Goal: Contribute content: Contribute content

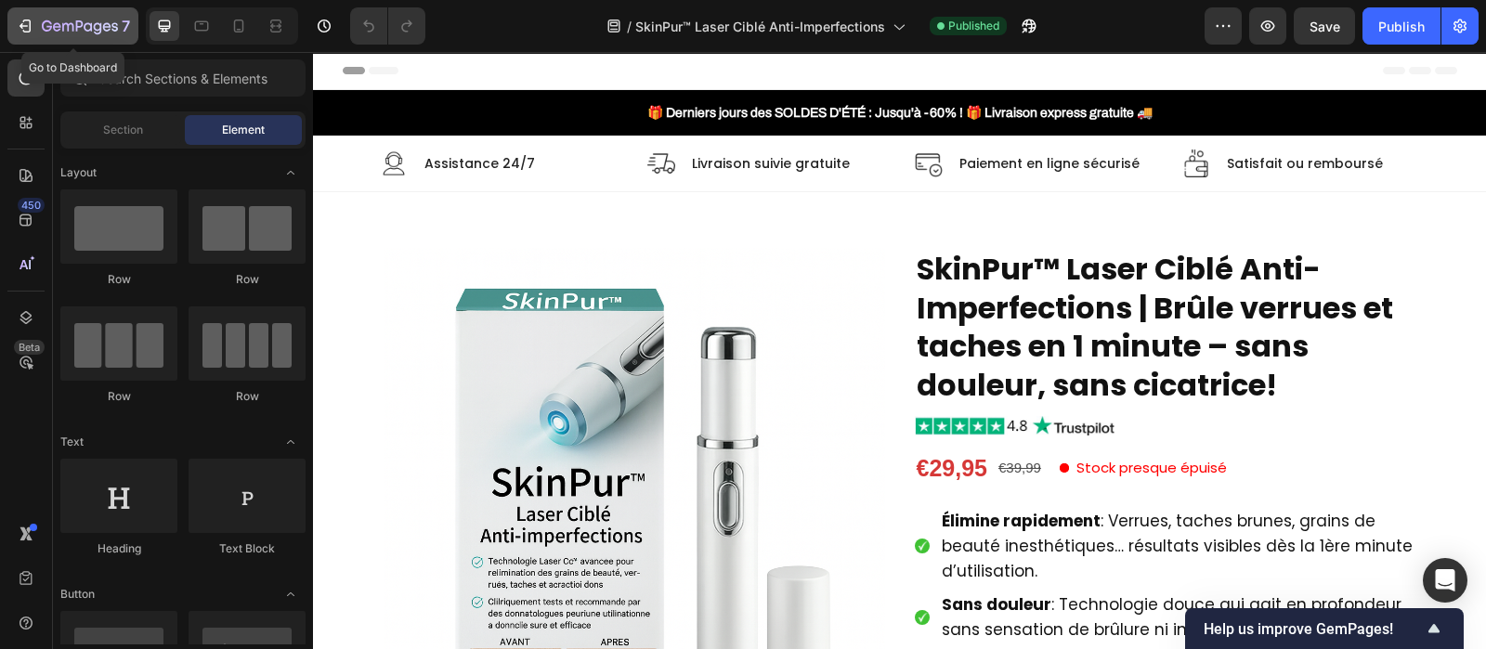
click at [88, 24] on icon "button" at bounding box center [88, 26] width 8 height 8
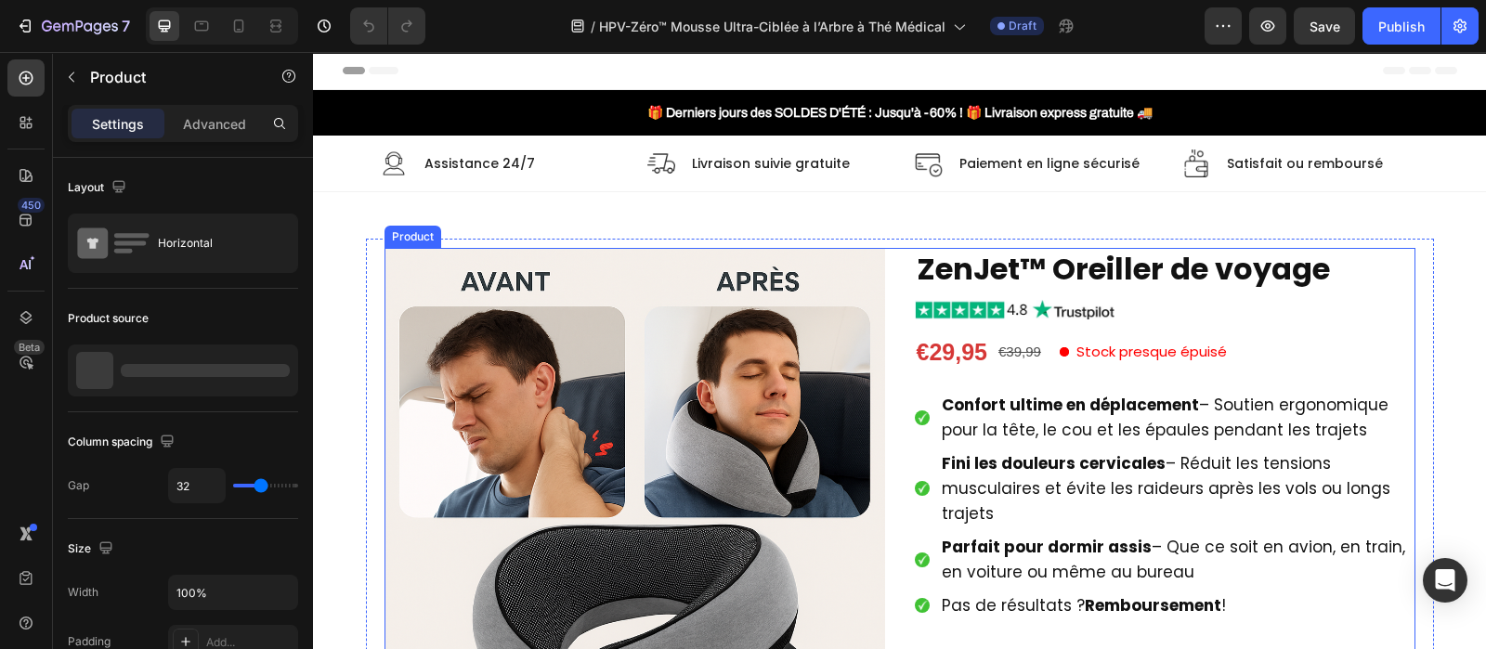
click at [895, 327] on div "Product Images ZenJet™ Oreiller de voyage Product Title Image €29,95 Product Pr…" at bounding box center [900, 651] width 1031 height 807
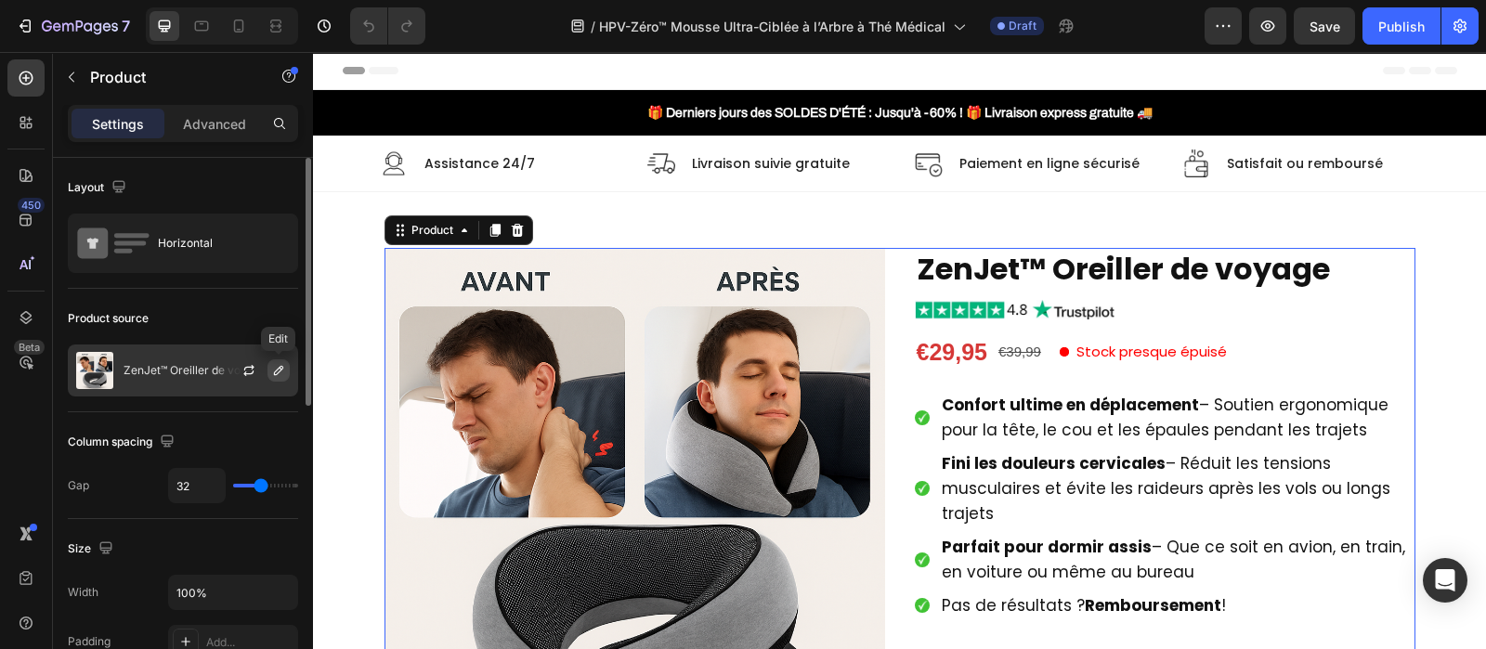
click at [283, 375] on icon "button" at bounding box center [278, 370] width 15 height 15
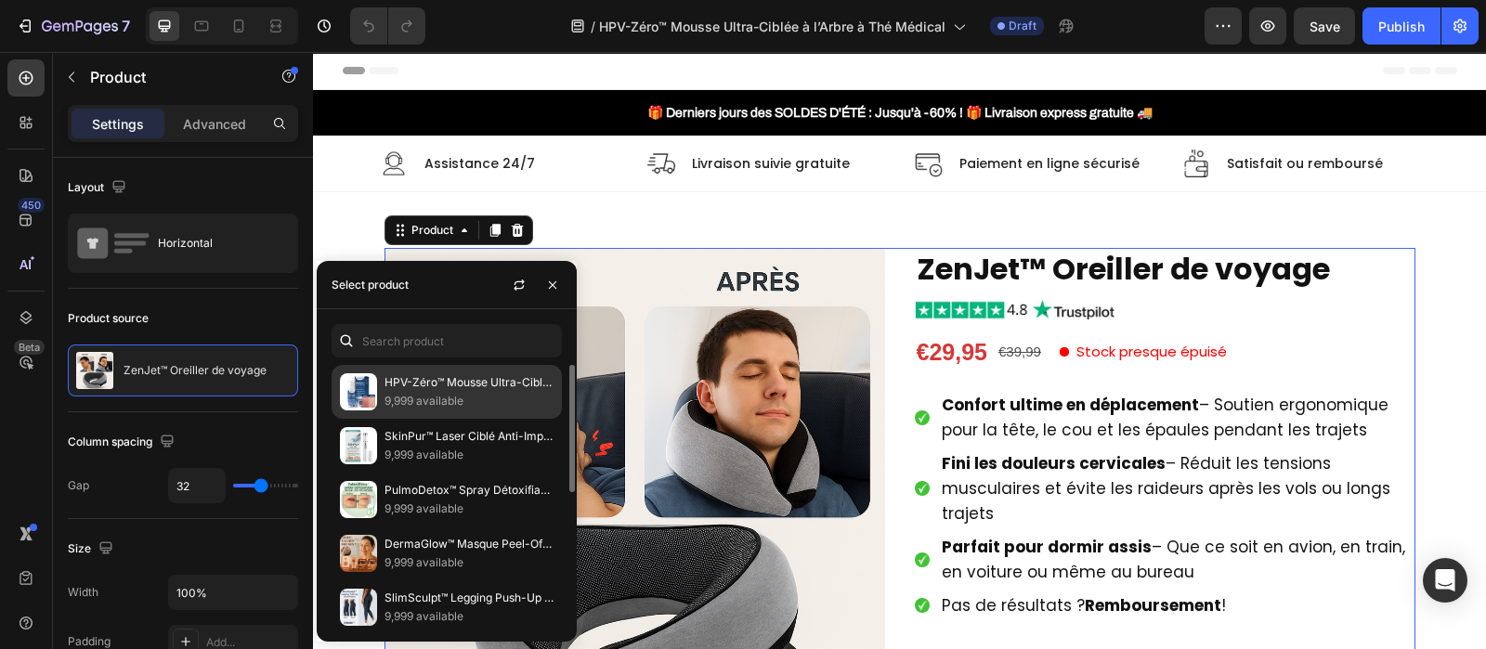
click at [446, 385] on p "HPV-Zéro™ Mousse Ultra-Ciblée à l’Arbre à Thé Médical | Élimine virus et plaque…" at bounding box center [469, 382] width 169 height 19
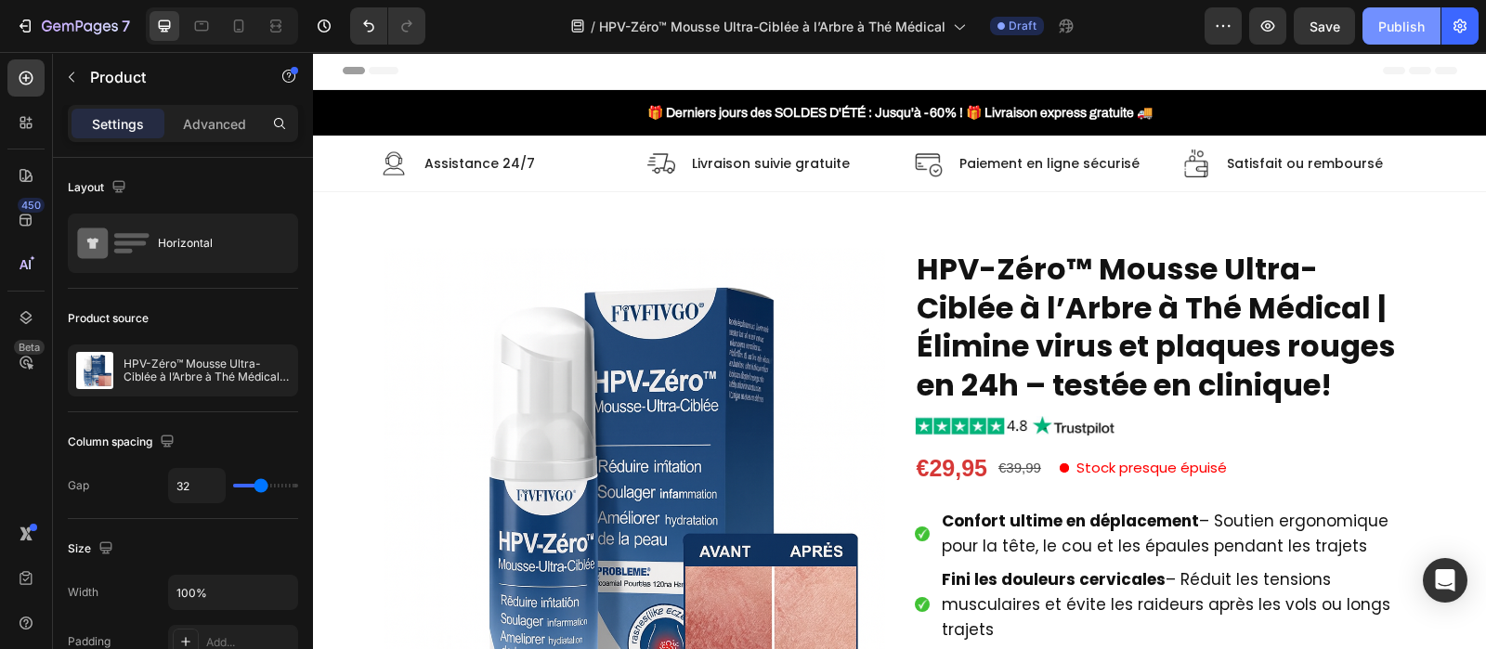
click at [1394, 30] on div "Publish" at bounding box center [1401, 27] width 46 height 20
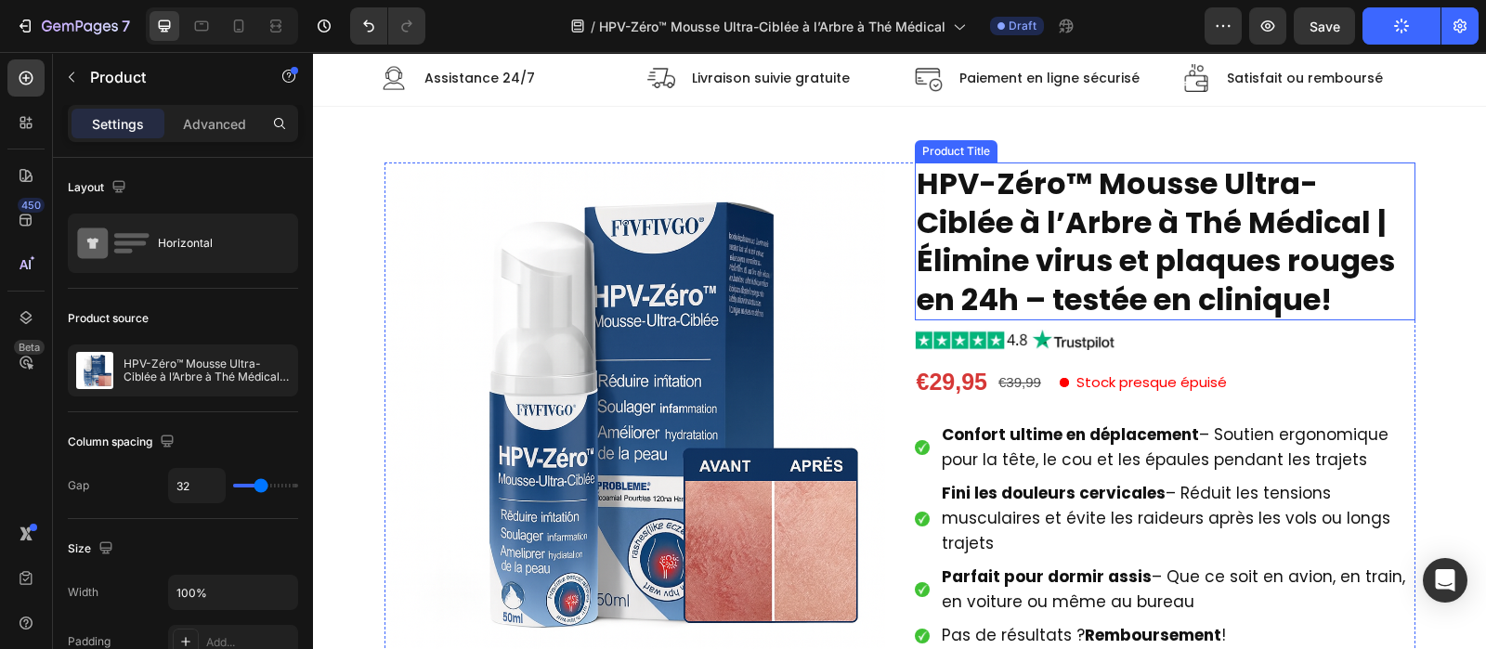
scroll to position [84, 0]
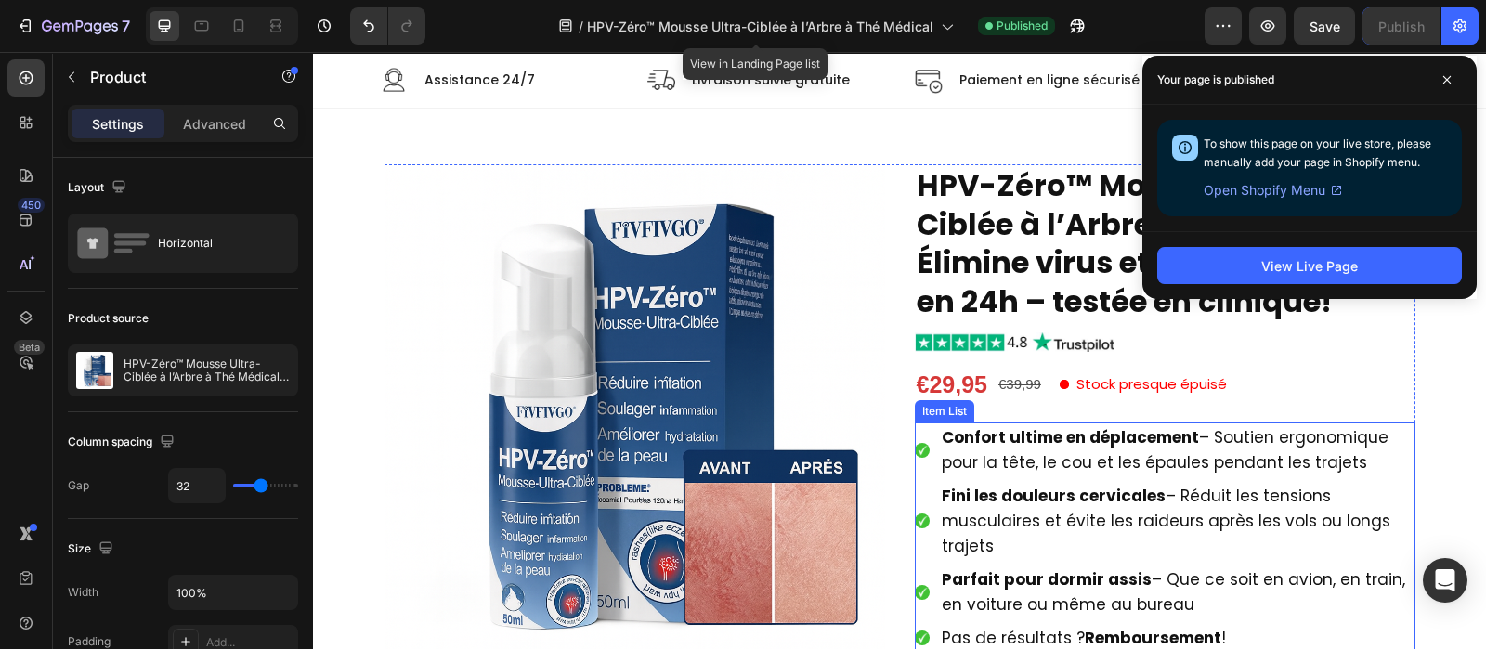
click at [1026, 441] on strong "Confort ultime en déplacement" at bounding box center [1070, 437] width 257 height 22
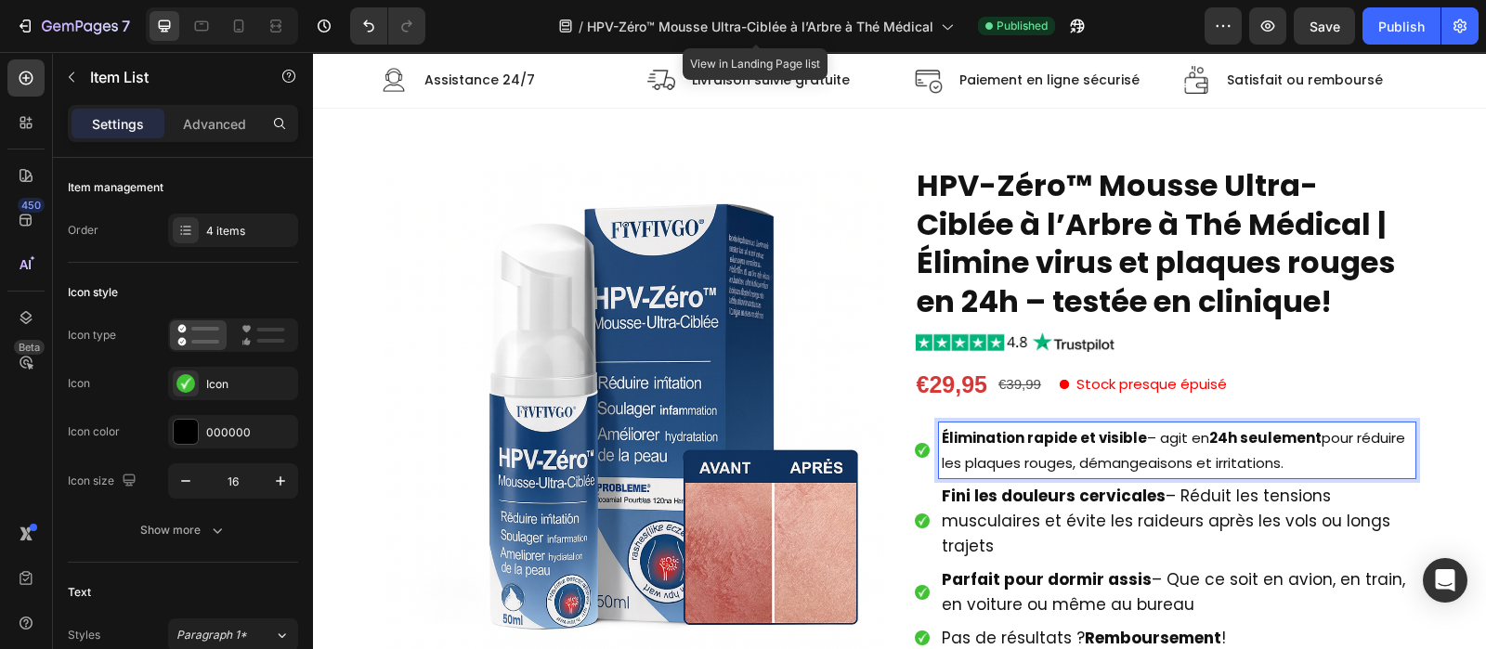
click at [1026, 441] on strong "Élimination rapide et visible" at bounding box center [1044, 438] width 205 height 20
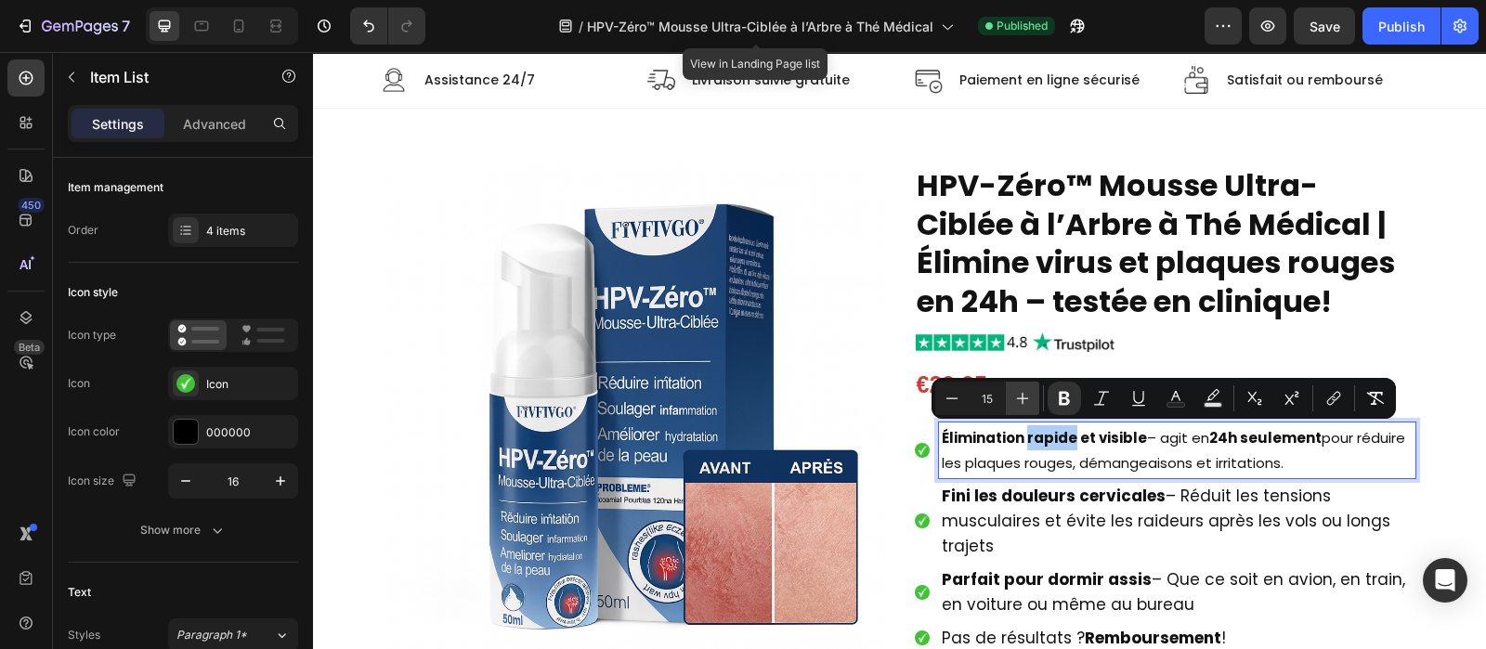
click at [1019, 394] on icon "Editor contextual toolbar" at bounding box center [1022, 398] width 19 height 19
type input "17"
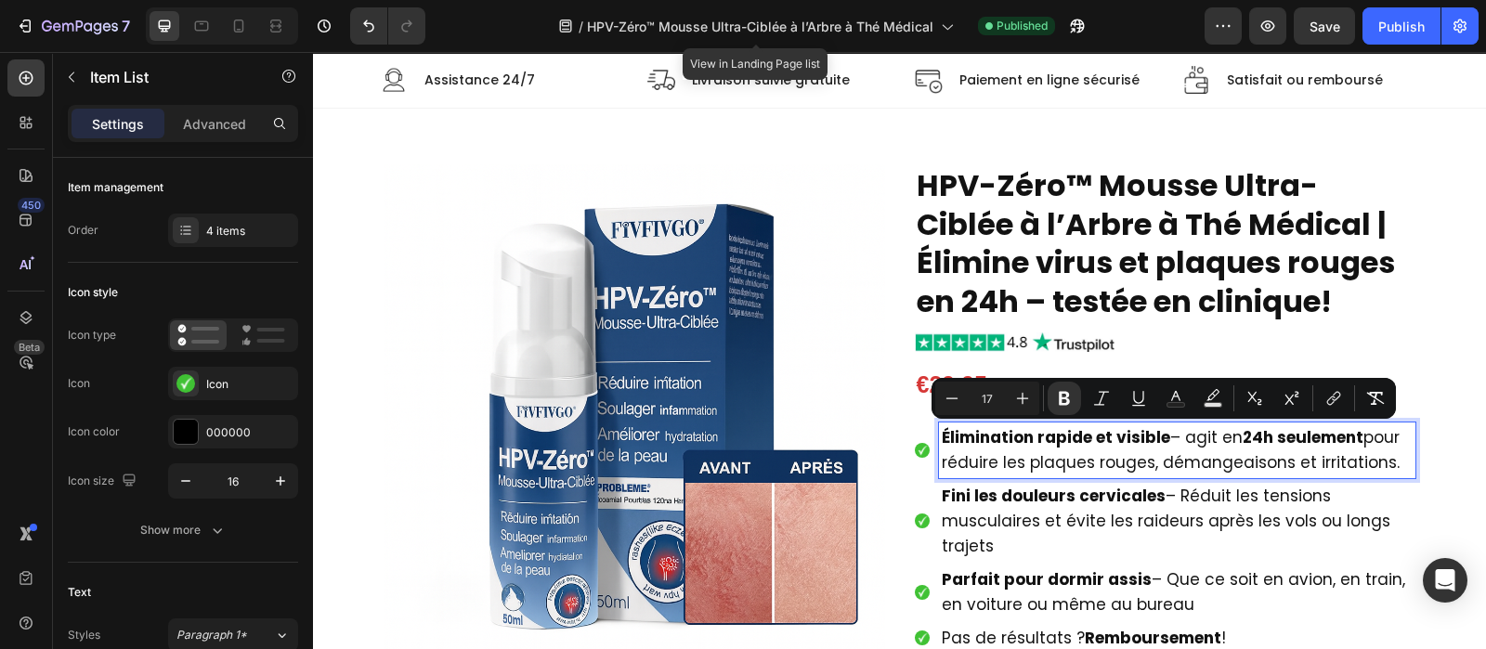
click at [1353, 433] on strong "24h seulement" at bounding box center [1303, 437] width 121 height 22
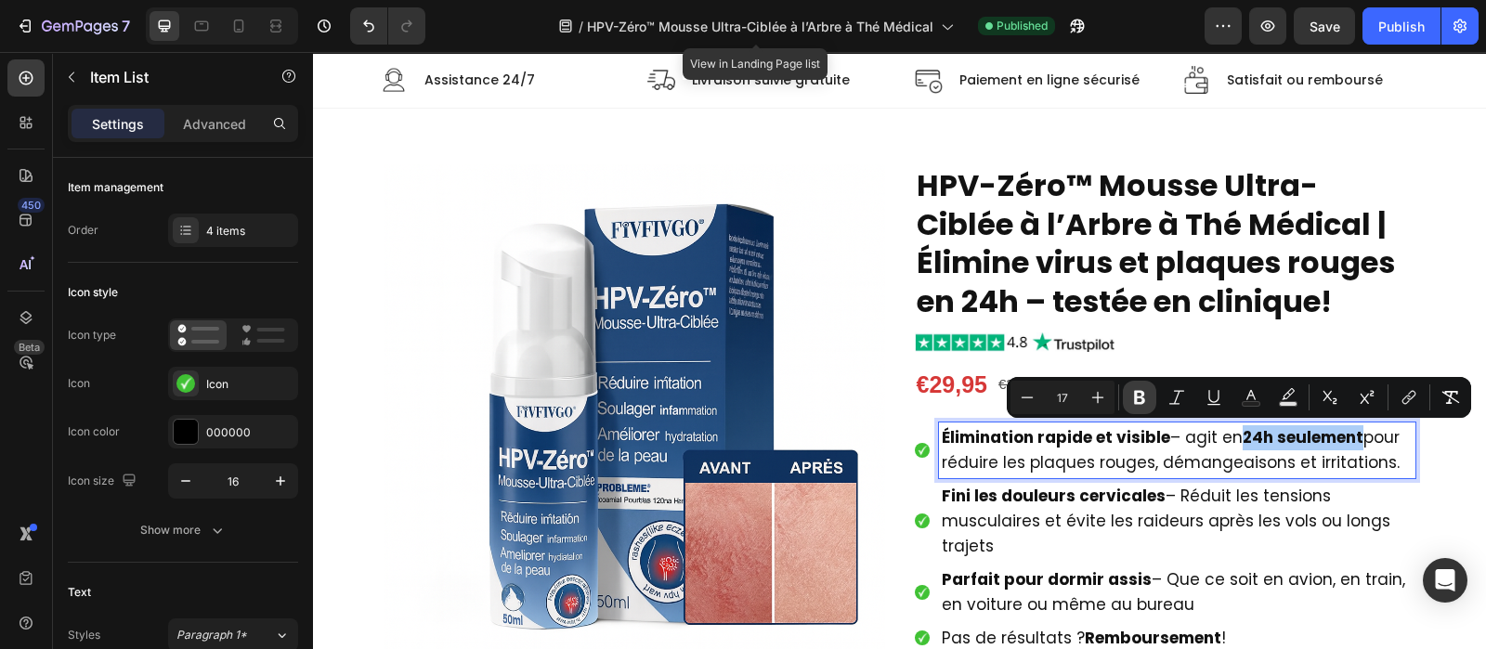
click at [1141, 401] on icon "Editor contextual toolbar" at bounding box center [1139, 397] width 19 height 19
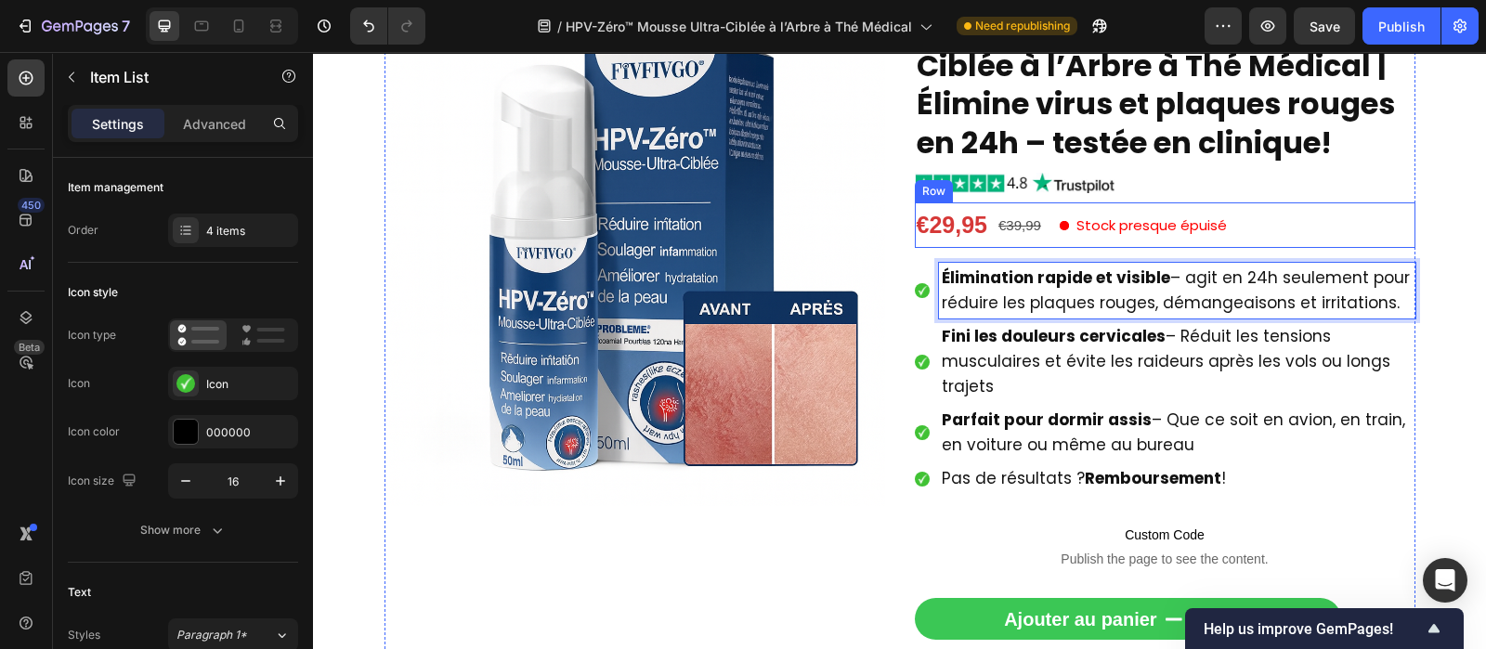
scroll to position [243, 0]
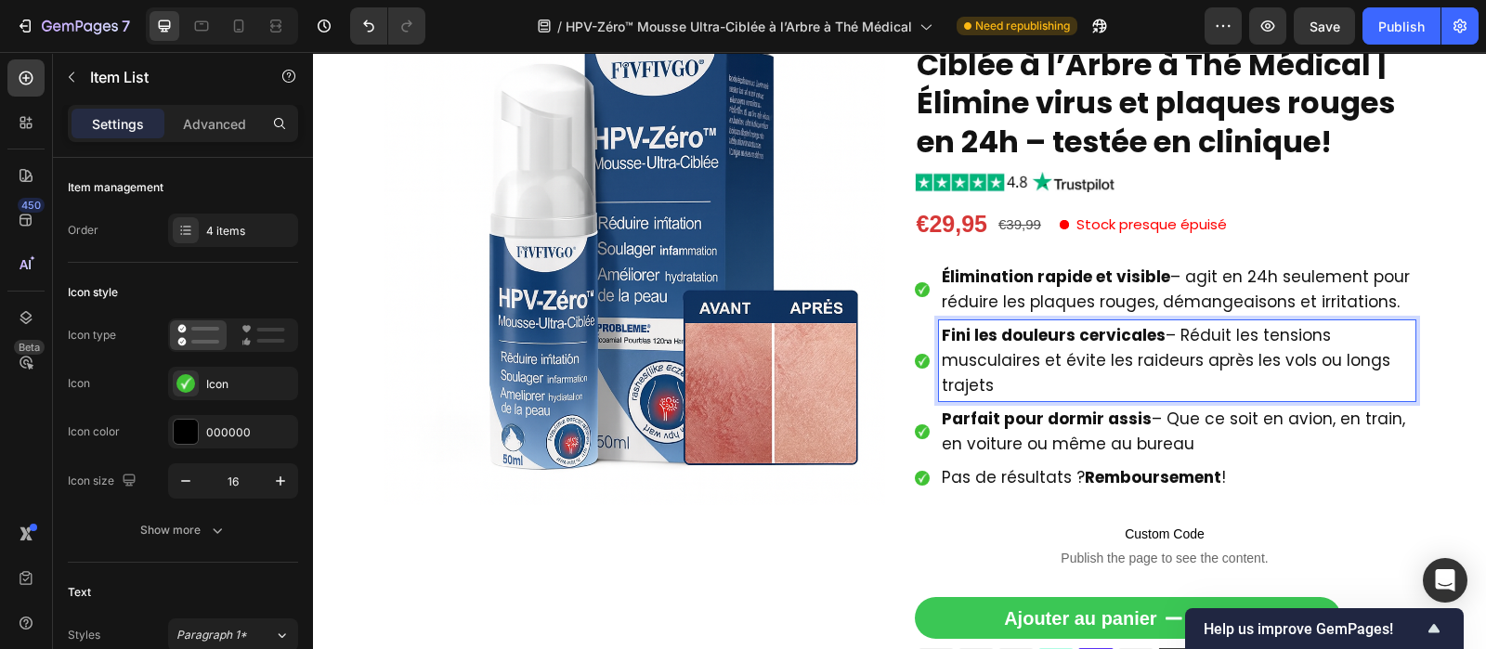
click at [1097, 335] on strong "Fini les douleurs cervicales" at bounding box center [1054, 335] width 224 height 22
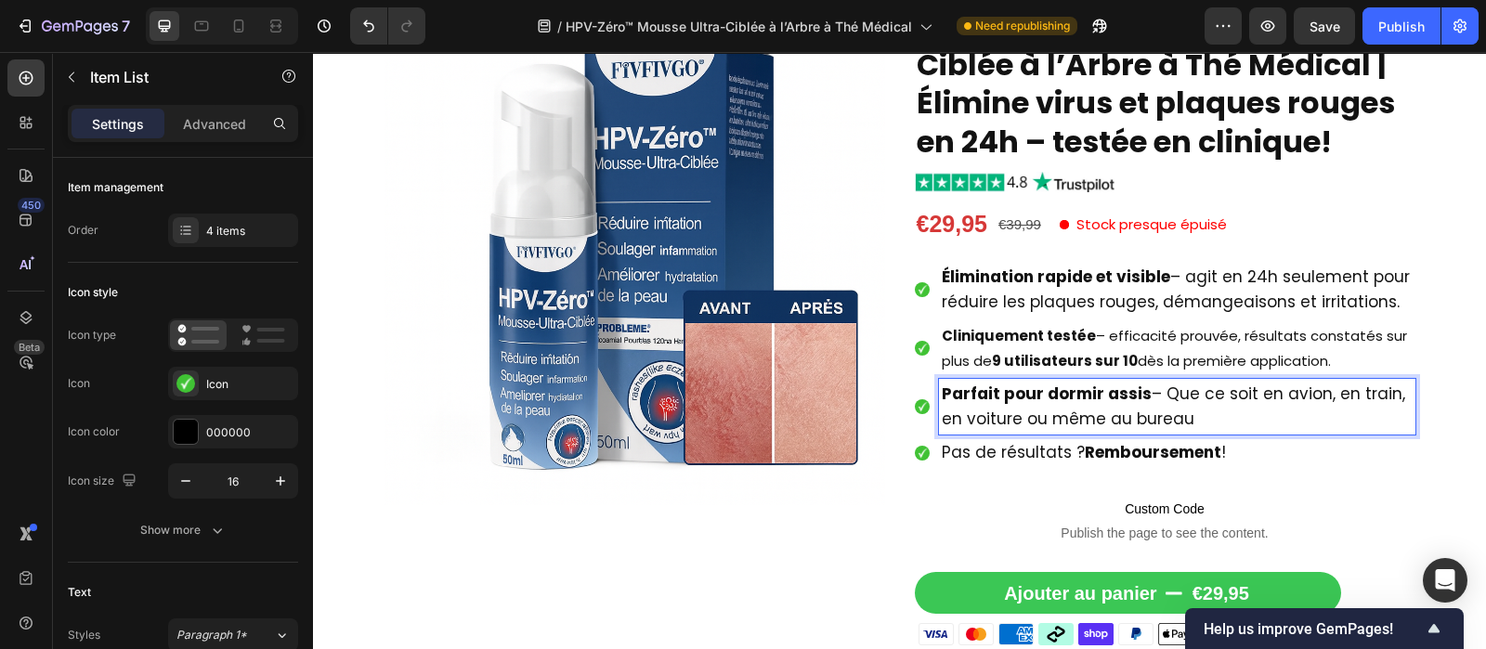
click at [1048, 417] on span "Parfait pour dormir assis – Que ce soit en avion, en train, en voiture ou même …" at bounding box center [1173, 406] width 463 height 47
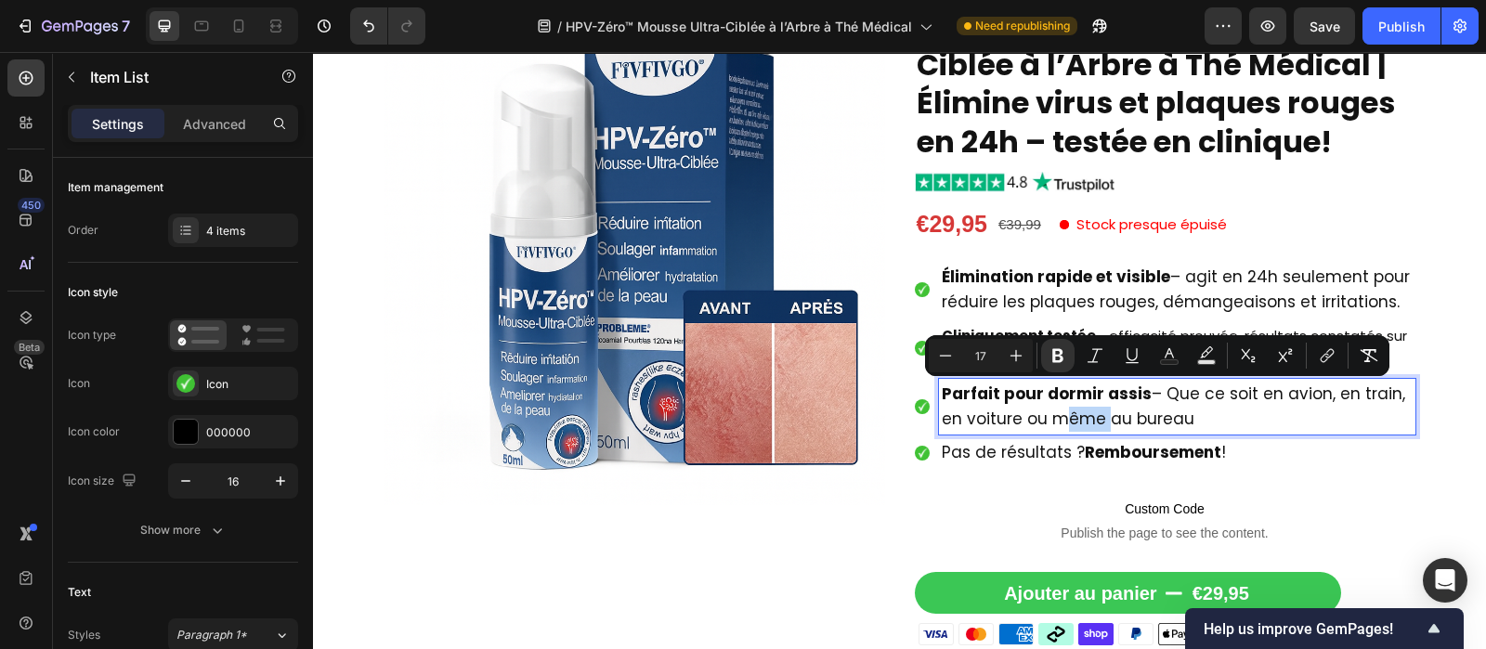
click at [1048, 417] on span "Parfait pour dormir assis – Que ce soit en avion, en train, en voiture ou même …" at bounding box center [1173, 406] width 463 height 47
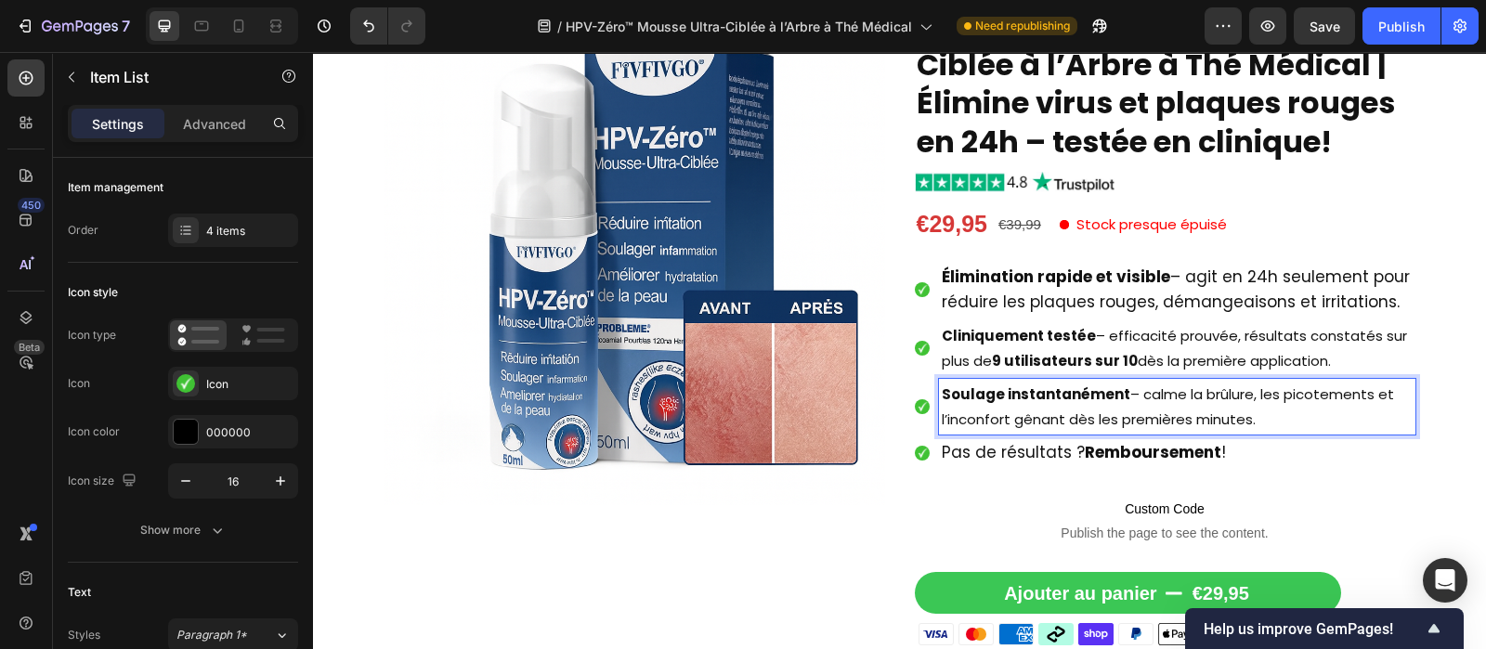
click at [1060, 405] on p "Soulage instantanément – calme la brûlure, les picotements et l’inconfort gênan…" at bounding box center [1177, 407] width 471 height 50
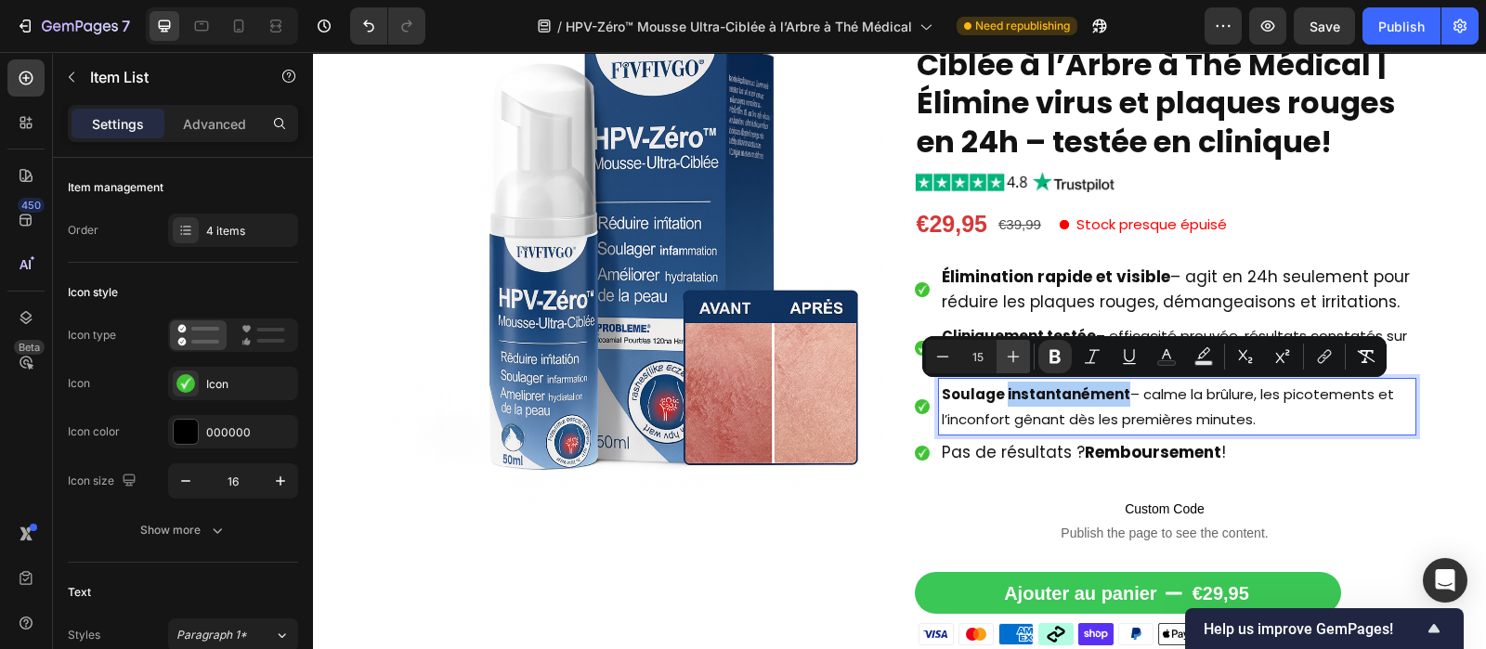
click at [1017, 349] on icon "Editor contextual toolbar" at bounding box center [1013, 356] width 19 height 19
type input "17"
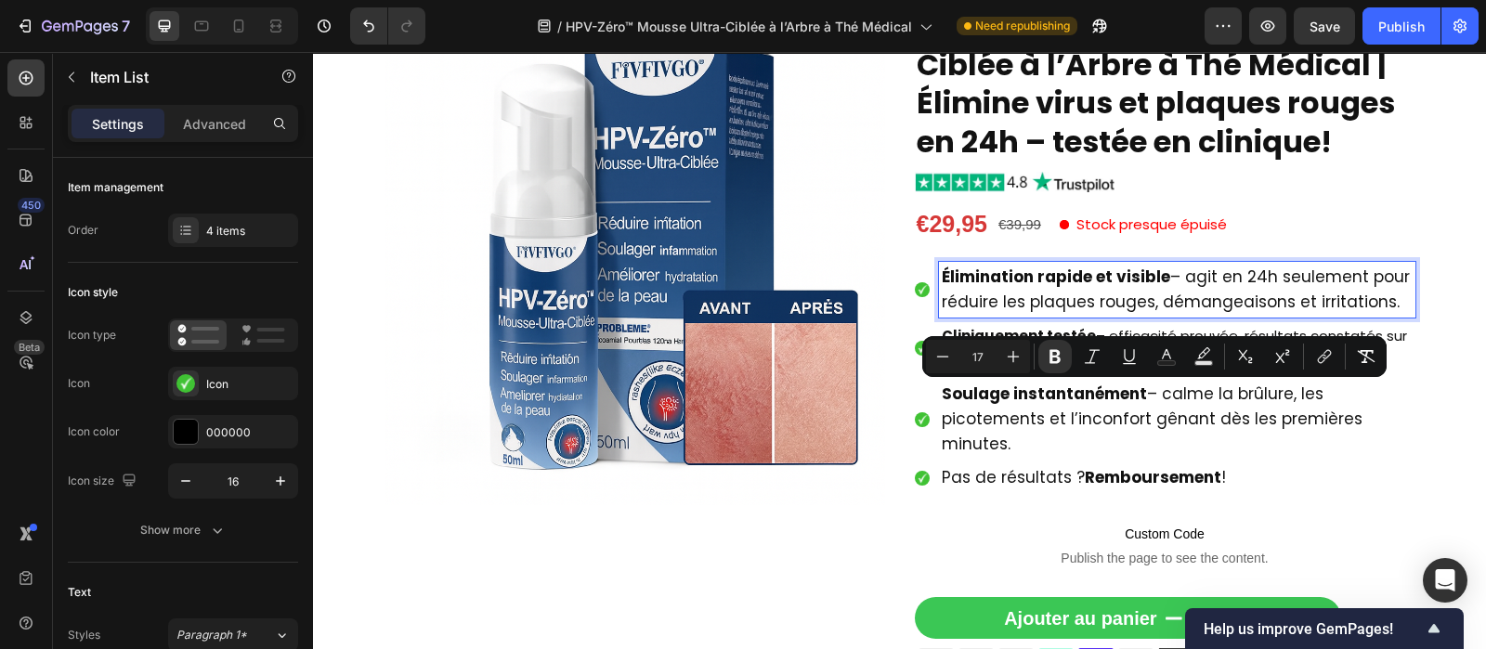
click at [1040, 287] on strong "Élimination rapide et visible" at bounding box center [1056, 277] width 228 height 22
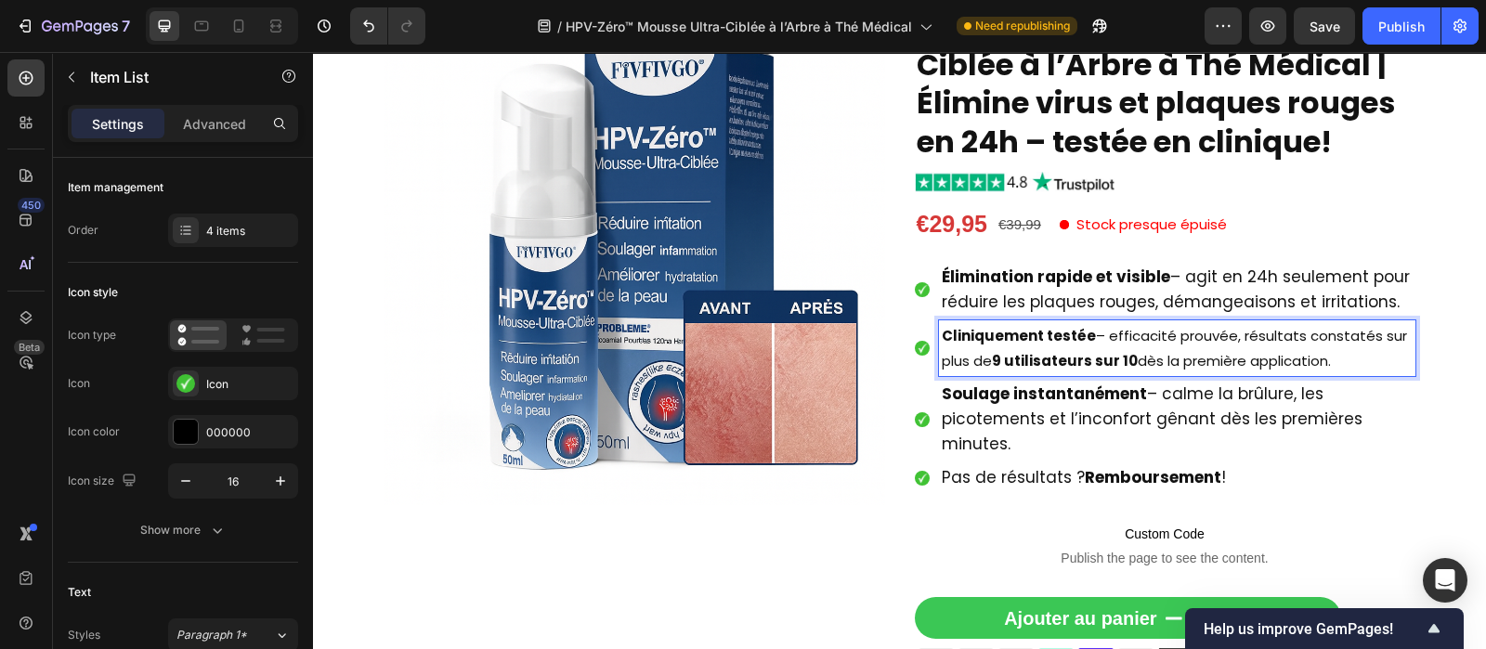
click at [1026, 338] on strong "Cliniquement testée" at bounding box center [1019, 336] width 154 height 20
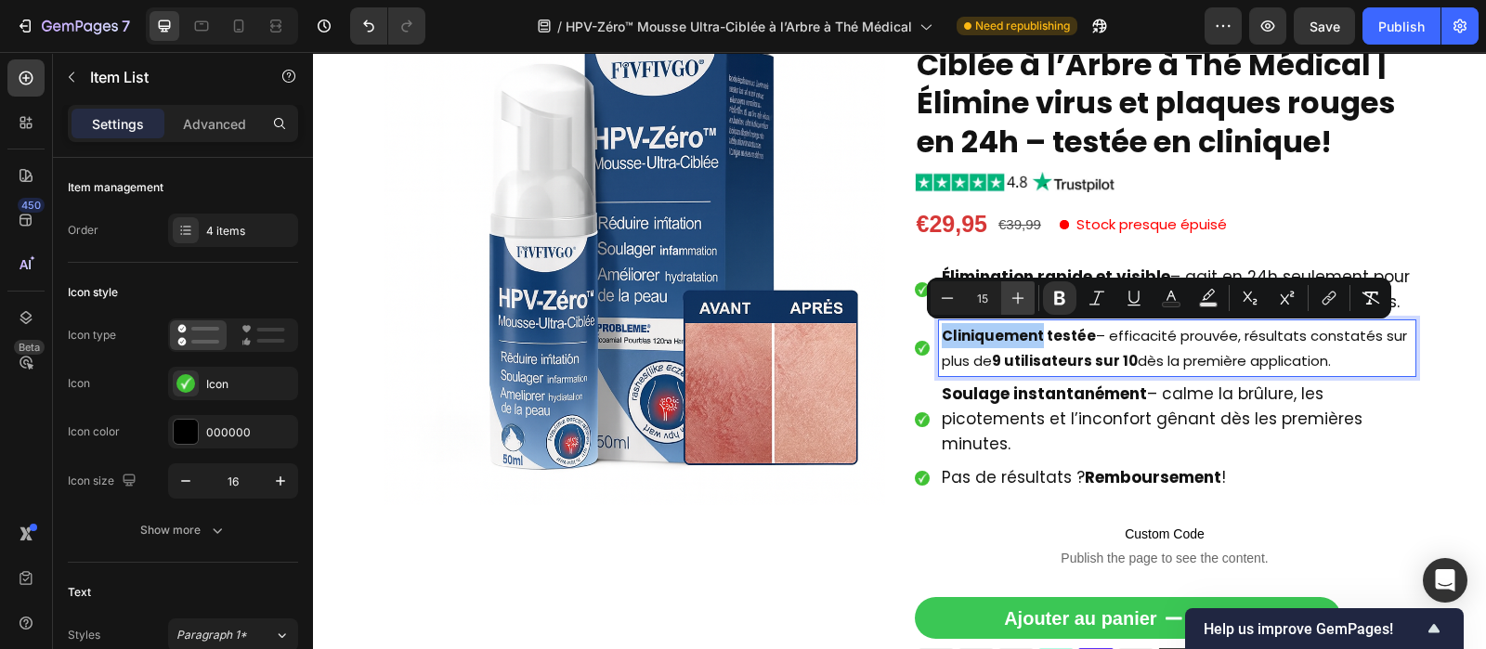
click at [1025, 298] on icon "Editor contextual toolbar" at bounding box center [1018, 298] width 19 height 19
type input "17"
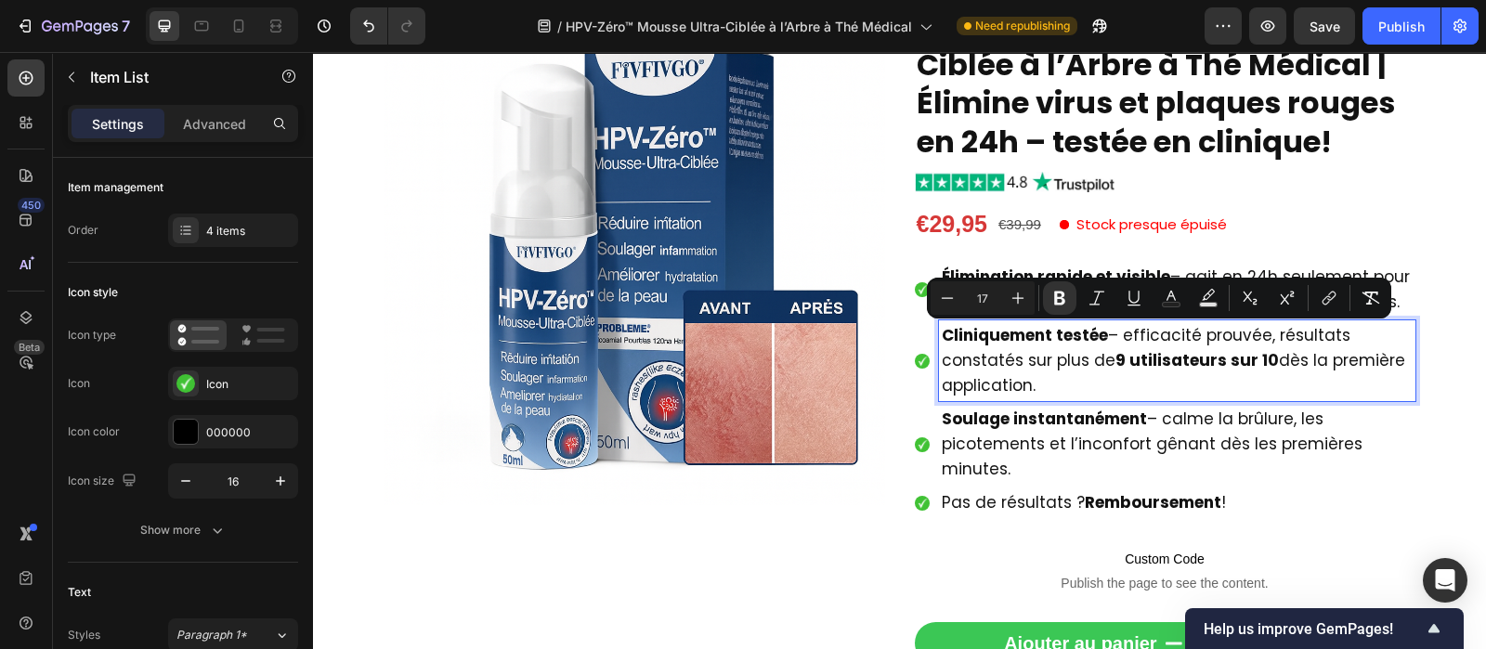
click at [1259, 354] on strong "9 utilisateurs sur 10" at bounding box center [1197, 360] width 163 height 22
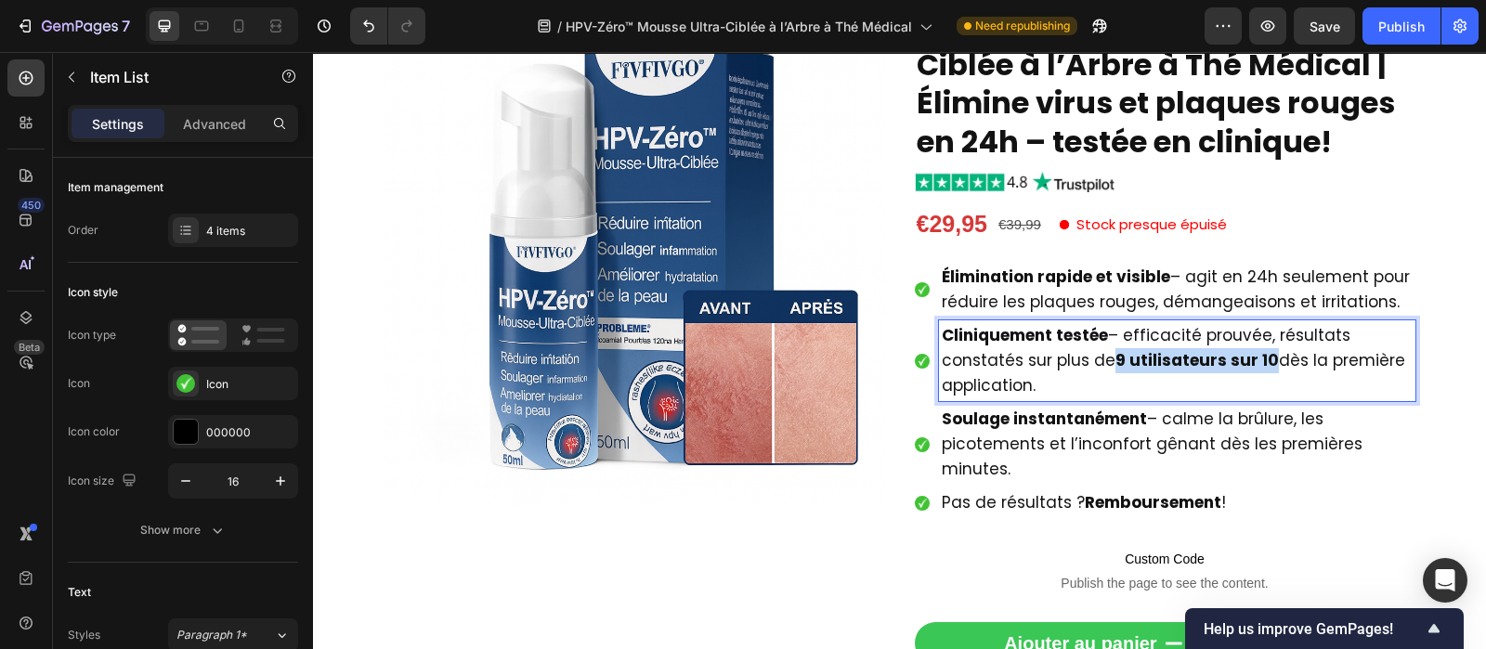
drag, startPoint x: 1257, startPoint y: 359, endPoint x: 1107, endPoint y: 360, distance: 149.5
click at [1116, 360] on strong "9 utilisateurs sur 10" at bounding box center [1197, 360] width 163 height 22
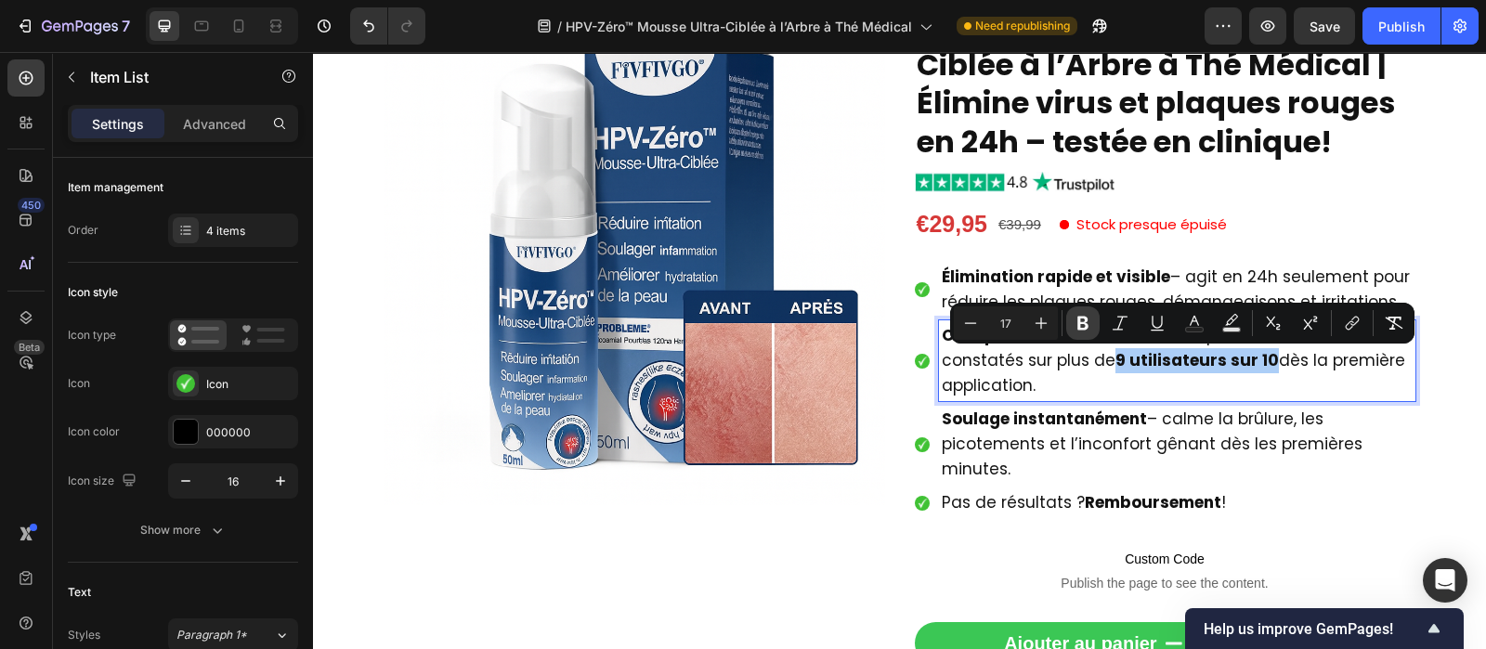
click at [1089, 324] on icon "Editor contextual toolbar" at bounding box center [1083, 323] width 19 height 19
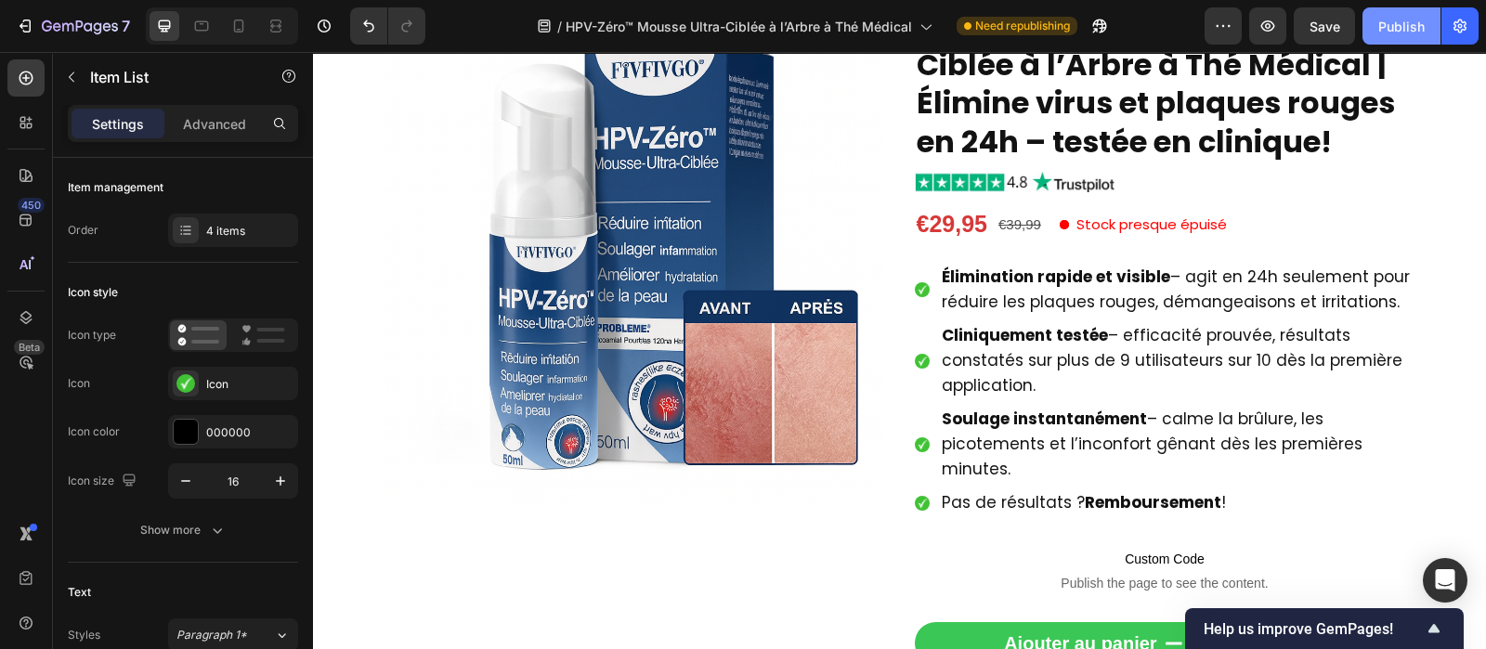
click at [1417, 43] on button "Publish" at bounding box center [1402, 25] width 78 height 37
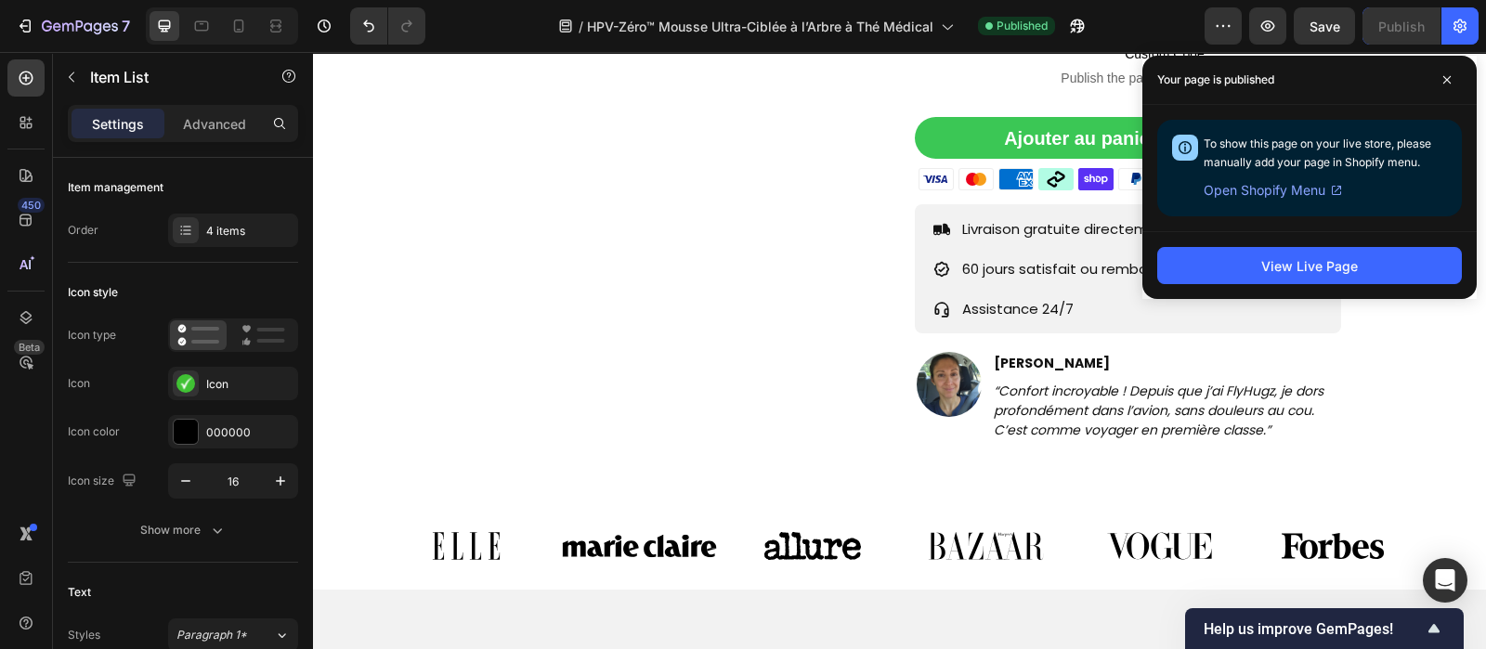
scroll to position [793, 0]
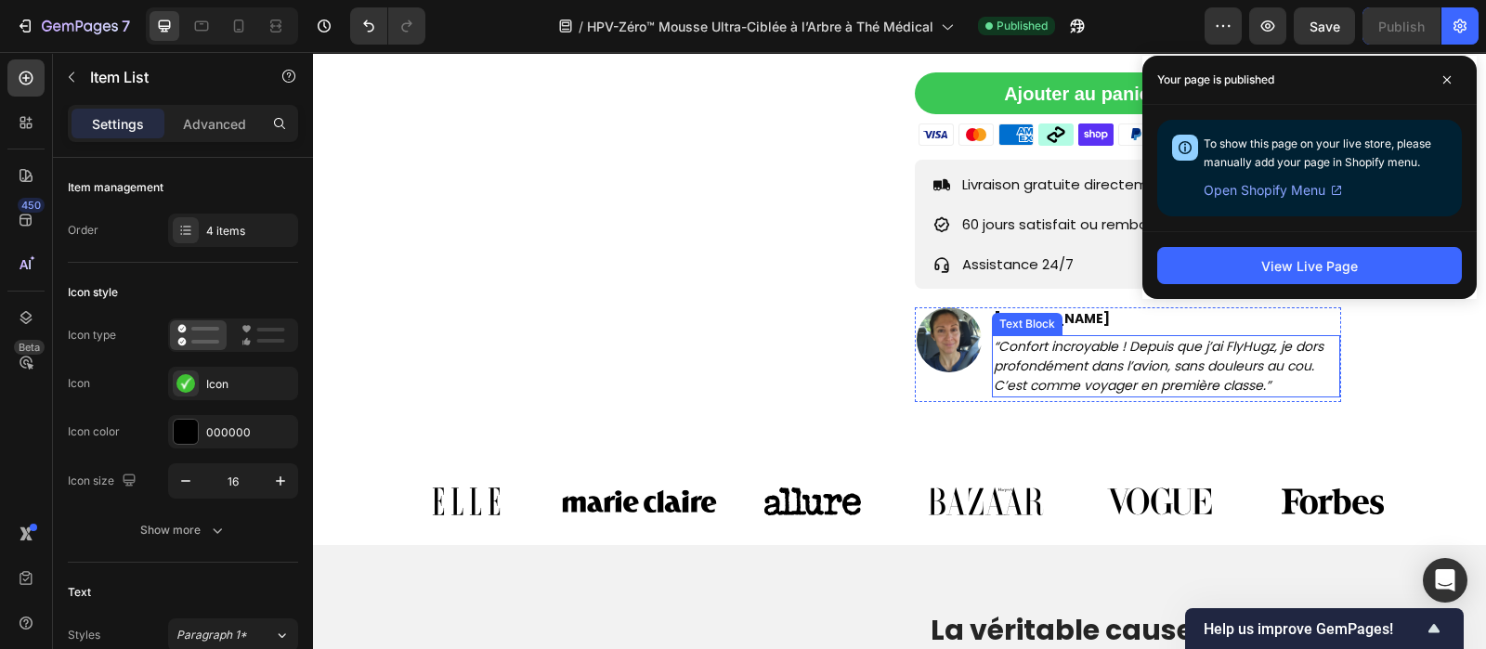
click at [1051, 382] on icon "“Confort incroyable ! Depuis que j’ai FlyHugz, je dors profondément dans l’avio…" at bounding box center [1159, 366] width 330 height 58
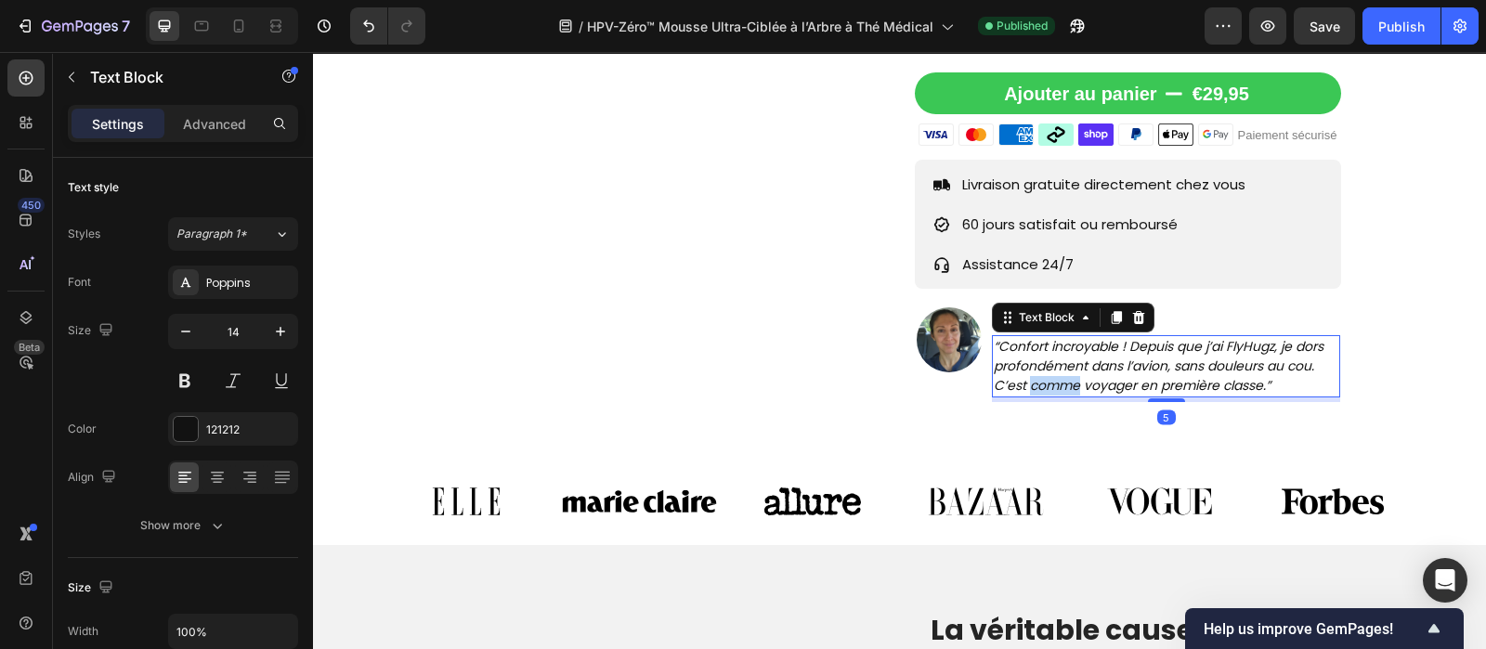
click at [1051, 382] on icon "“Confort incroyable ! Depuis que j’ai FlyHugz, je dors profondément dans l’avio…" at bounding box center [1159, 366] width 330 height 58
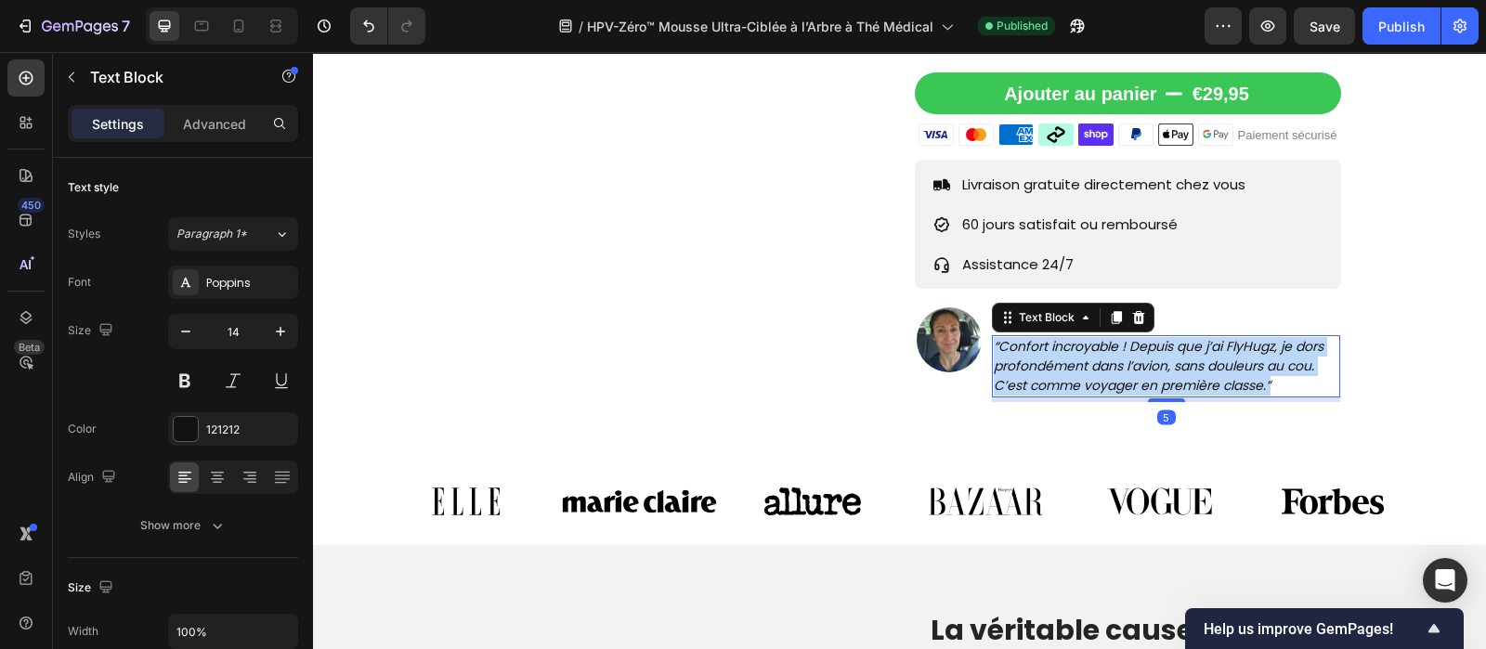
click at [1051, 382] on icon "“Confort incroyable ! Depuis que j’ai FlyHugz, je dors profondément dans l’avio…" at bounding box center [1159, 366] width 330 height 58
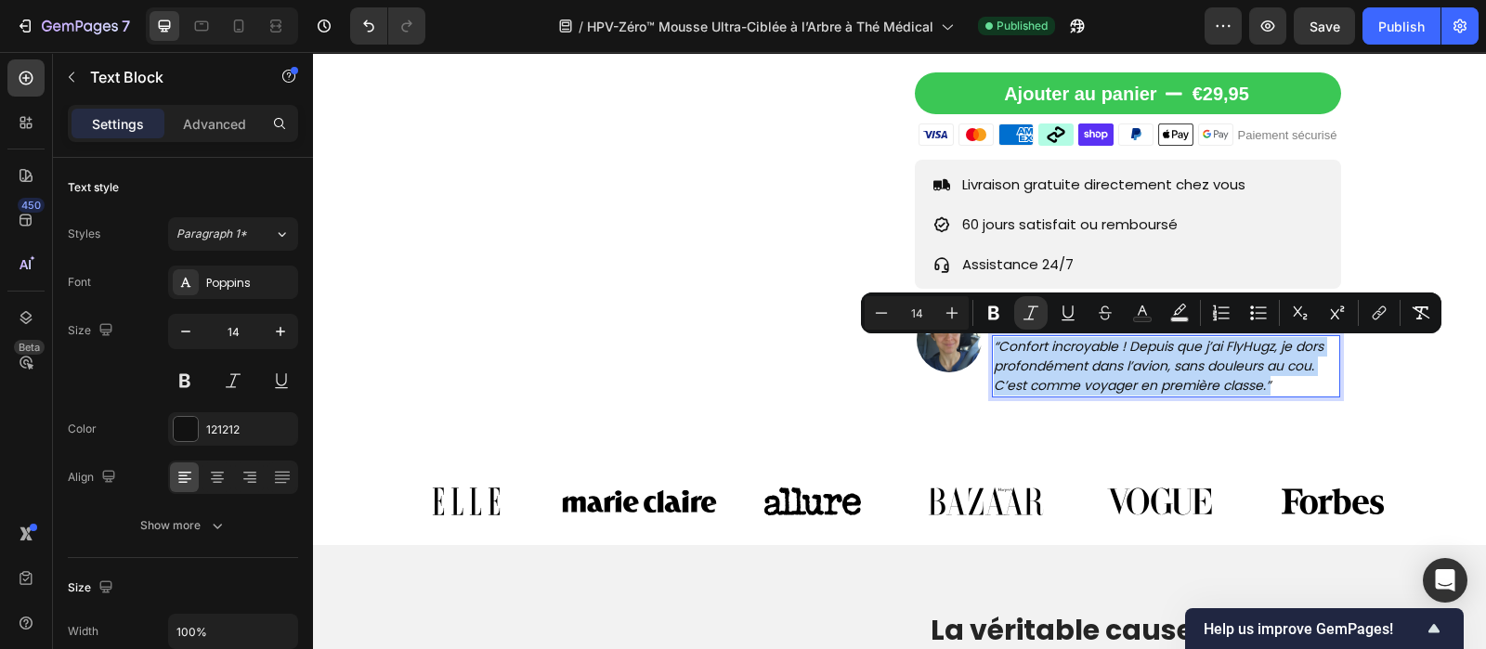
click at [1051, 382] on icon "“Confort incroyable ! Depuis que j’ai FlyHugz, je dors profondément dans l’avio…" at bounding box center [1159, 366] width 330 height 58
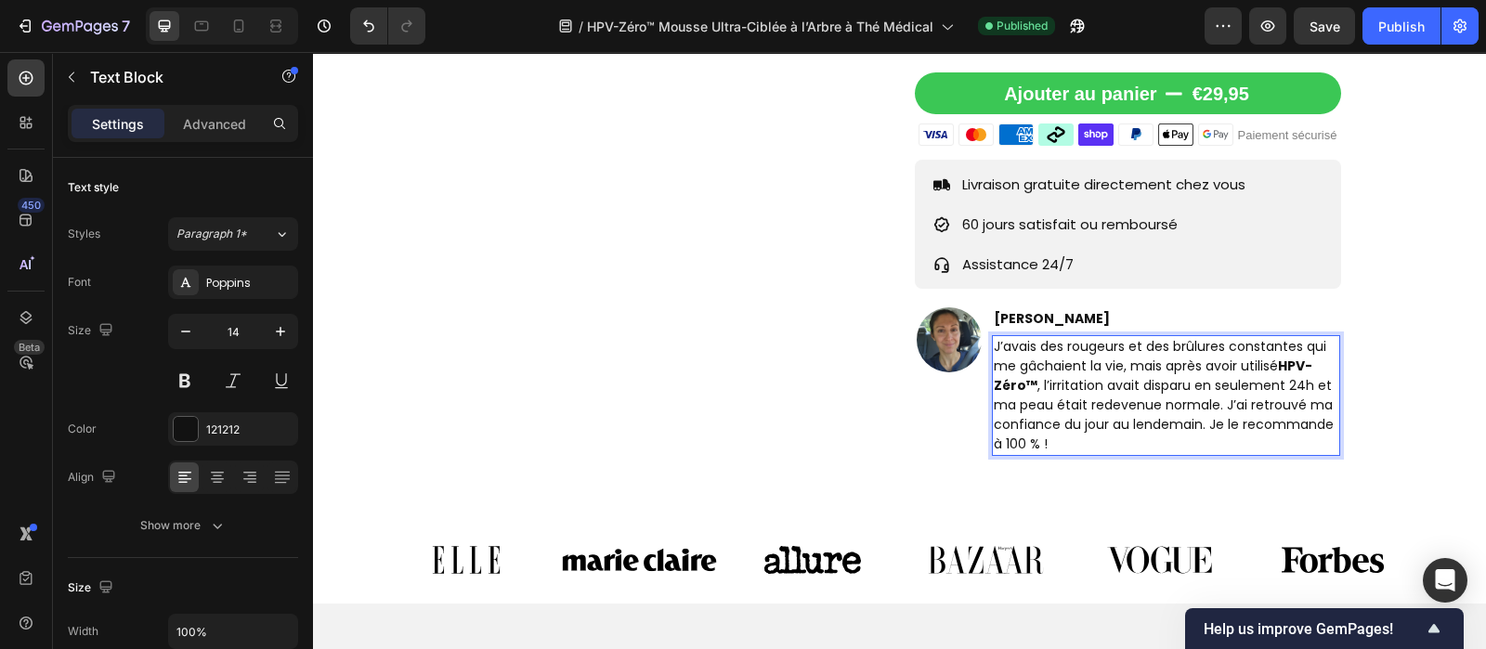
click at [1051, 382] on p "J’avais des rougeurs et des brûlures constantes qui me gâchaient la vie, mais a…" at bounding box center [1167, 395] width 346 height 117
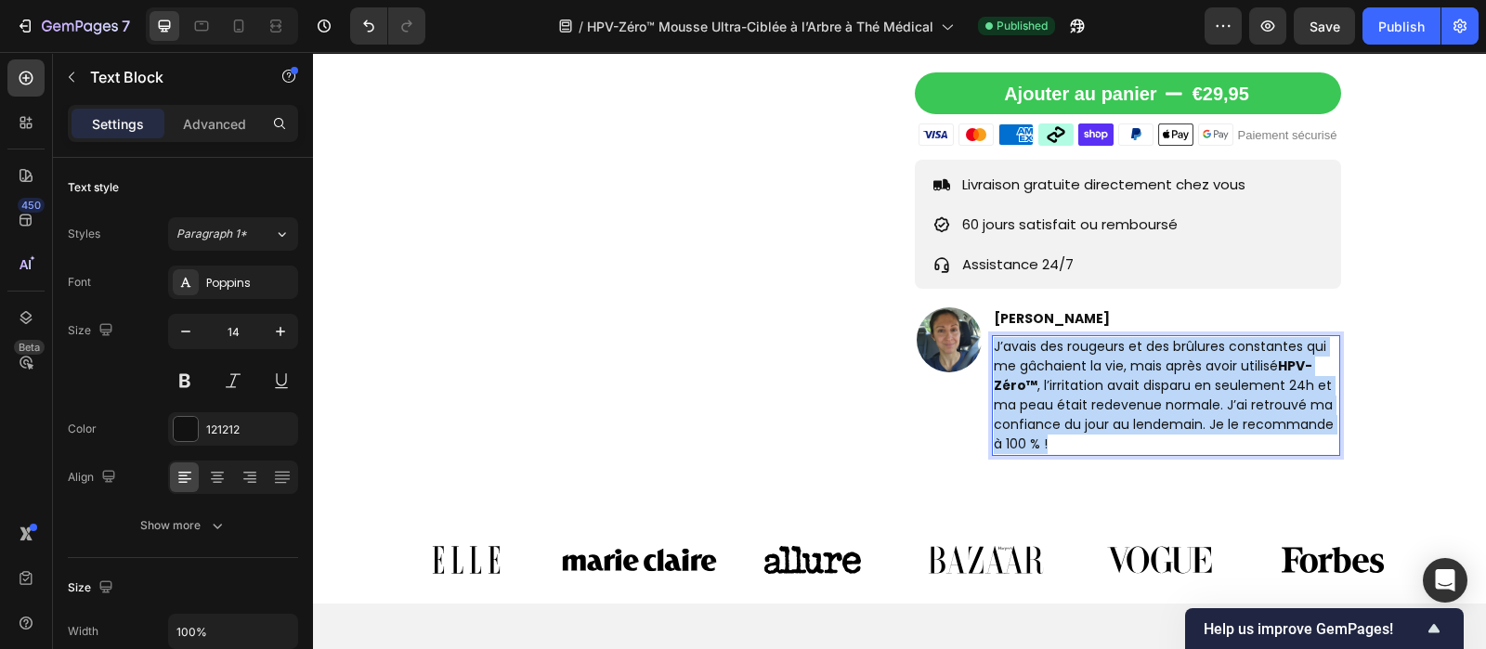
click at [1051, 382] on p "J’avais des rougeurs et des brûlures constantes qui me gâchaient la vie, mais a…" at bounding box center [1167, 395] width 346 height 117
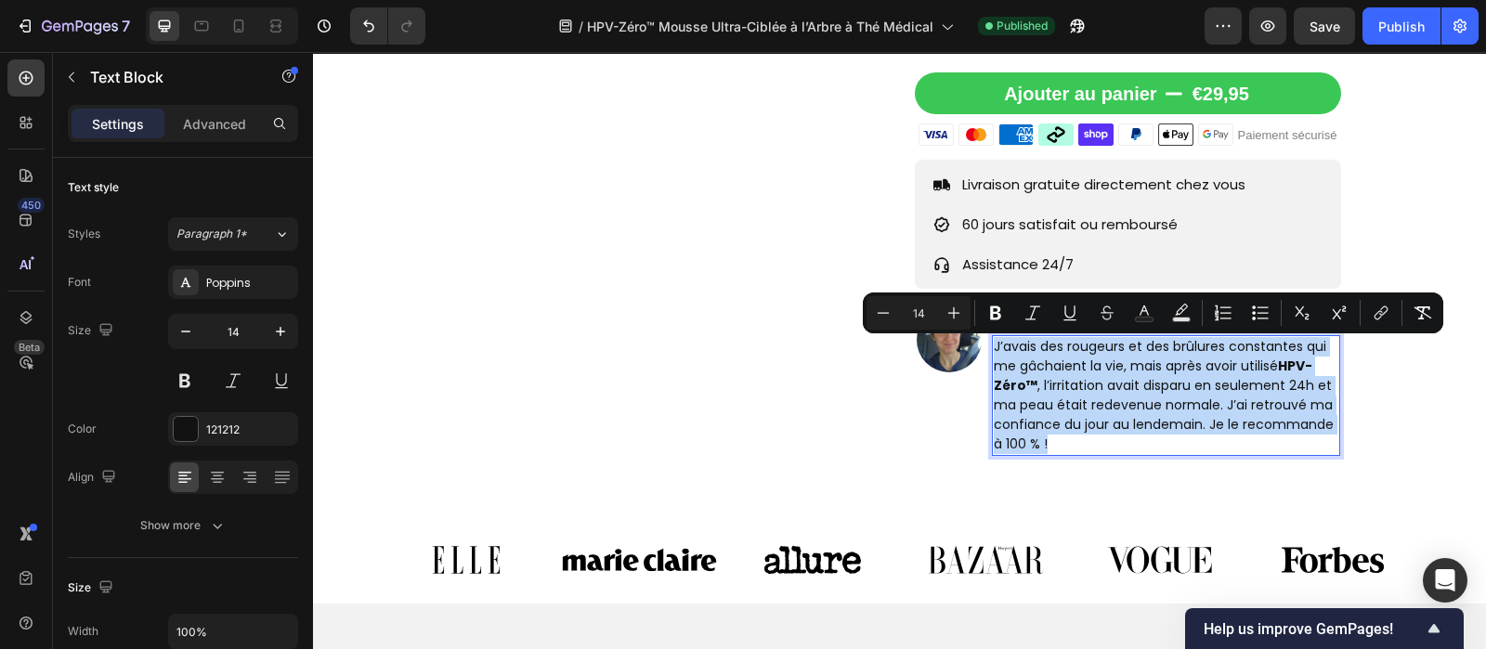
click at [1051, 382] on p "J’avais des rougeurs et des brûlures constantes qui me gâchaient la vie, mais a…" at bounding box center [1167, 395] width 346 height 117
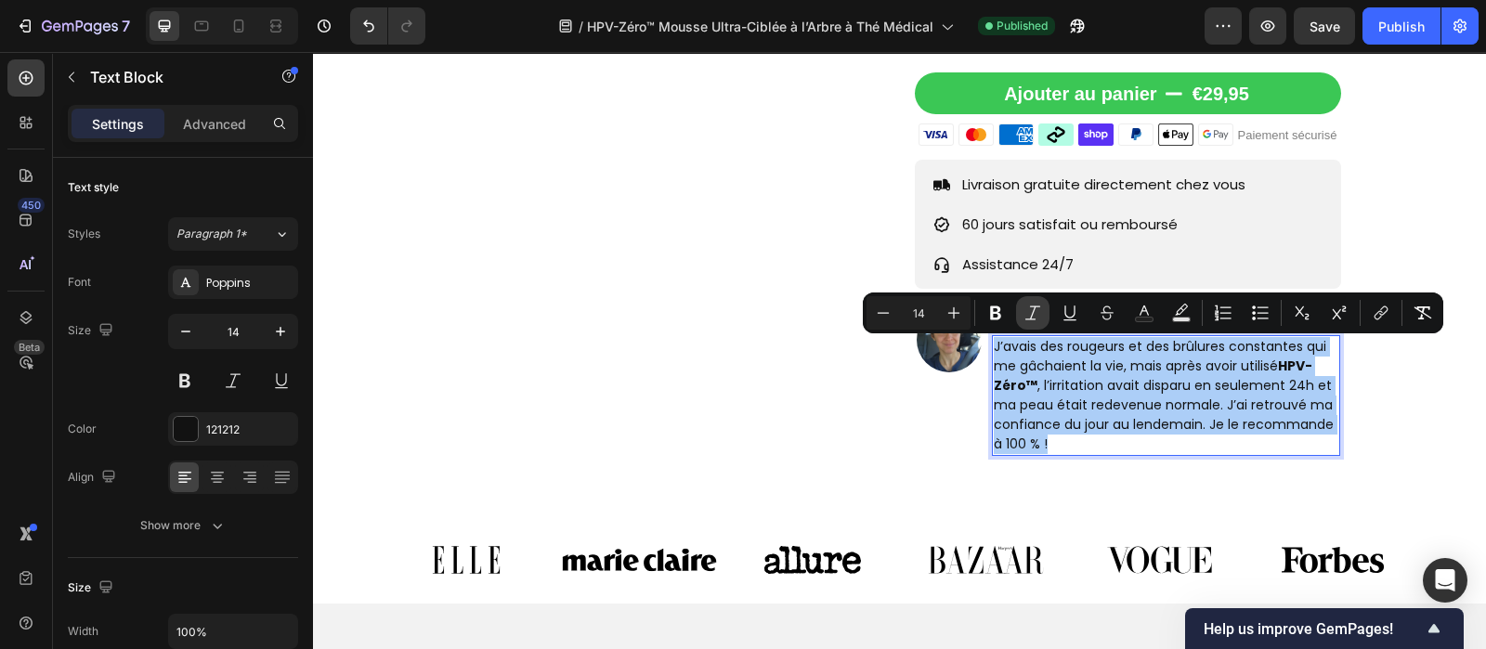
click at [1038, 316] on icon "Editor contextual toolbar" at bounding box center [1033, 313] width 19 height 19
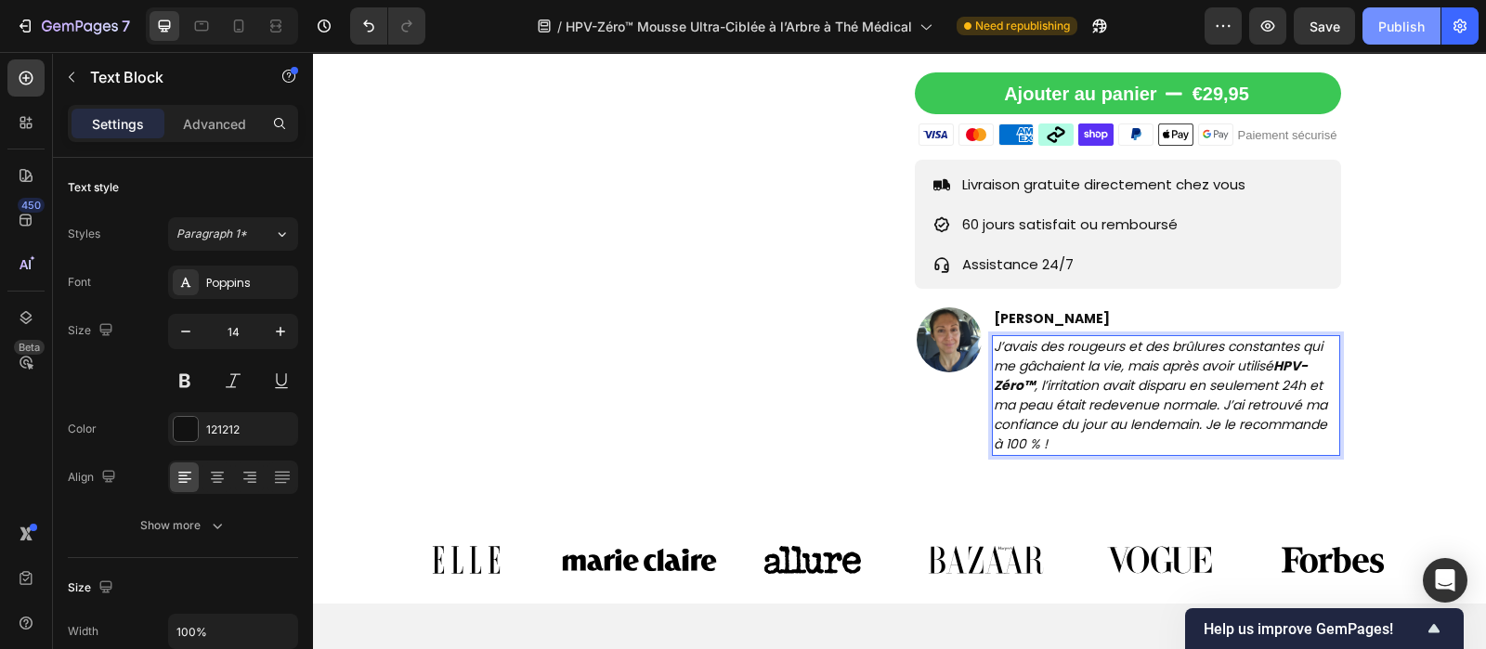
click at [1397, 39] on button "Publish" at bounding box center [1402, 25] width 78 height 37
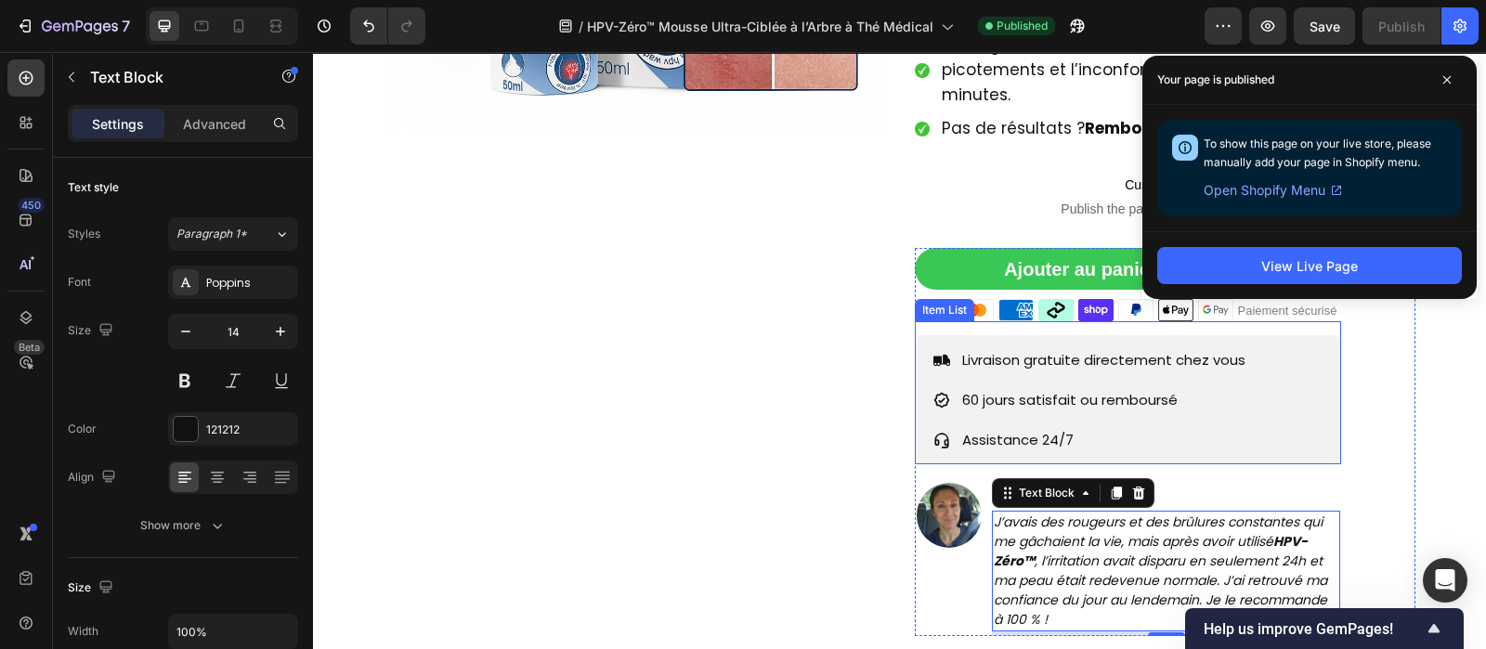
scroll to position [617, 0]
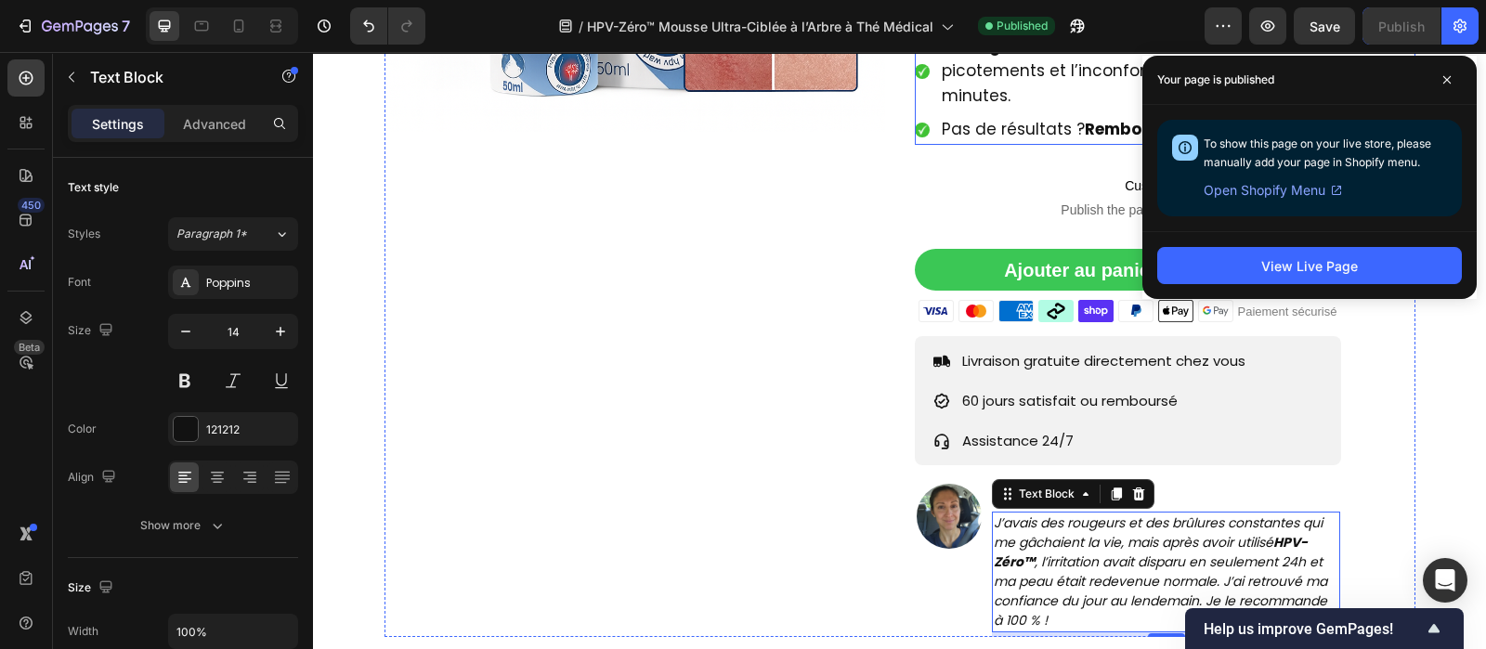
click at [1012, 131] on span "Pas de résultats ? Remboursement !" at bounding box center [1084, 129] width 284 height 22
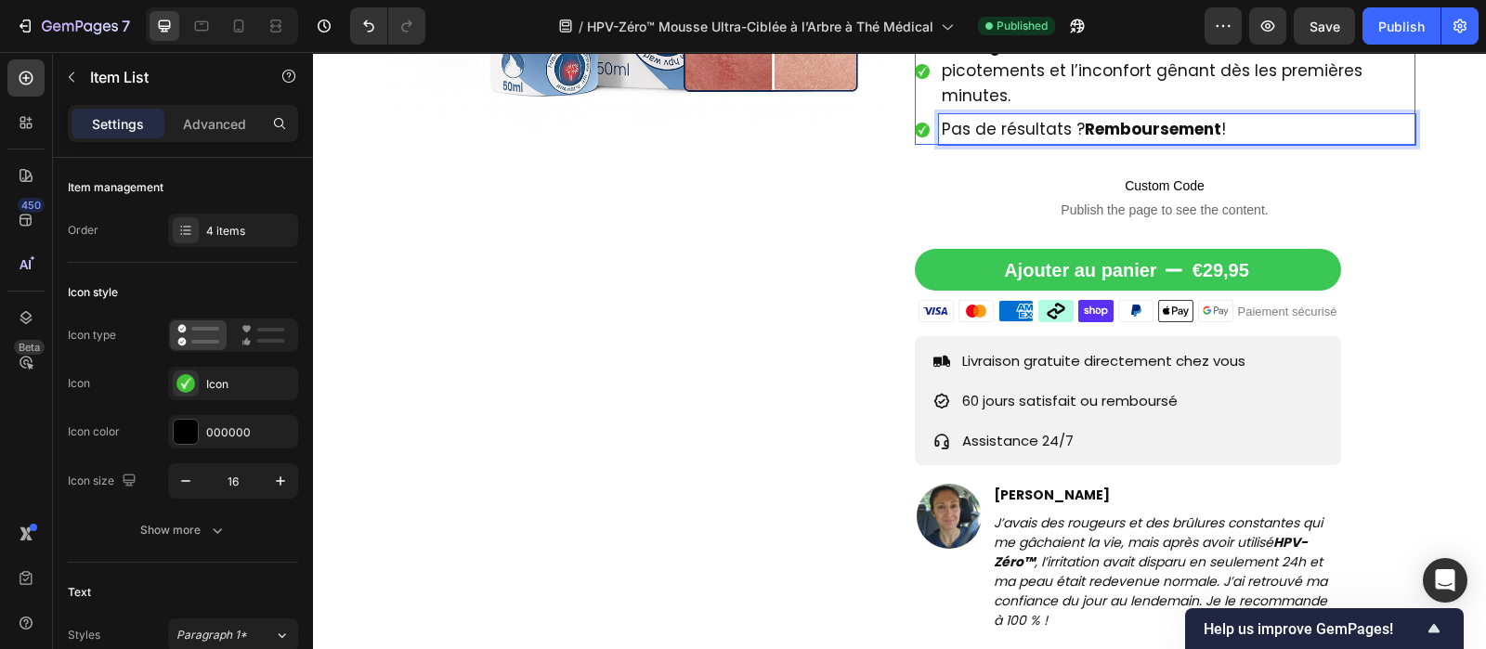
click at [1012, 131] on span "Pas de résultats ? Remboursement !" at bounding box center [1084, 129] width 284 height 22
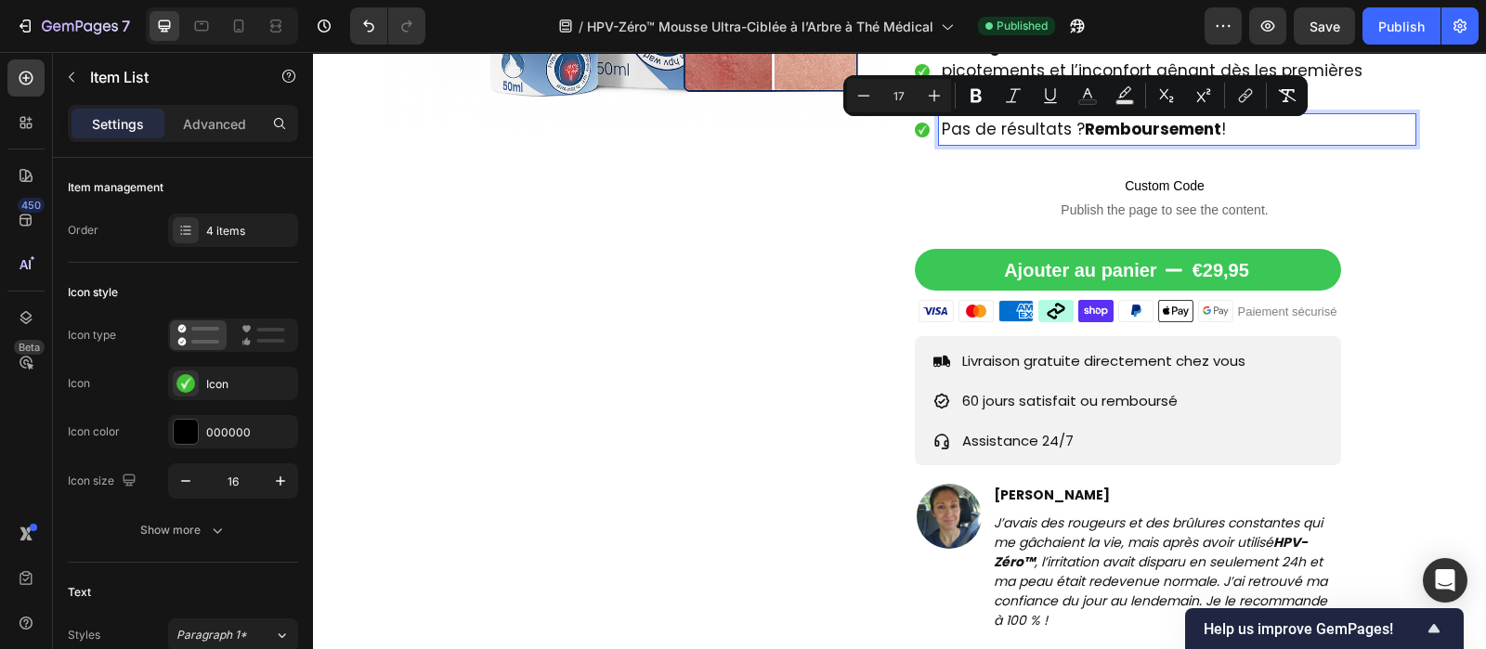
click at [1012, 131] on span "Pas de résultats ? Remboursement !" at bounding box center [1084, 129] width 284 height 22
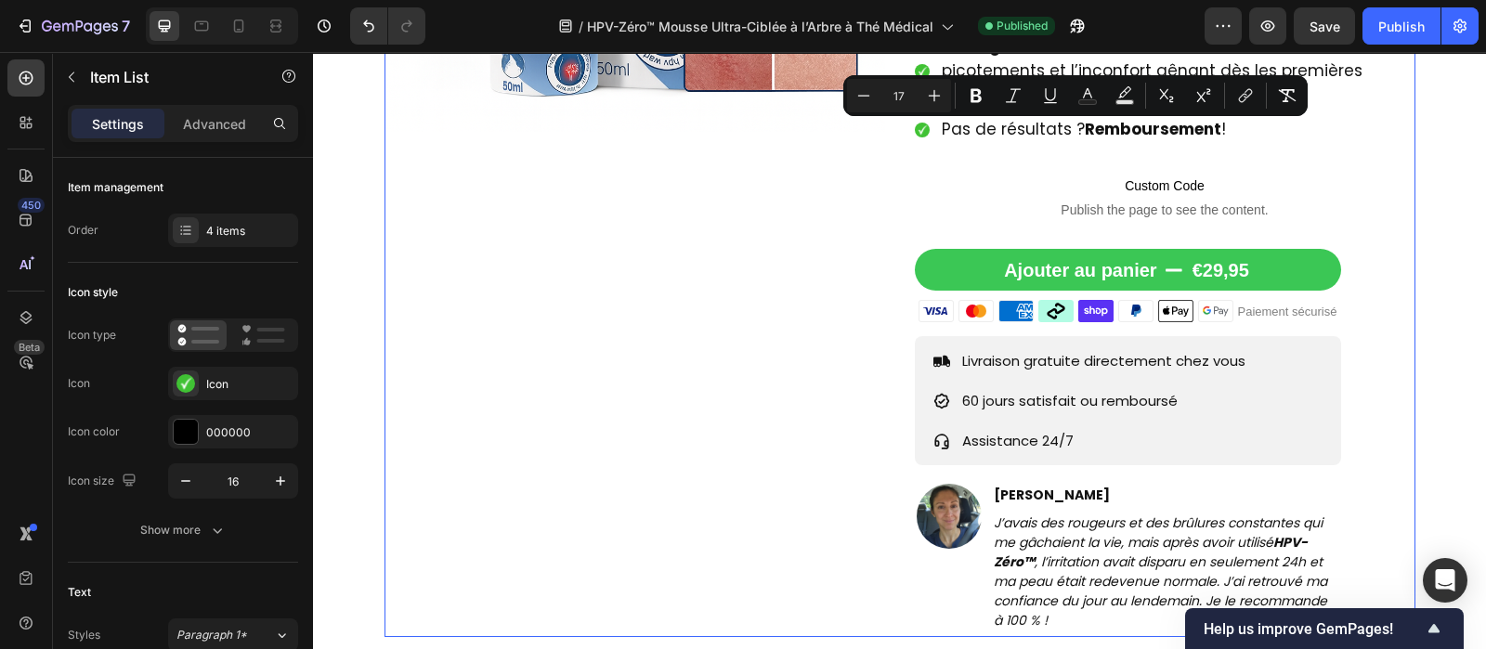
click at [711, 568] on div "Product Images" at bounding box center [635, 134] width 501 height 1006
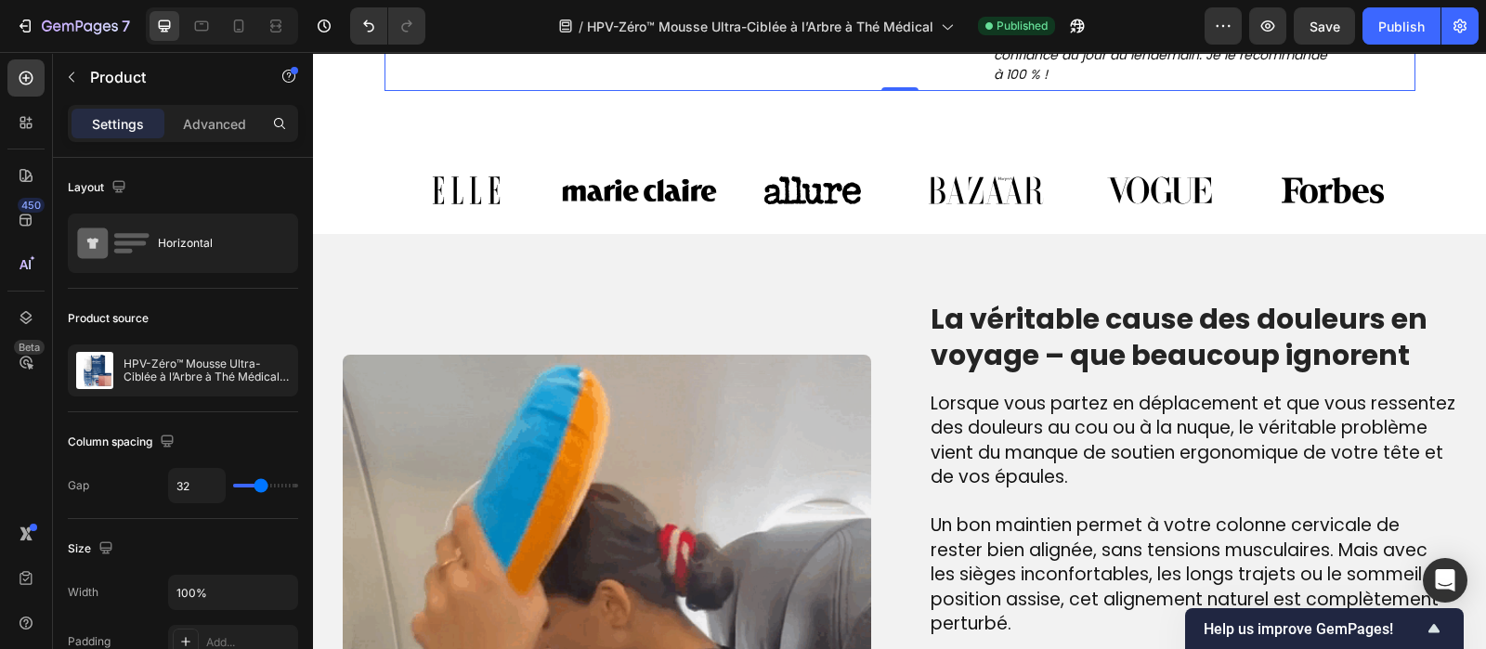
scroll to position [1165, 0]
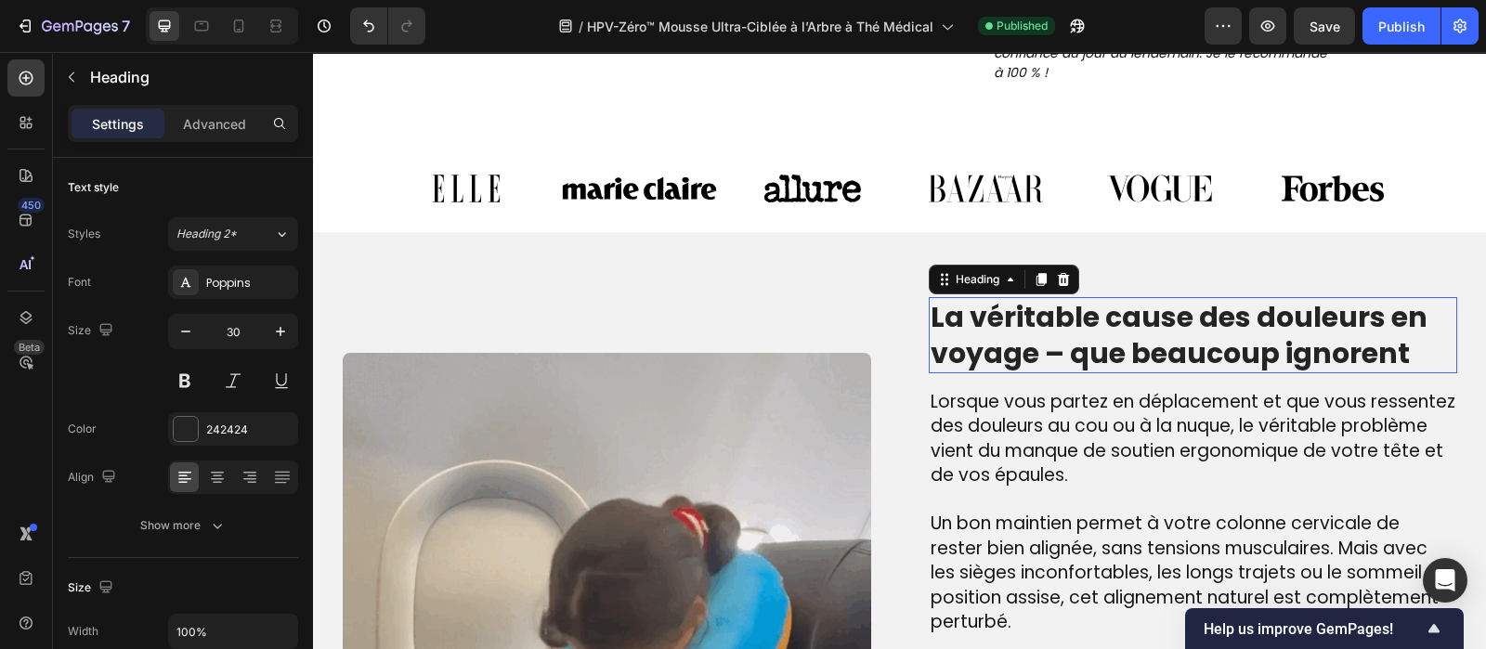
click at [1043, 353] on h2 "La véritable cause des douleurs en voyage – que beaucoup ignorent" at bounding box center [1193, 335] width 528 height 76
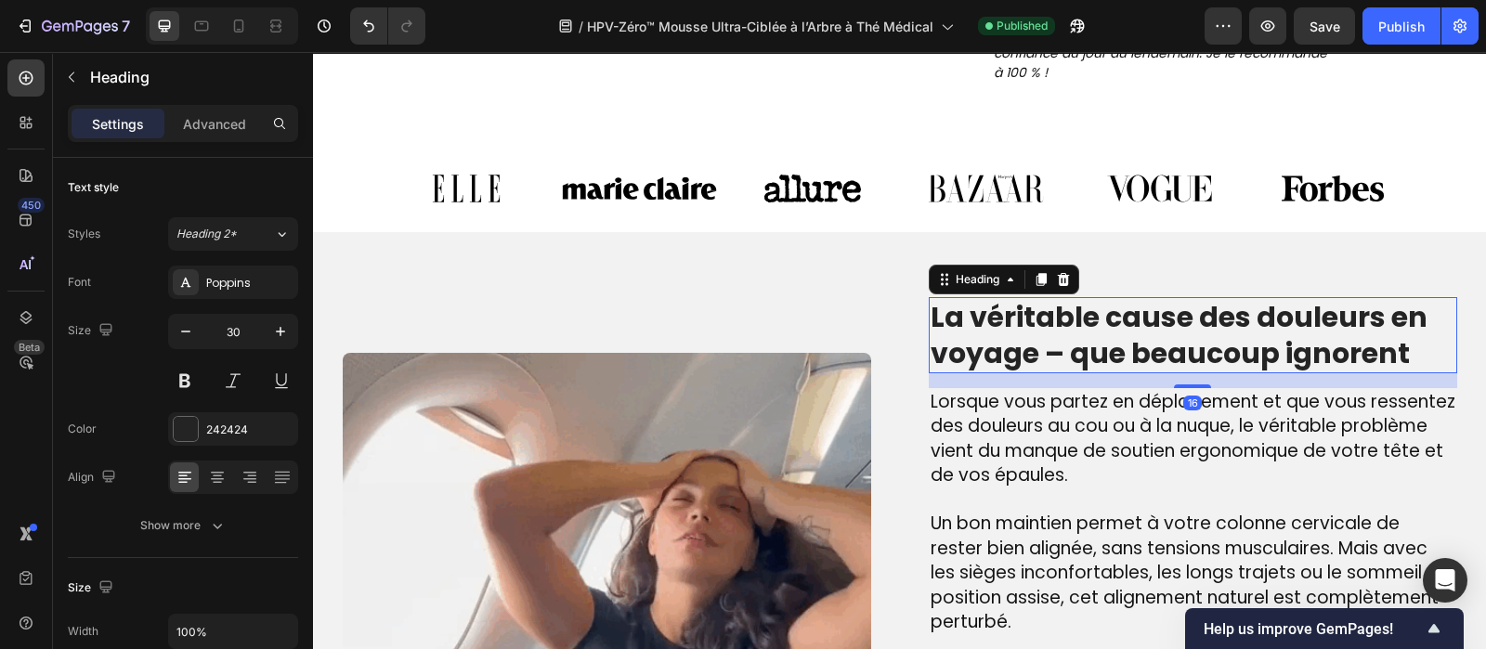
click at [1043, 353] on p "La véritable cause des douleurs en voyage – que beaucoup ignorent" at bounding box center [1193, 335] width 525 height 72
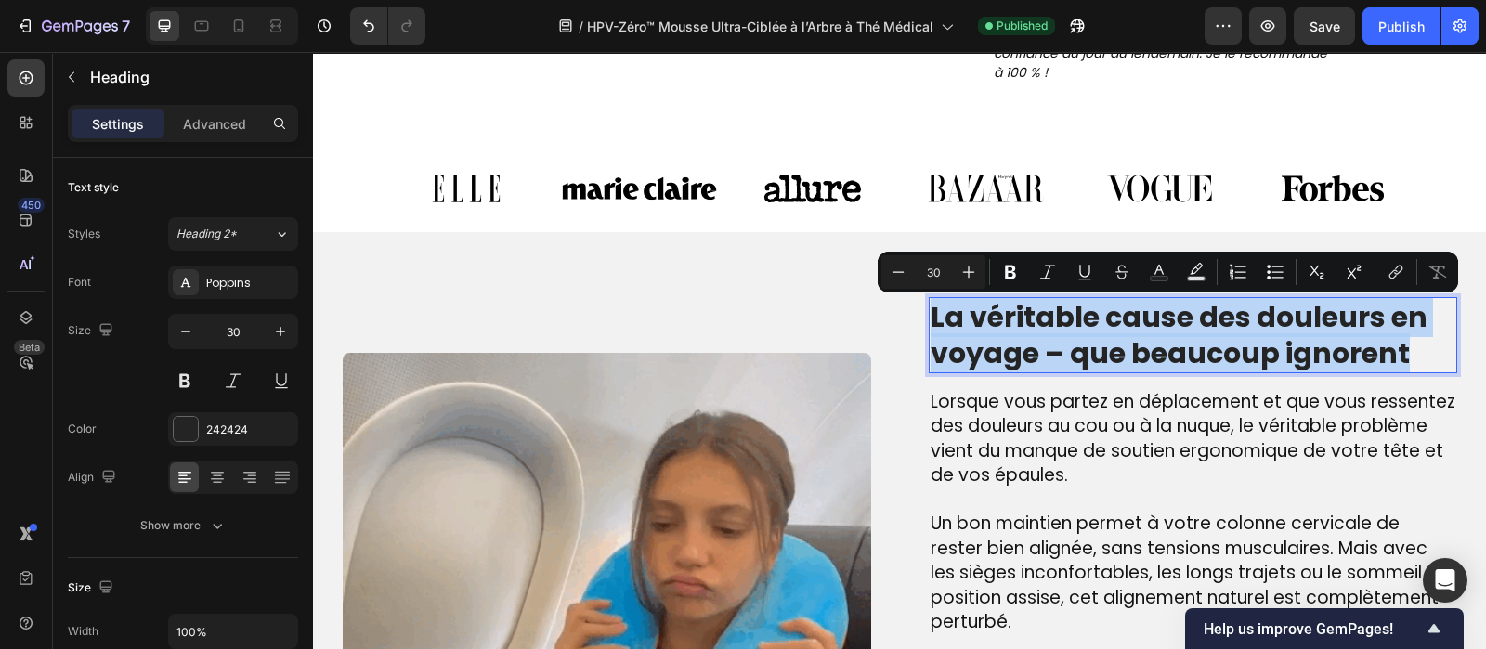
click at [1043, 353] on p "La véritable cause des douleurs en voyage – que beaucoup ignorent" at bounding box center [1193, 335] width 525 height 72
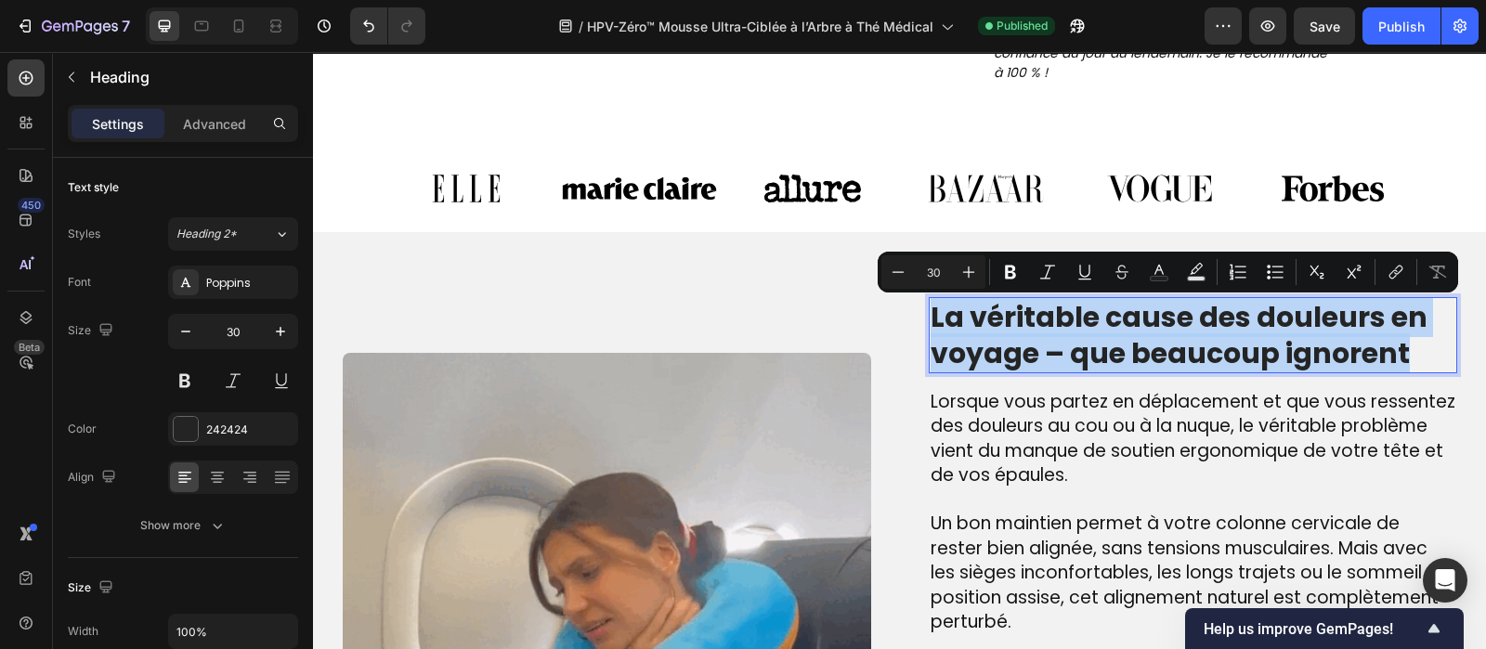
copy p "La véritable cause des douleurs en voyage – que beaucoup ignorent"
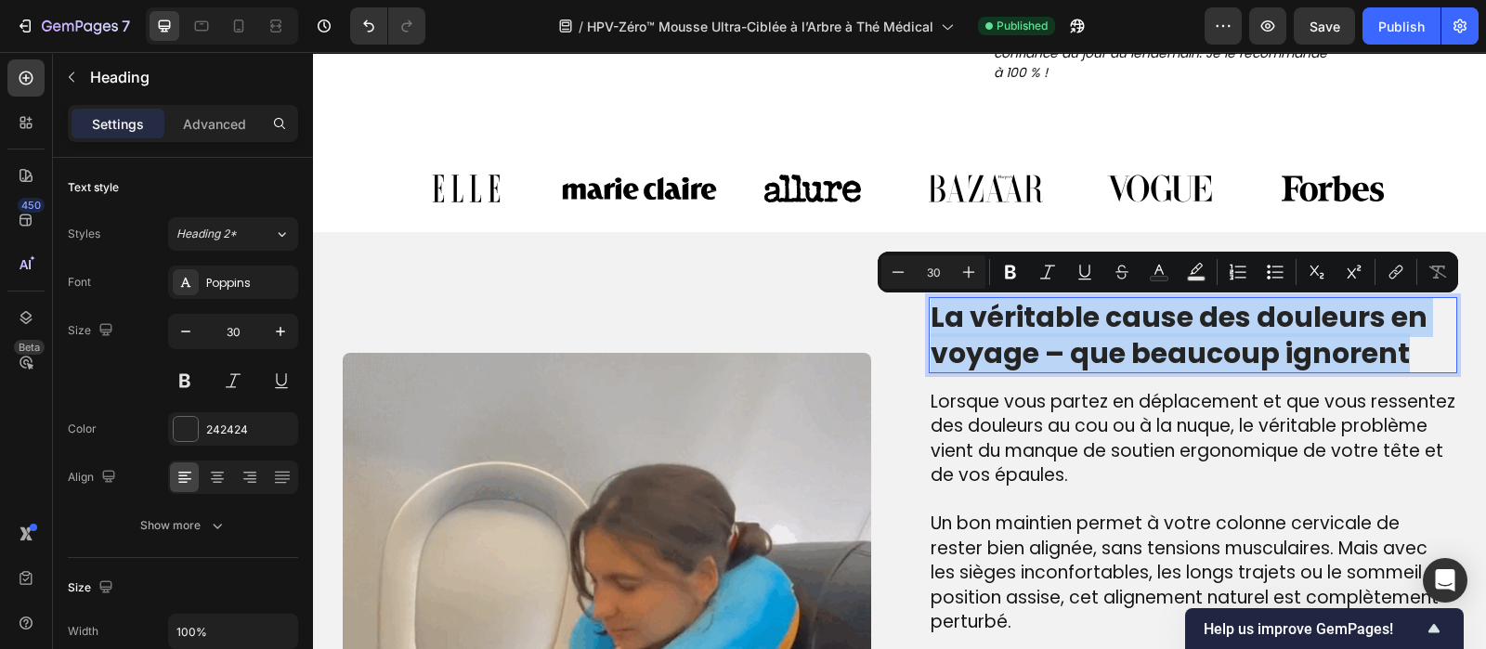
copy p "La véritable cause des douleurs en voyage – que beaucoup ignorent"
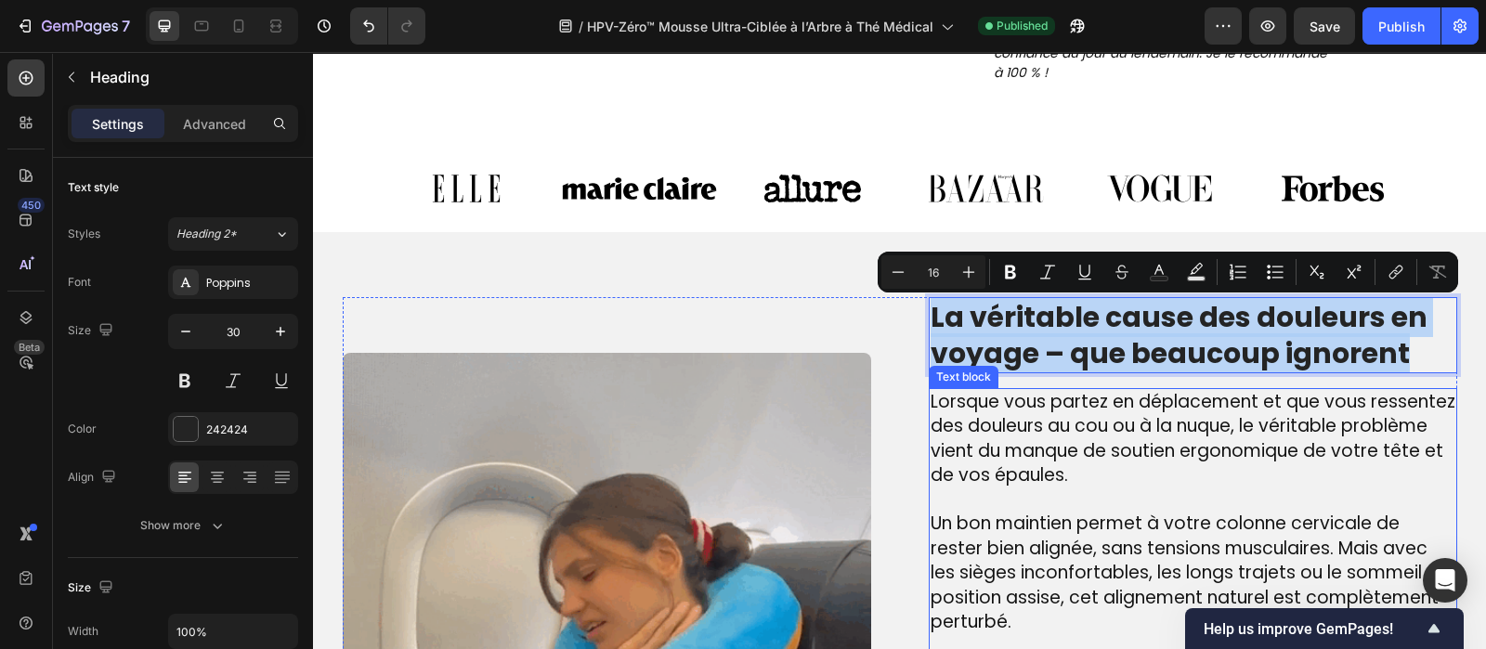
click at [1047, 416] on span "Lorsque vous partez en déplacement et que vous ressentez des douleurs au cou ou…" at bounding box center [1193, 438] width 525 height 99
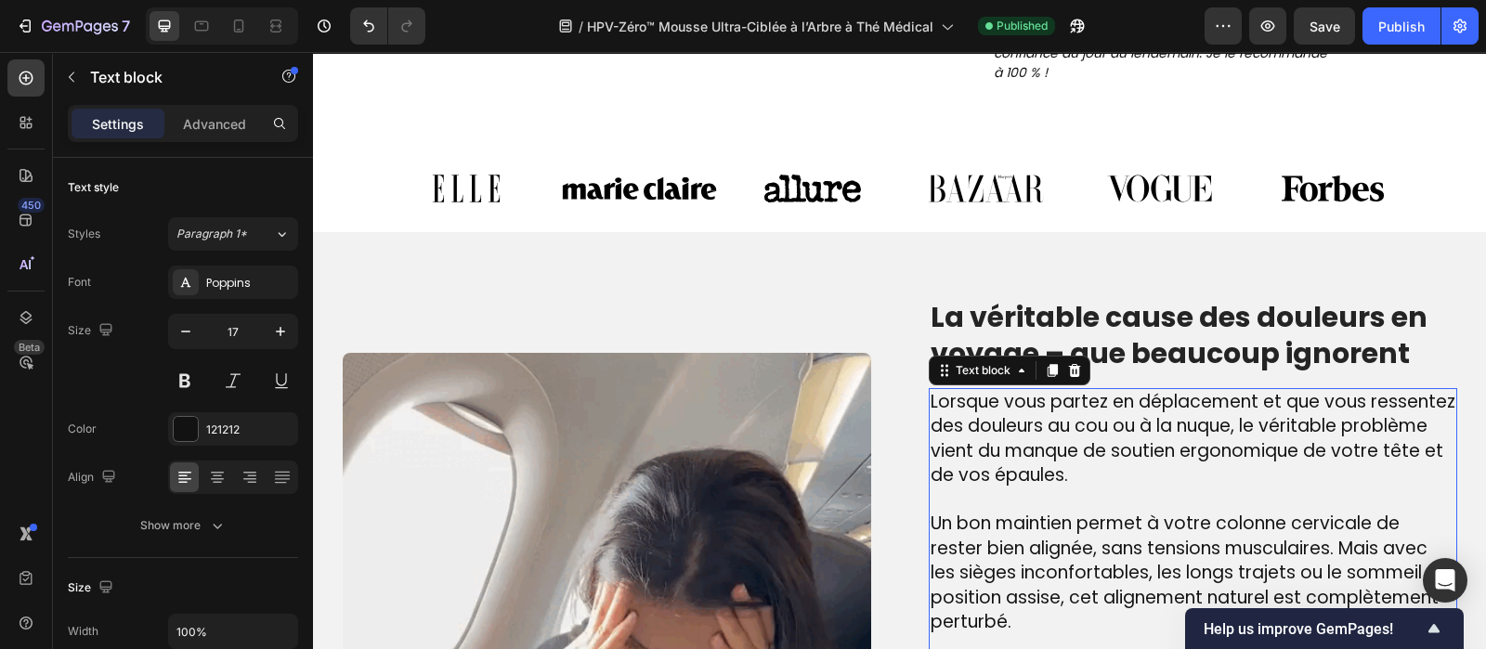
click at [1047, 416] on span "Lorsque vous partez en déplacement et que vous ressentez des douleurs au cou ou…" at bounding box center [1193, 438] width 525 height 99
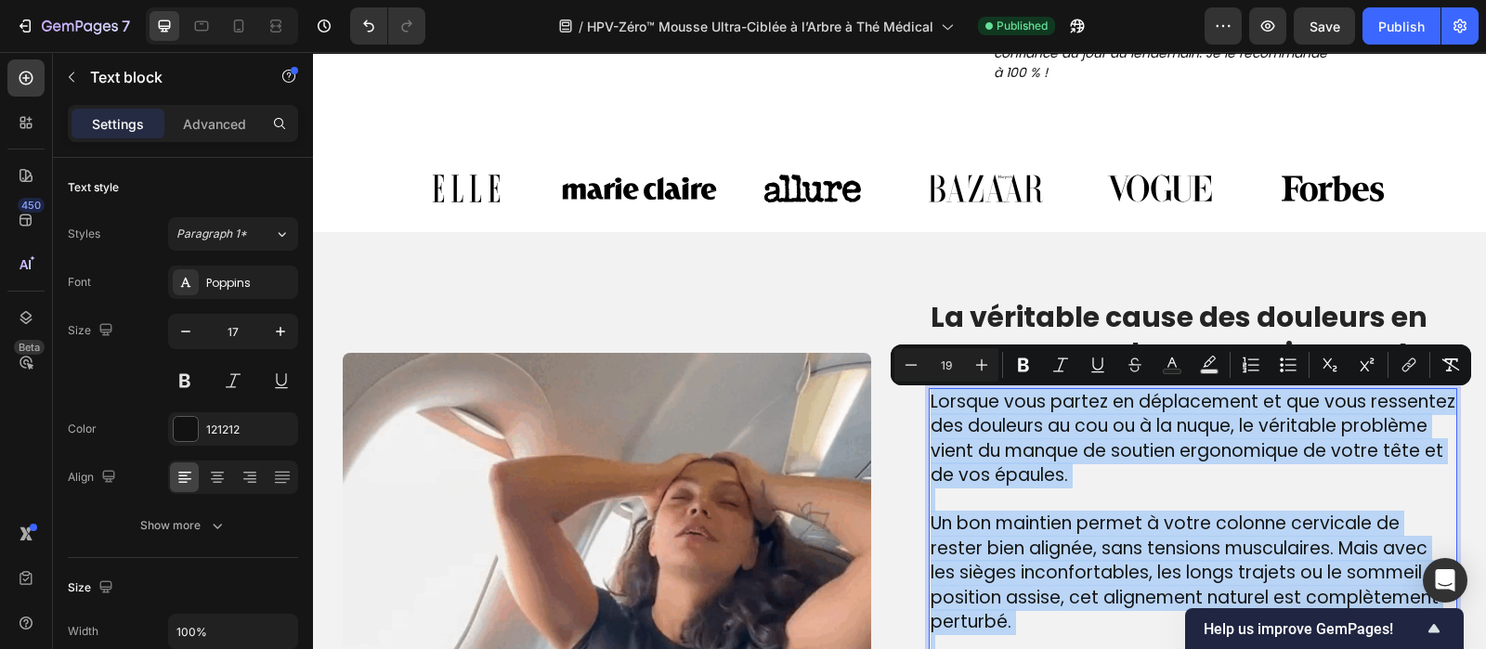
copy div "Lorsque vous partez en déplacement et que vous ressentez des douleurs au cou ou…"
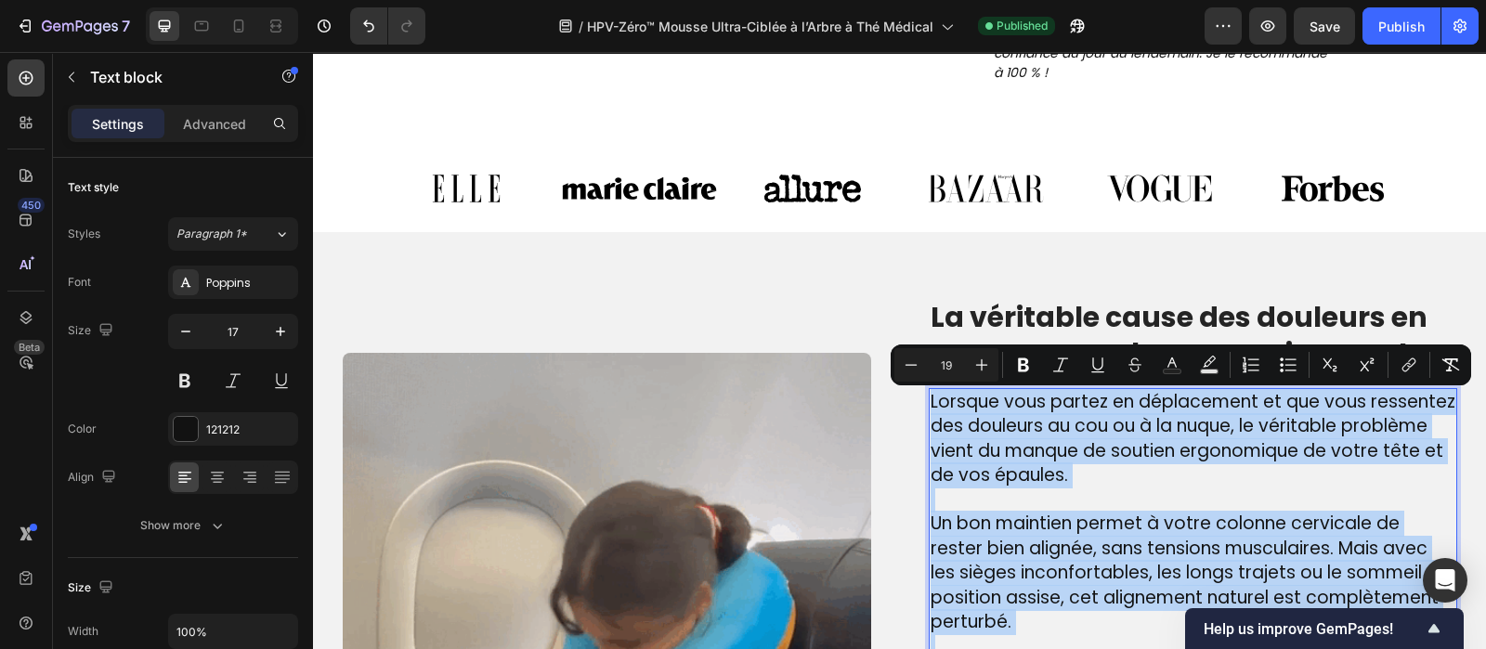
copy div "Lorsque vous partez en déplacement et que vous ressentez des douleurs au cou ou…"
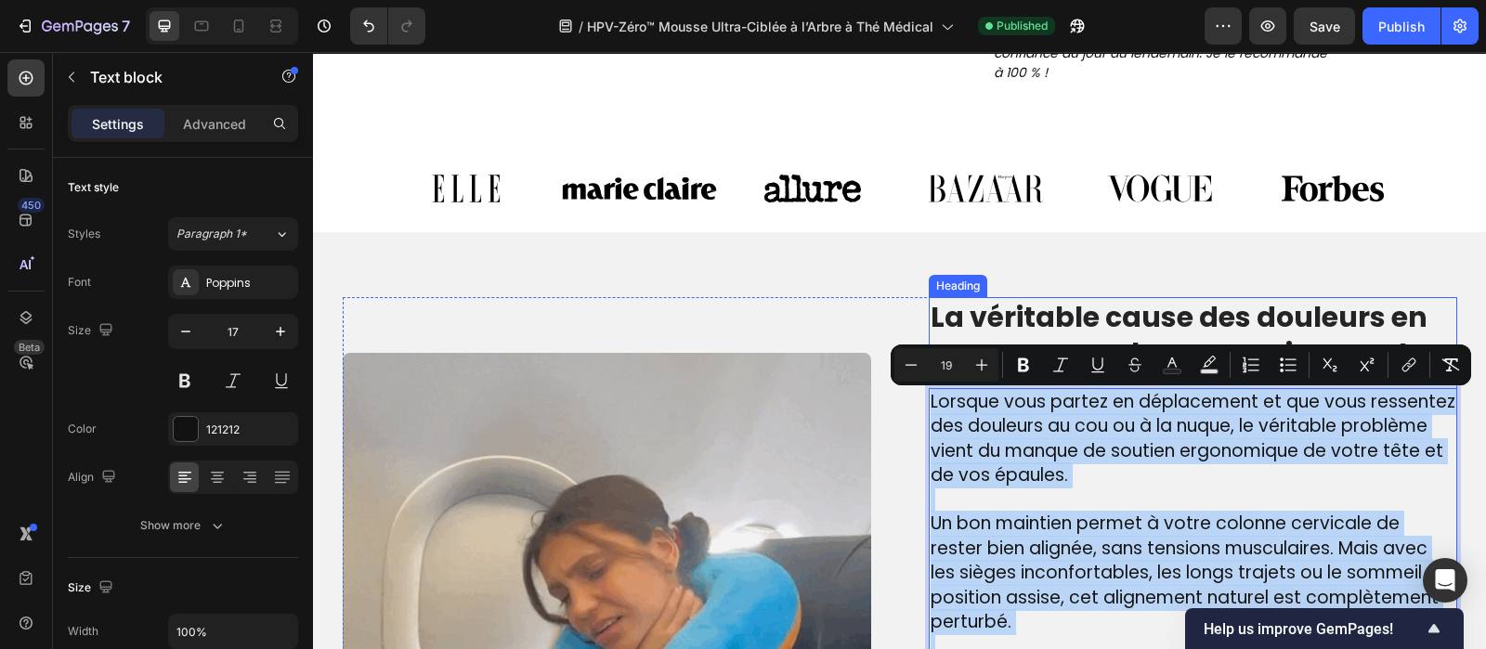
click at [1043, 300] on p "La véritable cause des douleurs en voyage – que beaucoup ignorent" at bounding box center [1193, 335] width 525 height 72
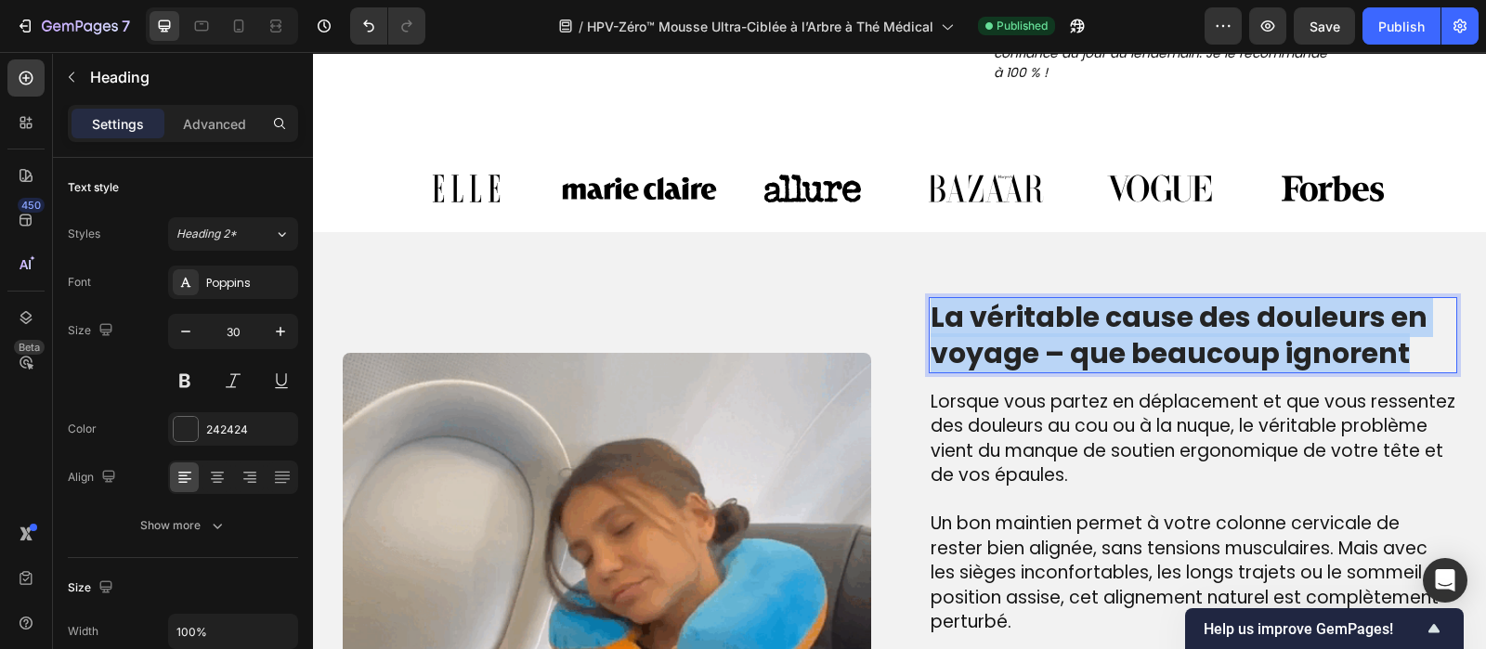
click at [1043, 300] on p "La véritable cause des douleurs en voyage – que beaucoup ignorent" at bounding box center [1193, 335] width 525 height 72
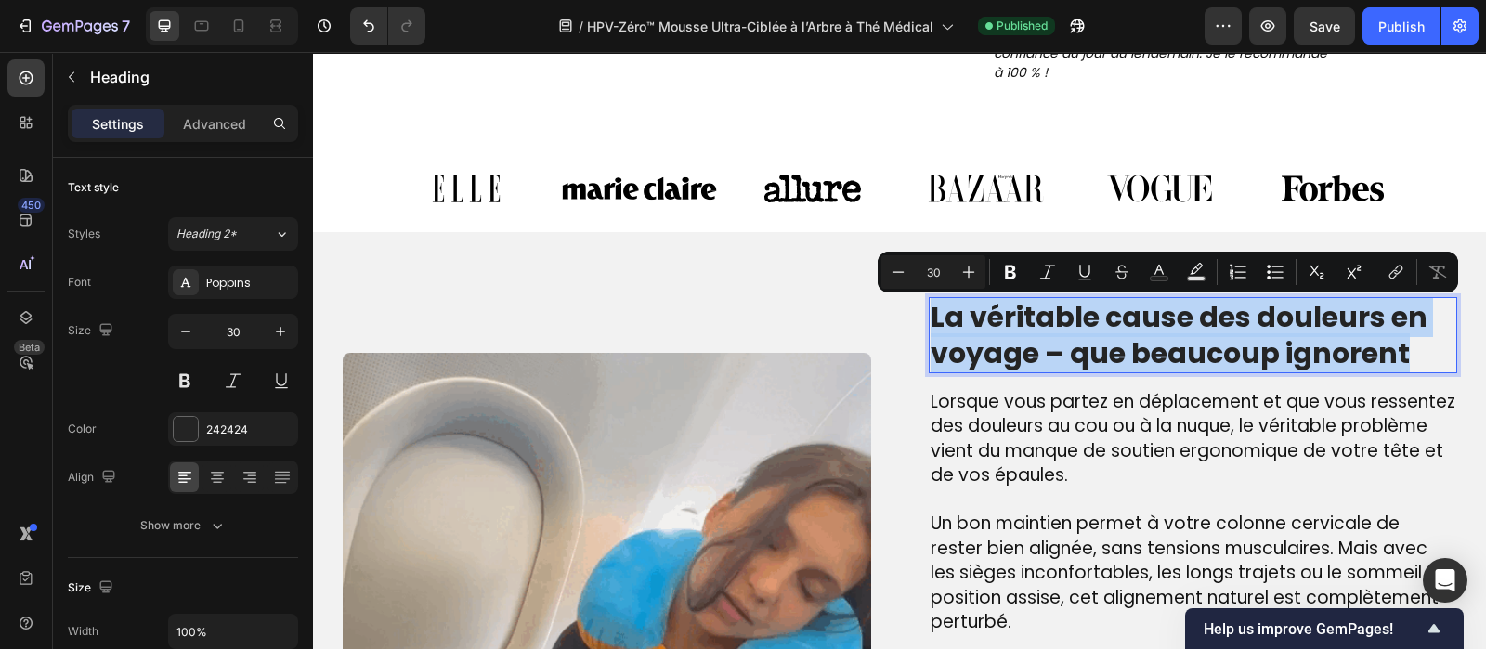
click at [1043, 300] on p "La véritable cause des douleurs en voyage – que beaucoup ignorent" at bounding box center [1193, 335] width 525 height 72
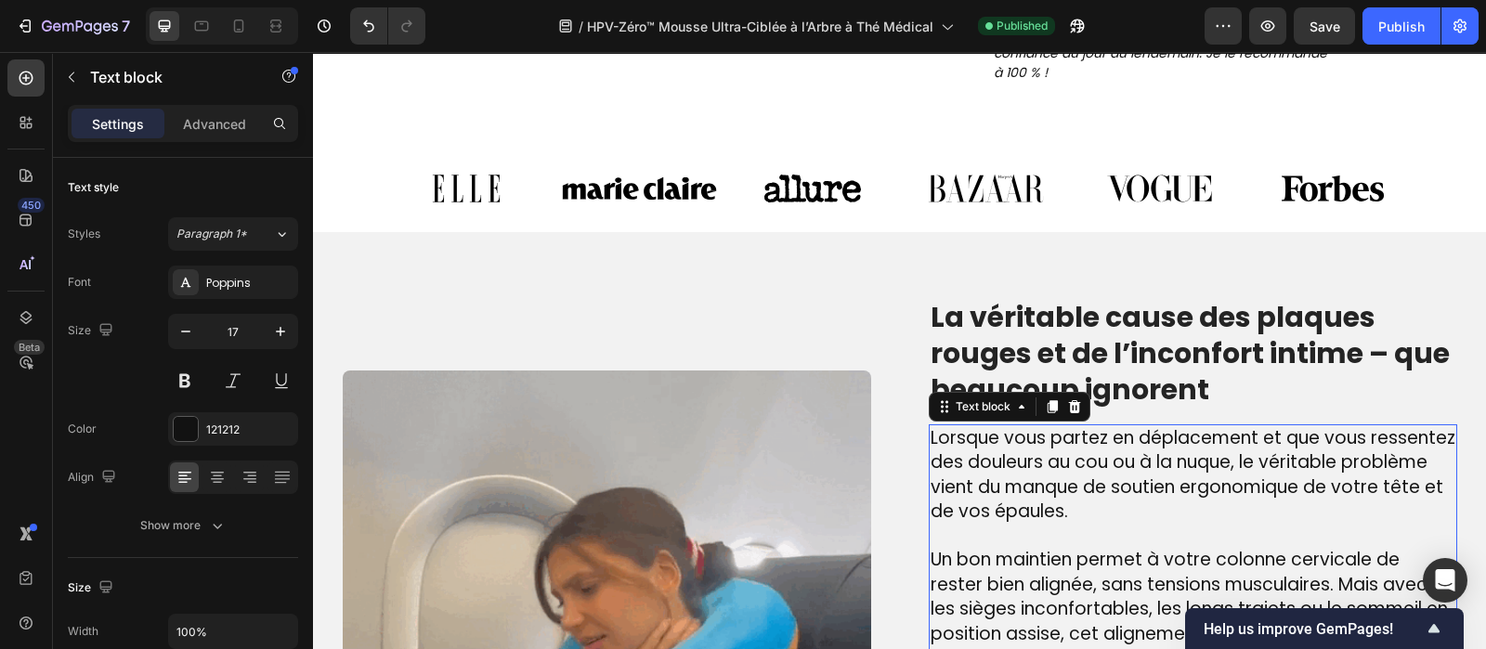
click at [1003, 463] on span "Lorsque vous partez en déplacement et que vous ressentez des douleurs au cou ou…" at bounding box center [1193, 474] width 525 height 99
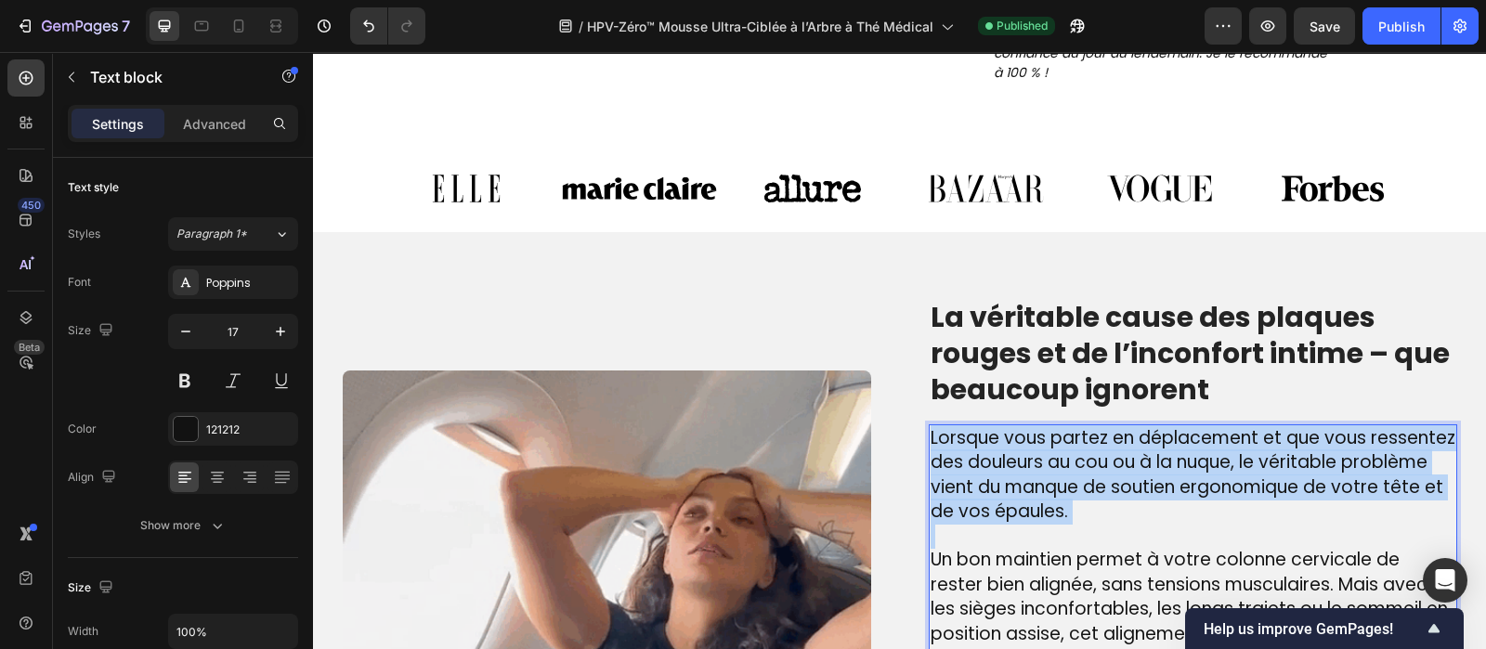
click at [1003, 463] on span "Lorsque vous partez en déplacement et que vous ressentez des douleurs au cou ou…" at bounding box center [1193, 474] width 525 height 99
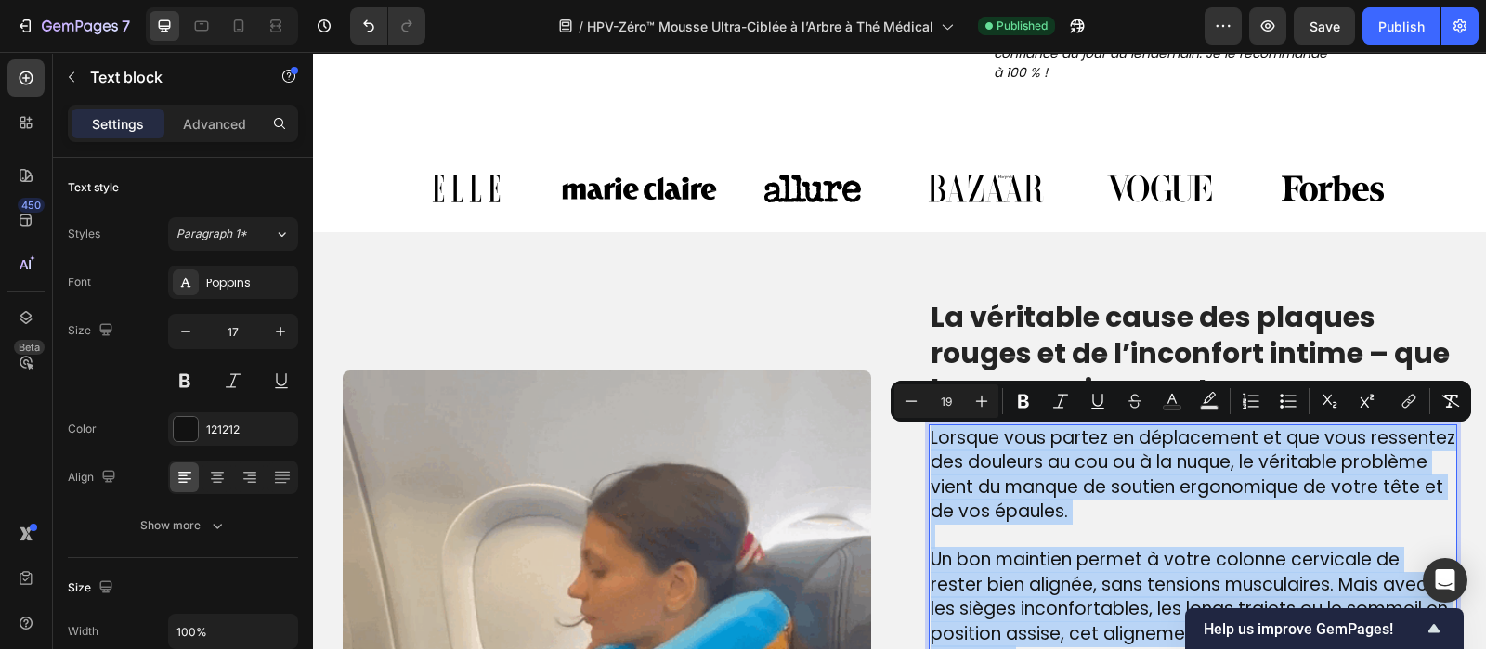
type input "17"
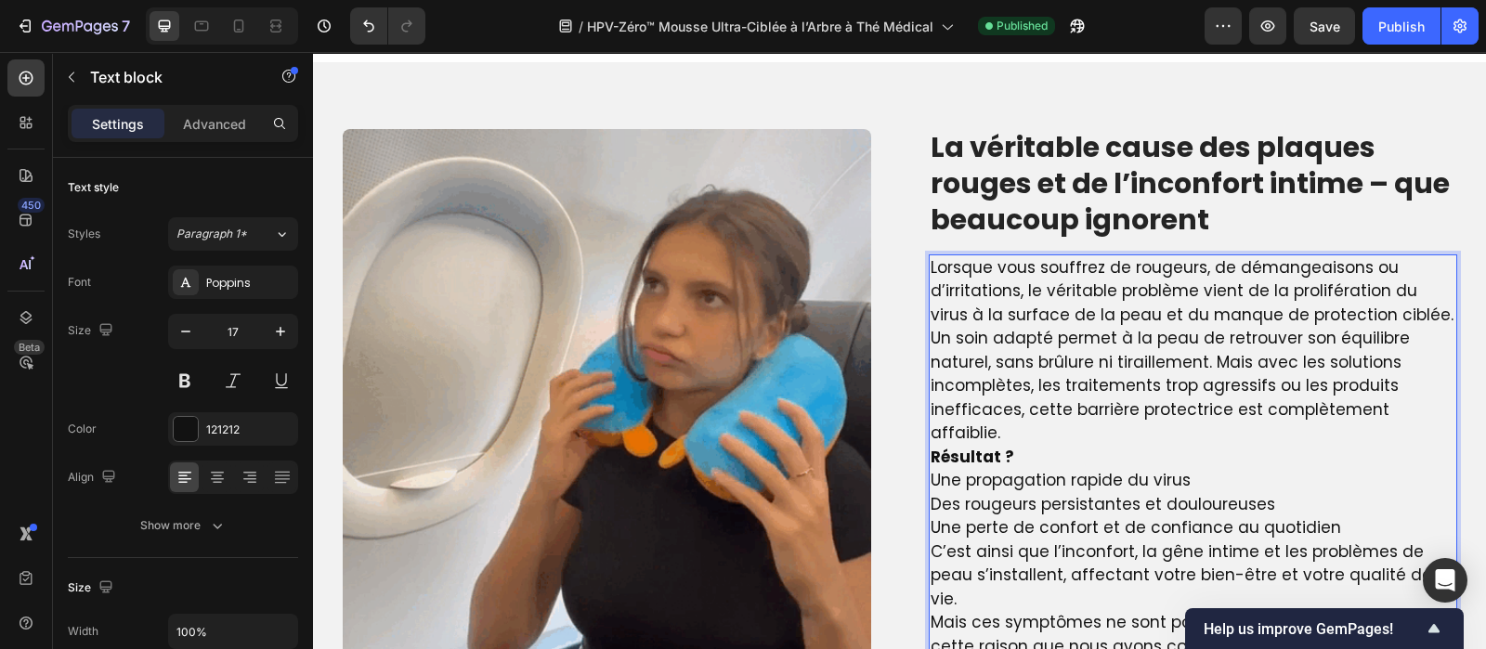
scroll to position [1520, 0]
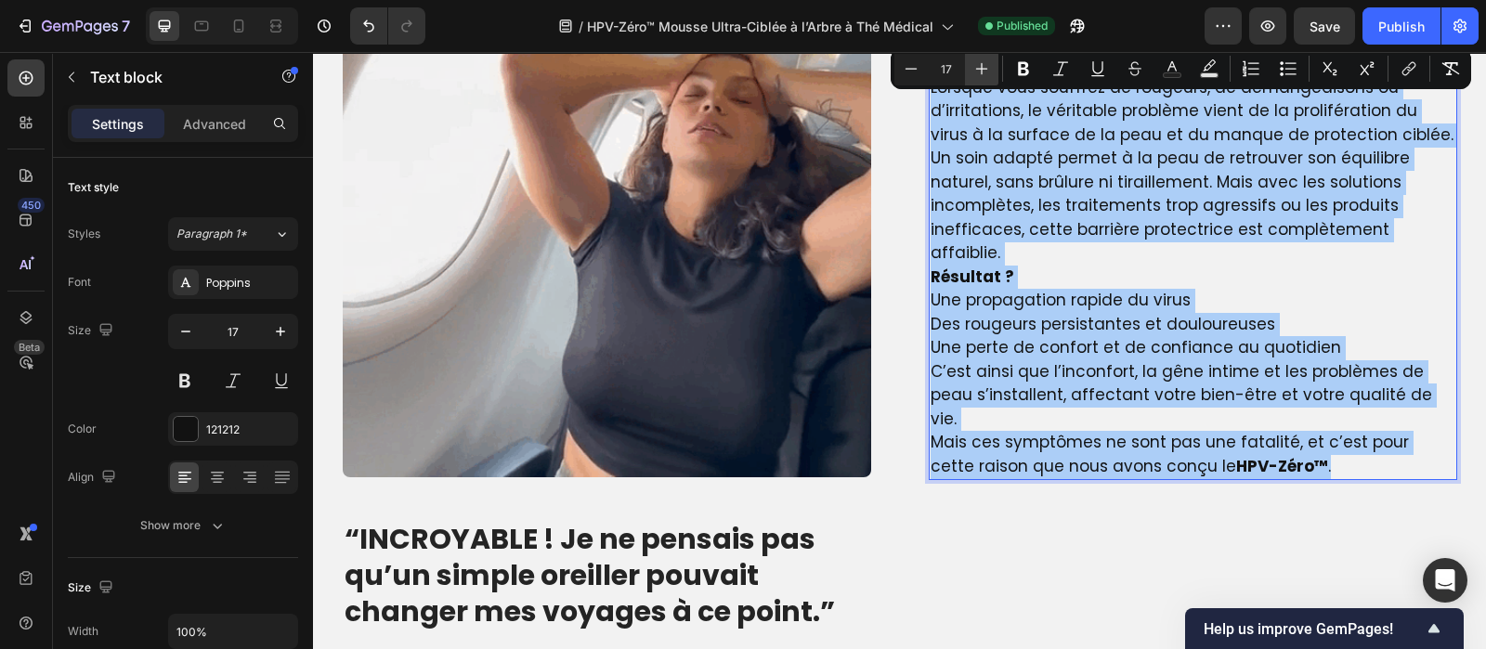
click at [976, 72] on icon "Editor contextual toolbar" at bounding box center [981, 68] width 19 height 19
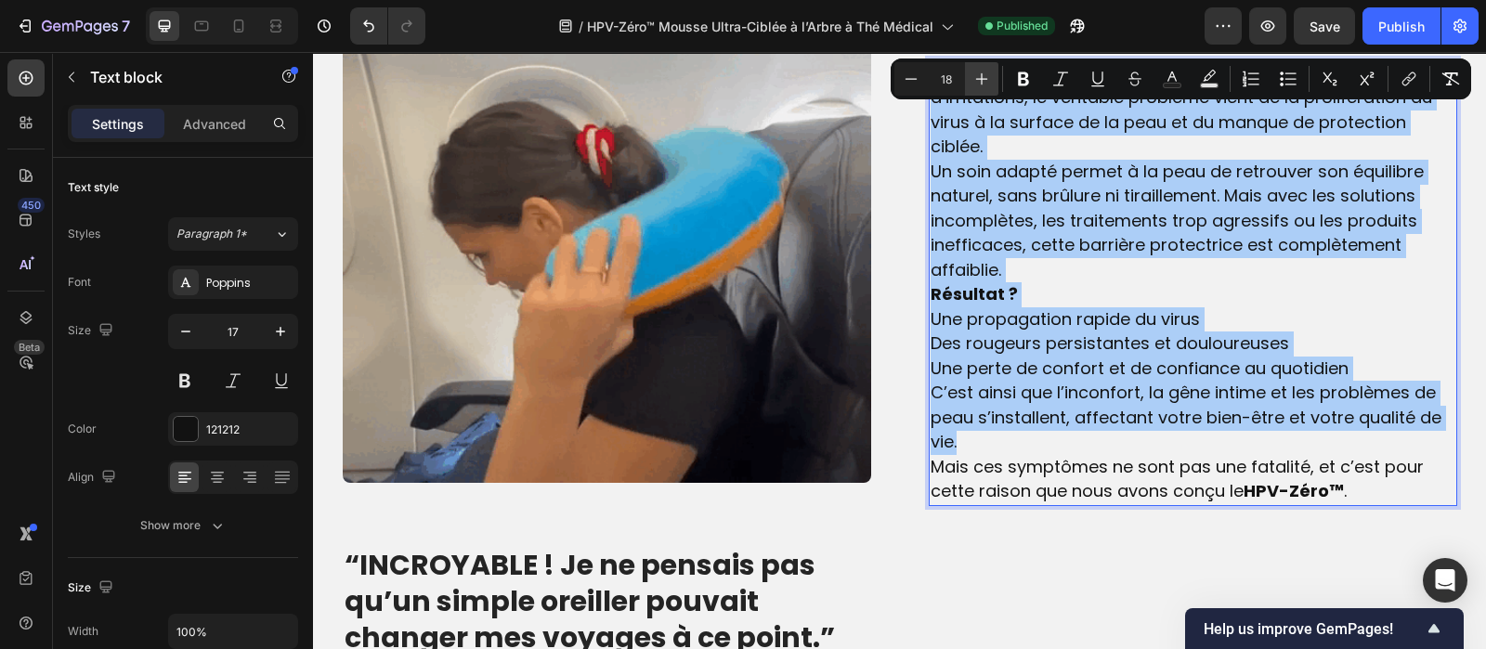
click at [976, 72] on icon "Editor contextual toolbar" at bounding box center [981, 79] width 19 height 19
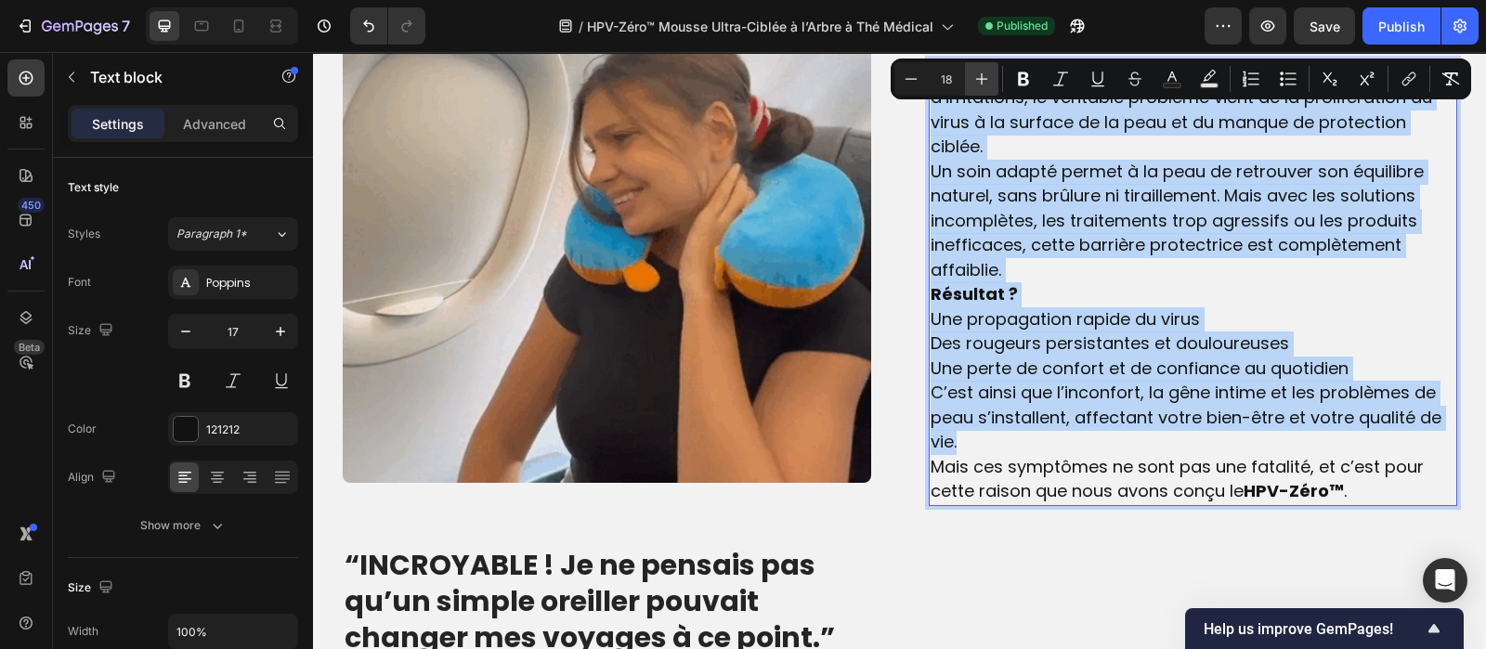
type input "19"
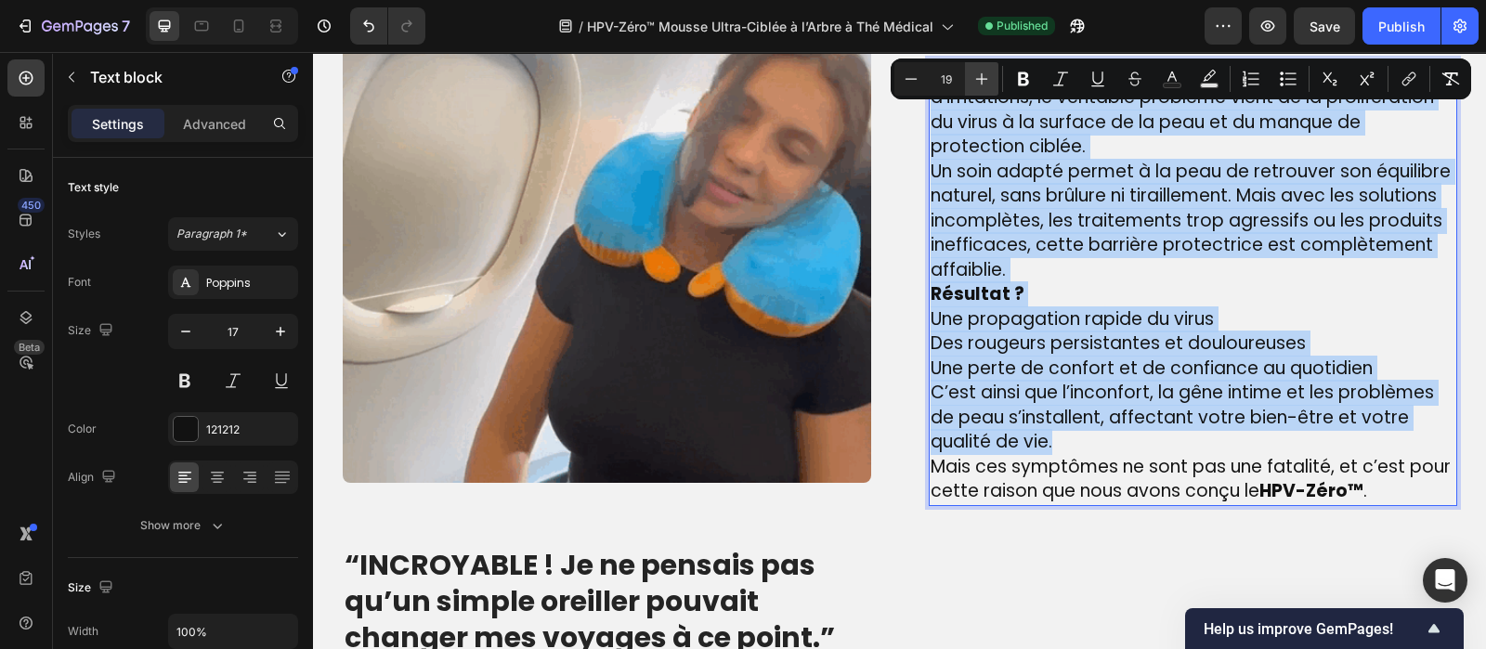
scroll to position [1541, 0]
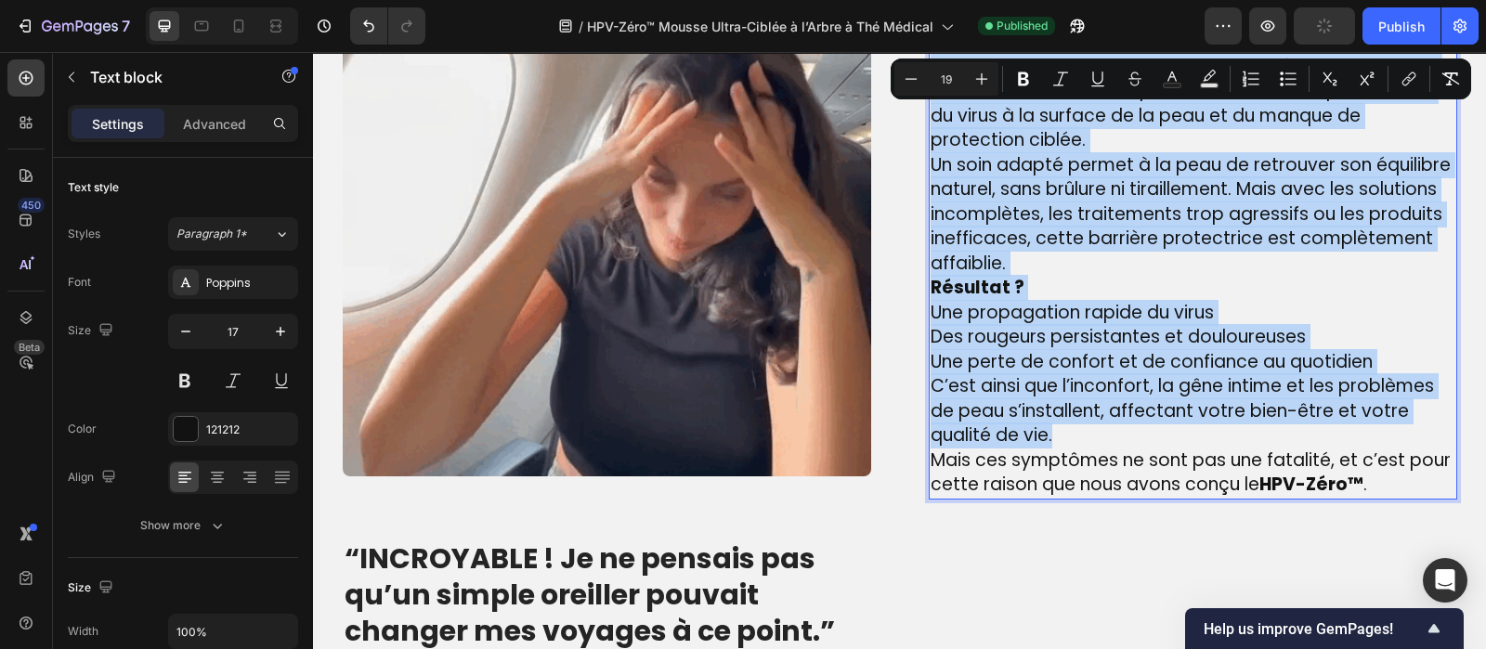
click at [1088, 137] on p "Lorsque vous souffrez de rougeurs, de démangeaisons ou d’irritations, le vérita…" at bounding box center [1193, 104] width 525 height 98
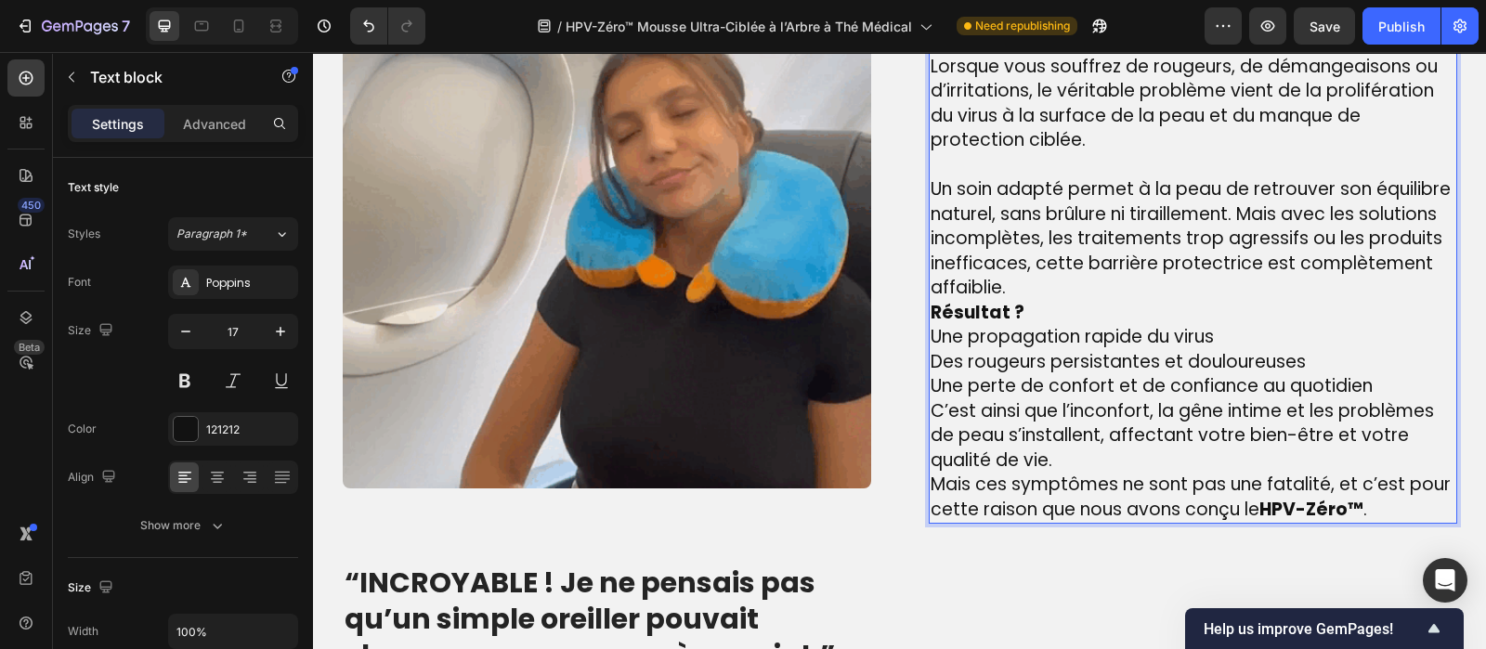
click at [1013, 289] on p "Un soin adapté permet à la peau de retrouver son équilibre naturel, sans brûlur…" at bounding box center [1193, 239] width 525 height 124
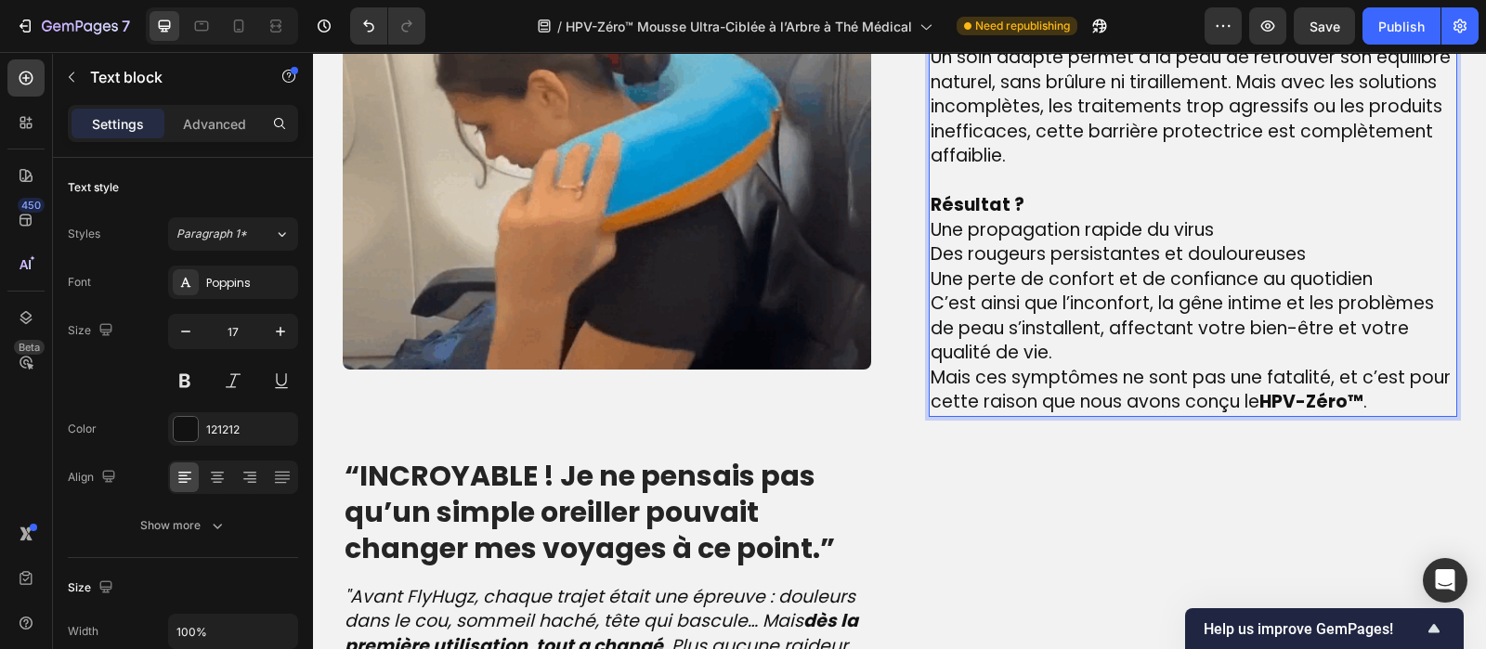
scroll to position [1676, 0]
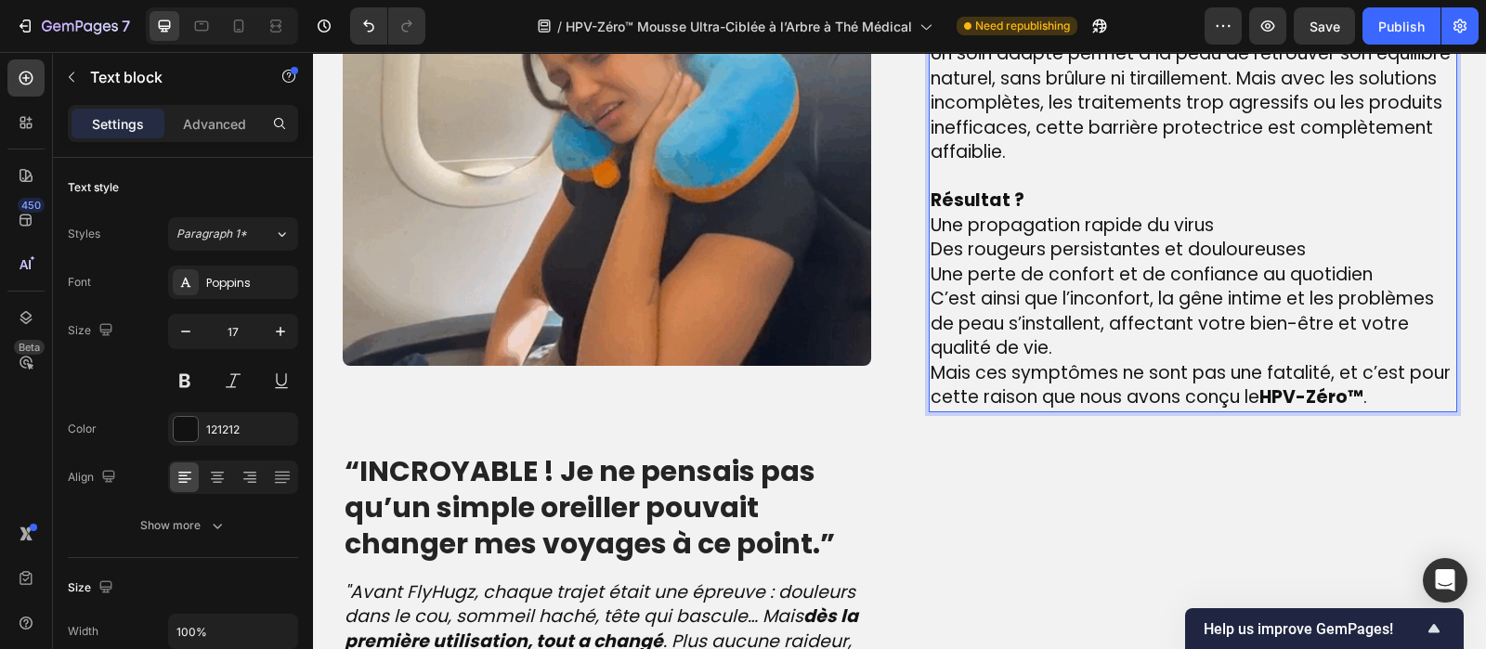
click at [1361, 276] on span "Une perte de confort et de confiance au quotidien" at bounding box center [1152, 274] width 442 height 25
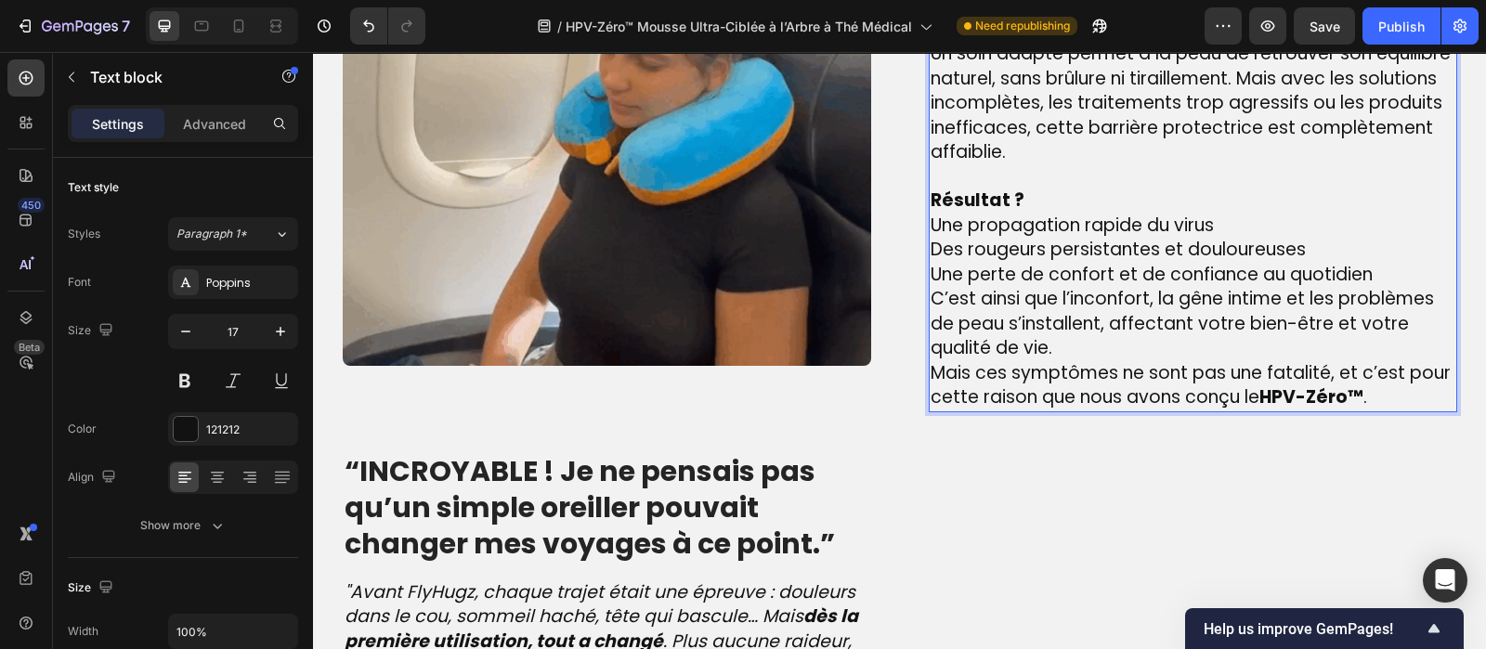
click at [1361, 276] on span "Une perte de confort et de confiance au quotidien" at bounding box center [1152, 274] width 442 height 25
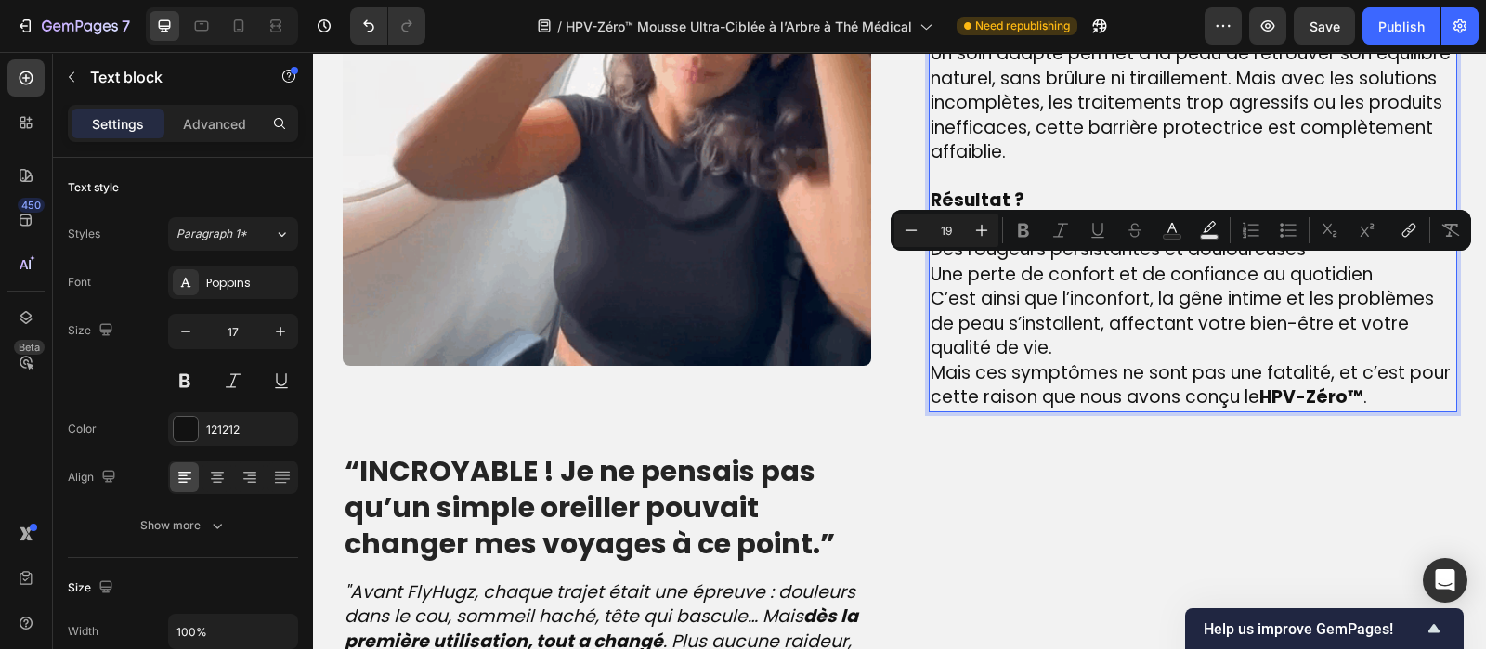
click at [1361, 276] on span "Une perte de confort et de confiance au quotidien" at bounding box center [1152, 274] width 442 height 25
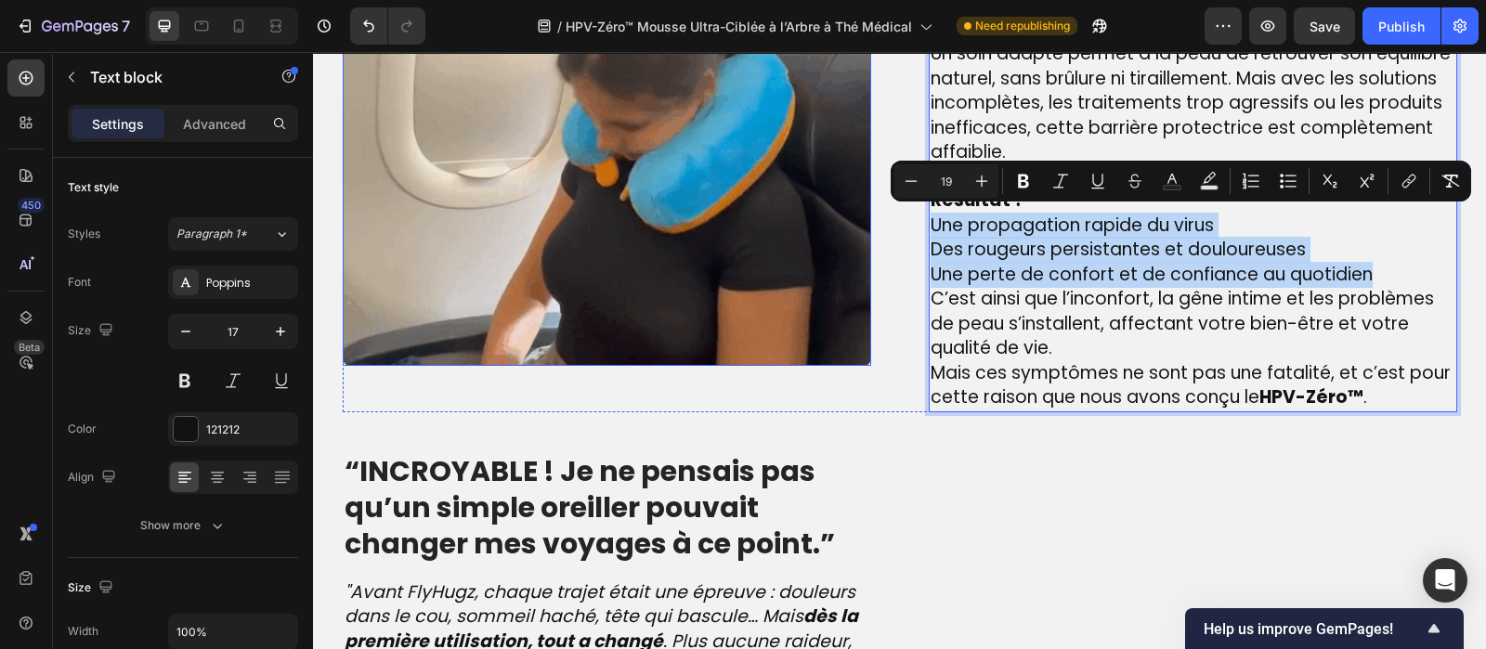
drag, startPoint x: 1361, startPoint y: 276, endPoint x: 1314, endPoint y: 241, distance: 57.8
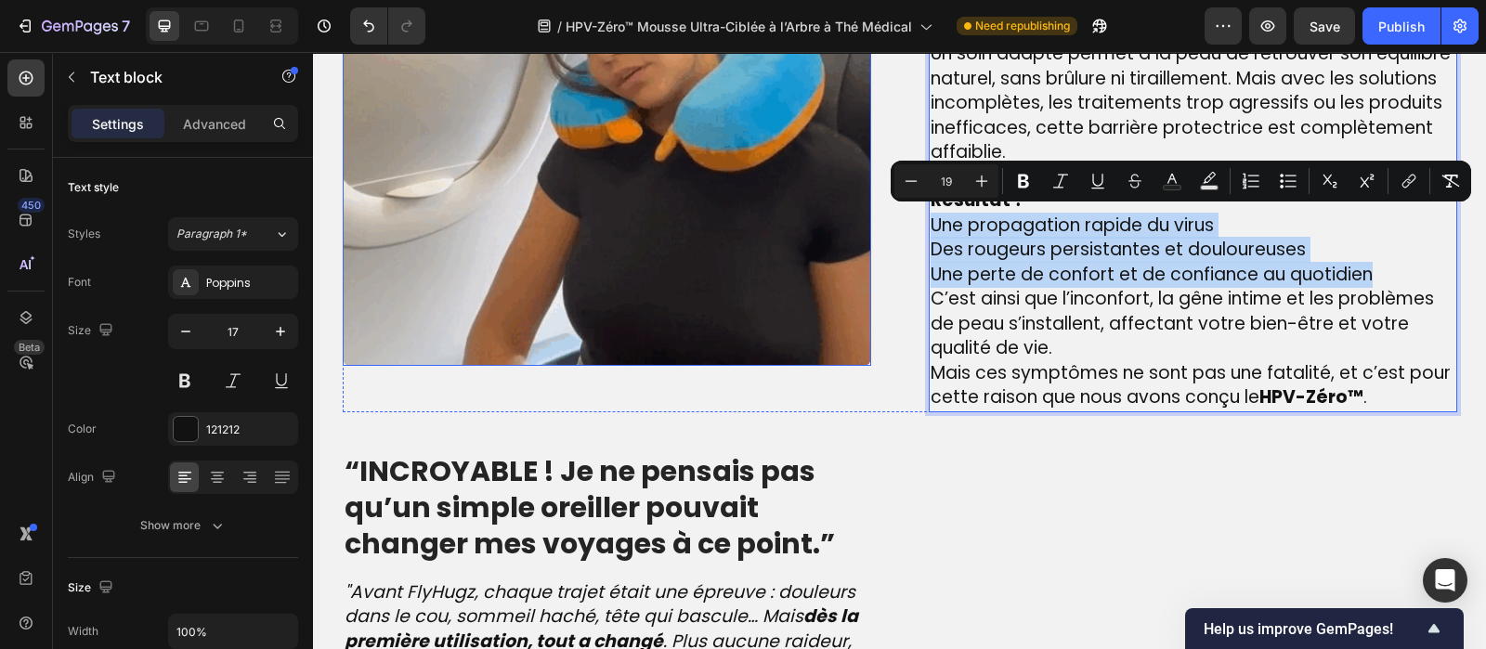
click at [854, 229] on div "Image La véritable cause des plaques rouges et de l’inconfort intime – que beau…" at bounding box center [900, 101] width 1115 height 621
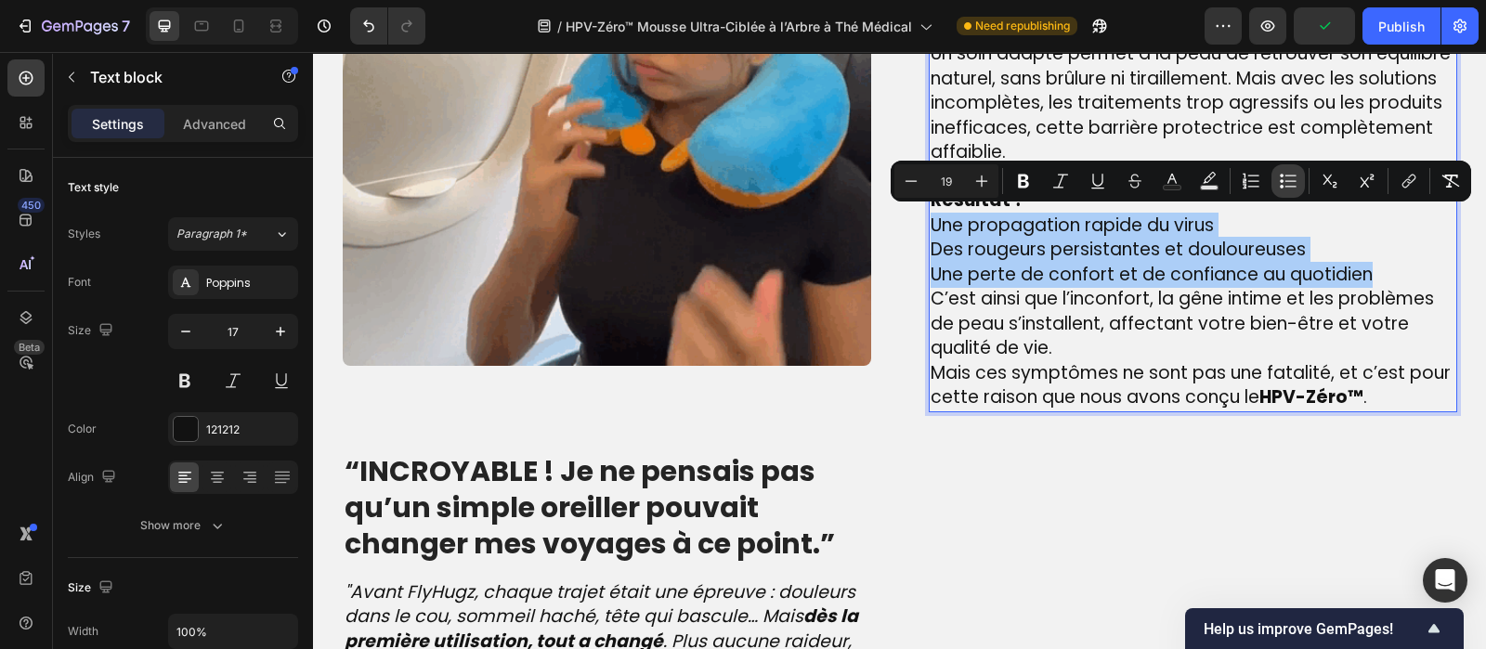
click at [1299, 181] on button "Bulleted List" at bounding box center [1288, 180] width 33 height 33
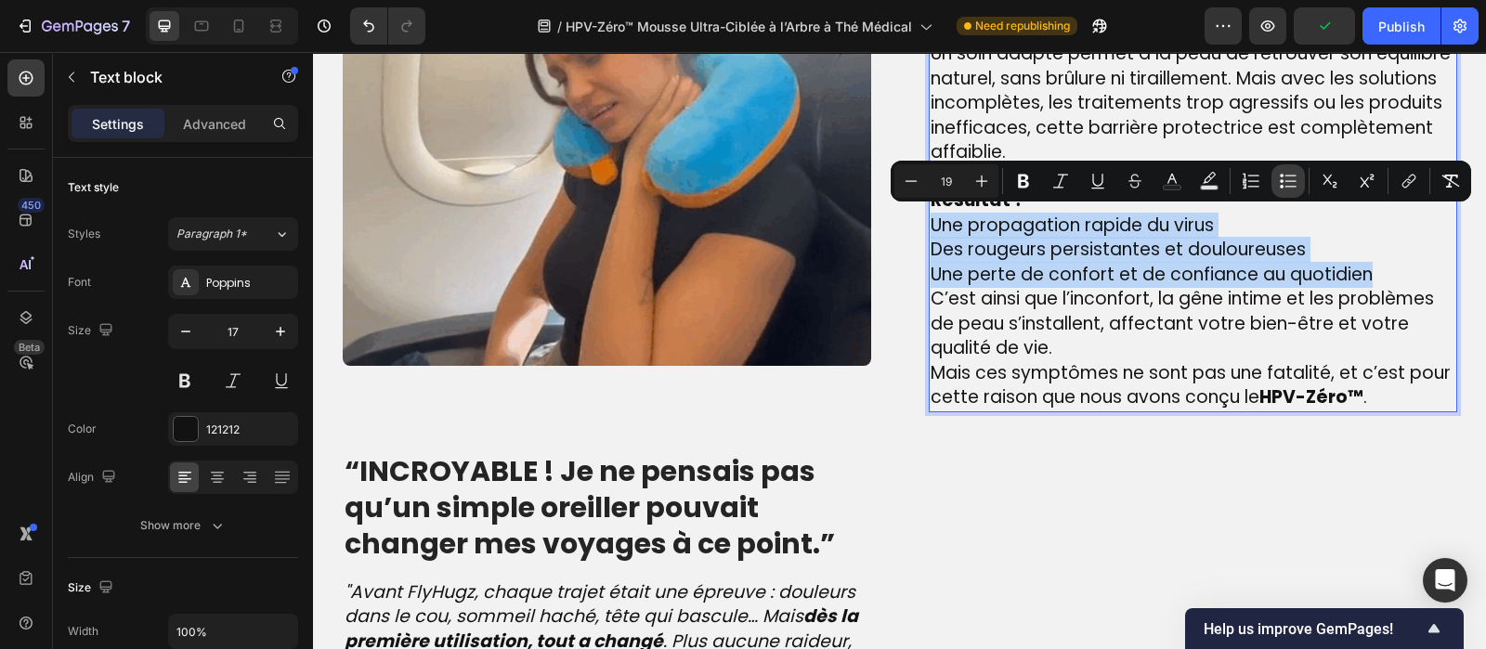
scroll to position [1692, 0]
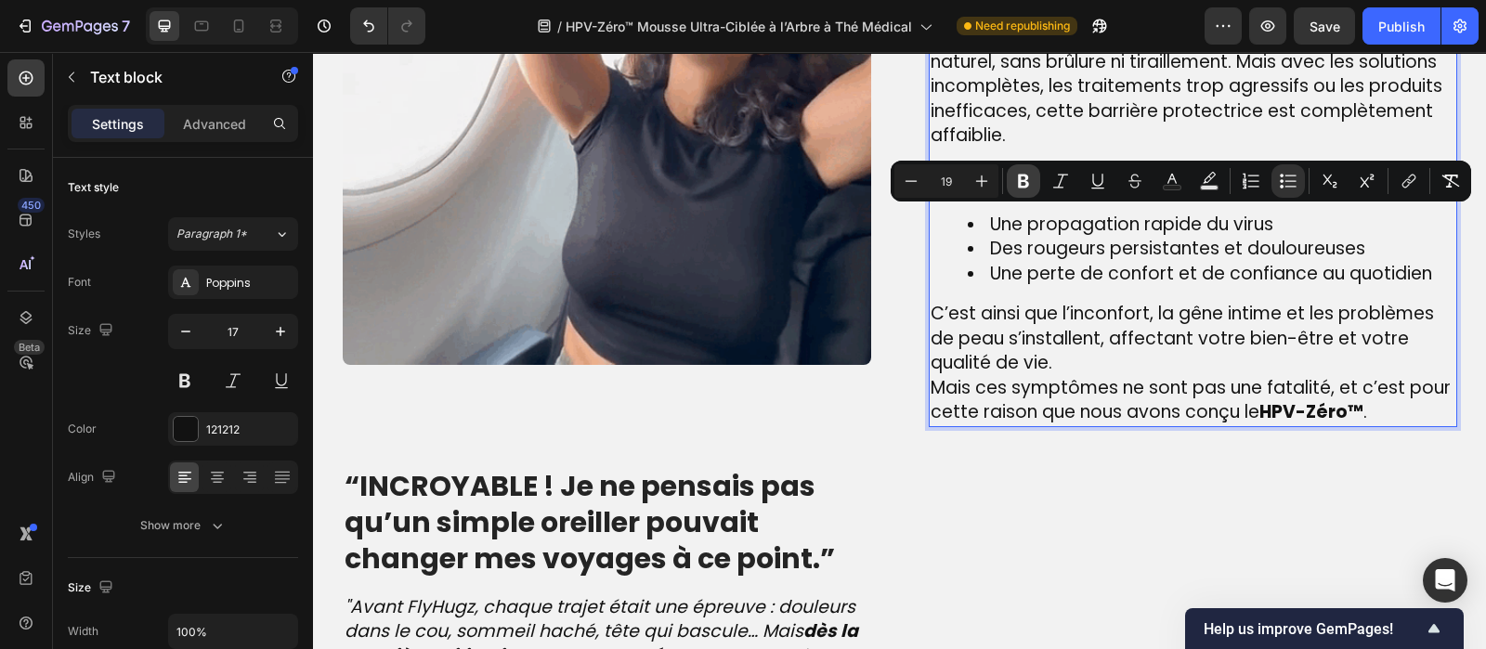
click at [1022, 191] on button "Bold" at bounding box center [1023, 180] width 33 height 33
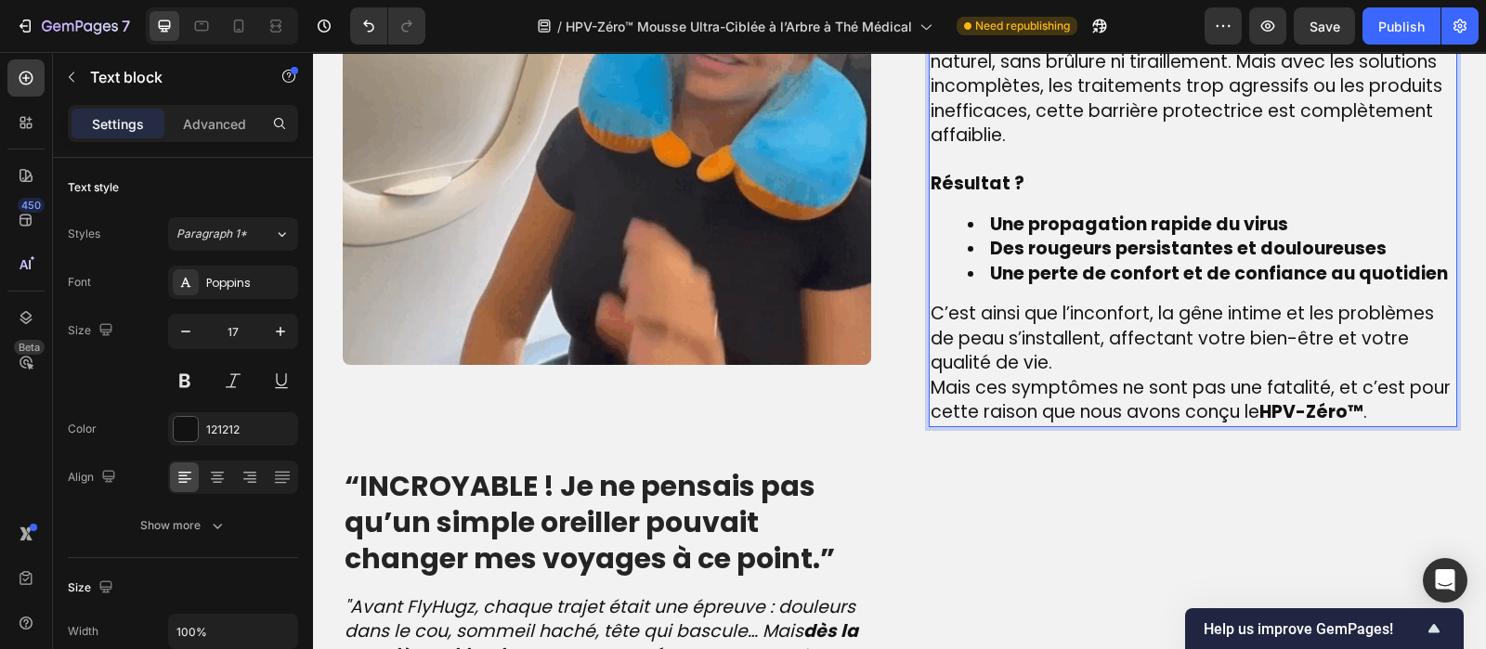
click at [1059, 349] on p "C’est ainsi que l’inconfort, la gêne intime et les problèmes de peau s’installe…" at bounding box center [1193, 339] width 525 height 74
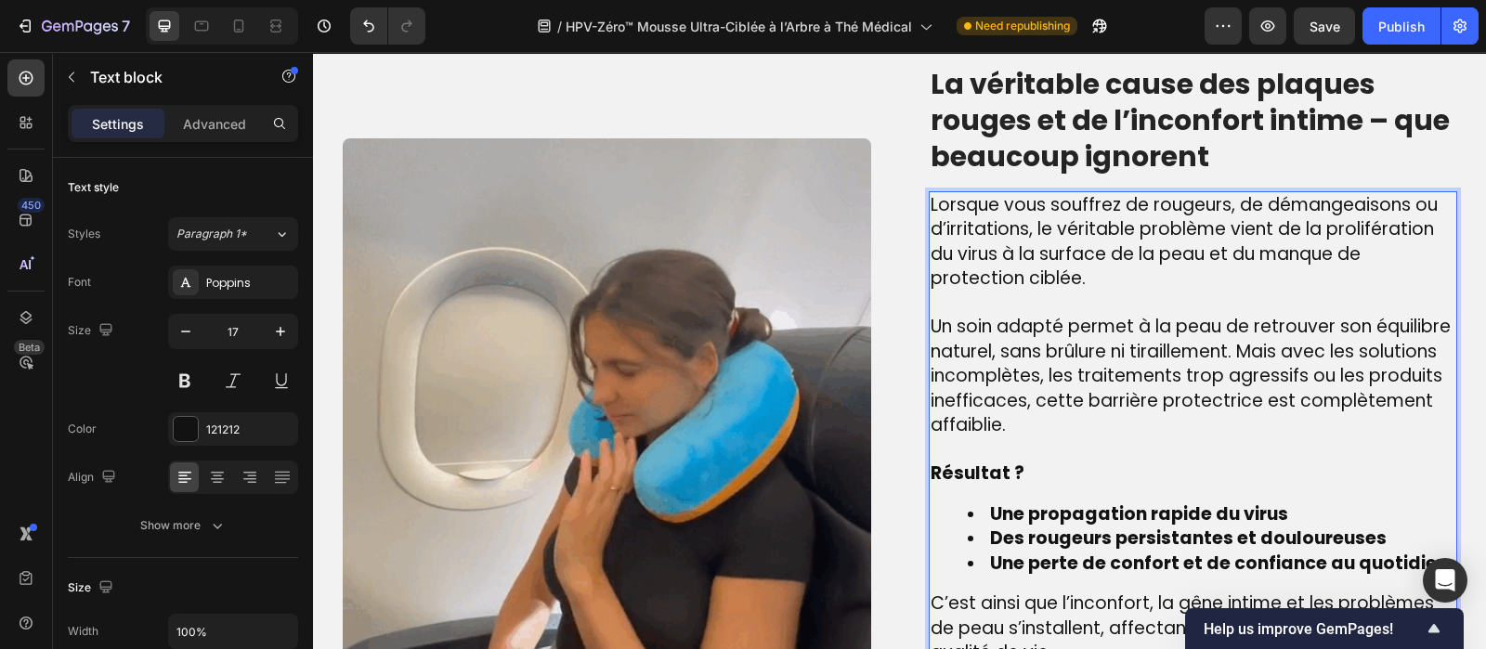
scroll to position [1400, 0]
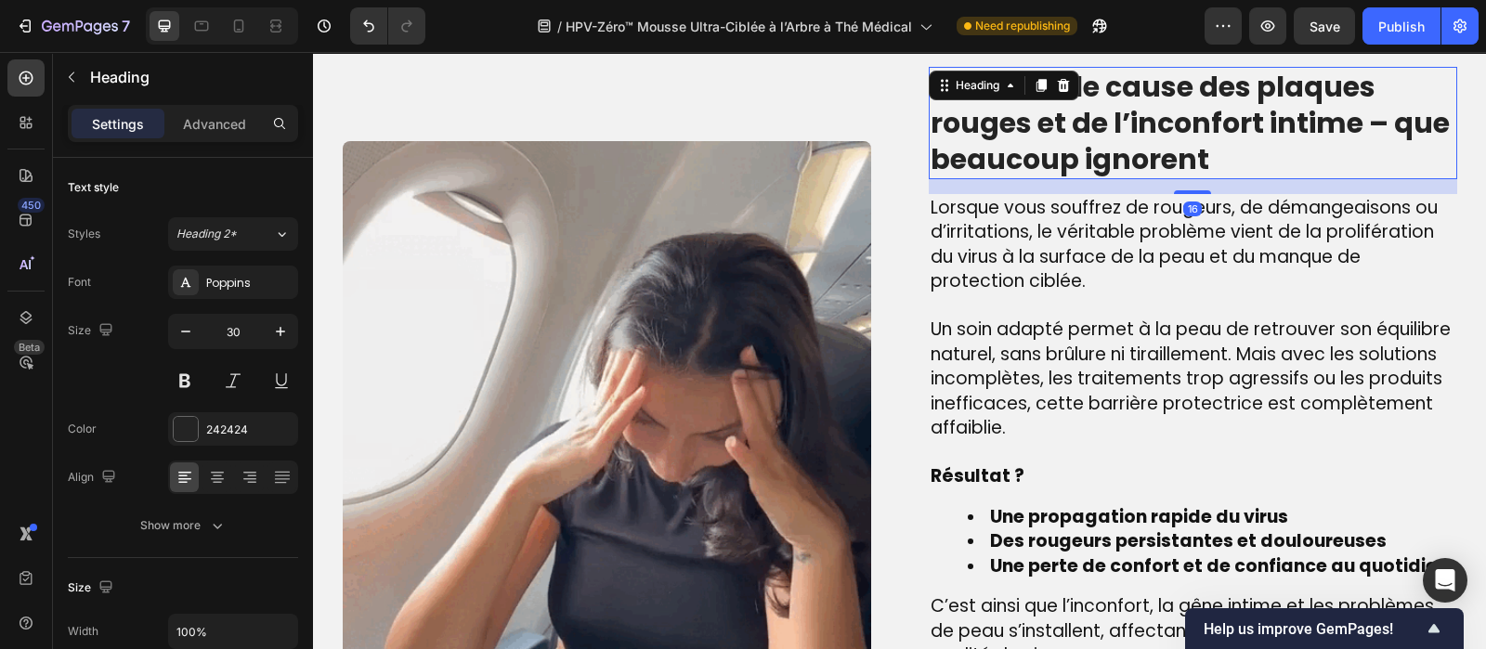
click at [1081, 109] on p "La véritable cause des plaques rouges et de l’inconfort intime – que beaucoup i…" at bounding box center [1193, 123] width 525 height 109
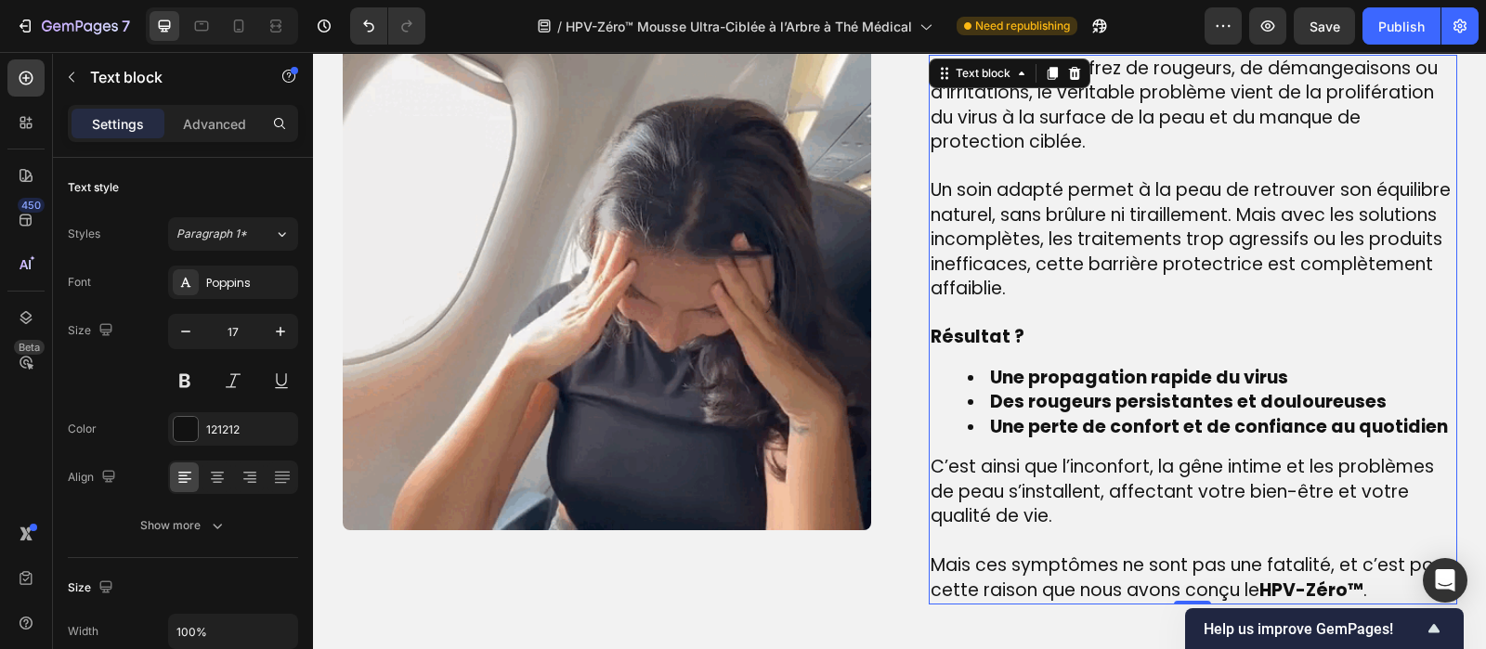
scroll to position [1550, 0]
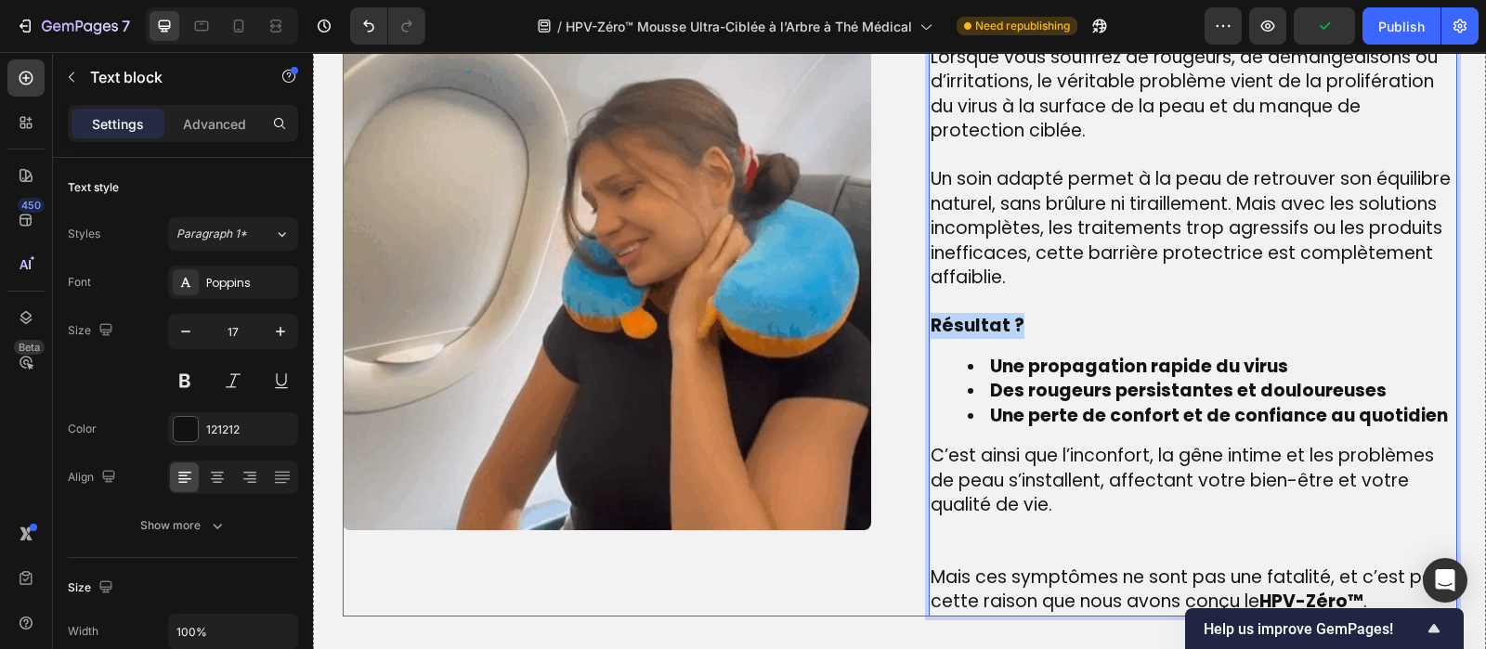
drag, startPoint x: 1017, startPoint y: 334, endPoint x: 910, endPoint y: 334, distance: 106.8
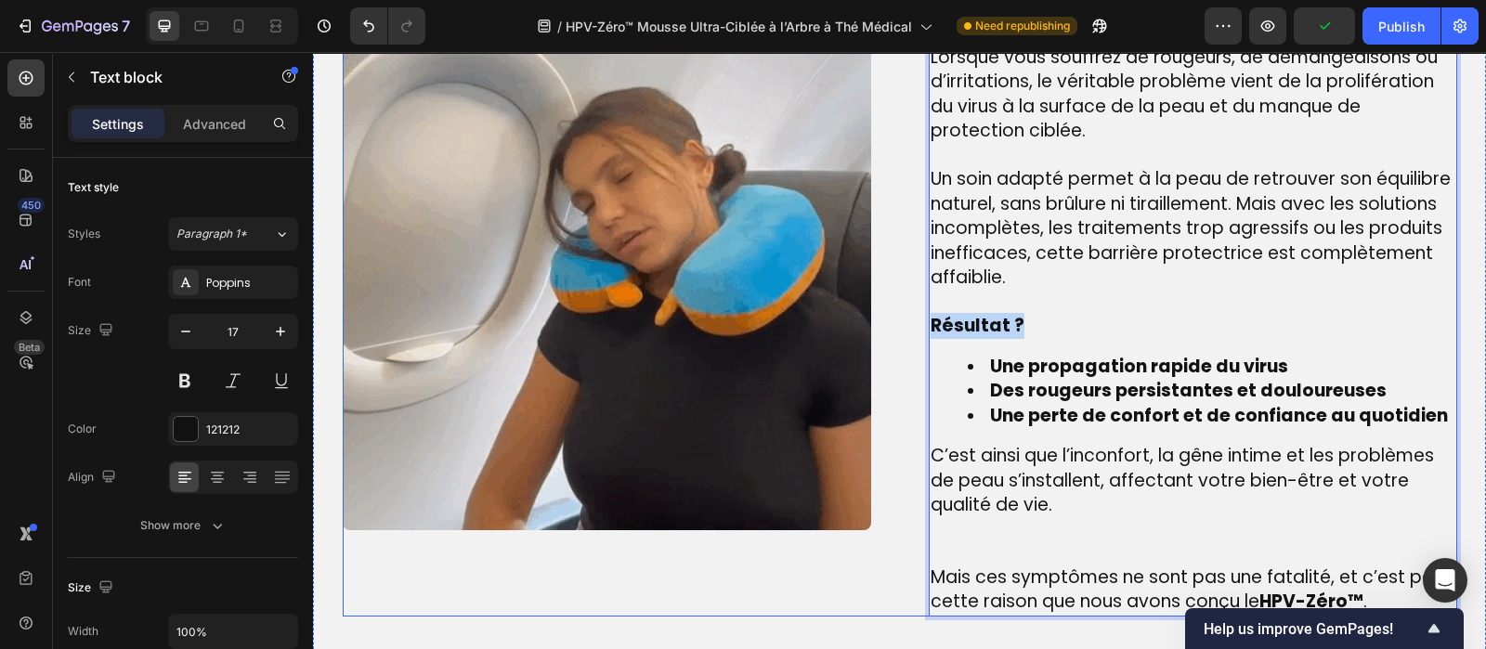
click at [910, 334] on div "Image La véritable cause des plaques rouges et de l’inconfort intime – que beau…" at bounding box center [900, 266] width 1115 height 700
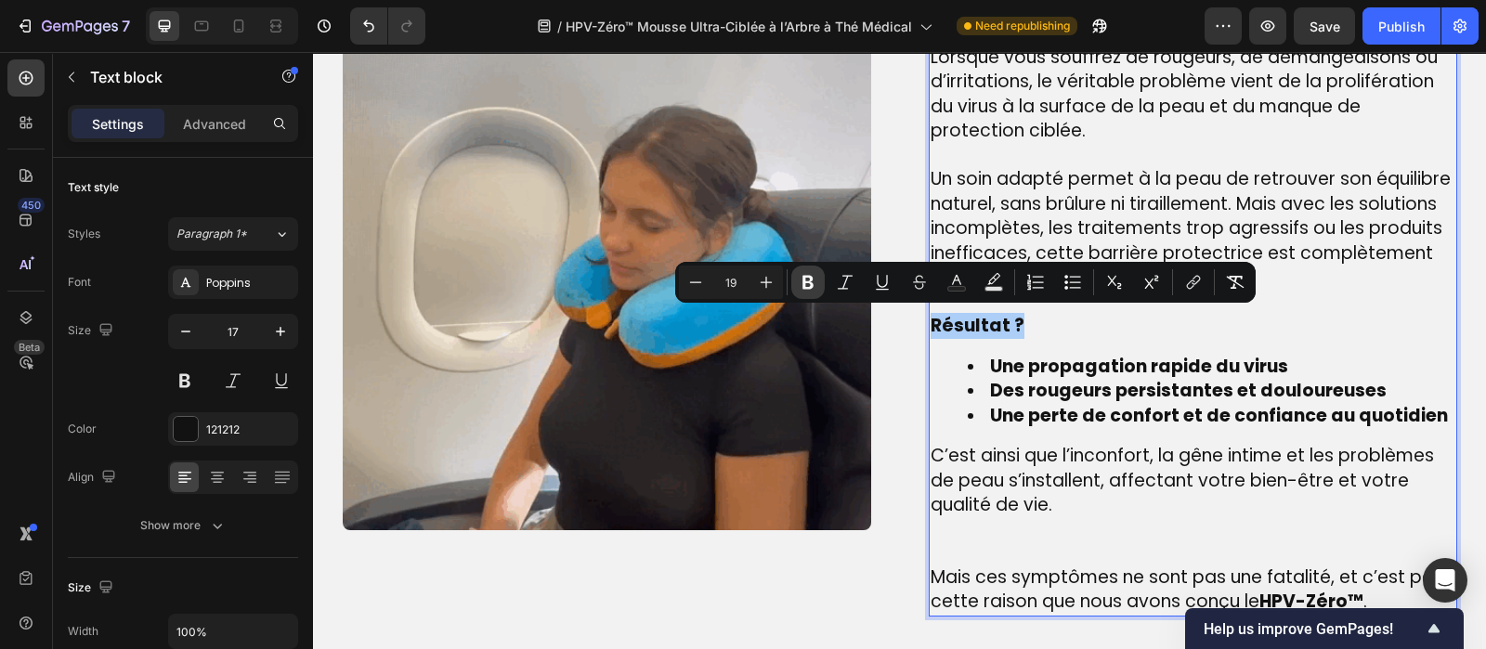
click at [791, 282] on button "Bold" at bounding box center [807, 282] width 33 height 33
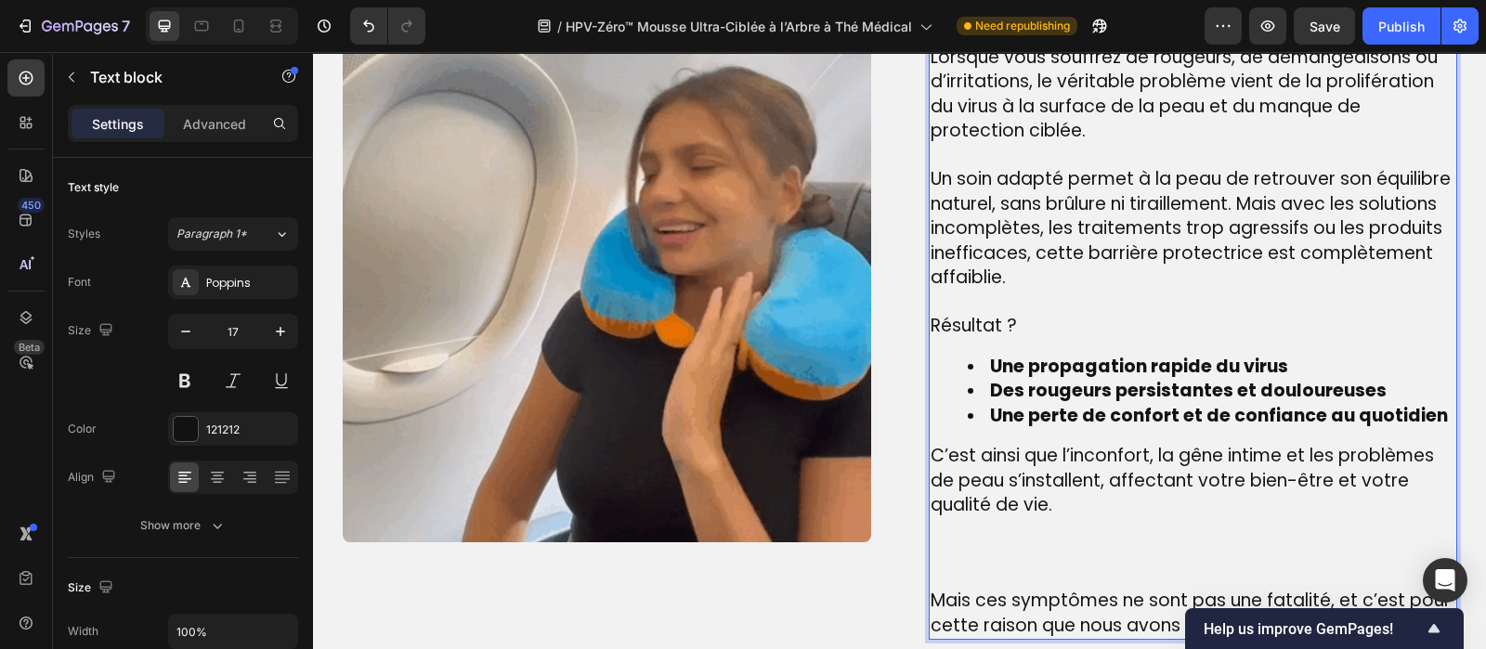
click at [933, 570] on p "Rich Text Editor. Editing area: main" at bounding box center [1193, 554] width 525 height 72
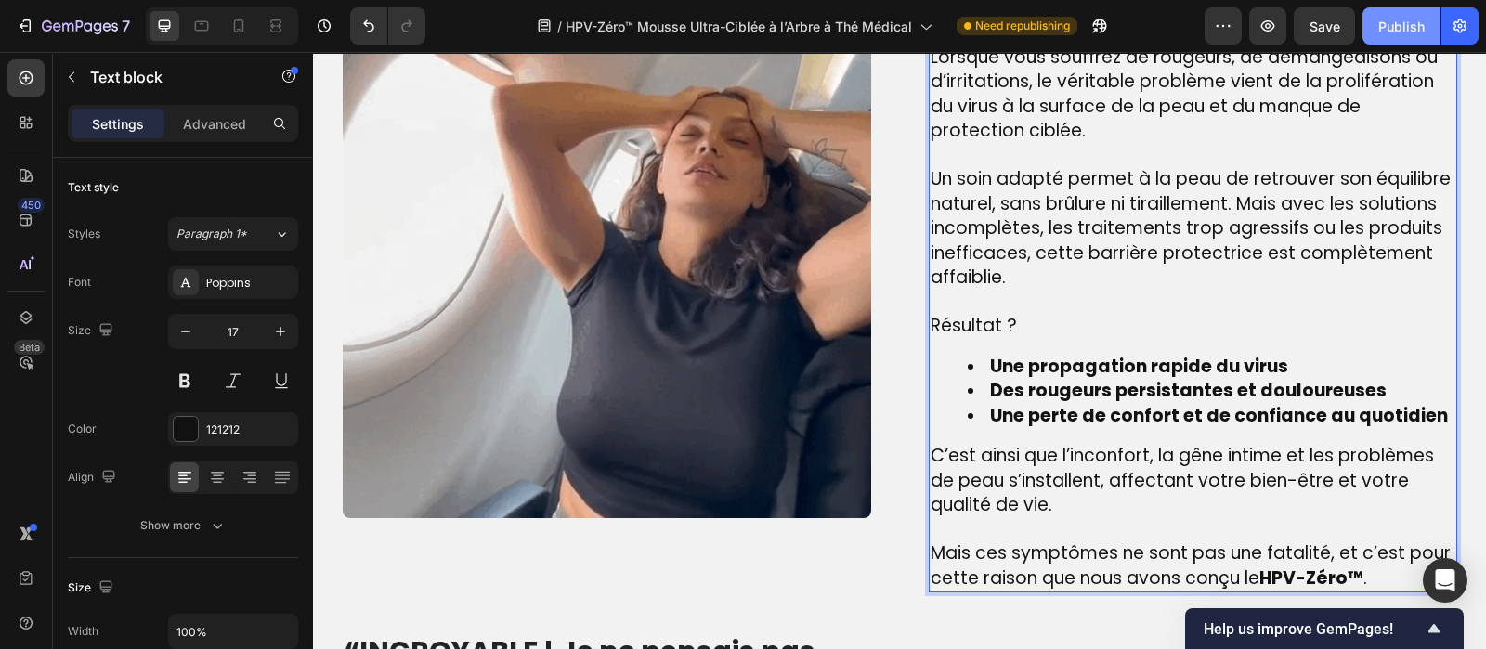
click at [1392, 27] on div "Publish" at bounding box center [1401, 27] width 46 height 20
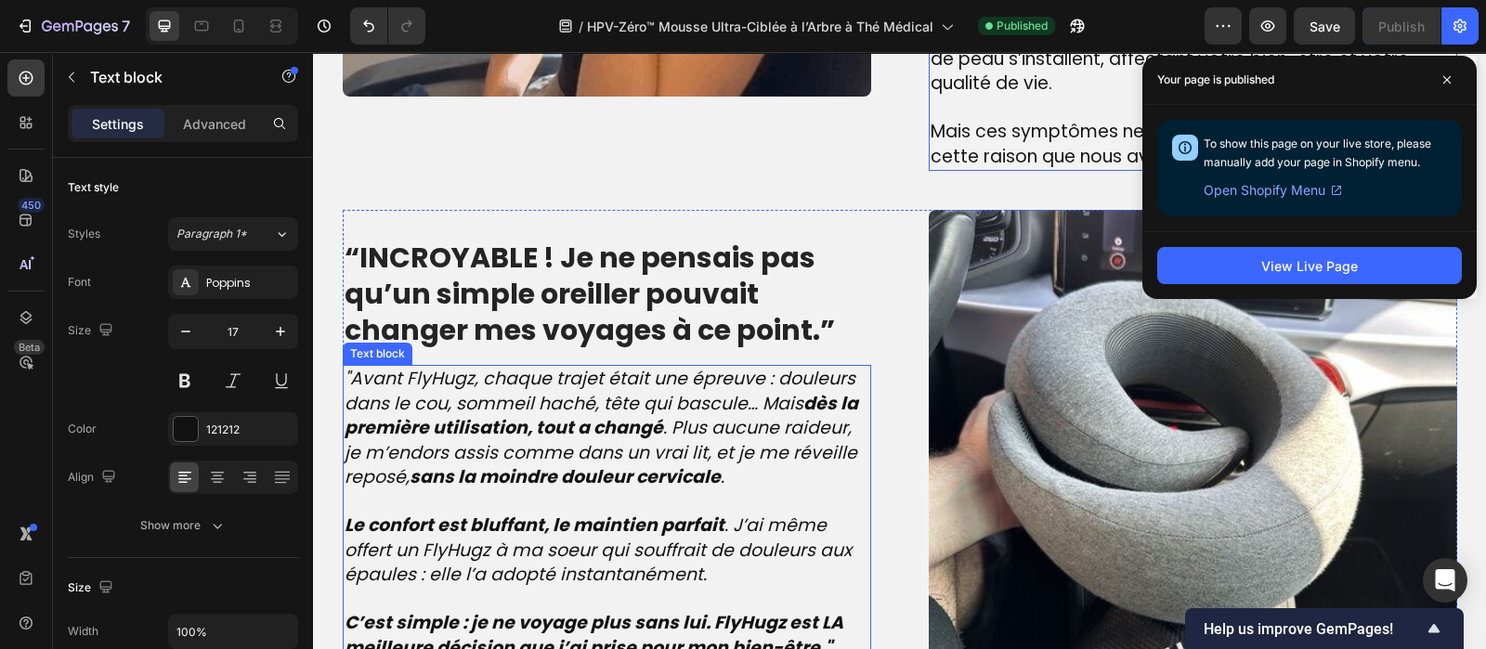
scroll to position [1971, 0]
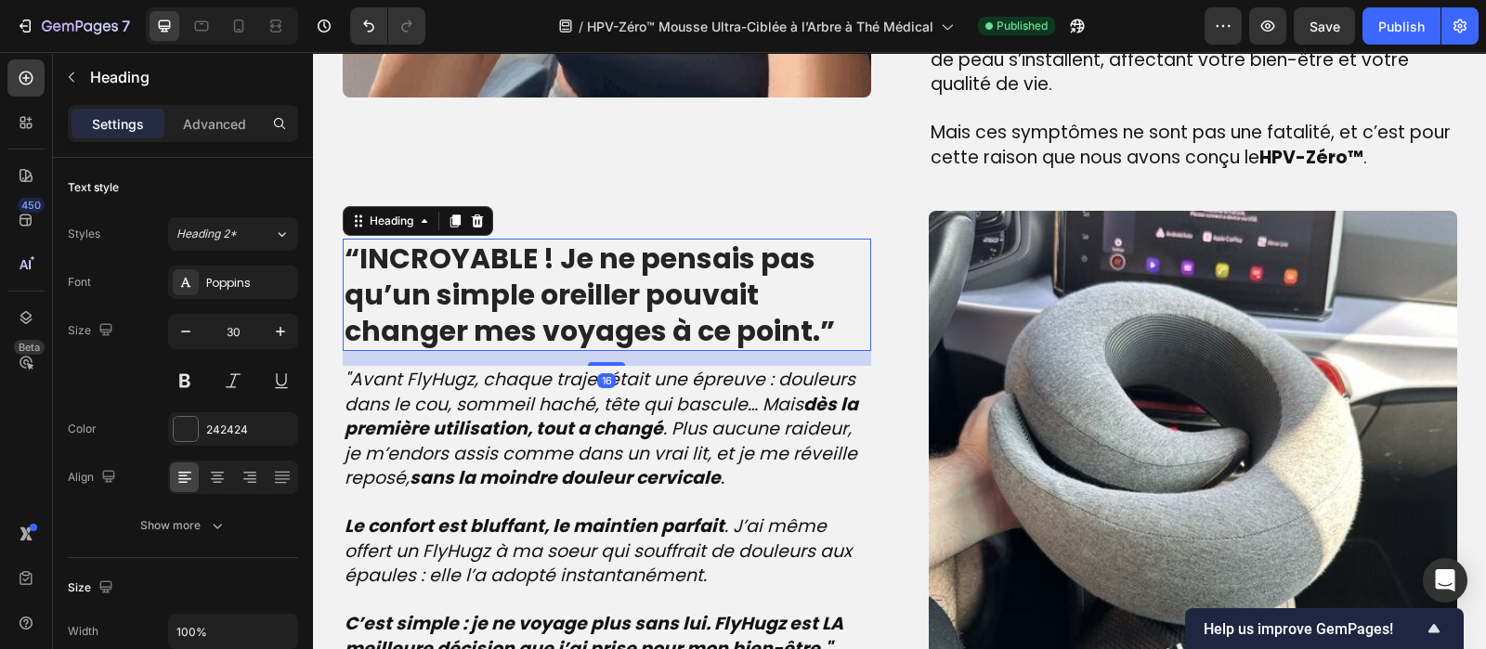
click at [490, 284] on strong "“INCROYABLE ! Je ne pensais pas qu’un simple oreiller pouvait changer mes voyag…" at bounding box center [590, 295] width 490 height 112
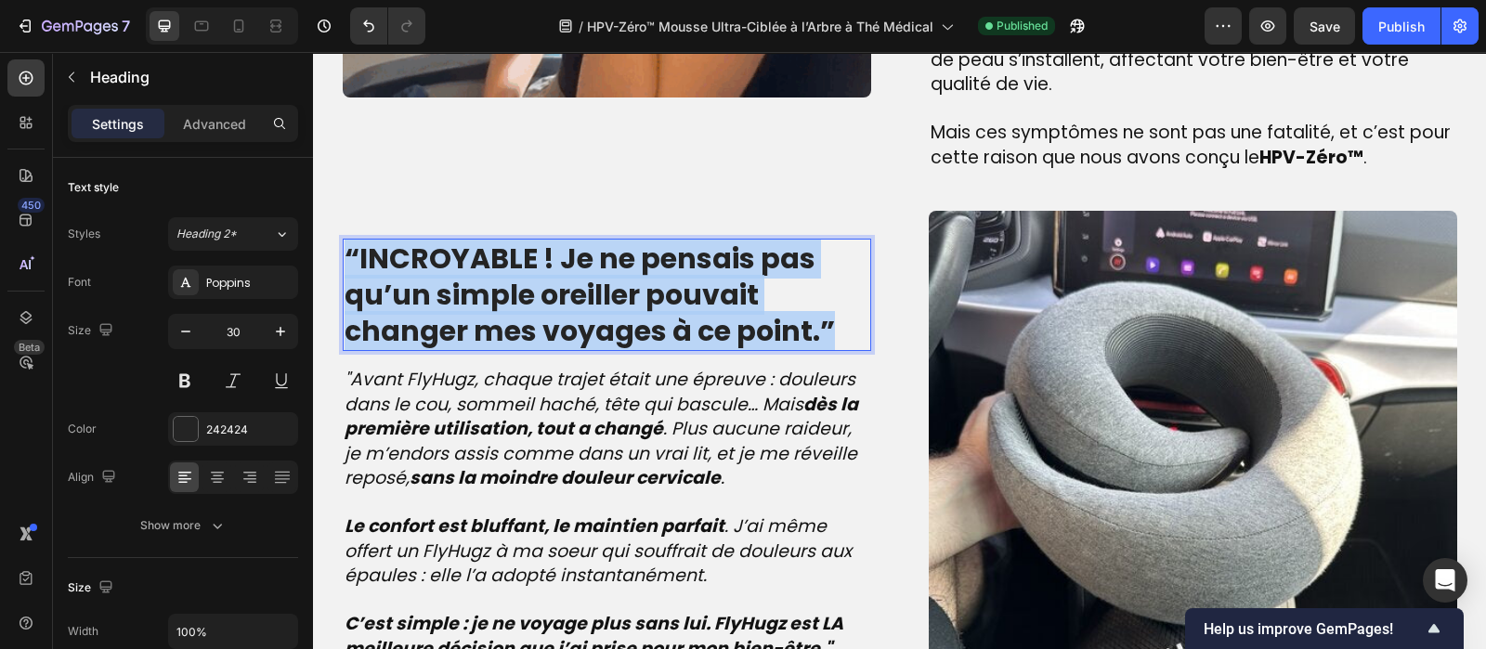
click at [490, 284] on strong "“INCROYABLE ! Je ne pensais pas qu’un simple oreiller pouvait changer mes voyag…" at bounding box center [590, 295] width 490 height 112
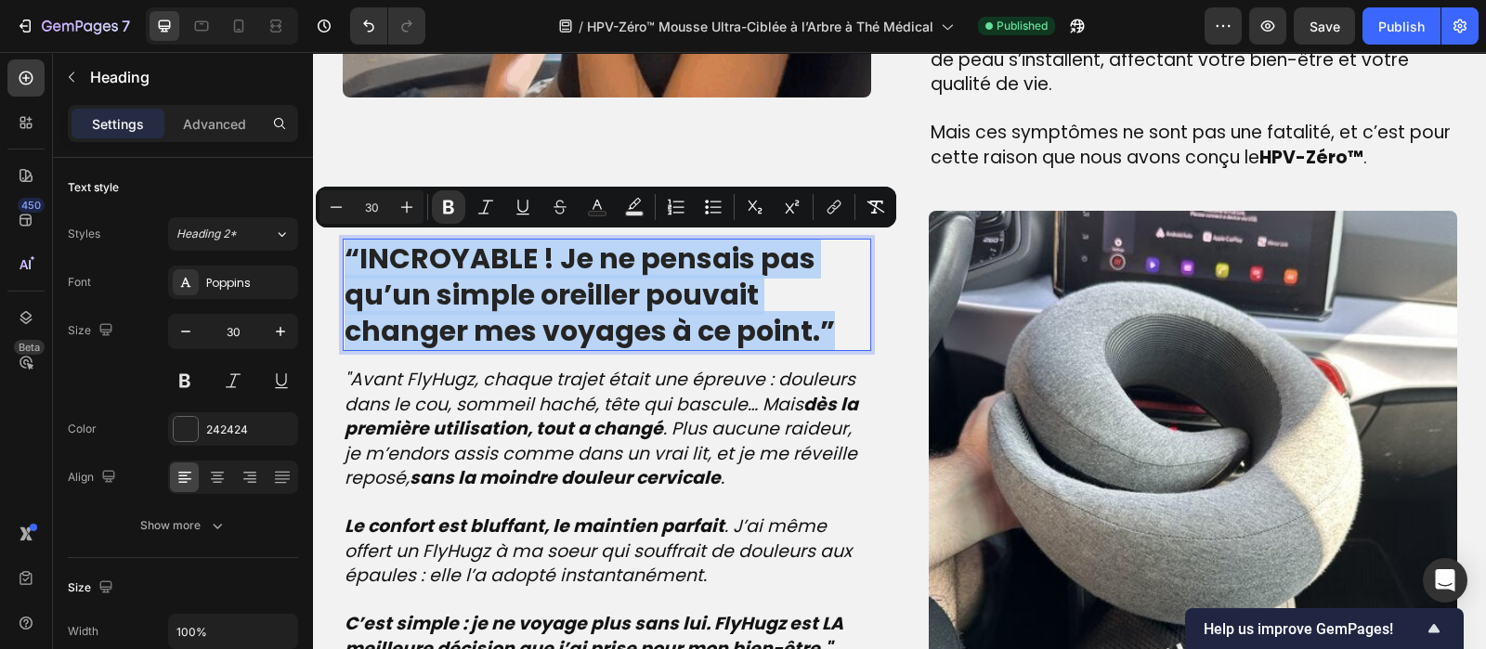
click at [490, 284] on strong "“INCROYABLE ! Je ne pensais pas qu’un simple oreiller pouvait changer mes voyag…" at bounding box center [590, 295] width 490 height 112
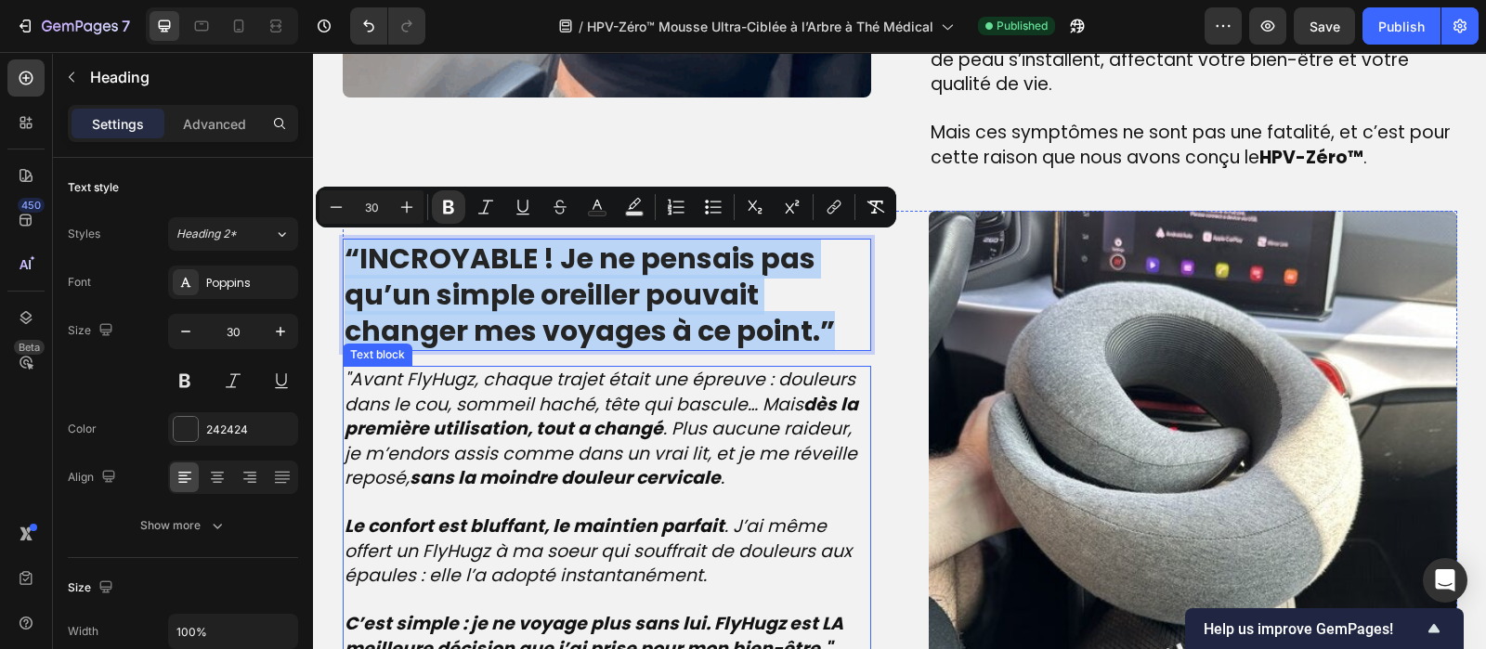
click at [437, 409] on icon ""Avant FlyHugz, chaque trajet était une épreuve : douleurs dans le cou, sommeil…" at bounding box center [602, 429] width 514 height 124
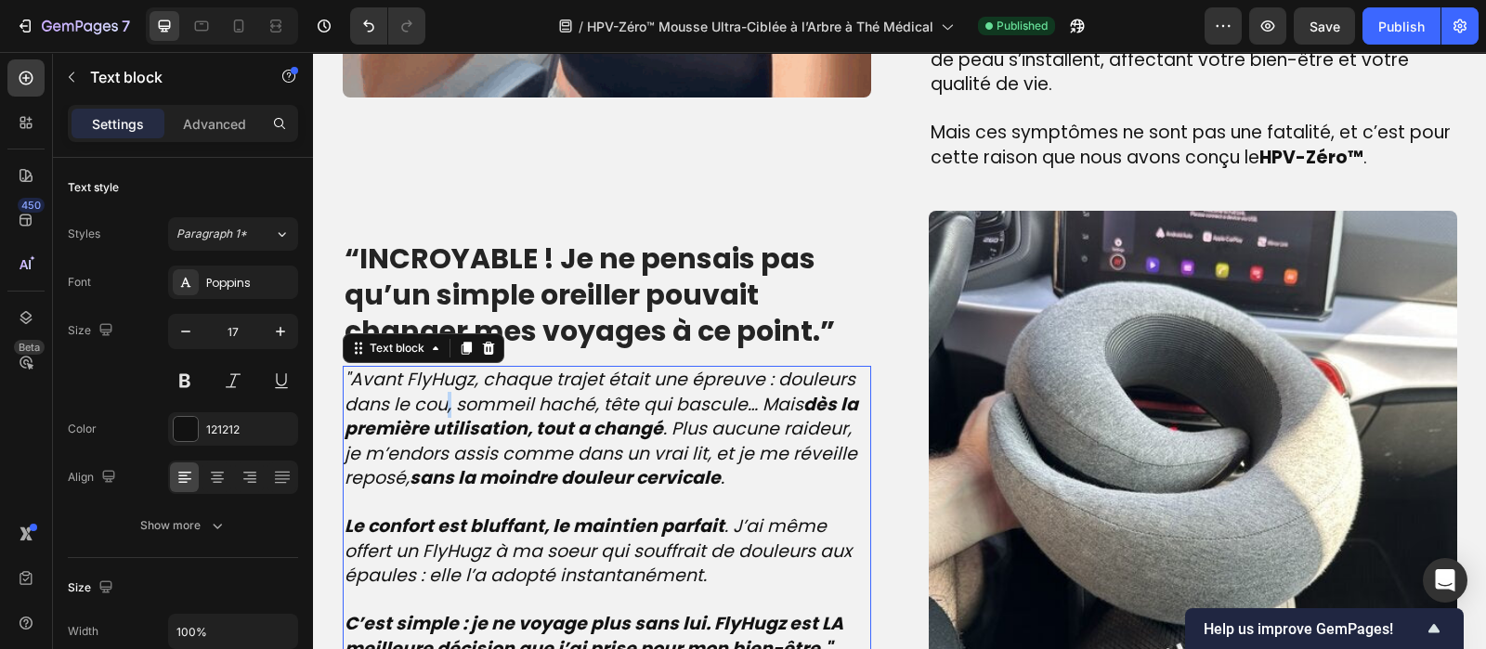
click at [437, 409] on icon ""Avant FlyHugz, chaque trajet était une épreuve : douleurs dans le cou, sommeil…" at bounding box center [602, 429] width 514 height 124
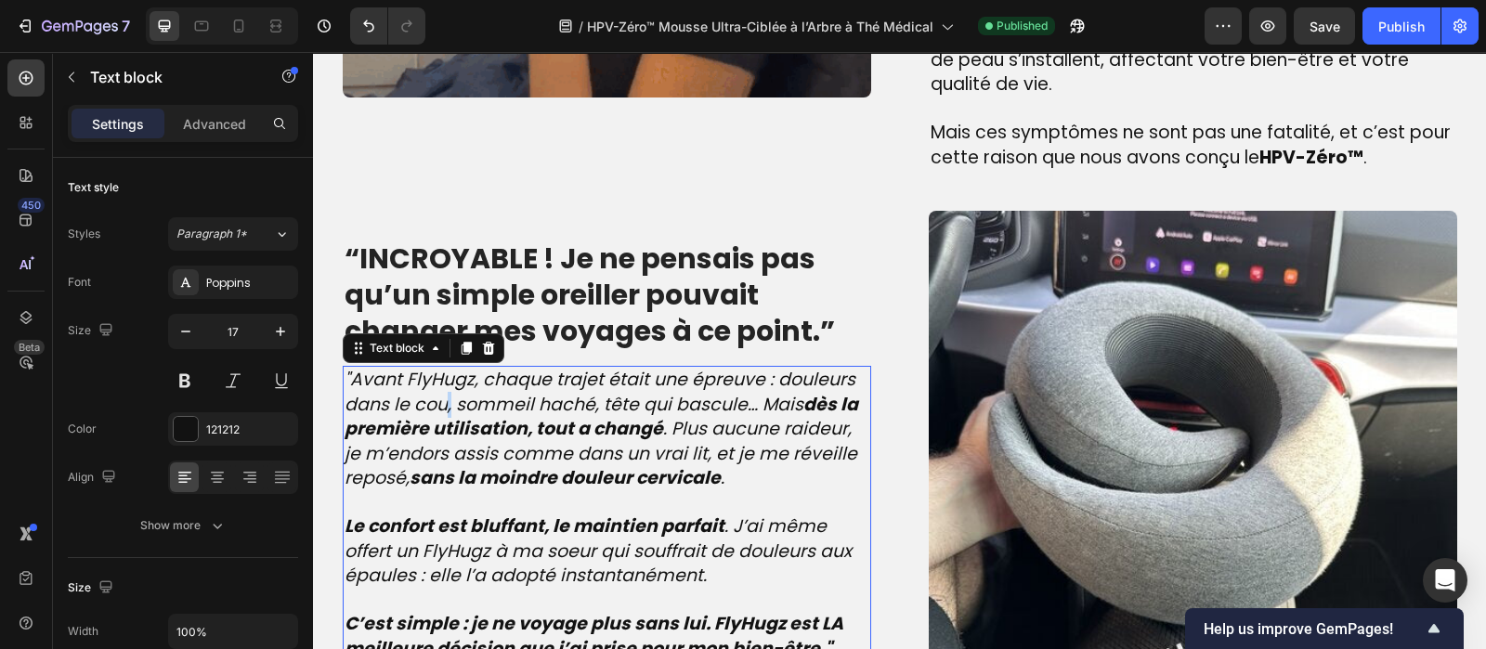
scroll to position [1942, 0]
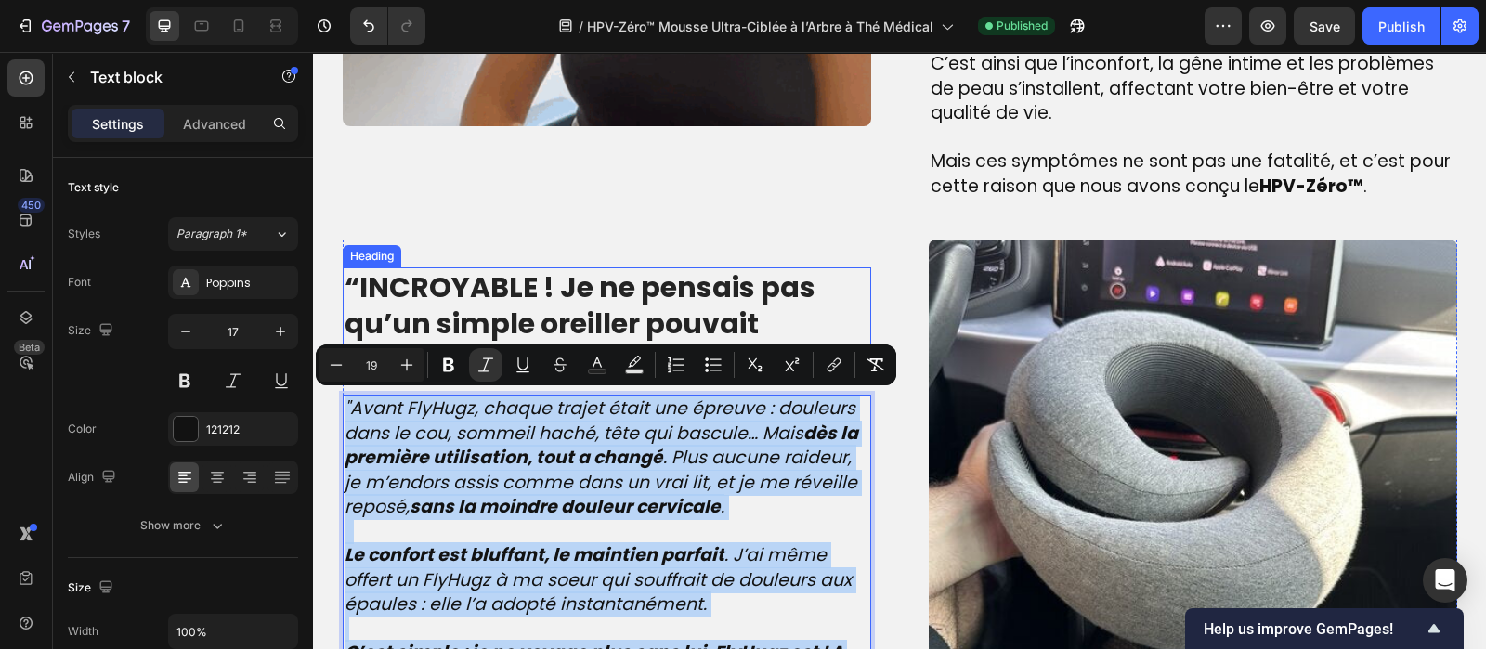
click at [654, 297] on strong "“INCROYABLE ! Je ne pensais pas qu’un simple oreiller pouvait changer mes voyag…" at bounding box center [590, 323] width 490 height 112
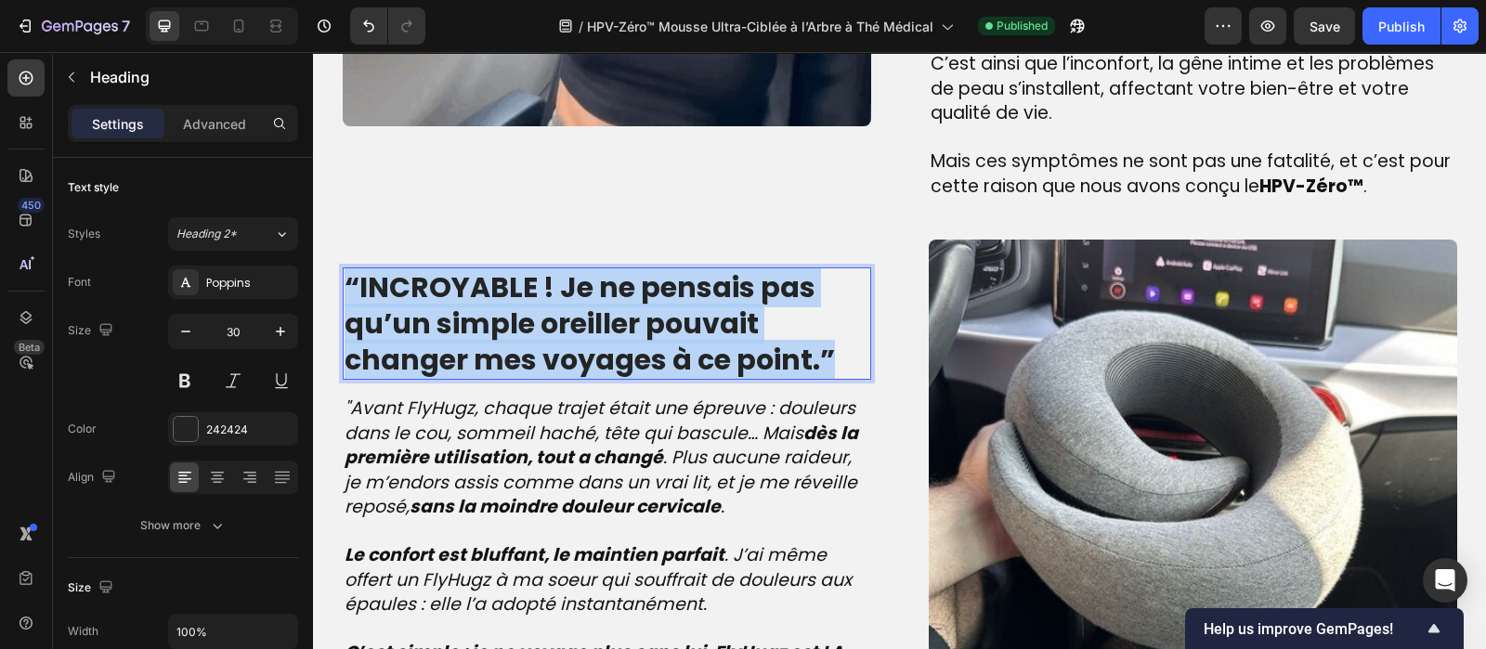
click at [654, 297] on strong "“INCROYABLE ! Je ne pensais pas qu’un simple oreiller pouvait changer mes voyag…" at bounding box center [590, 323] width 490 height 112
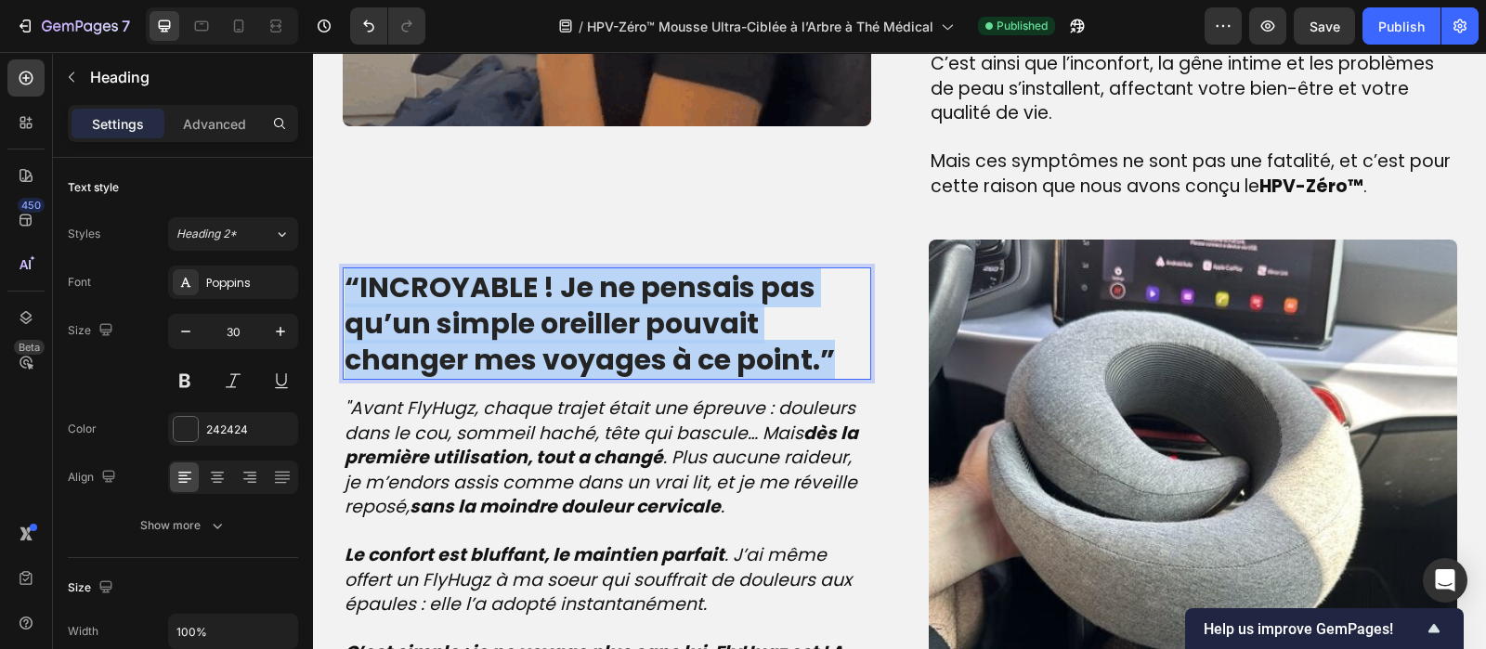
click at [654, 297] on strong "“INCROYABLE ! Je ne pensais pas qu’un simple oreiller pouvait changer mes voyag…" at bounding box center [590, 323] width 490 height 112
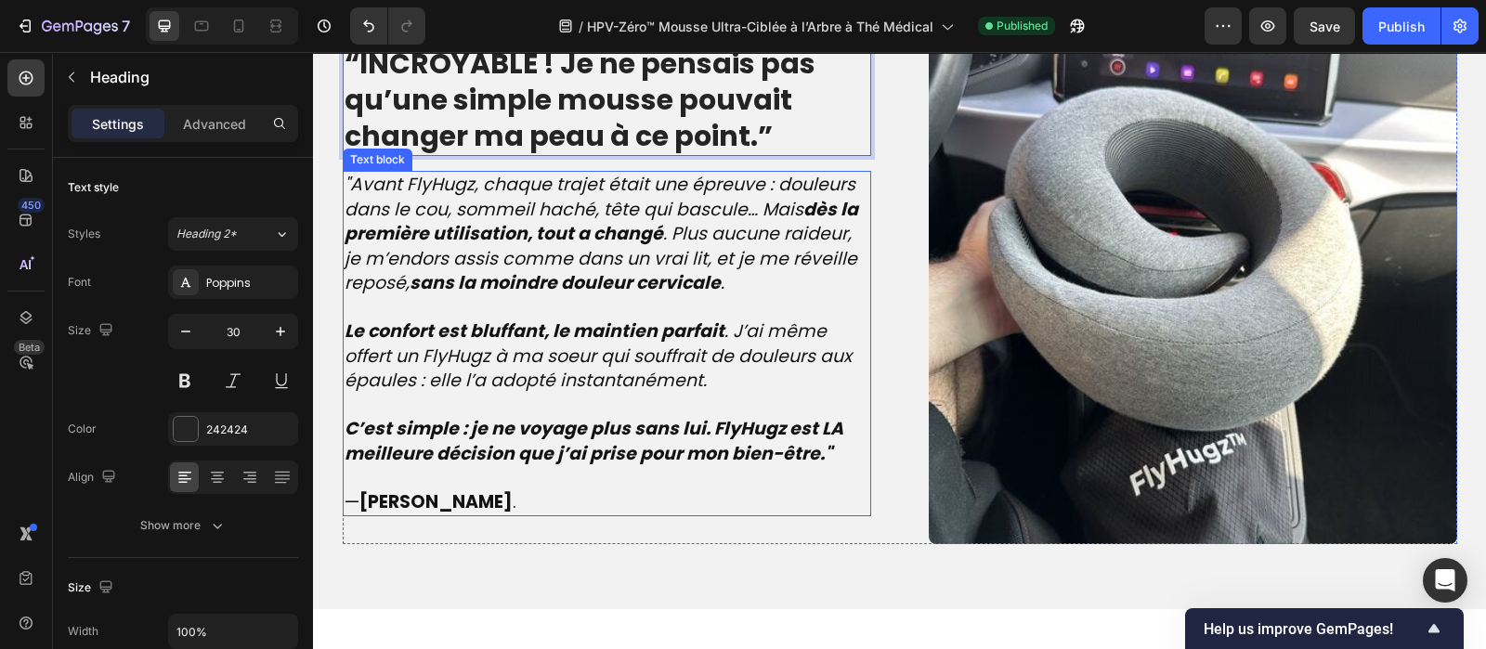
scroll to position [2174, 0]
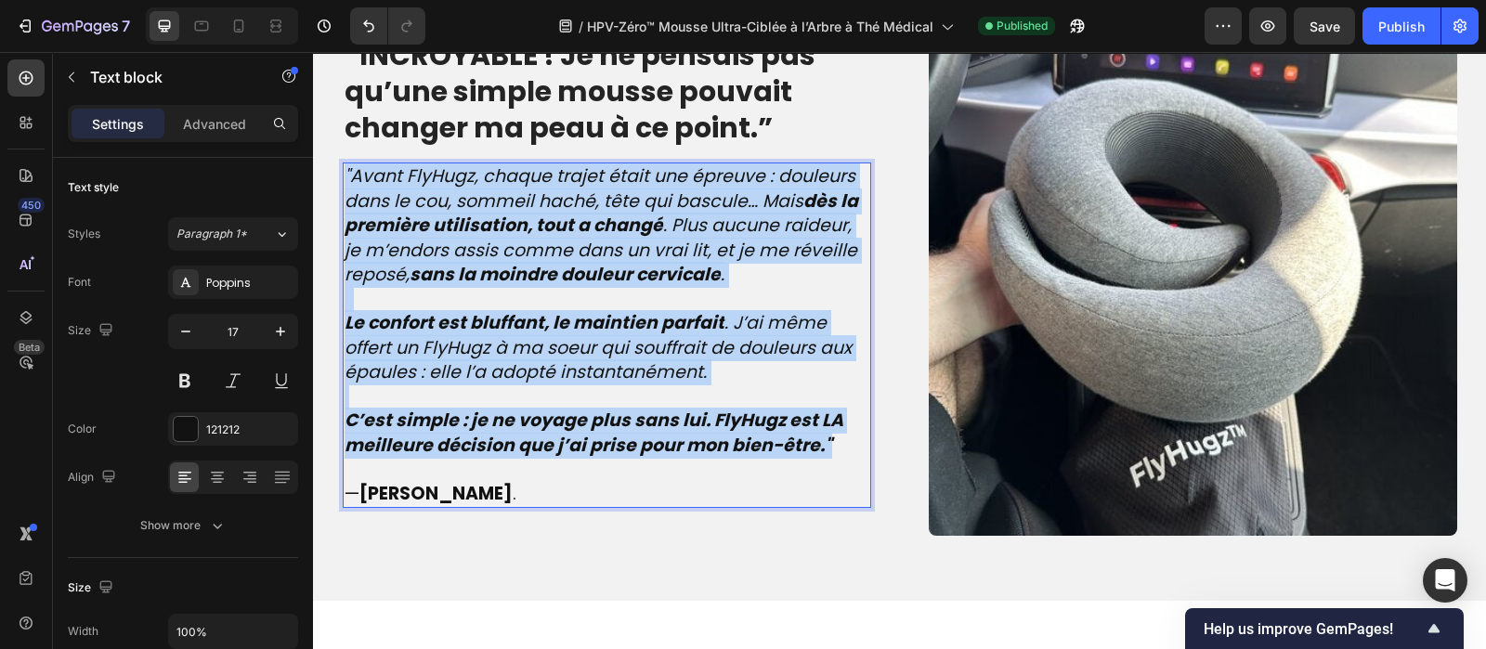
drag, startPoint x: 829, startPoint y: 440, endPoint x: 330, endPoint y: 177, distance: 563.8
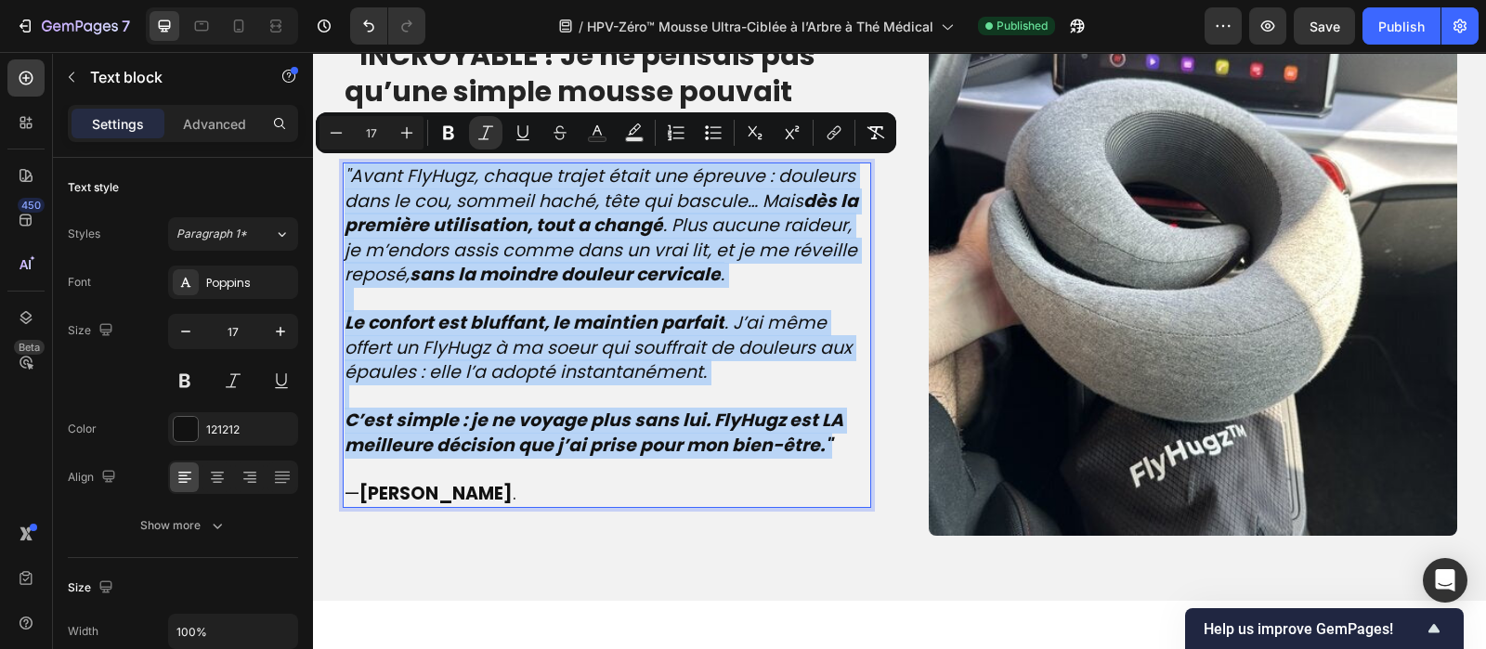
scroll to position [2191, 0]
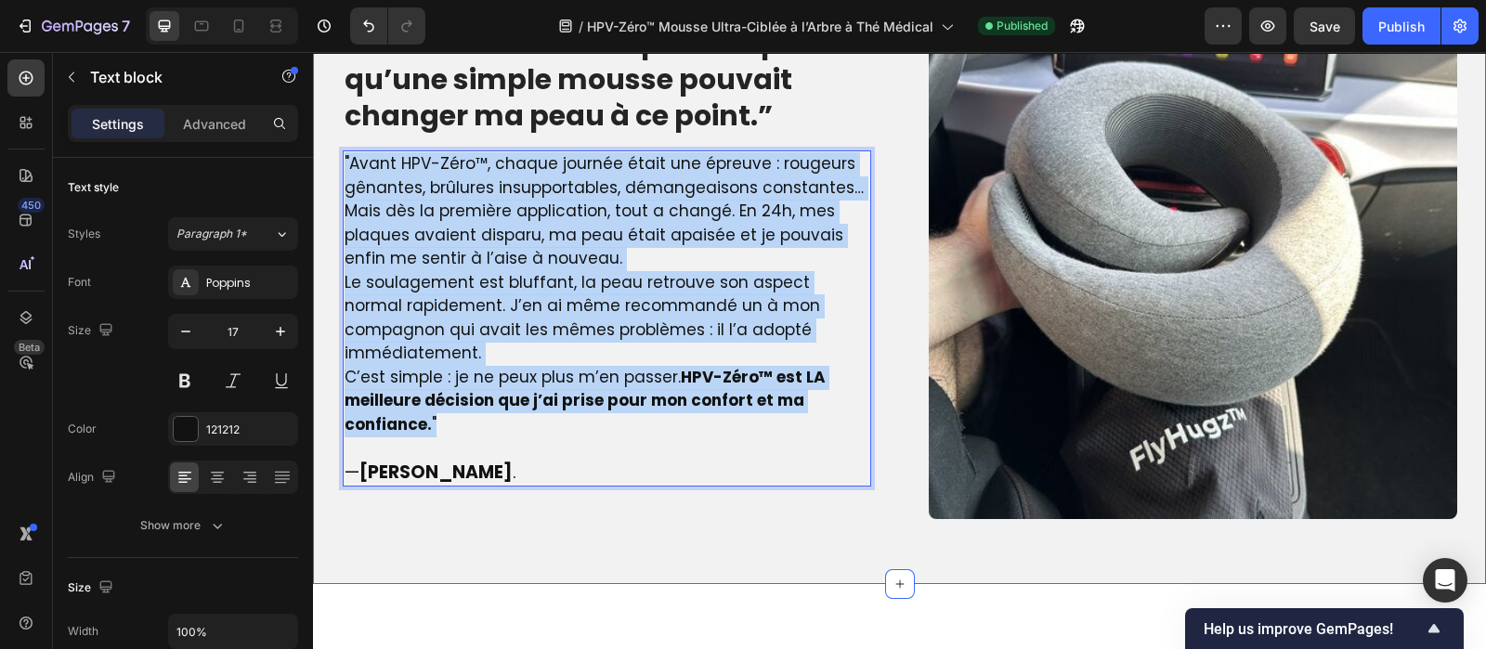
drag, startPoint x: 435, startPoint y: 412, endPoint x: 325, endPoint y: 176, distance: 260.1
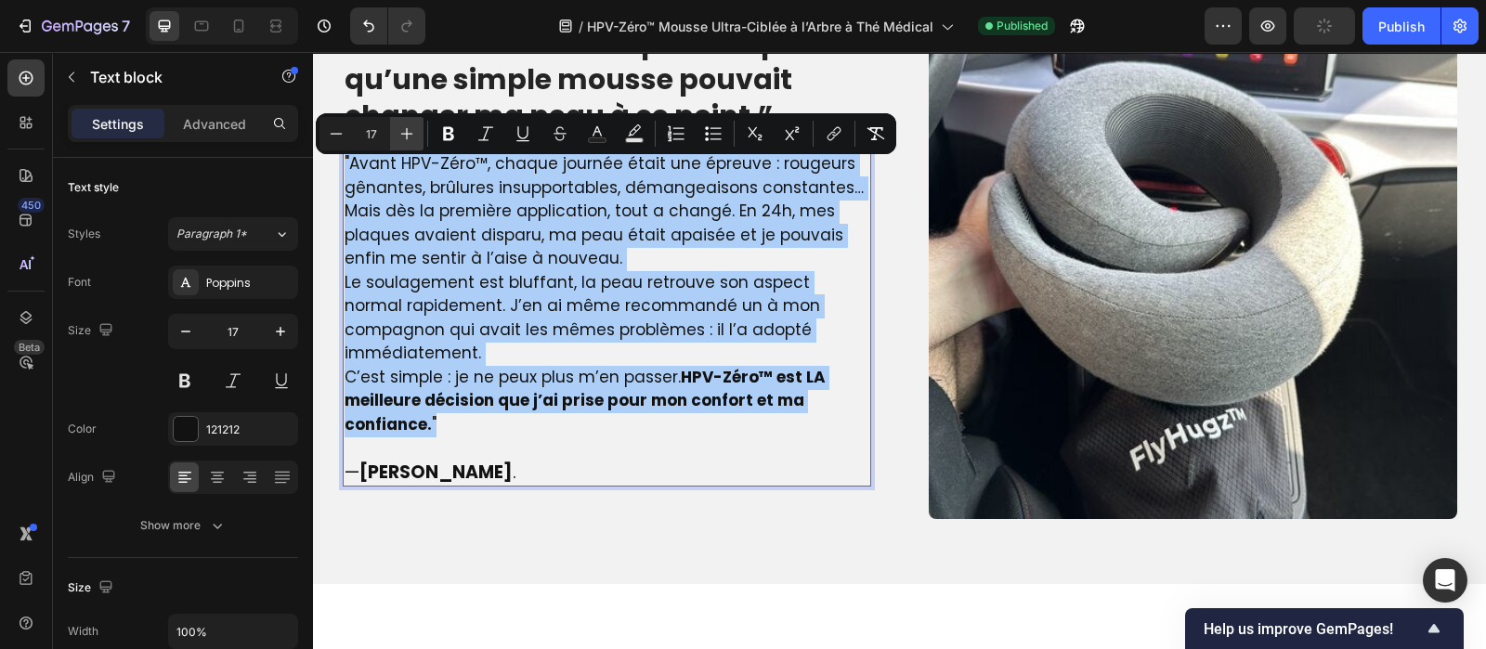
click at [399, 132] on icon "Editor contextual toolbar" at bounding box center [407, 133] width 19 height 19
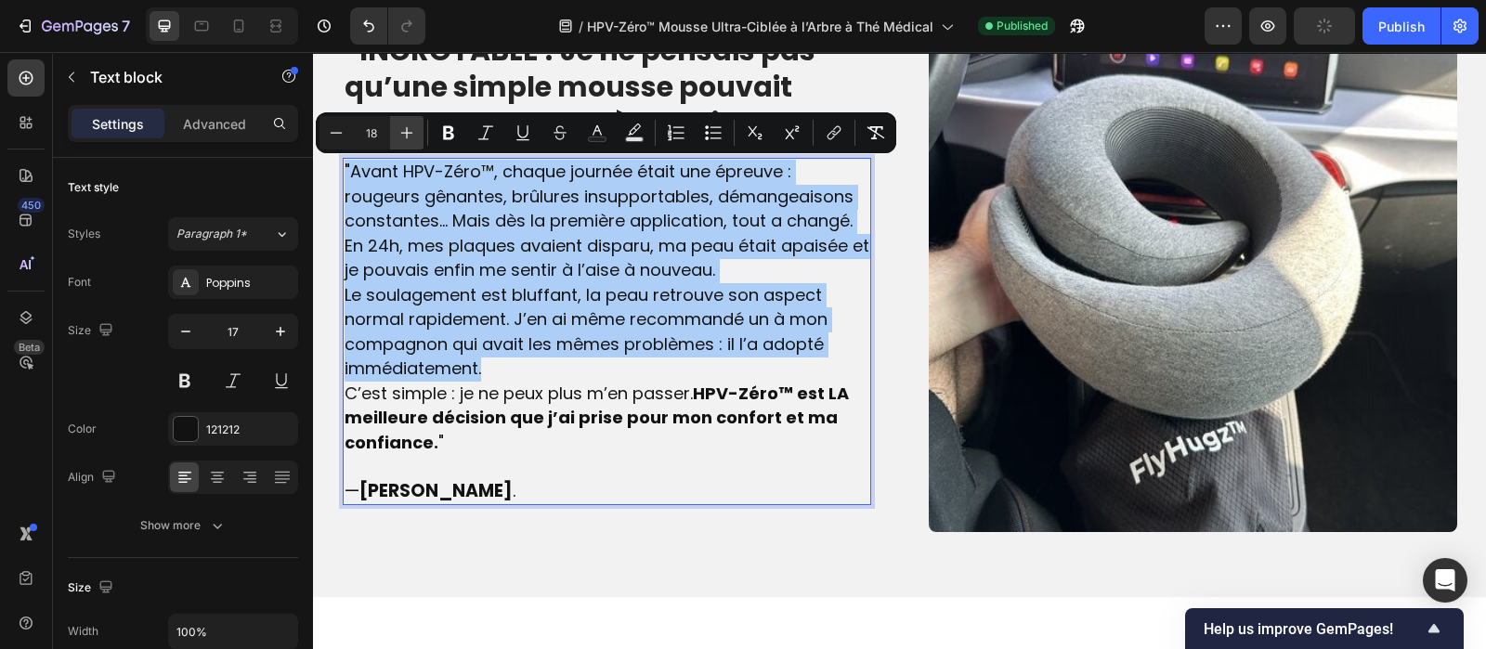
click at [399, 132] on icon "Editor contextual toolbar" at bounding box center [407, 133] width 19 height 19
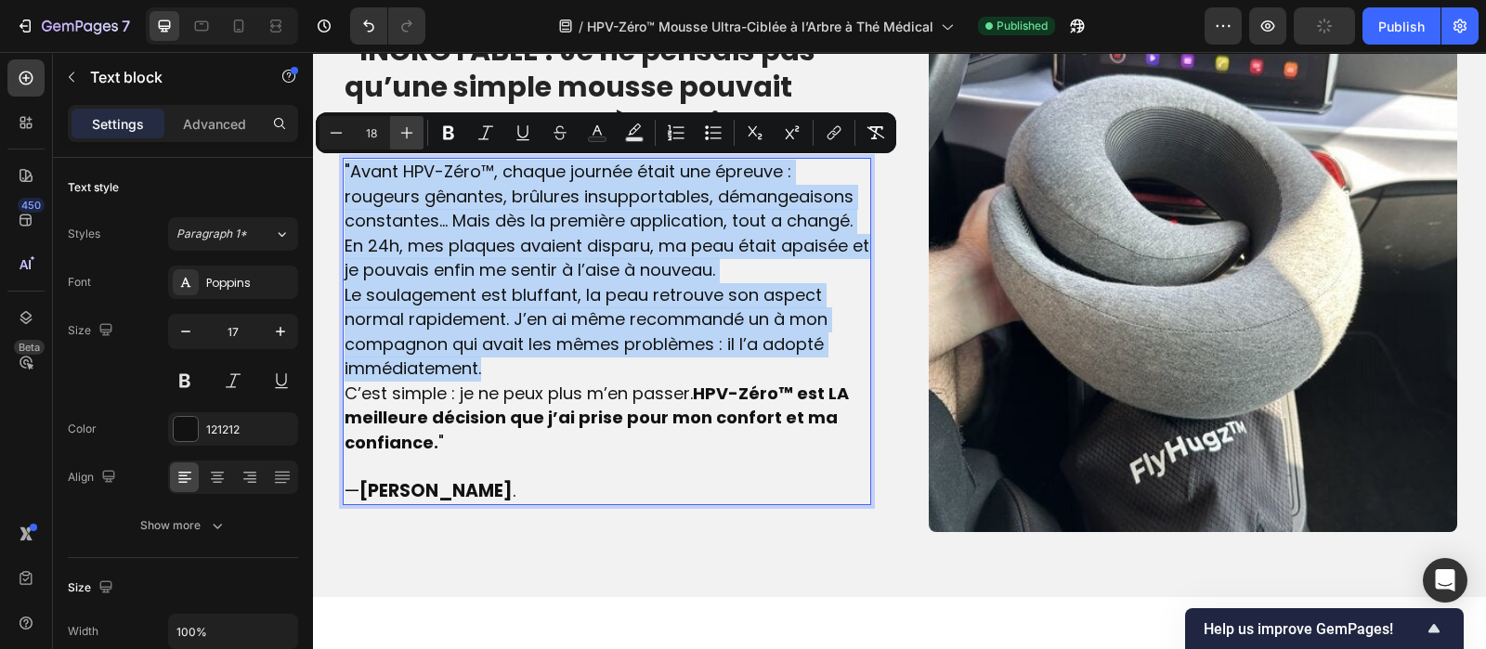
type input "19"
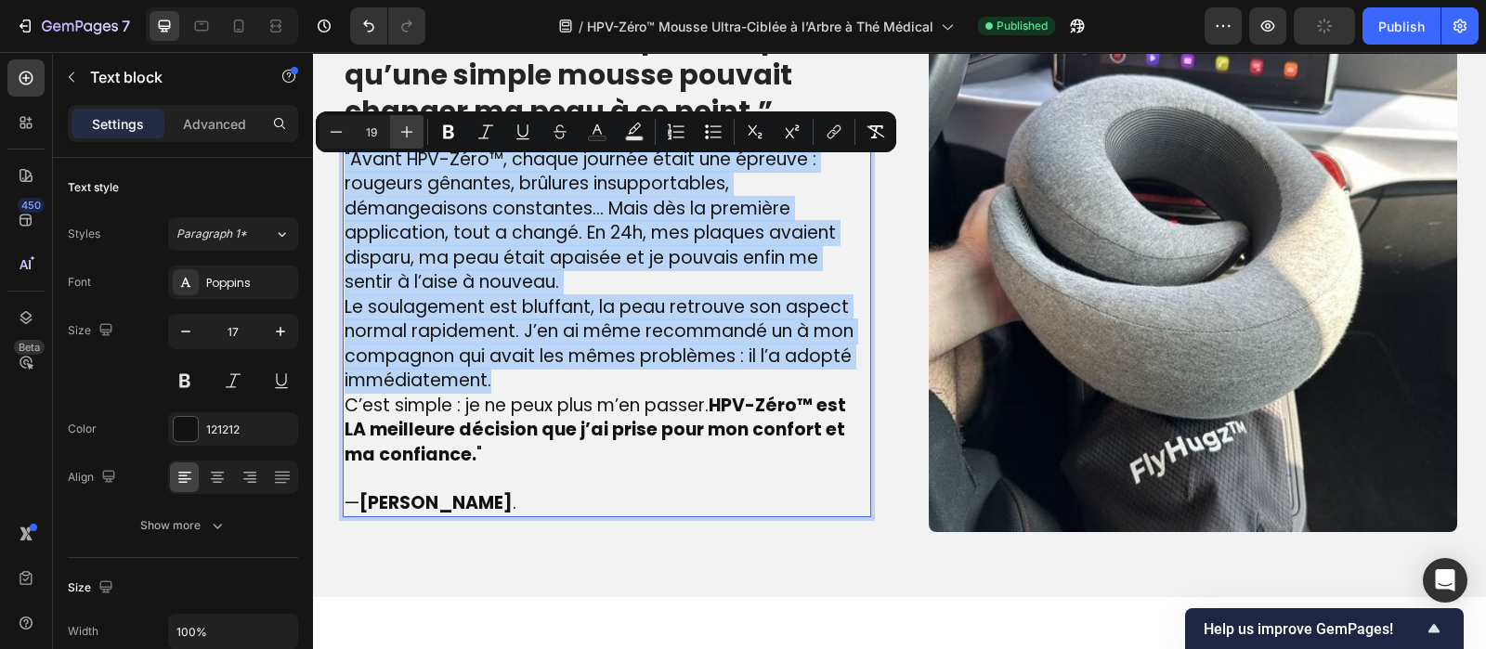
scroll to position [2162, 0]
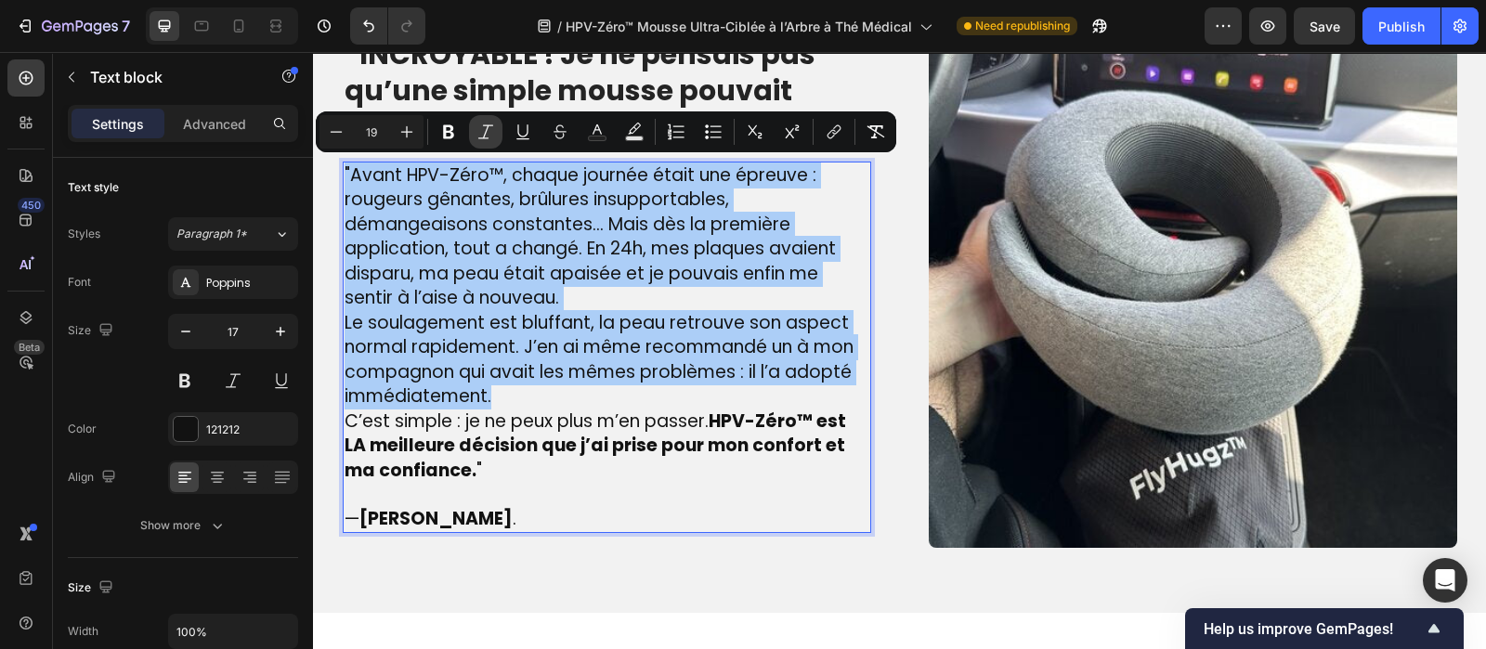
click at [492, 133] on icon "Editor contextual toolbar" at bounding box center [485, 132] width 19 height 19
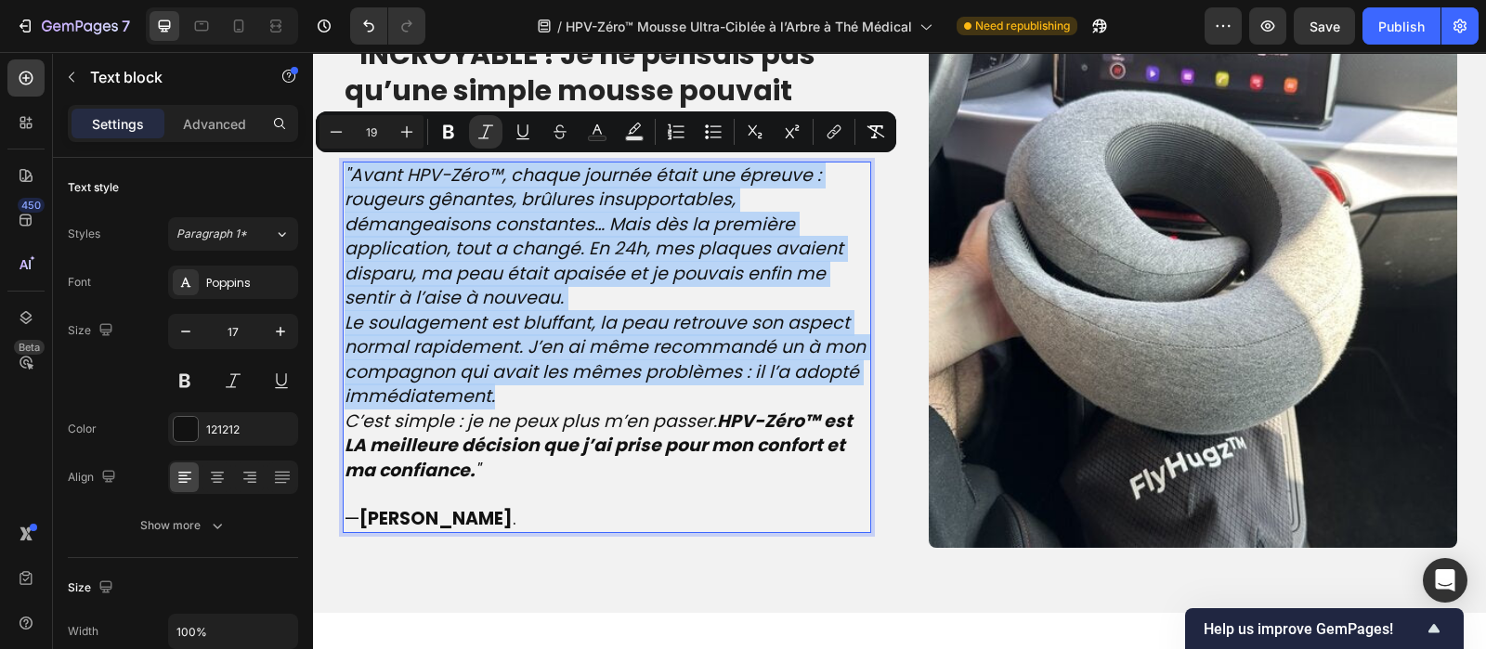
click at [570, 294] on p ""Avant HPV-Zéro™, chaque journée était une épreuve : rougeurs gênantes, brûlure…" at bounding box center [607, 237] width 525 height 148
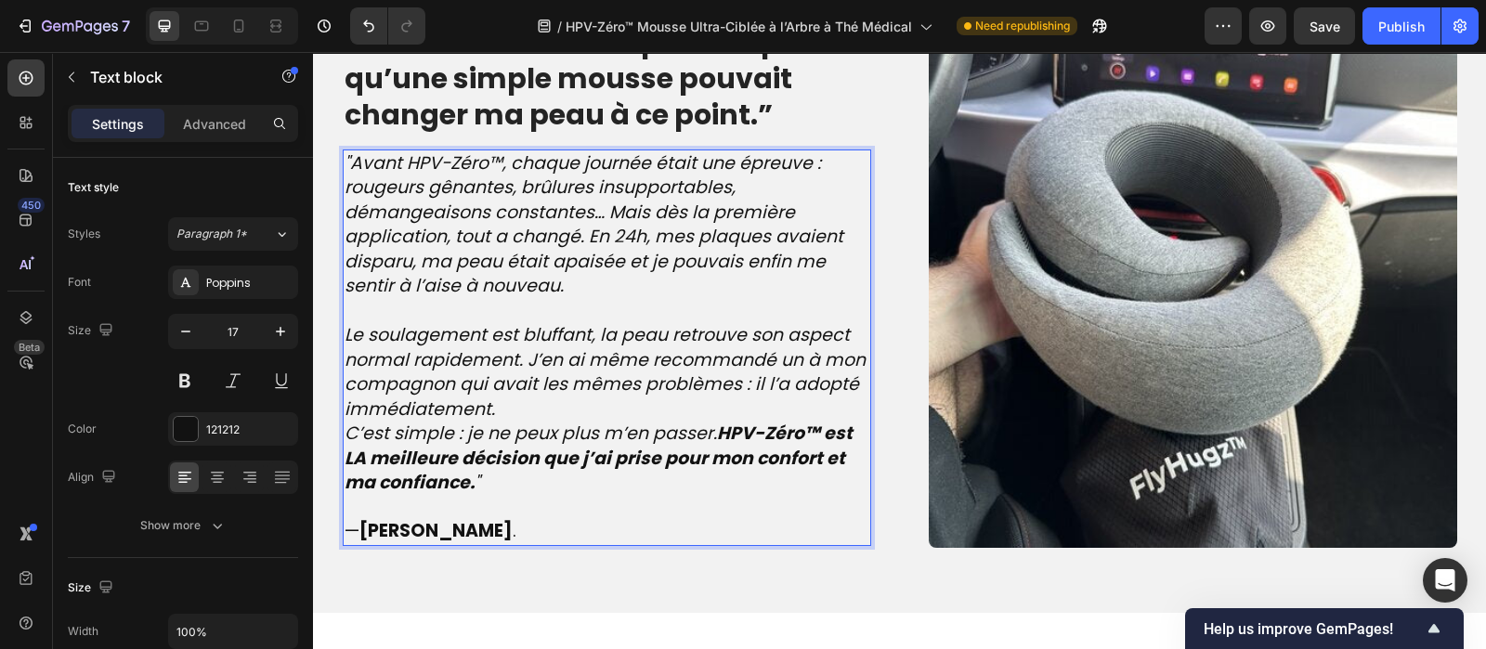
scroll to position [2150, 0]
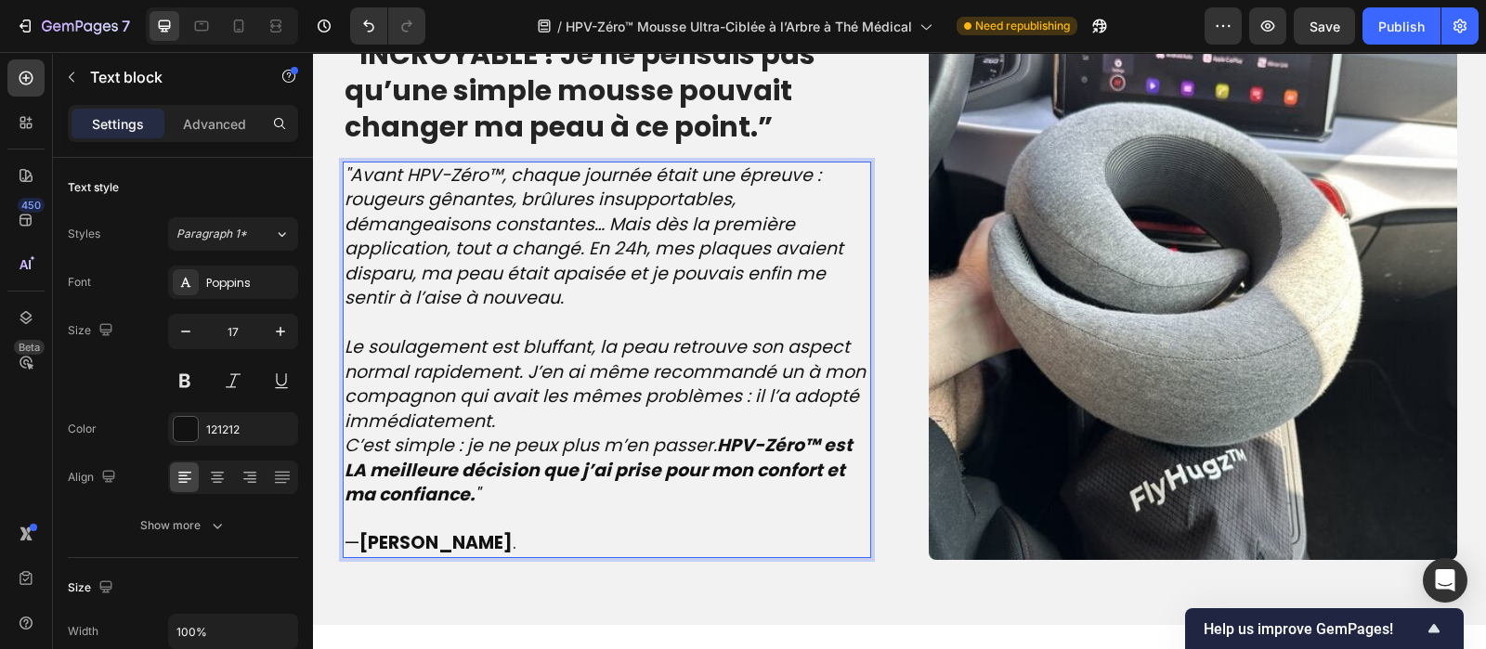
click at [515, 402] on icon "Le soulagement est bluffant, la peau retrouve son aspect normal rapidement. J’e…" at bounding box center [605, 383] width 521 height 99
click at [500, 419] on p "Le soulagement est bluffant, la peau retrouve son aspect normal rapidement. J’e…" at bounding box center [607, 384] width 525 height 98
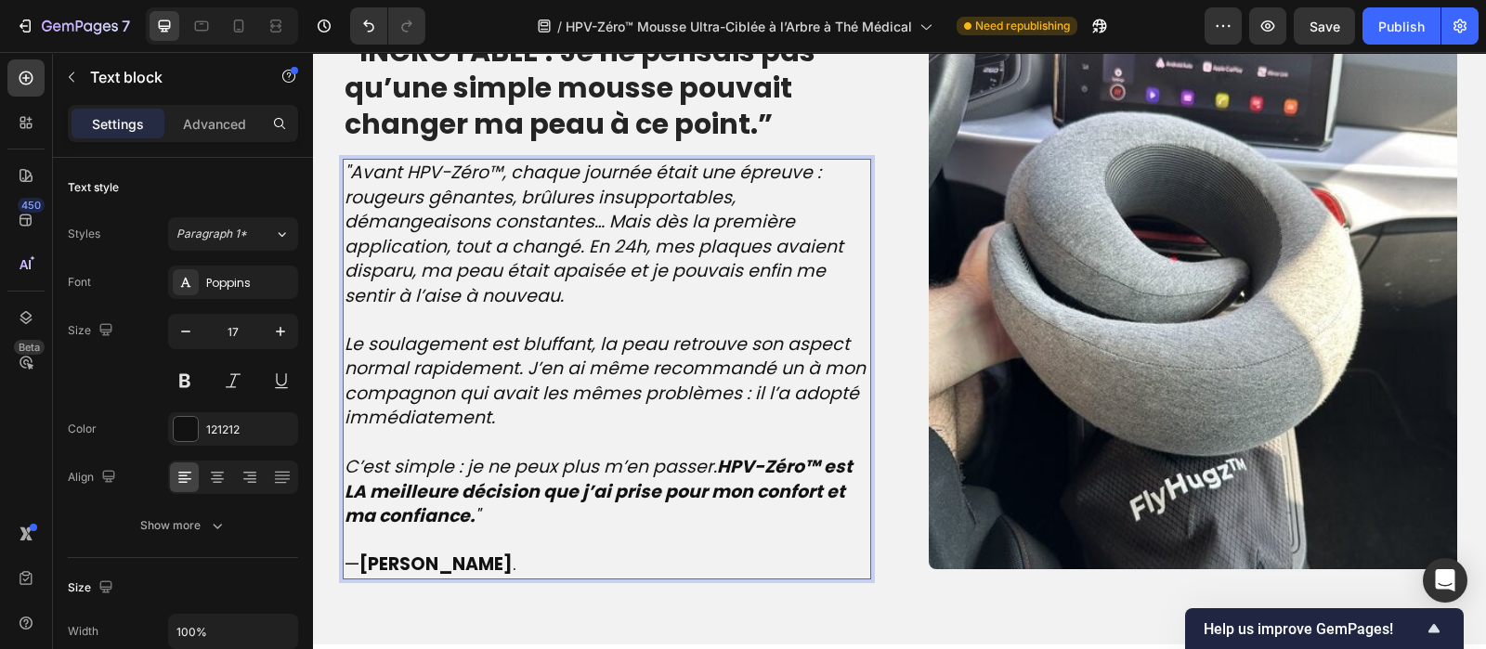
scroll to position [2146, 0]
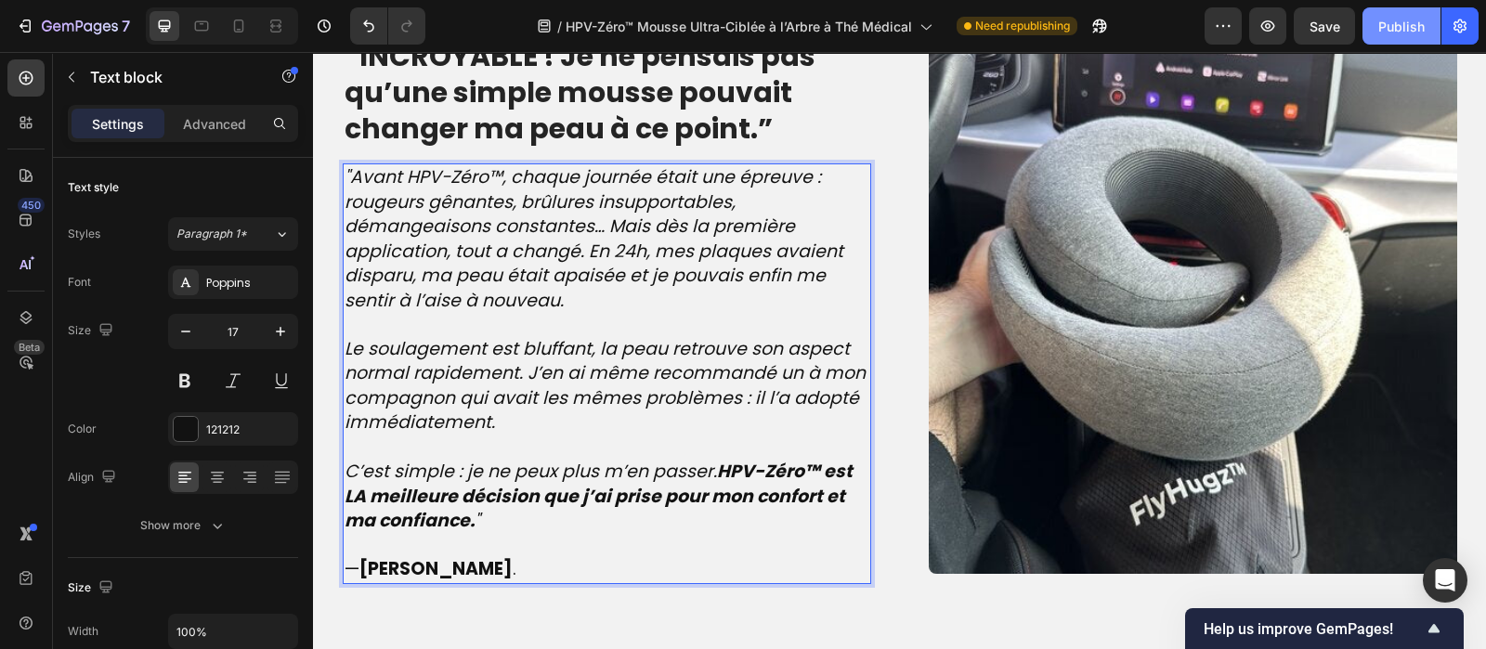
click at [1413, 39] on button "Publish" at bounding box center [1402, 25] width 78 height 37
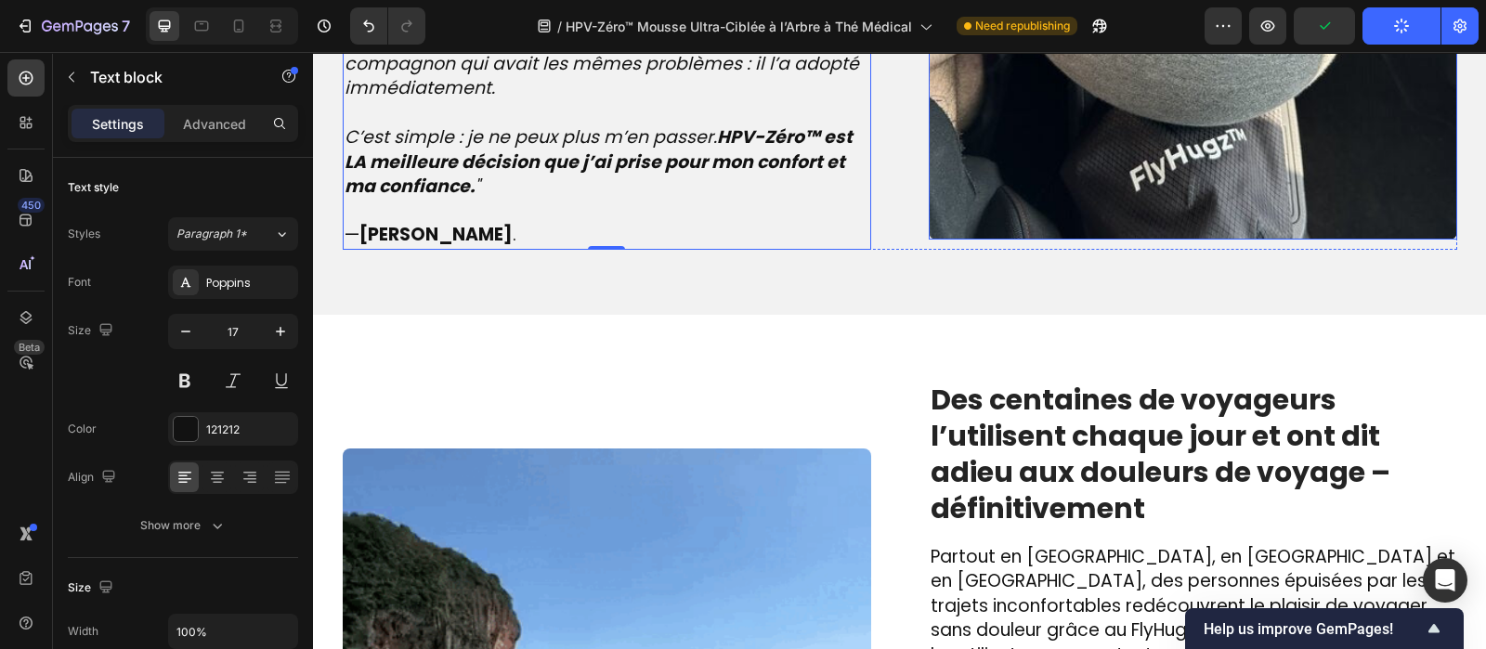
scroll to position [2535, 0]
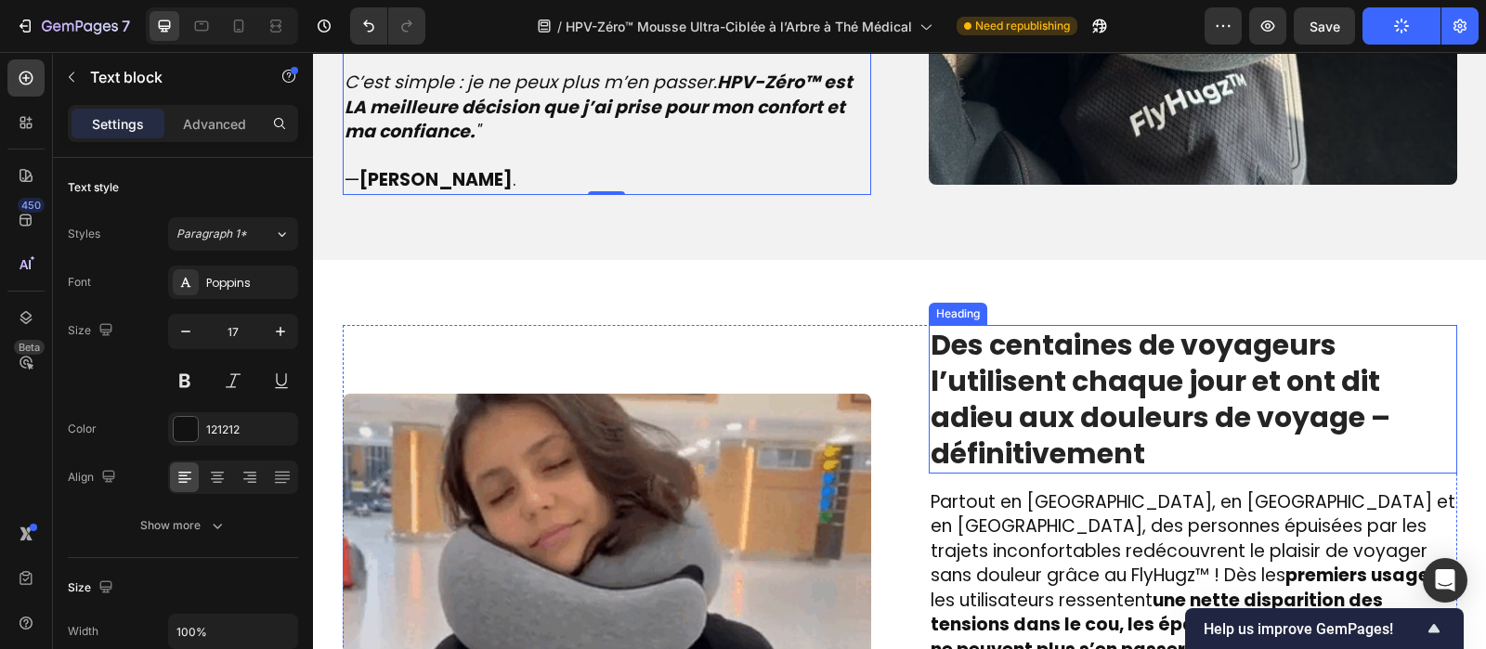
click at [1165, 337] on strong "Des centaines de voyageurs l’utilisent chaque jour et ont dit adieu aux douleur…" at bounding box center [1161, 399] width 460 height 149
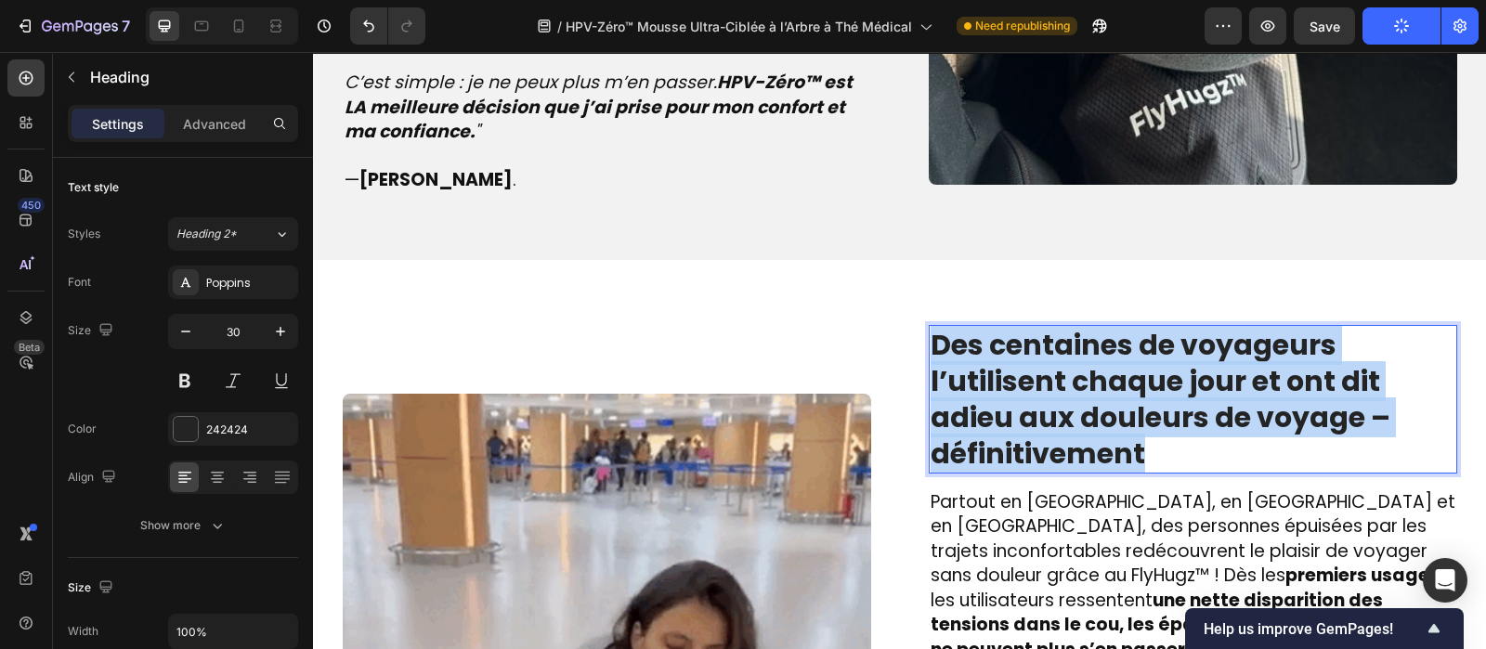
click at [1165, 337] on strong "Des centaines de voyageurs l’utilisent chaque jour et ont dit adieu aux douleur…" at bounding box center [1161, 399] width 460 height 149
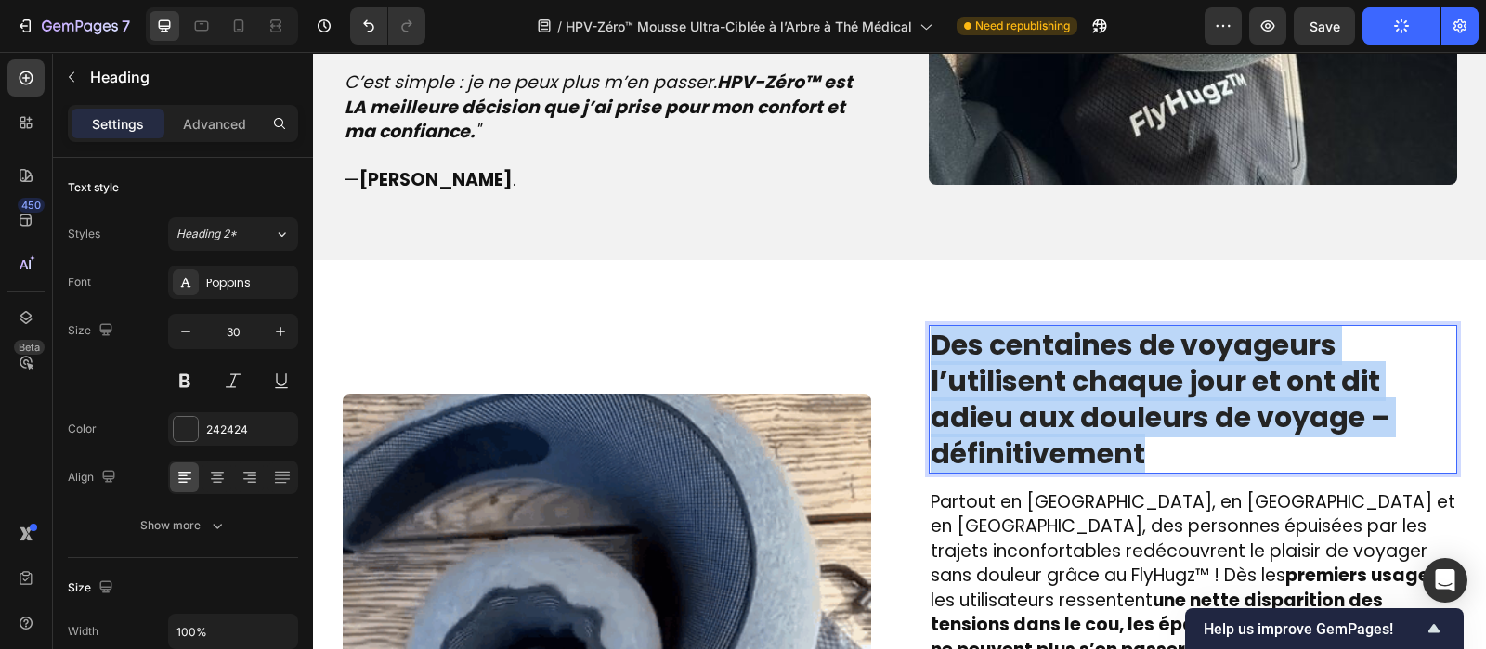
click at [1165, 337] on strong "Des centaines de voyageurs l’utilisent chaque jour et ont dit adieu aux douleur…" at bounding box center [1161, 399] width 460 height 149
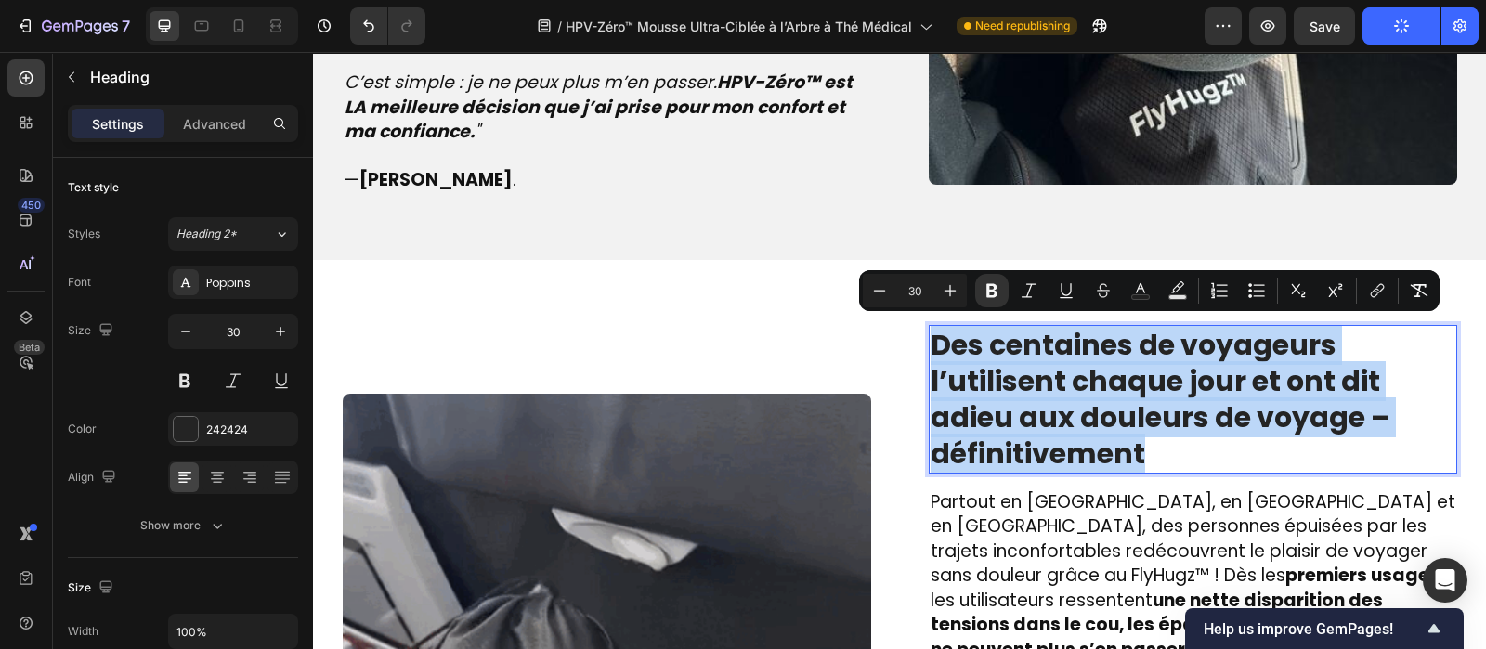
click at [1165, 337] on strong "Des centaines de voyageurs l’utilisent chaque jour et ont dit adieu aux douleur…" at bounding box center [1161, 399] width 460 height 149
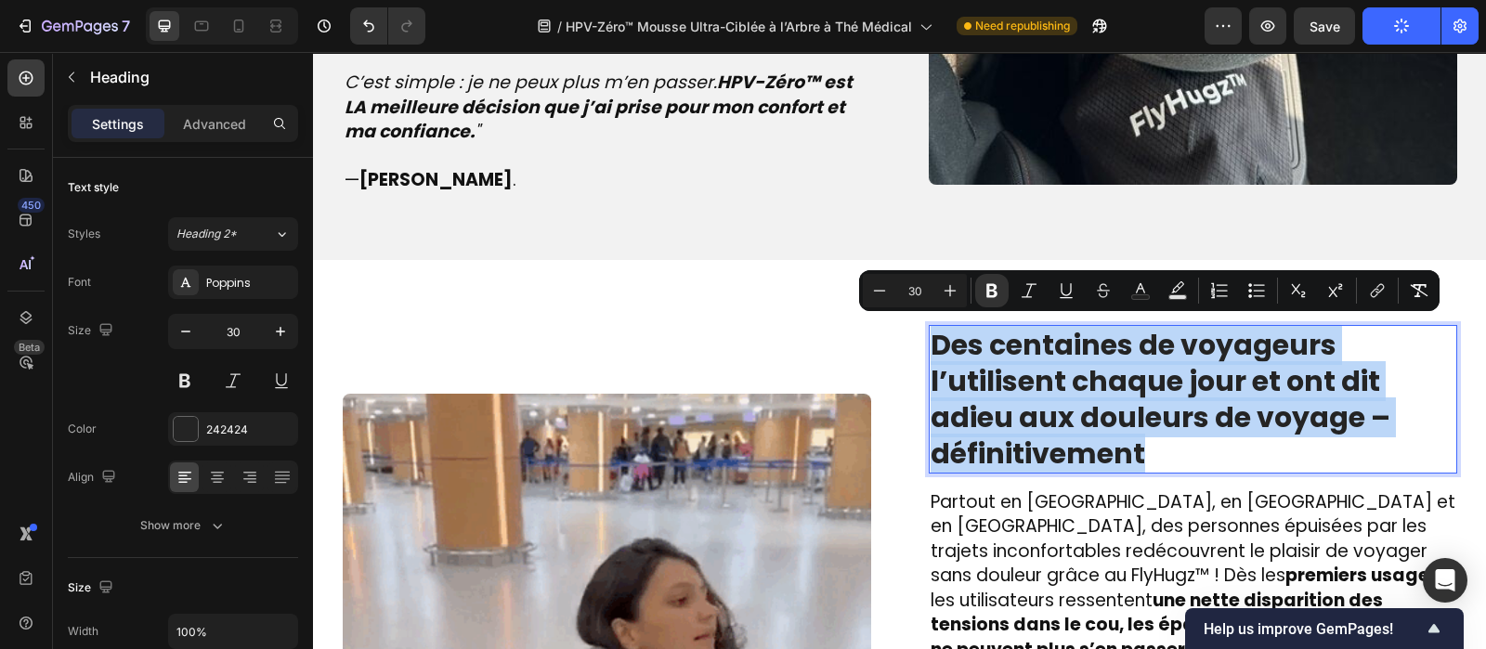
copy strong "Des centaines de voyageurs l’utilisent chaque jour et ont dit adieu aux douleur…"
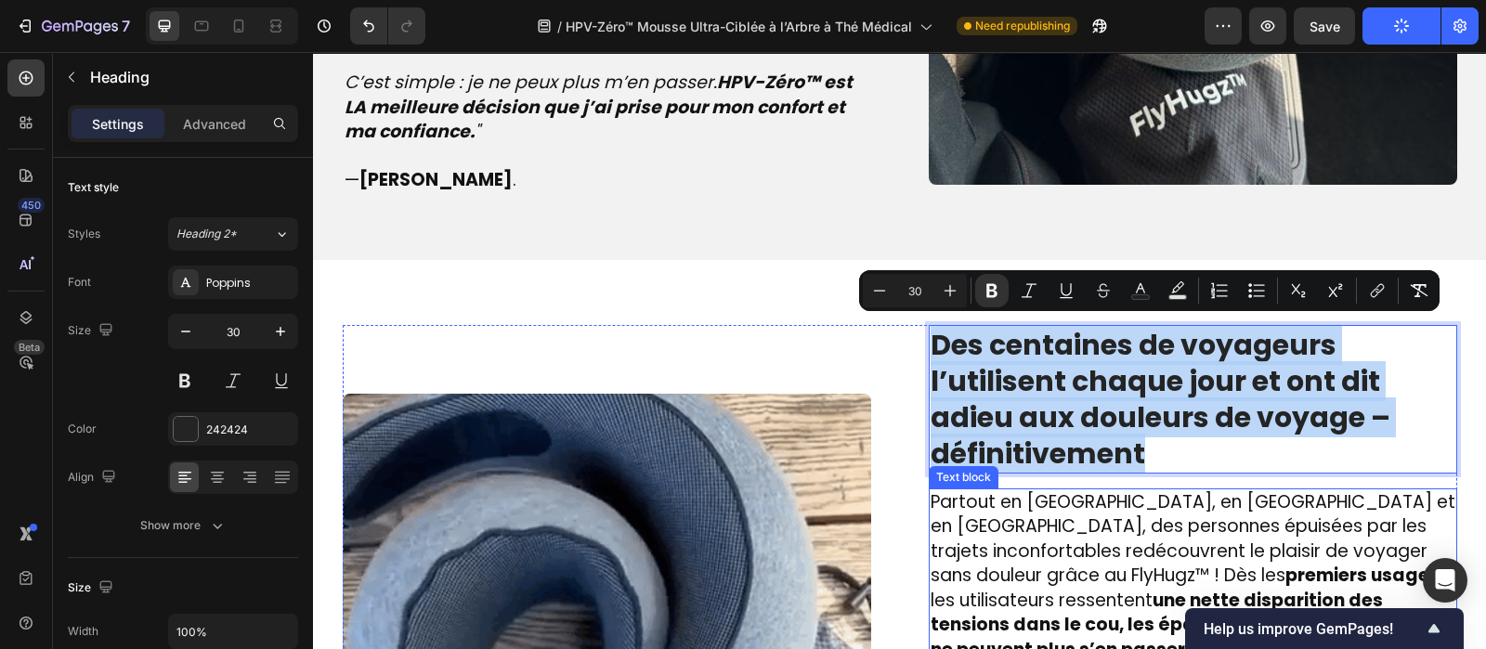
click at [1101, 508] on span "Partout en [GEOGRAPHIC_DATA], en [GEOGRAPHIC_DATA] et en [GEOGRAPHIC_DATA], des…" at bounding box center [1193, 588] width 525 height 198
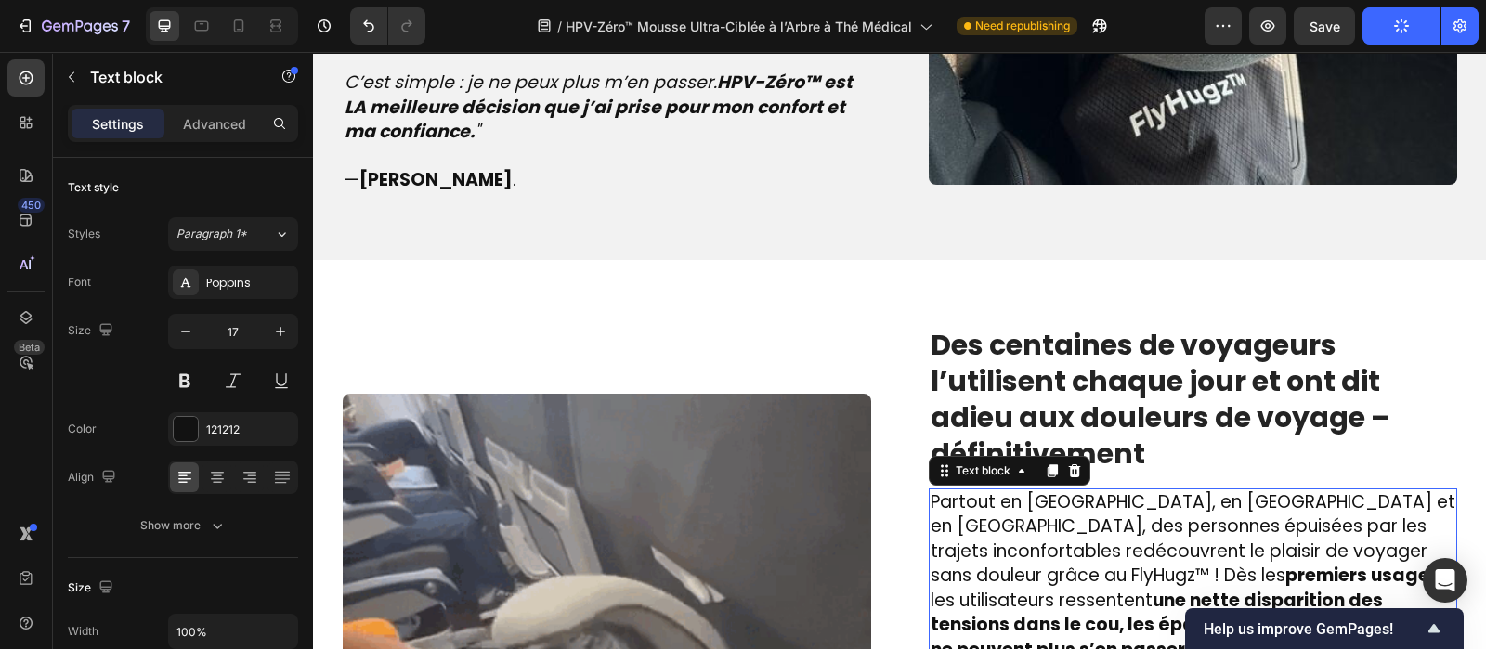
click at [1101, 508] on span "Partout en [GEOGRAPHIC_DATA], en [GEOGRAPHIC_DATA] et en [GEOGRAPHIC_DATA], des…" at bounding box center [1193, 588] width 525 height 198
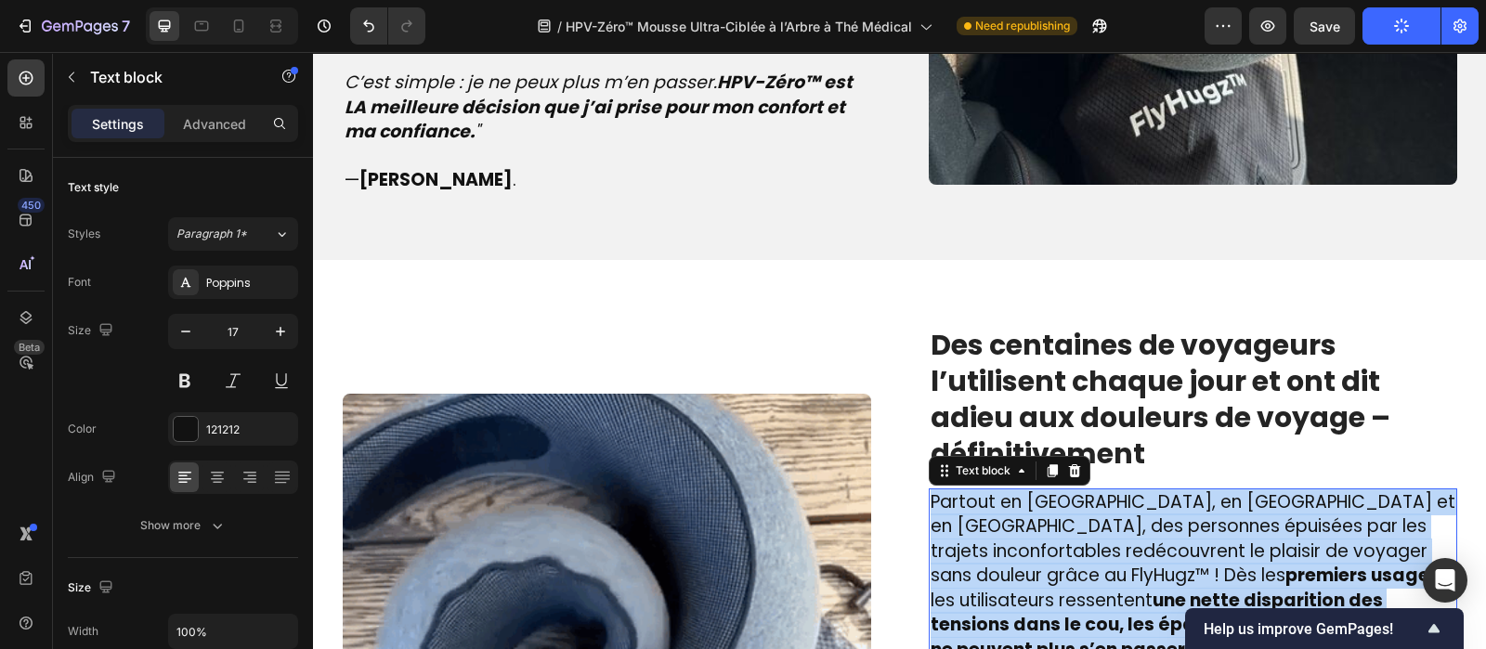
click at [1101, 508] on span "Partout en [GEOGRAPHIC_DATA], en [GEOGRAPHIC_DATA] et en [GEOGRAPHIC_DATA], des…" at bounding box center [1193, 588] width 525 height 198
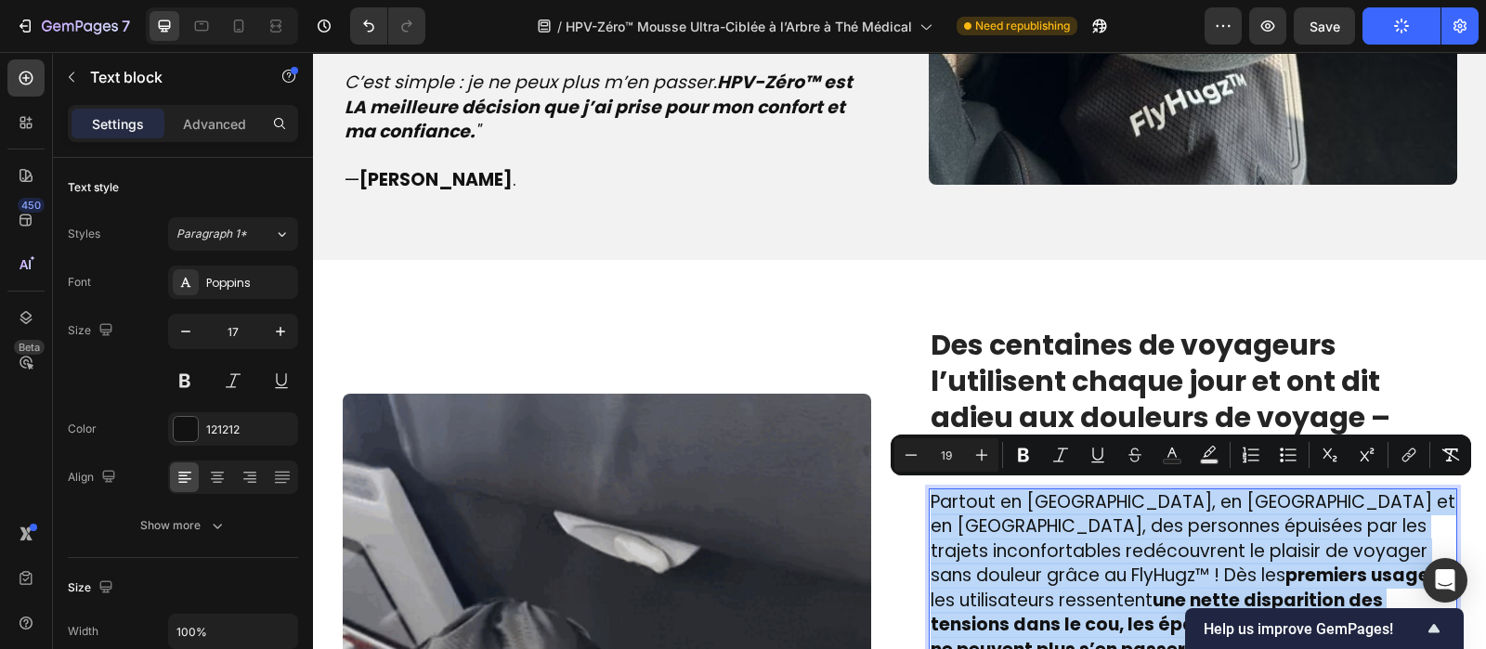
copy div "Partout en [GEOGRAPHIC_DATA], en [GEOGRAPHIC_DATA] et en [GEOGRAPHIC_DATA], des…"
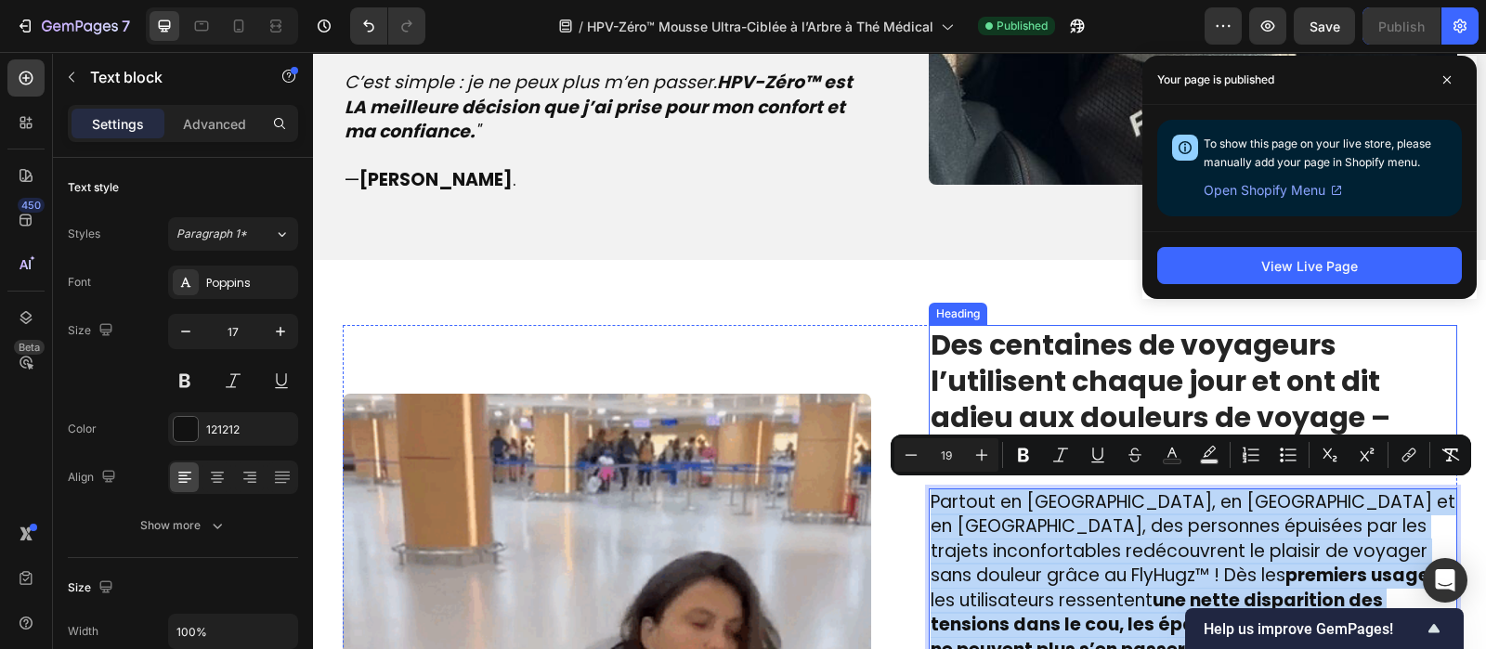
click at [1015, 412] on strong "Des centaines de voyageurs l’utilisent chaque jour et ont dit adieu aux douleur…" at bounding box center [1161, 399] width 460 height 149
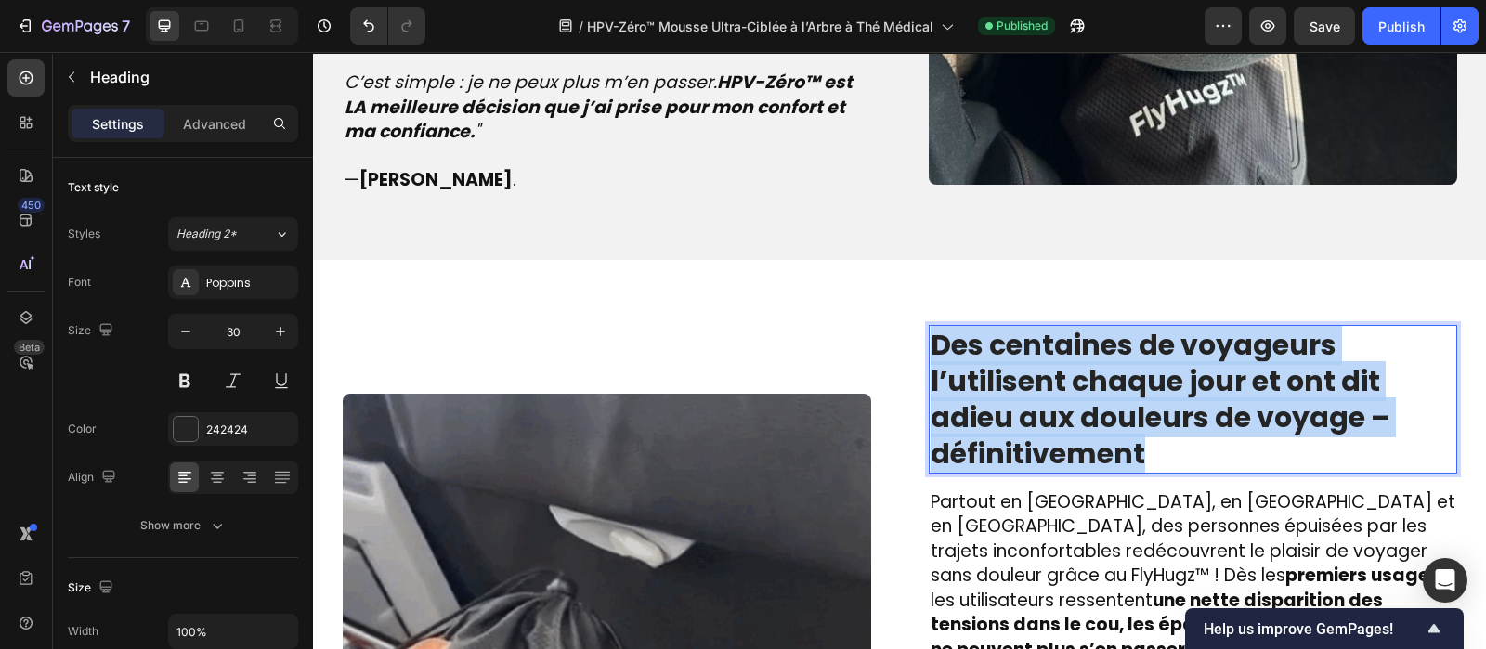
click at [1015, 412] on strong "Des centaines de voyageurs l’utilisent chaque jour et ont dit adieu aux douleur…" at bounding box center [1161, 399] width 460 height 149
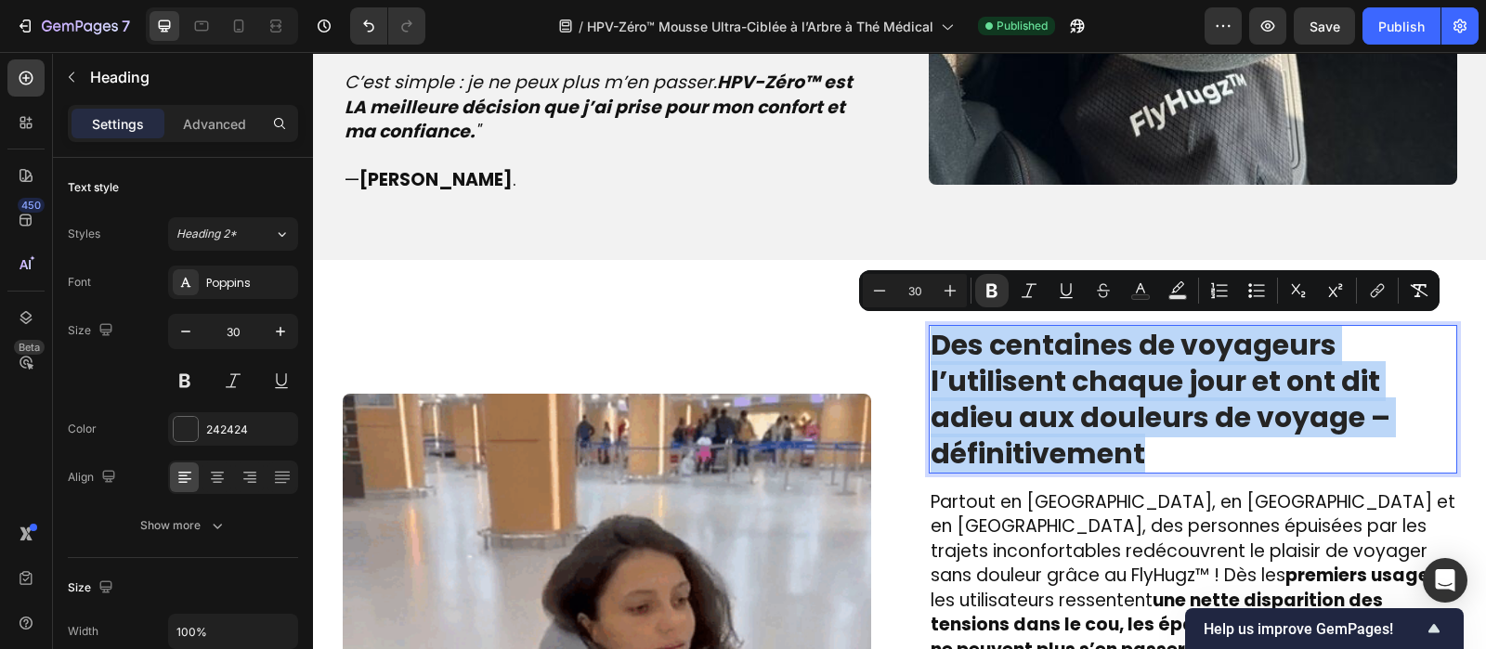
click at [1015, 412] on strong "Des centaines de voyageurs l’utilisent chaque jour et ont dit adieu aux douleur…" at bounding box center [1161, 399] width 460 height 149
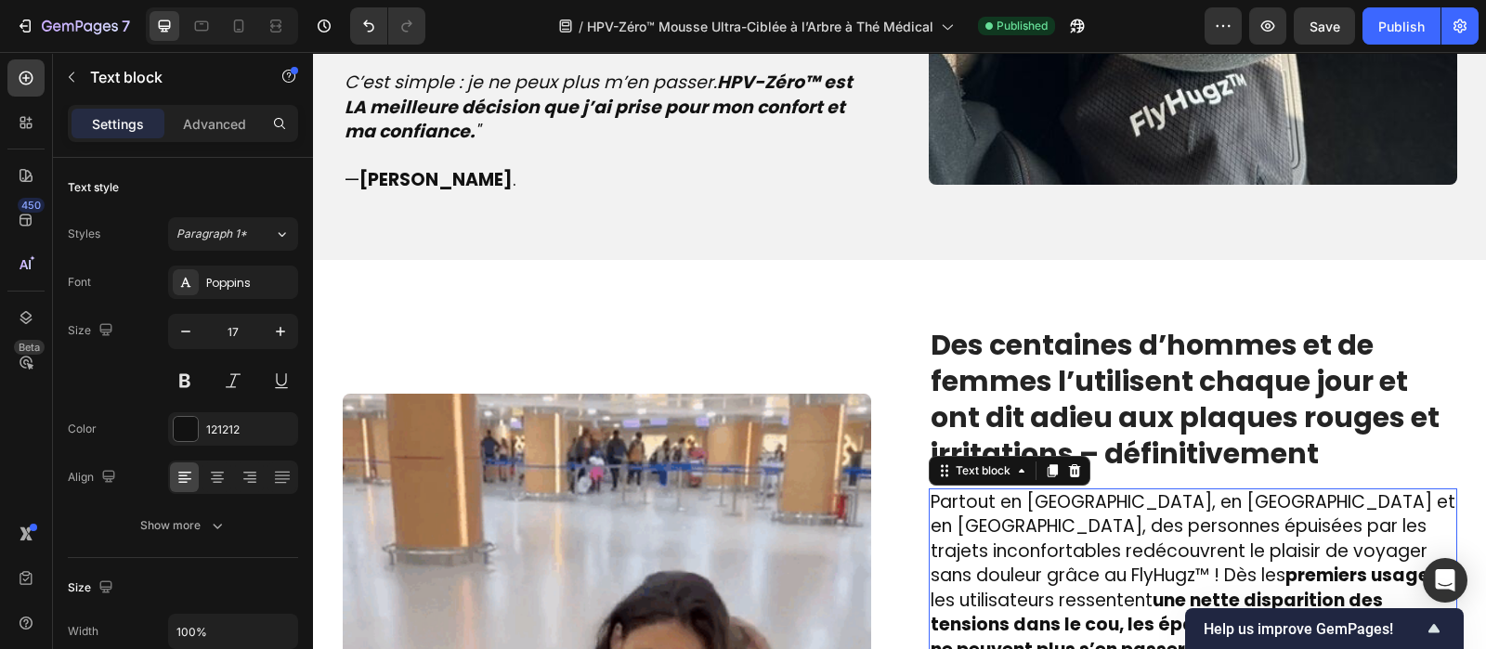
click at [1008, 520] on span "Partout en [GEOGRAPHIC_DATA], en [GEOGRAPHIC_DATA] et en [GEOGRAPHIC_DATA], des…" at bounding box center [1193, 588] width 525 height 198
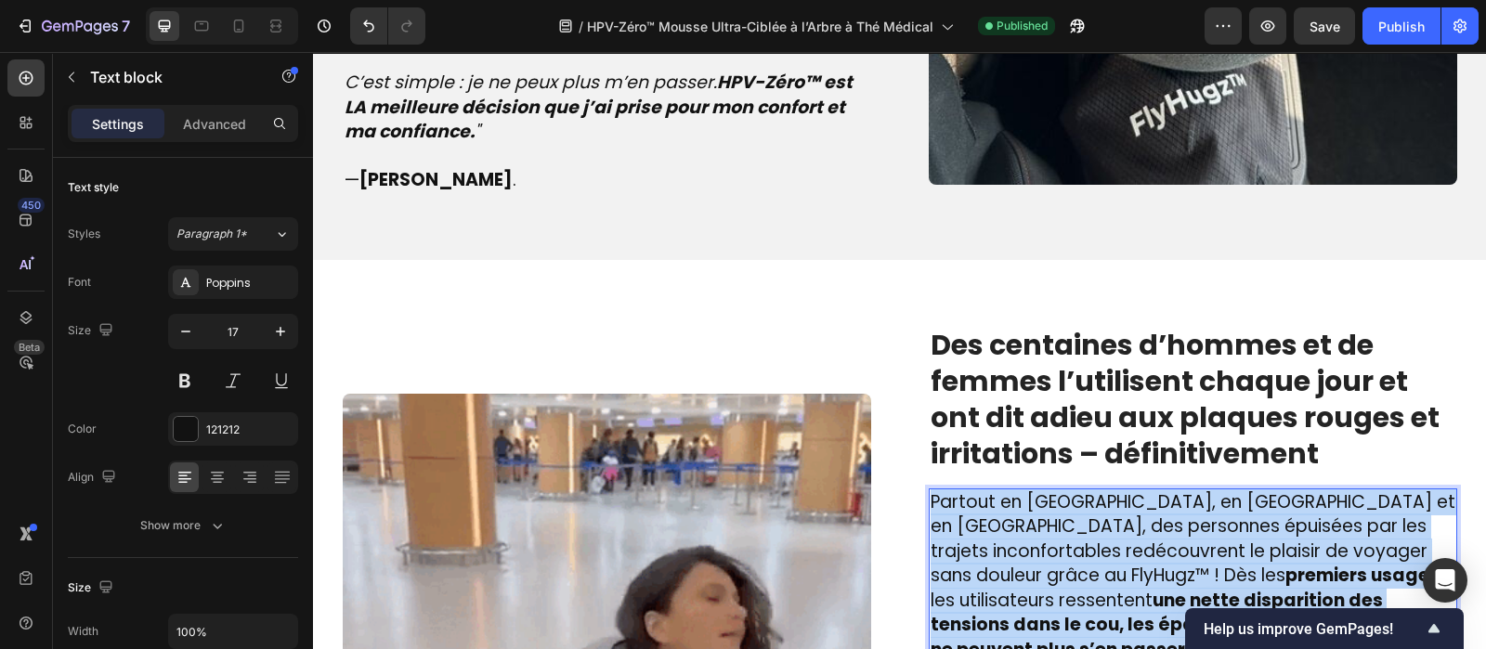
click at [1008, 520] on span "Partout en [GEOGRAPHIC_DATA], en [GEOGRAPHIC_DATA] et en [GEOGRAPHIC_DATA], des…" at bounding box center [1193, 588] width 525 height 198
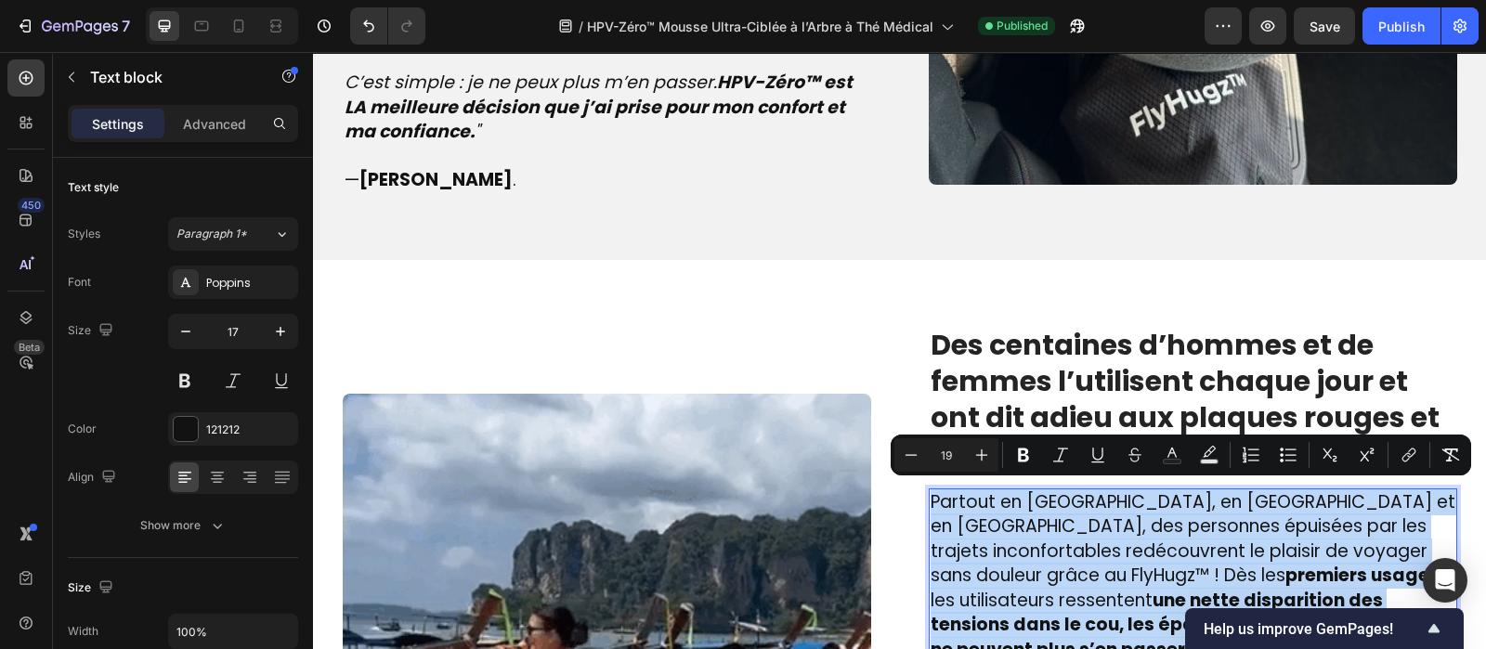
type input "17"
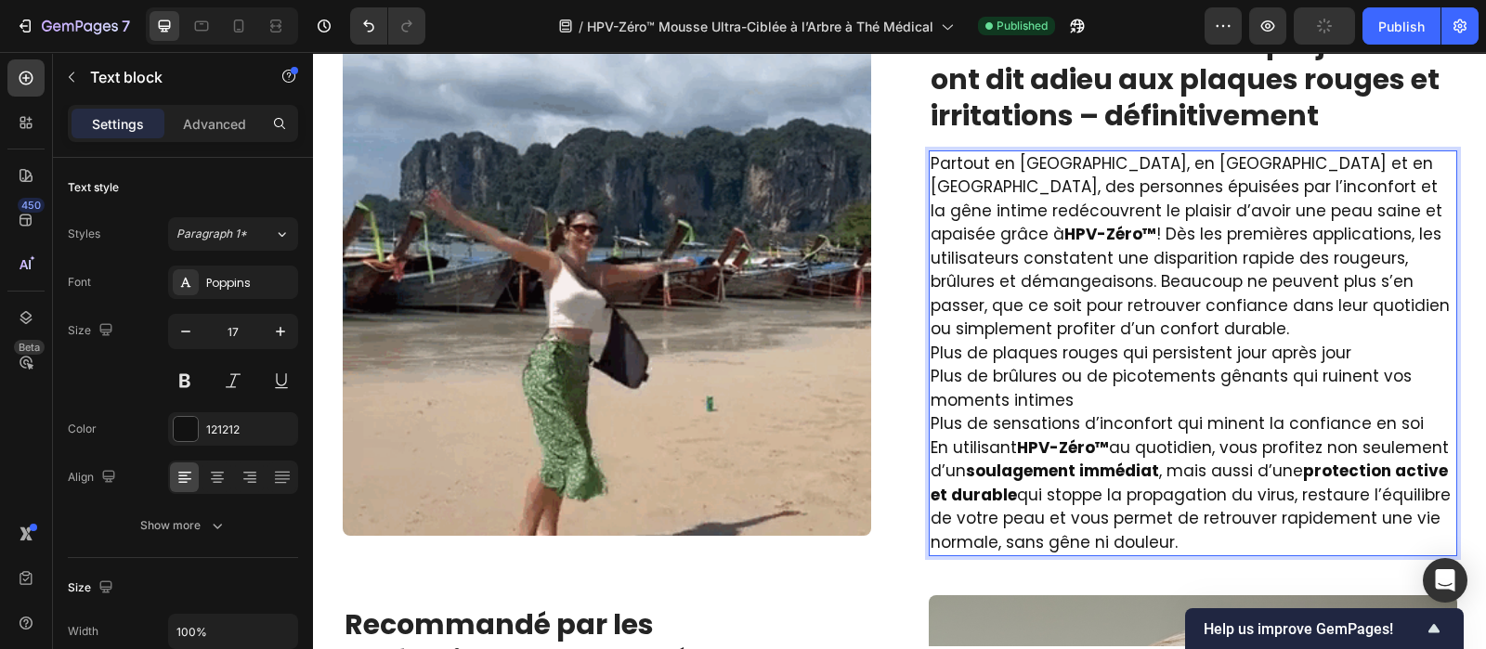
scroll to position [2870, 0]
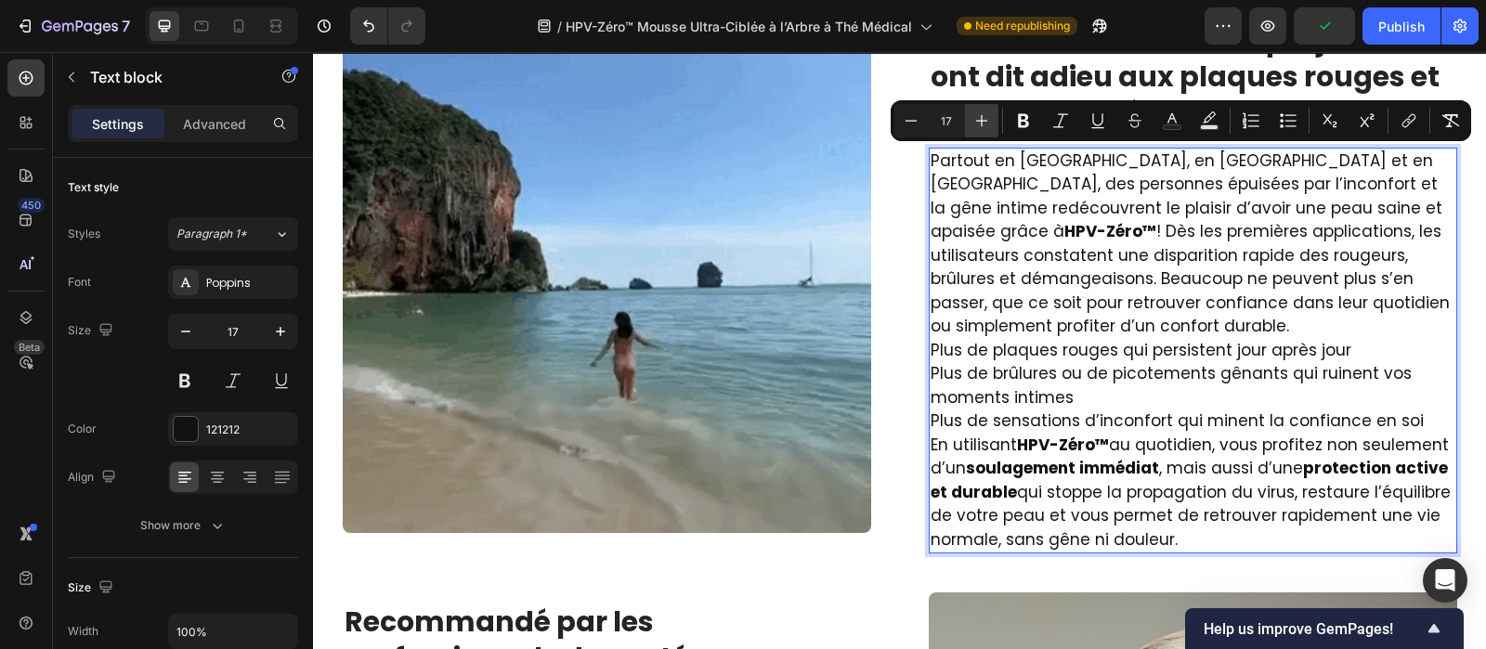
click at [981, 128] on icon "Editor contextual toolbar" at bounding box center [981, 120] width 19 height 19
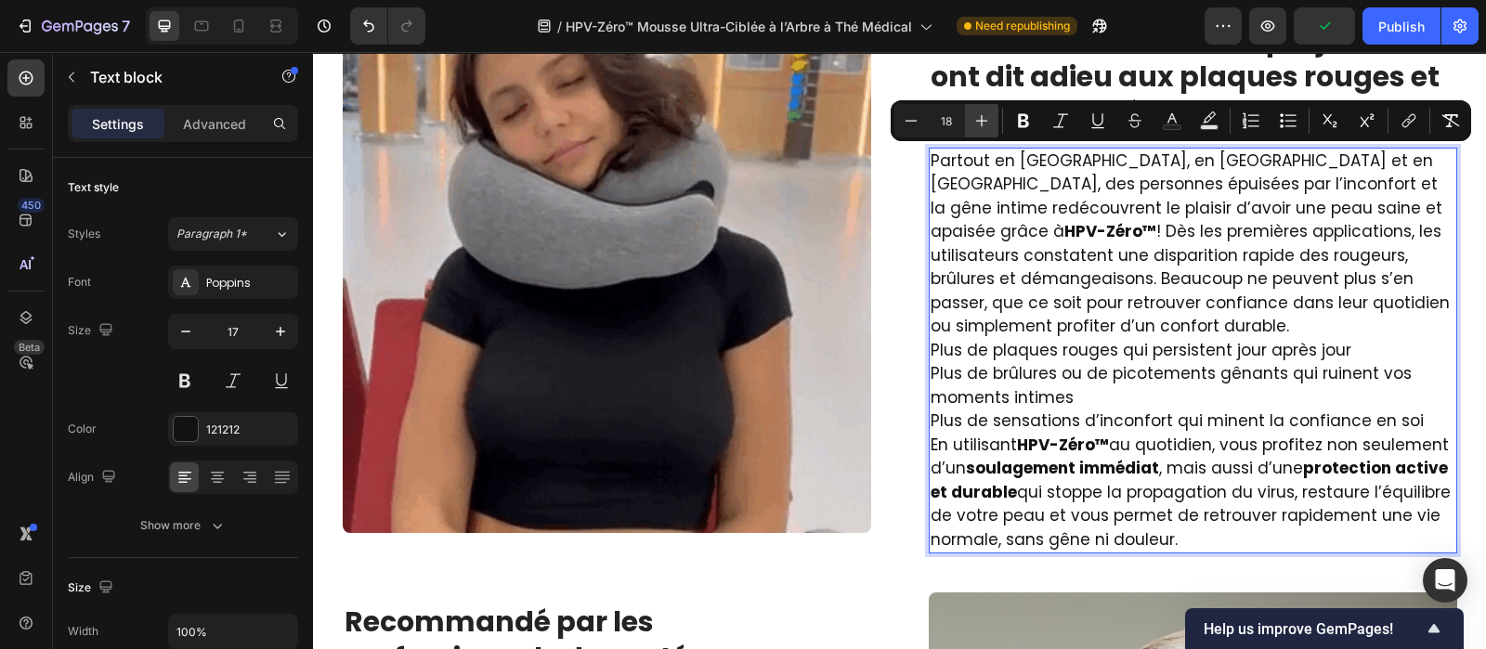
scroll to position [2883, 0]
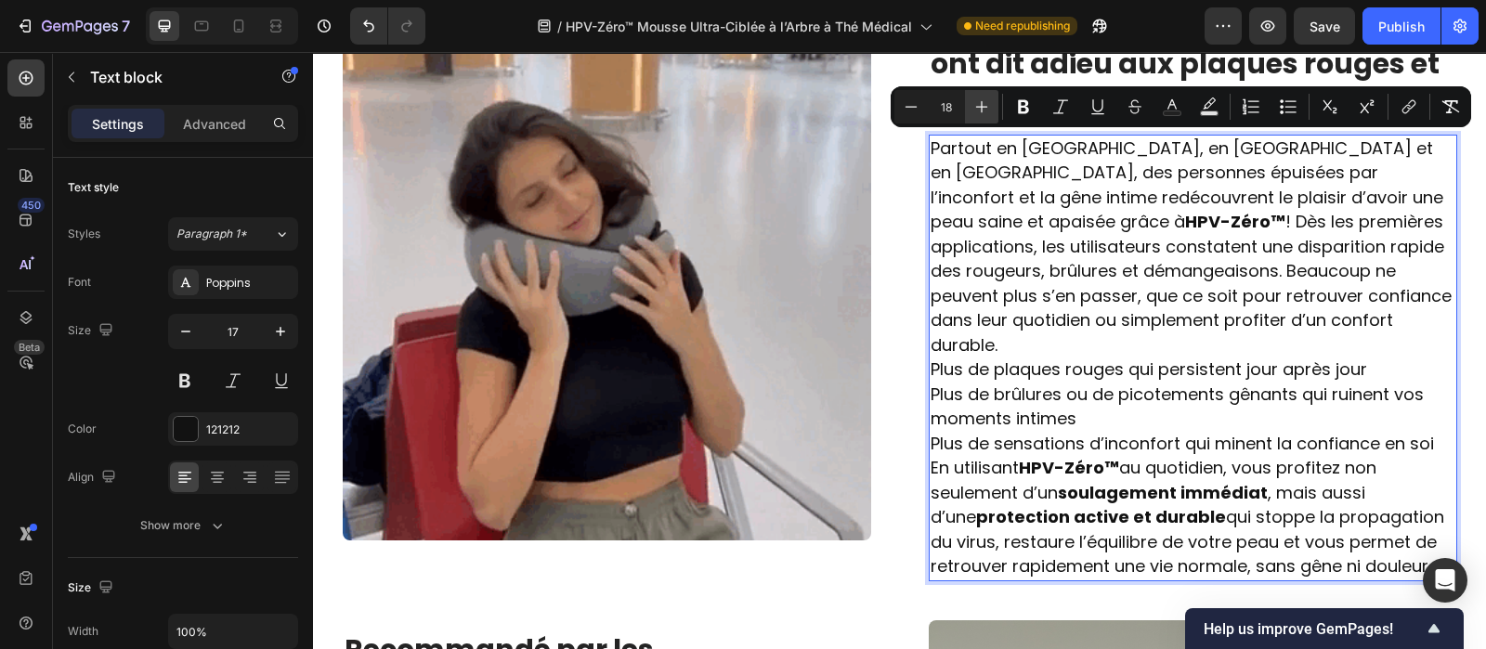
click at [982, 108] on icon "Editor contextual toolbar" at bounding box center [981, 107] width 19 height 19
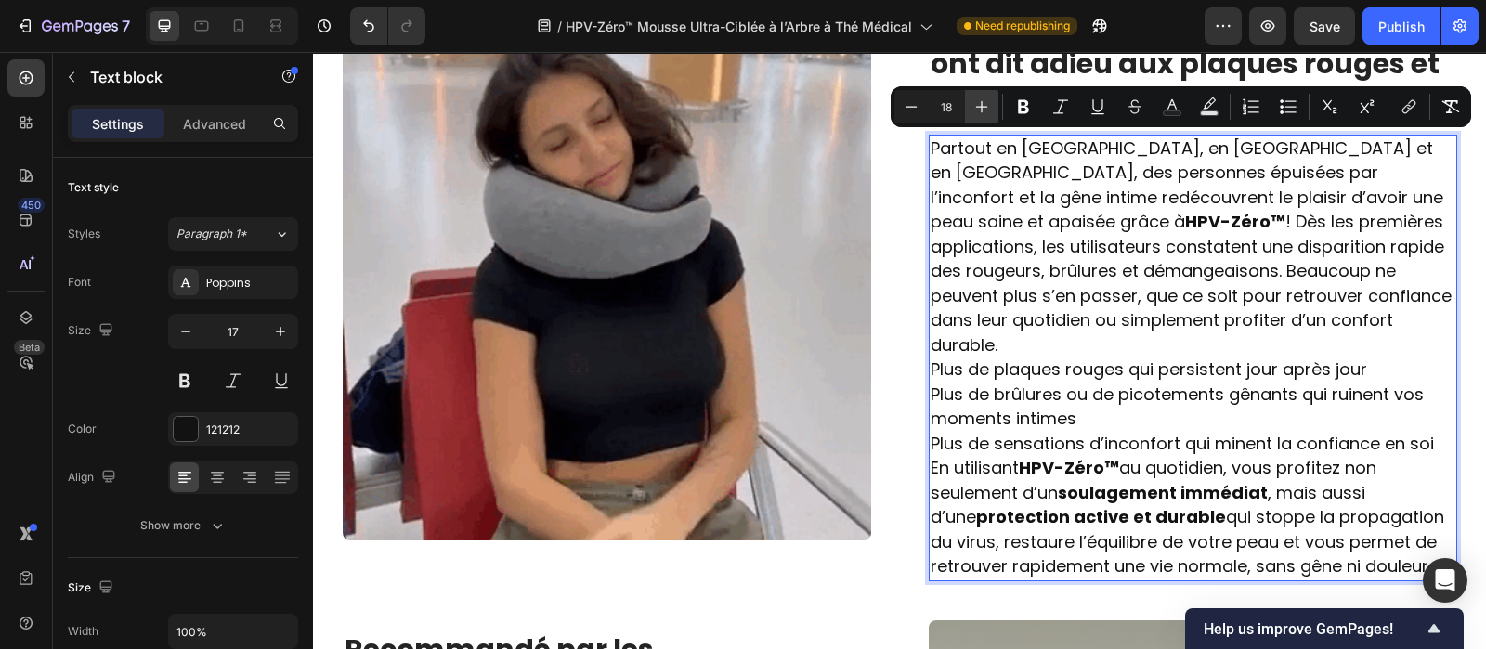
type input "19"
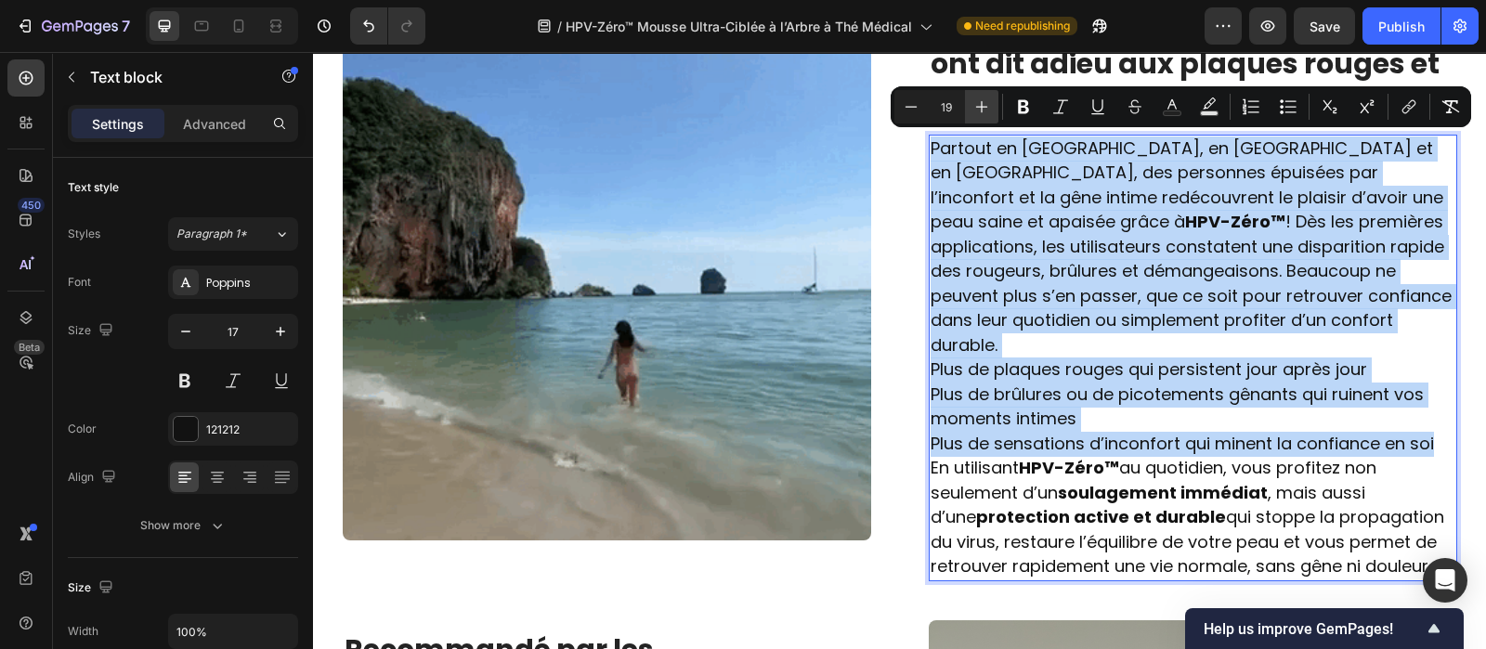
scroll to position [2914, 0]
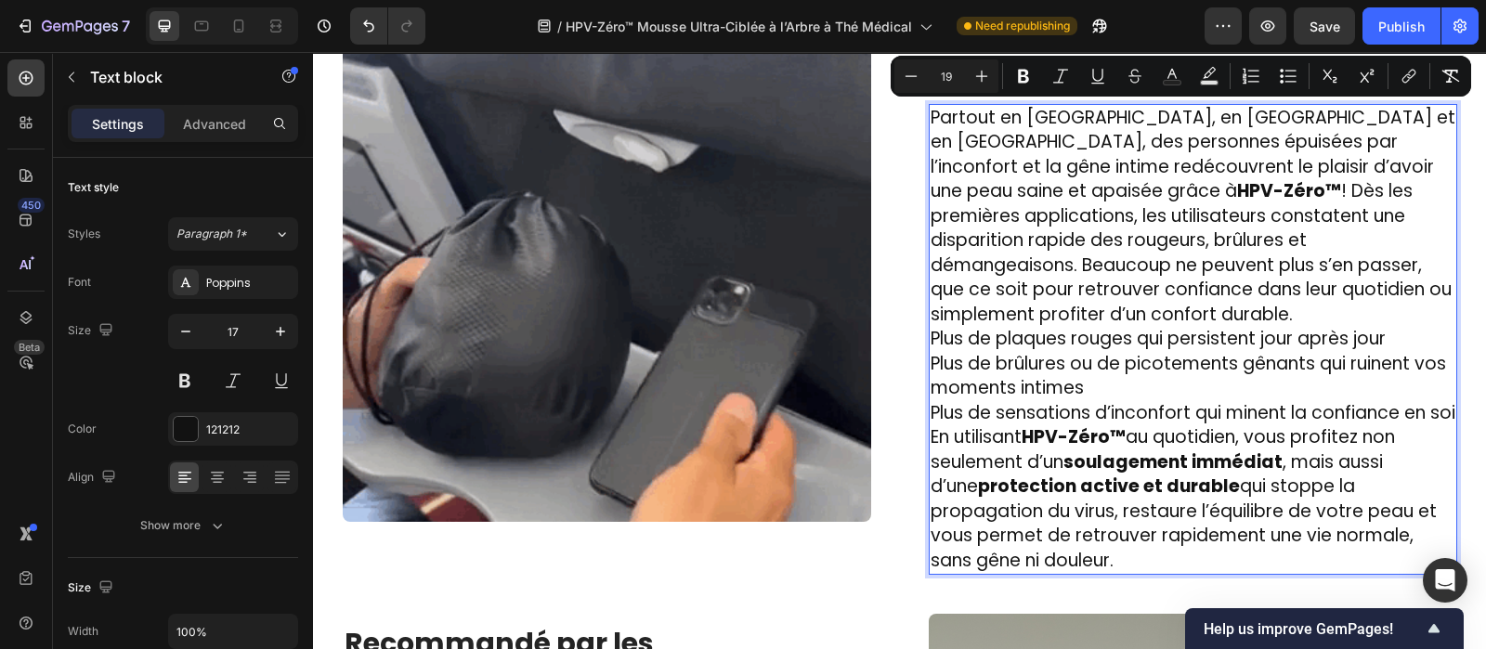
click at [1051, 171] on span "Partout en [GEOGRAPHIC_DATA], en [GEOGRAPHIC_DATA] et en [GEOGRAPHIC_DATA], des…" at bounding box center [1193, 216] width 525 height 222
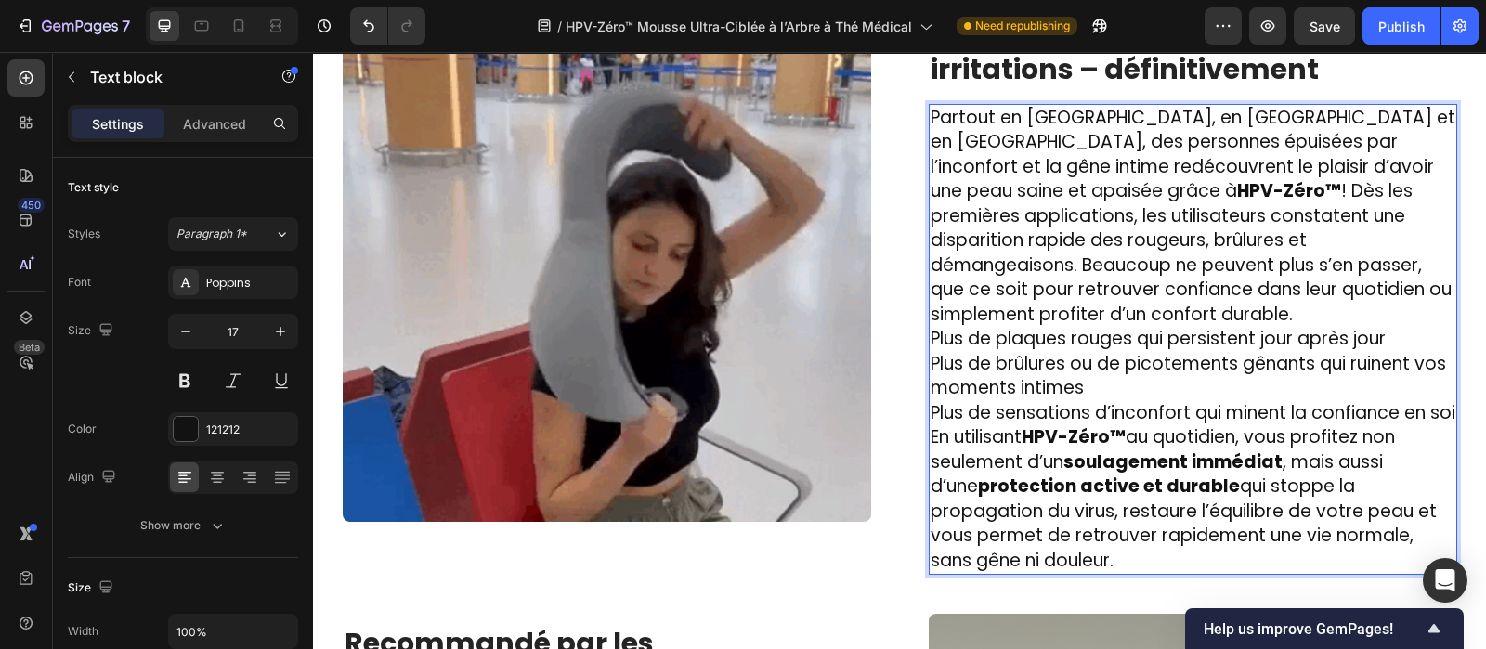
click at [957, 408] on p "Plus de sensations d’inconfort qui minent la confiance en soi" at bounding box center [1193, 413] width 525 height 25
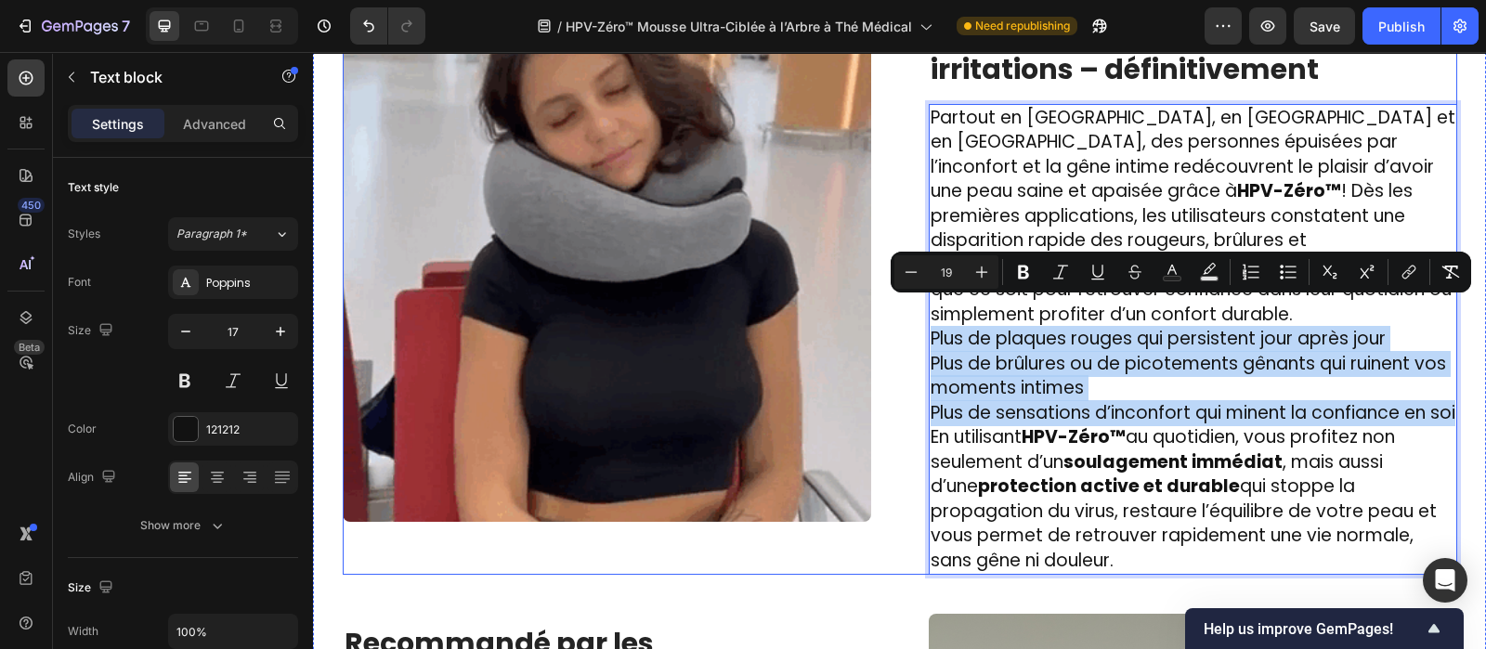
drag, startPoint x: 957, startPoint y: 408, endPoint x: 918, endPoint y: 307, distance: 107.6
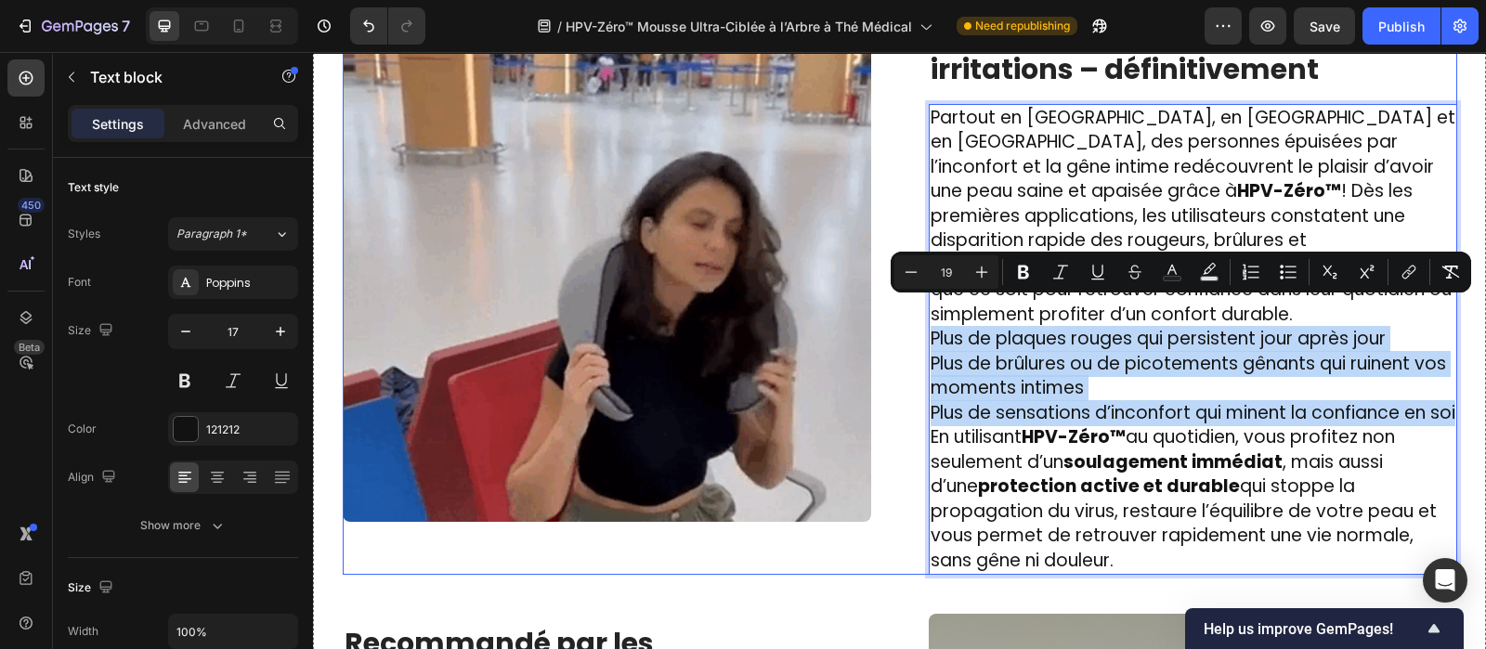
click at [918, 307] on div "Image ⁠⁠⁠⁠⁠⁠⁠ Des centaines d’hommes et de femmes l’utilisent chaque jour et on…" at bounding box center [900, 258] width 1115 height 635
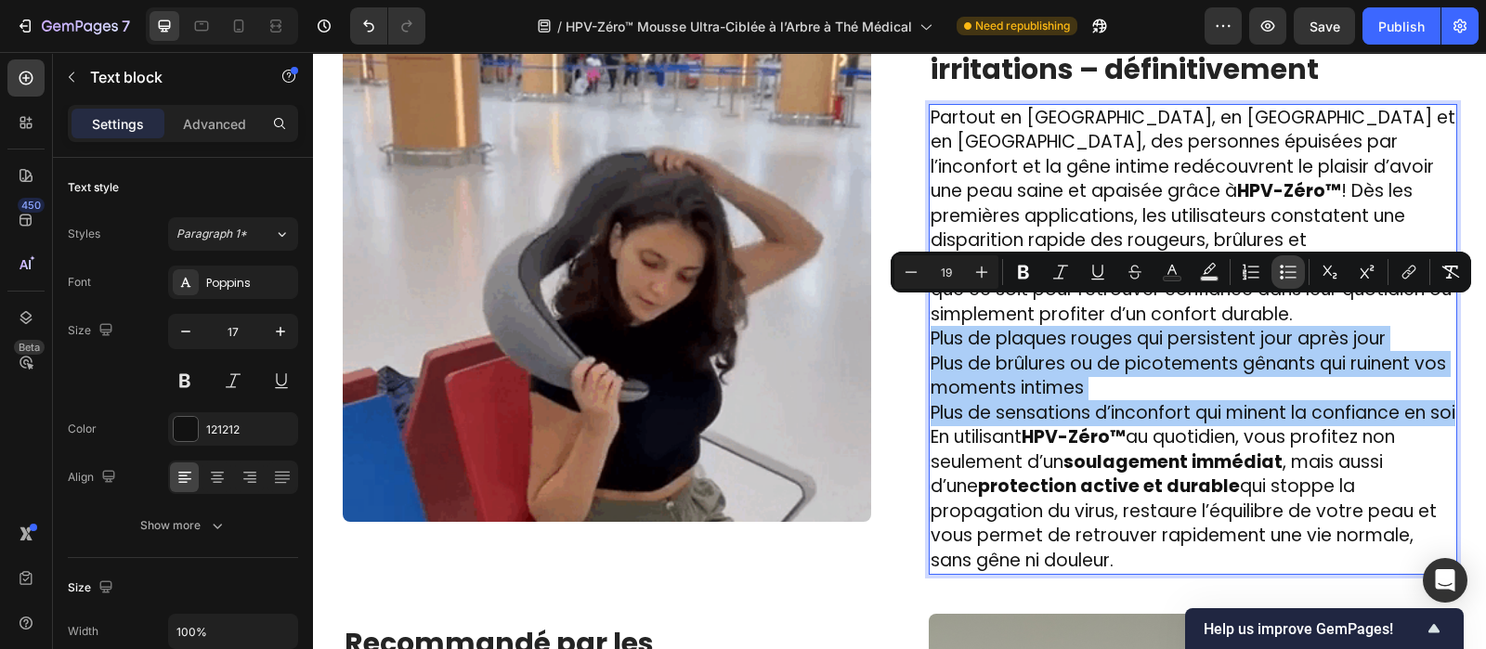
click at [1279, 271] on icon "Editor contextual toolbar" at bounding box center [1288, 272] width 19 height 19
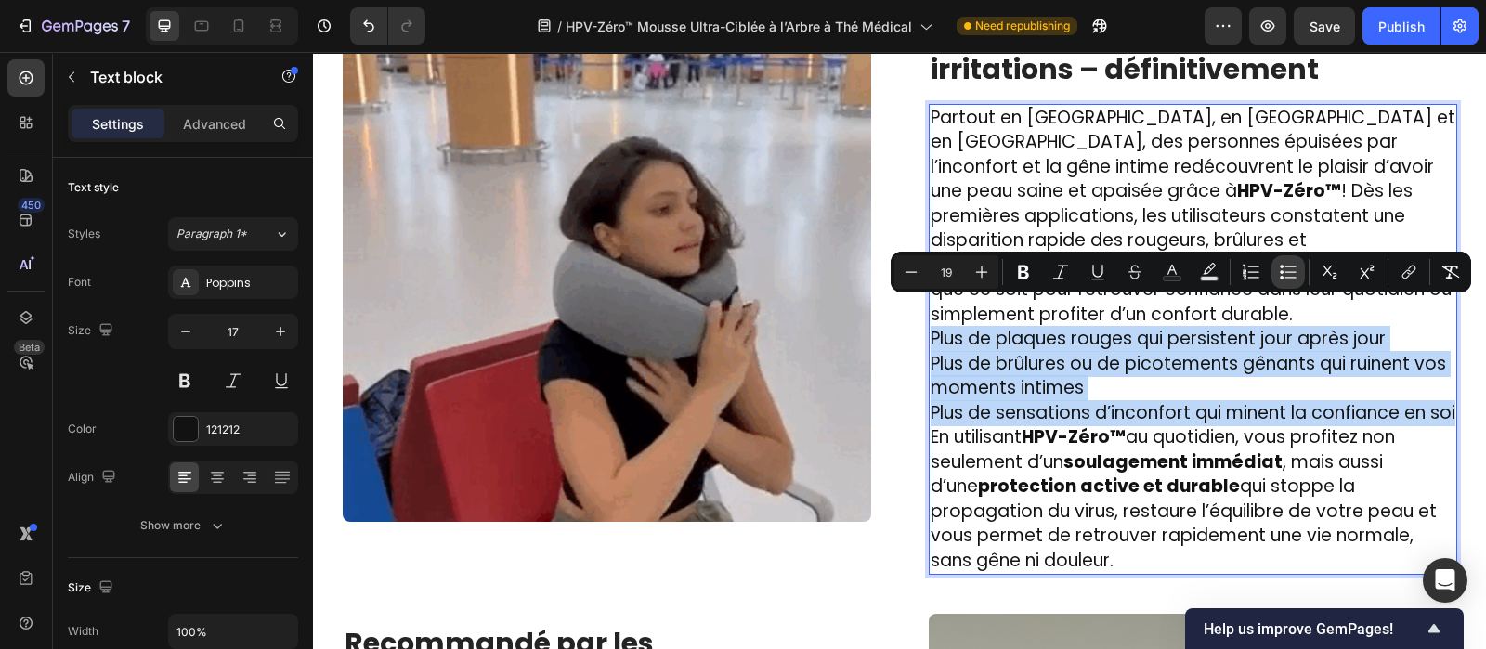
scroll to position [2929, 0]
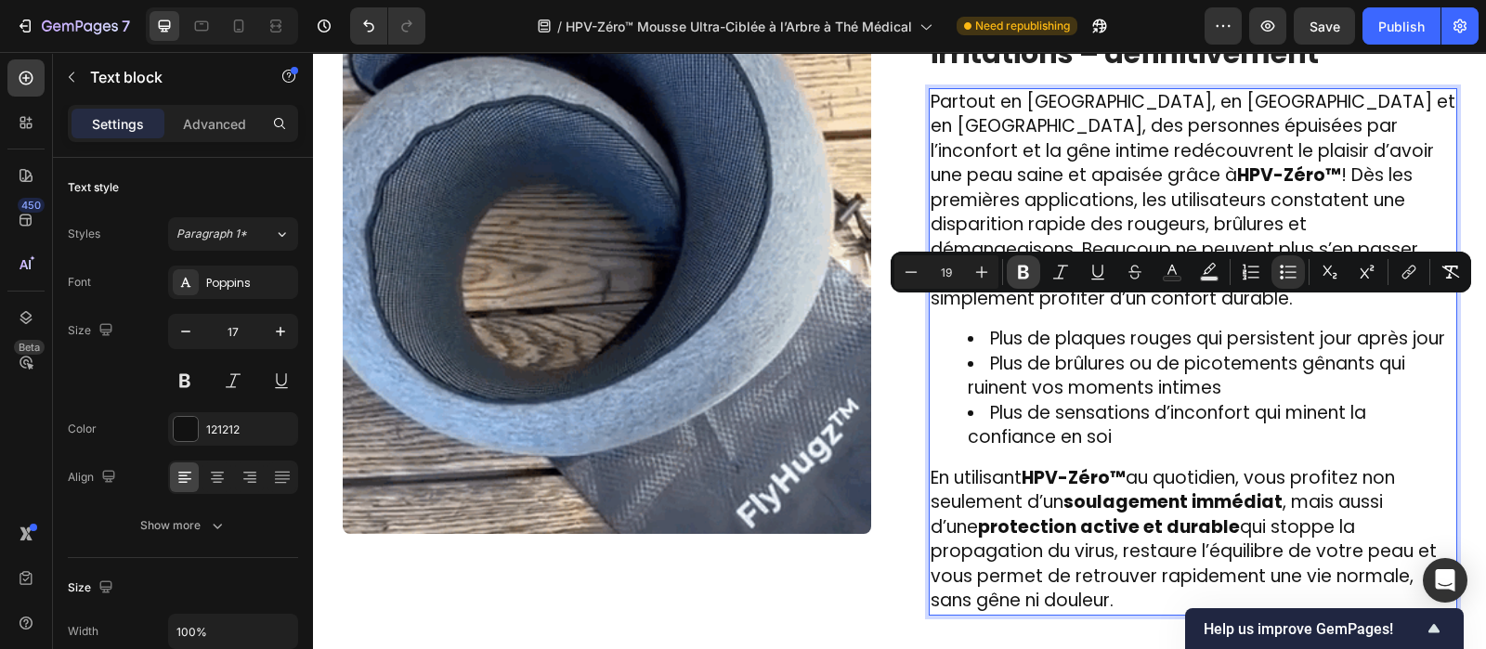
click at [1015, 274] on icon "Editor contextual toolbar" at bounding box center [1023, 272] width 19 height 19
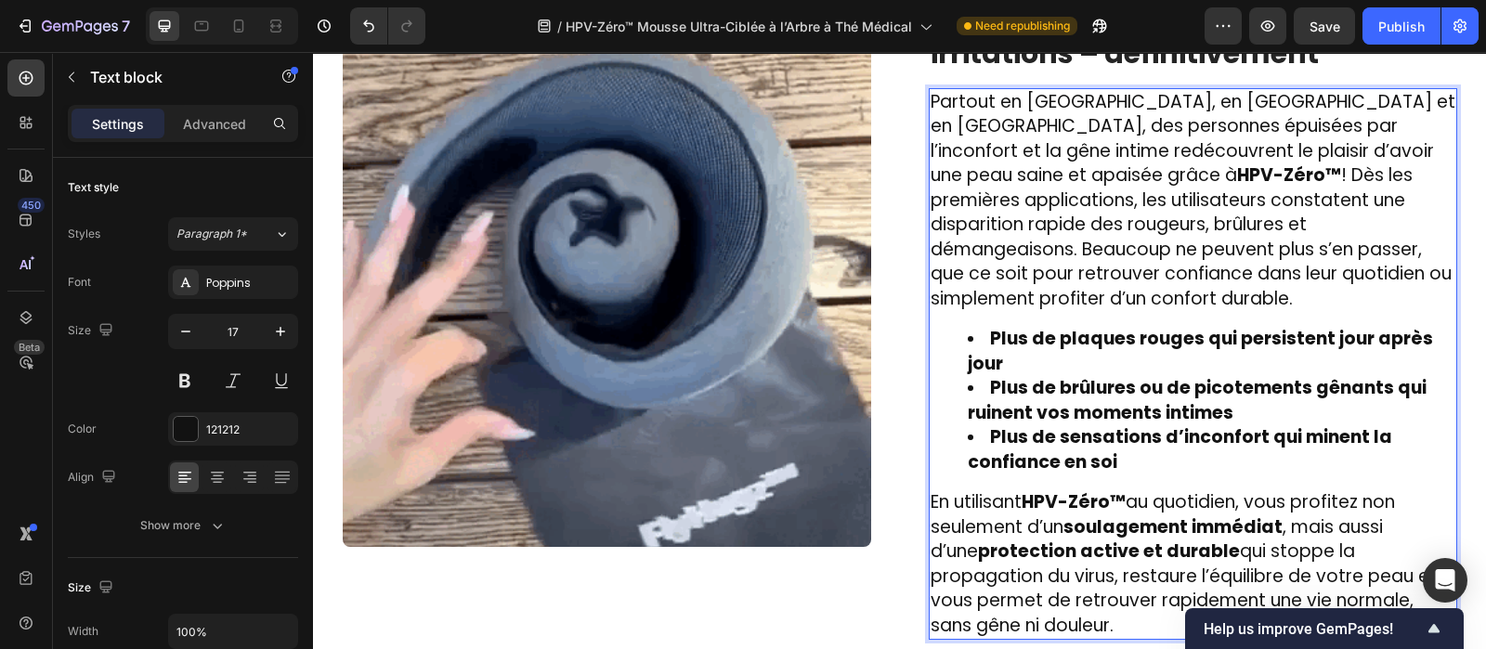
scroll to position [2942, 0]
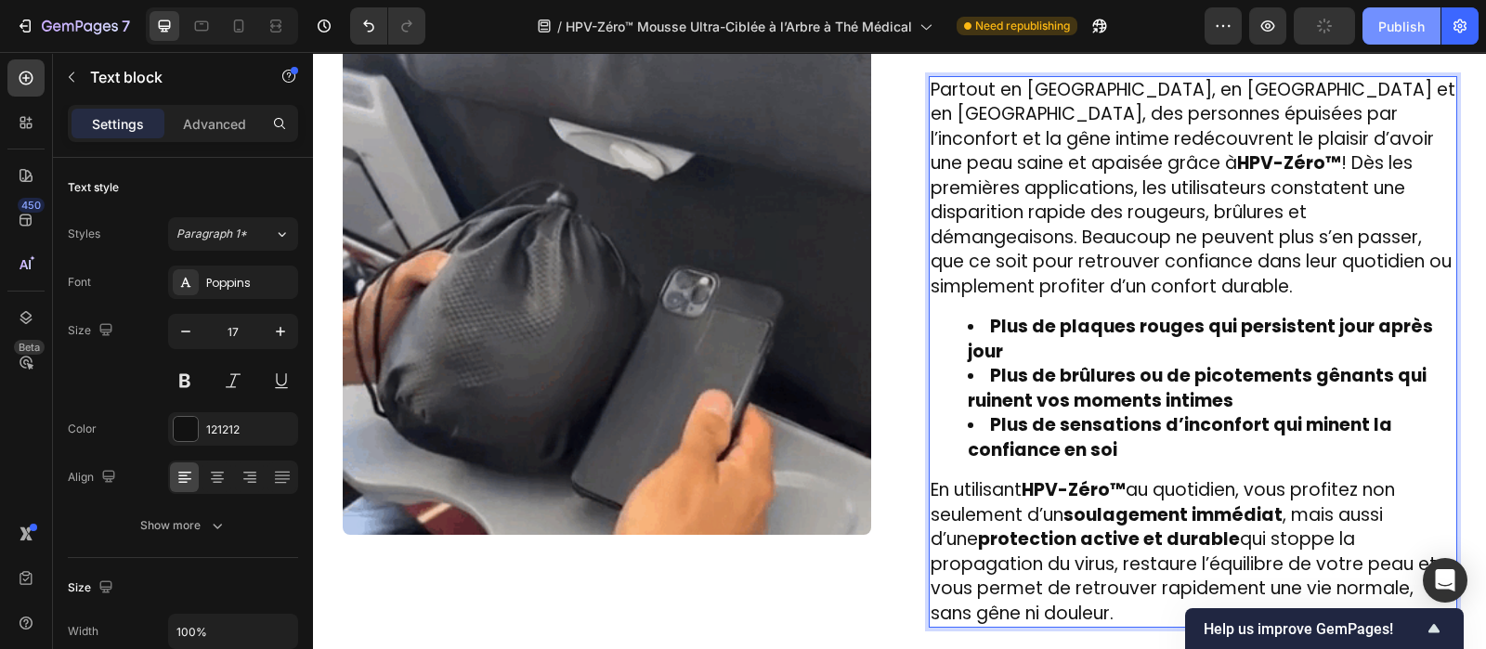
click at [1393, 25] on div "Publish" at bounding box center [1401, 27] width 46 height 20
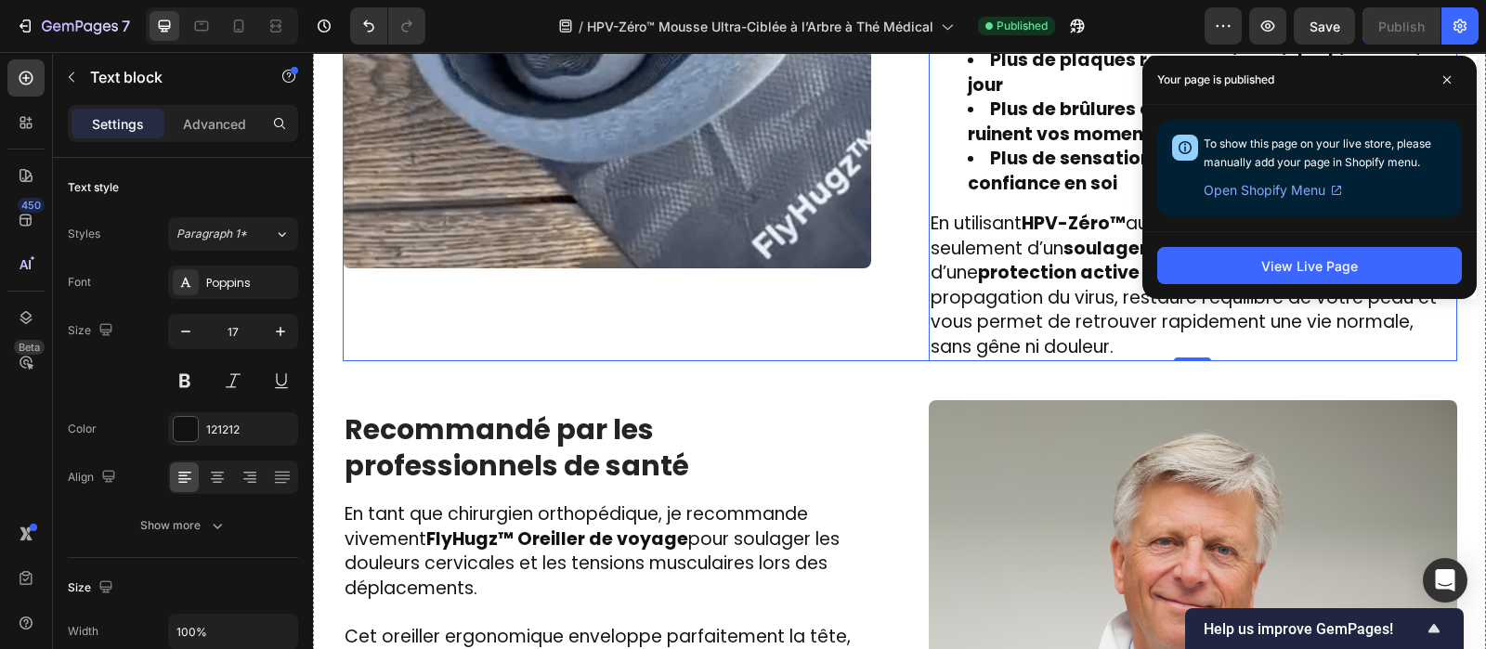
scroll to position [3210, 0]
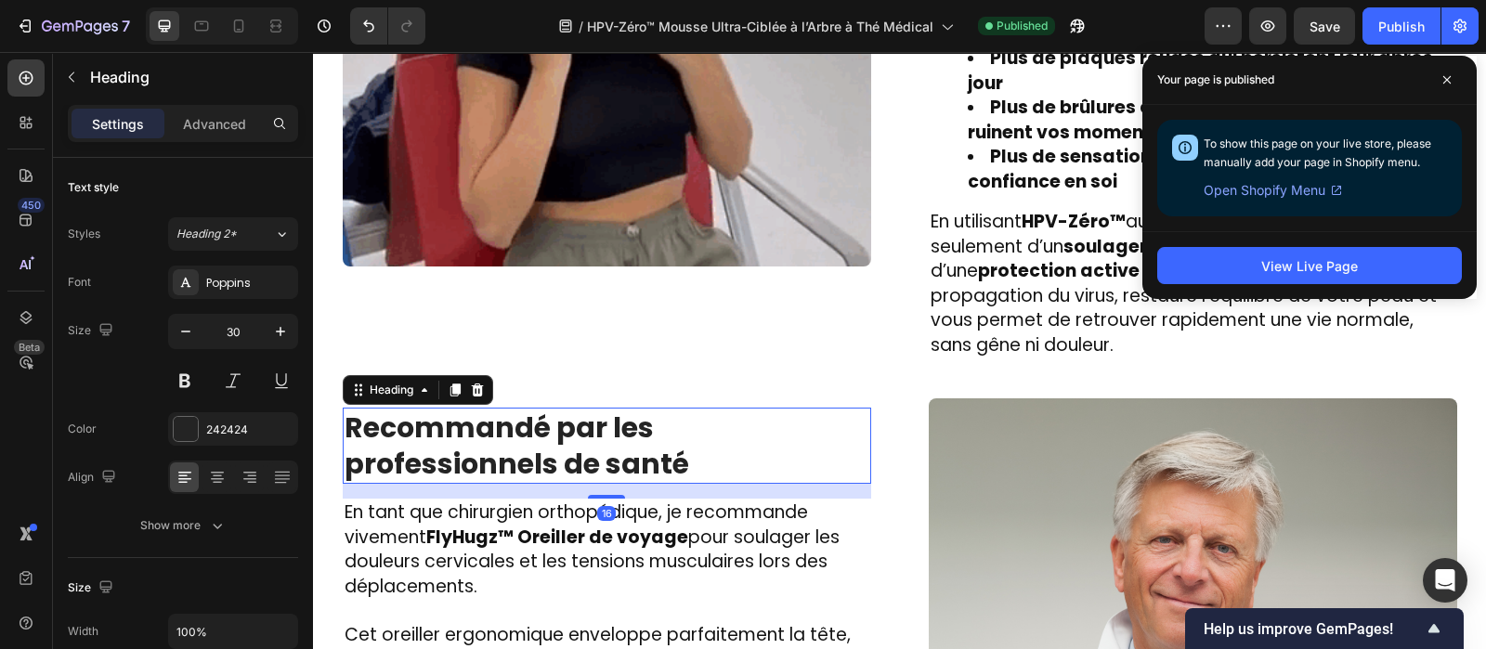
click at [549, 424] on h2 "Recommandé par les professionnels de santé" at bounding box center [607, 446] width 528 height 76
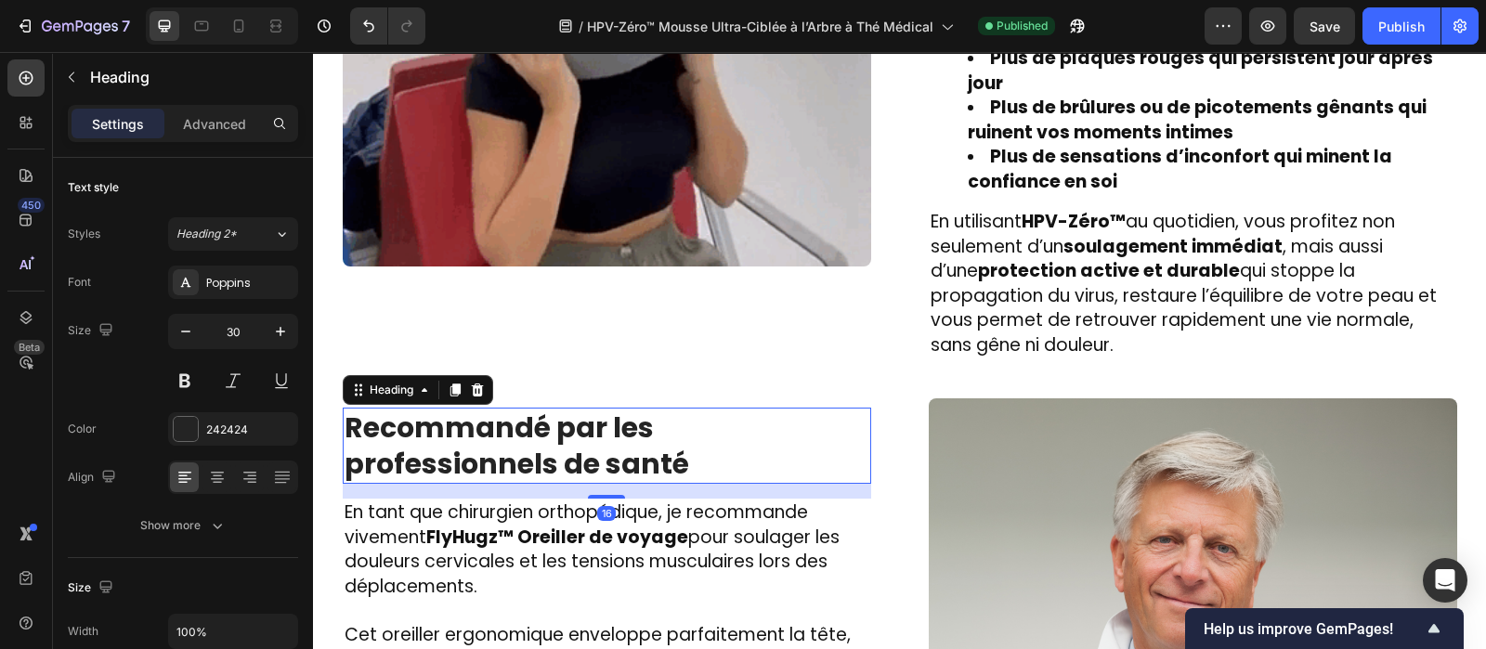
click at [549, 424] on h2 "Recommandé par les professionnels de santé" at bounding box center [607, 446] width 528 height 76
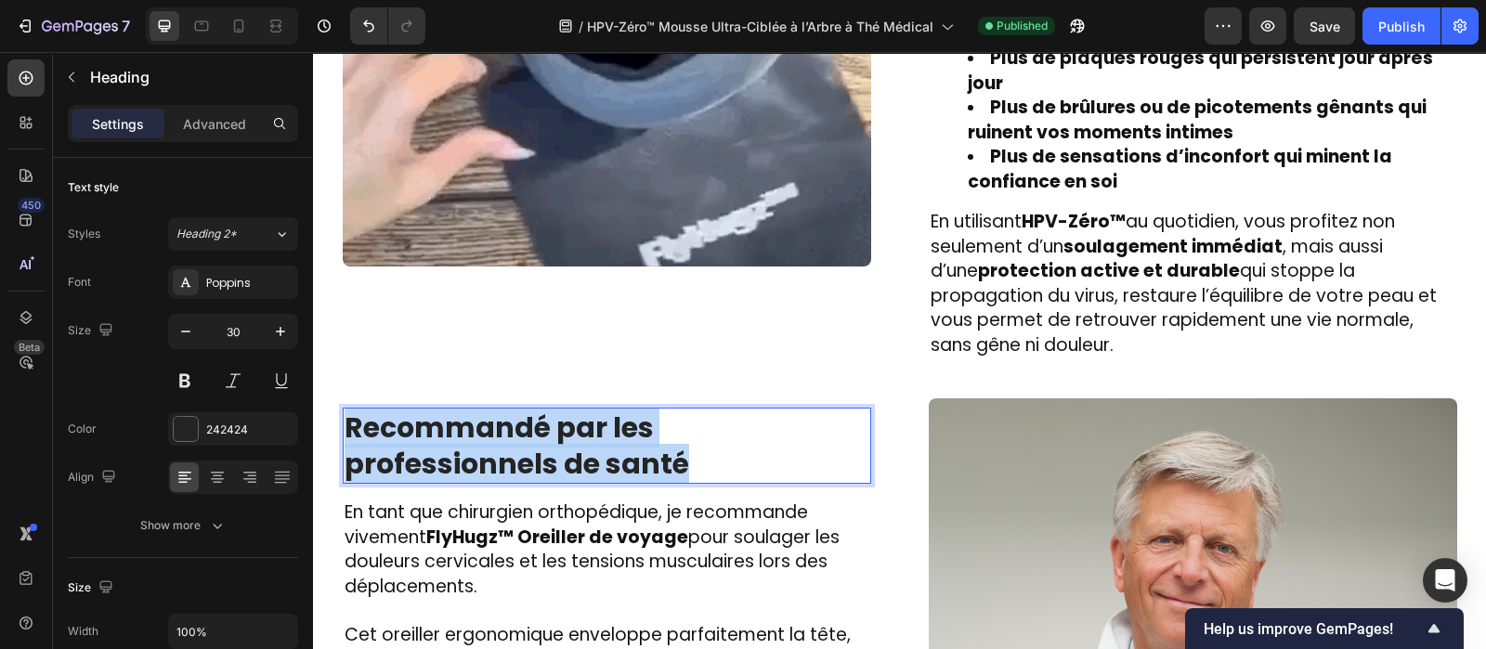
click at [549, 424] on p "Recommandé par les professionnels de santé" at bounding box center [607, 446] width 525 height 72
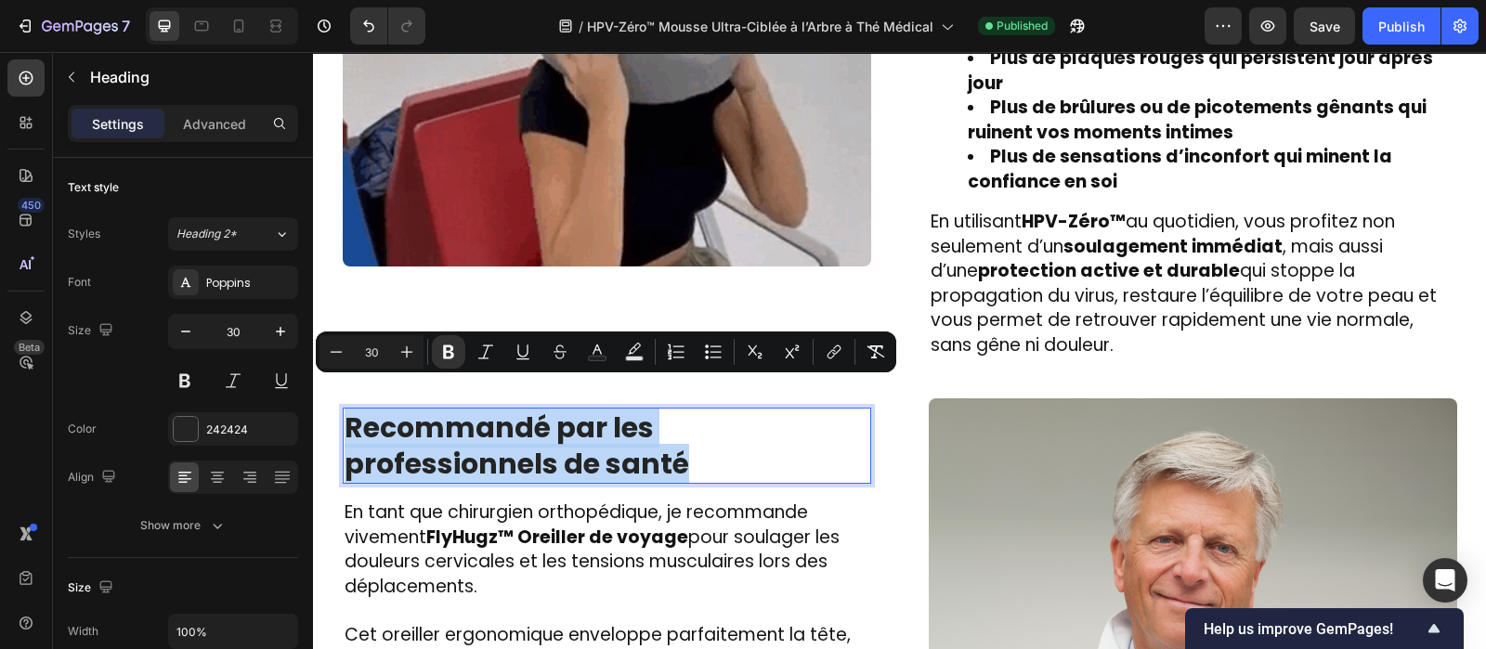
click at [549, 424] on p "Recommandé par les professionnels de santé" at bounding box center [607, 446] width 525 height 72
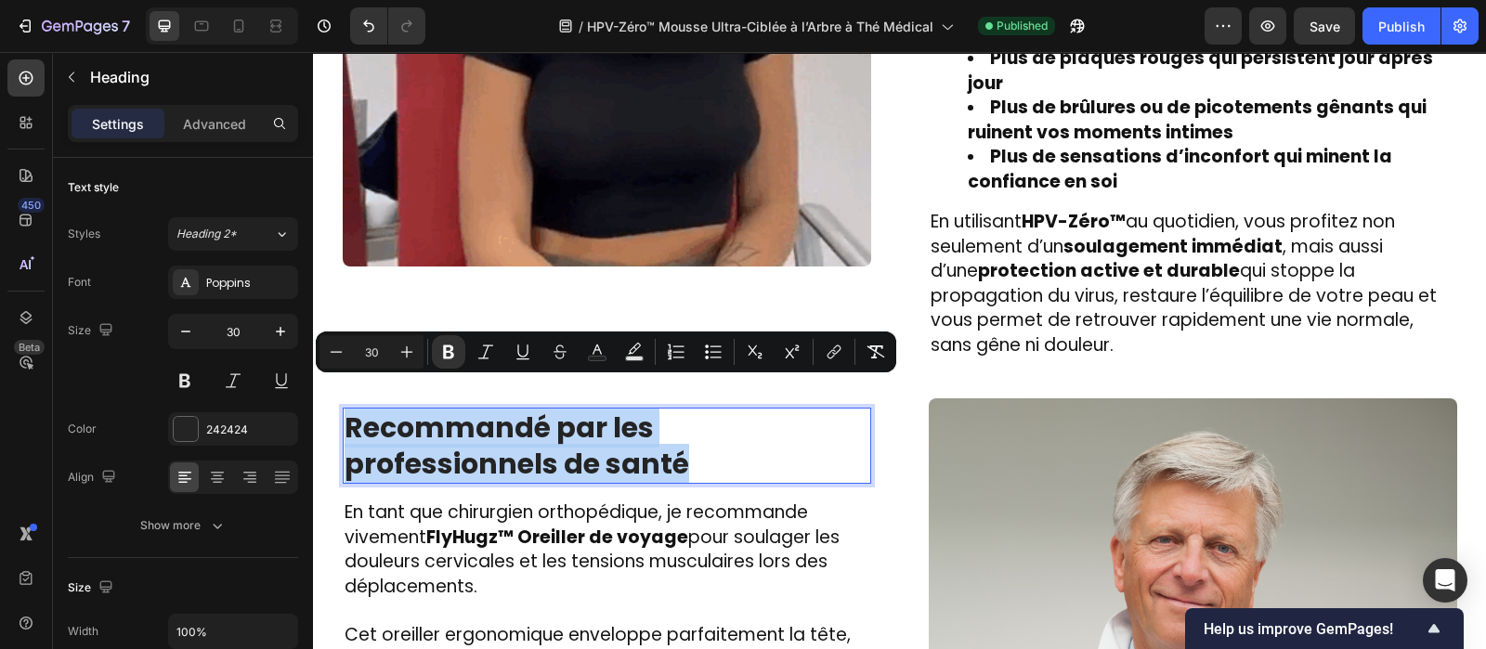
copy strong "Recommandé par les professionnels de santé"
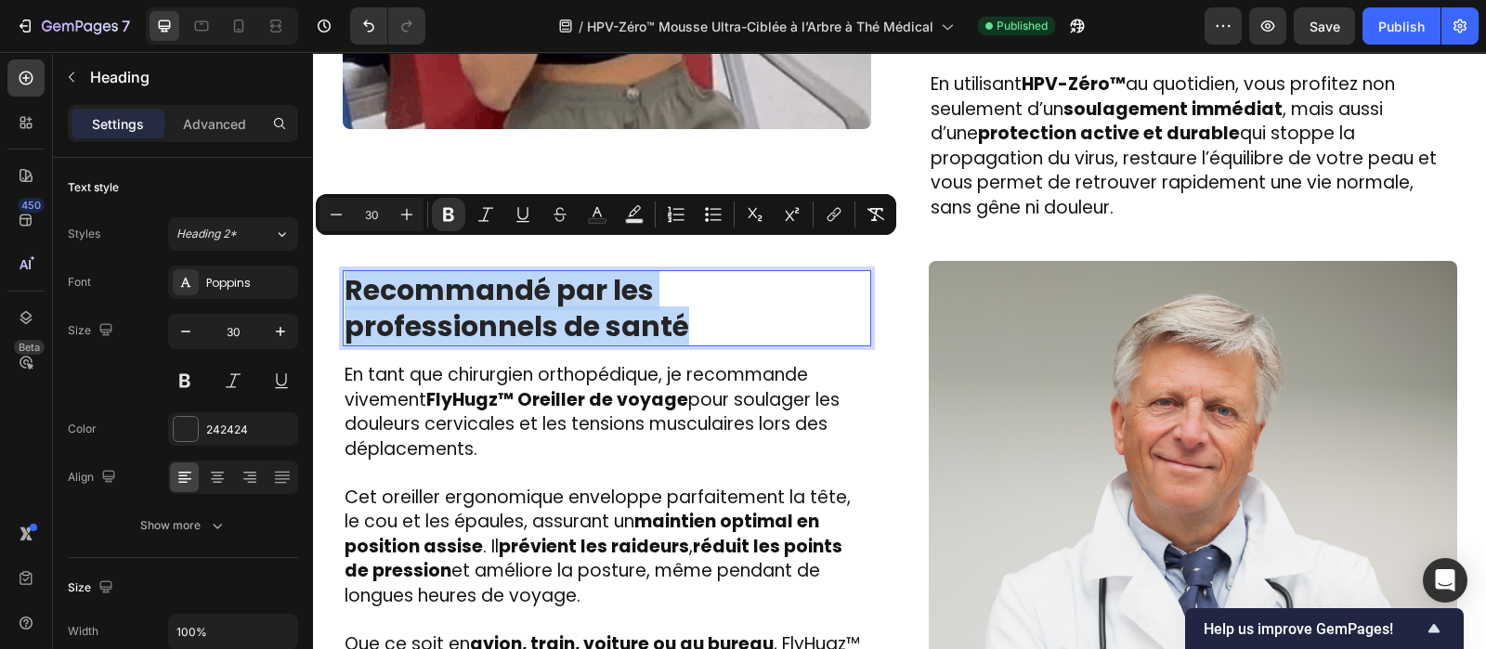
scroll to position [3352, 0]
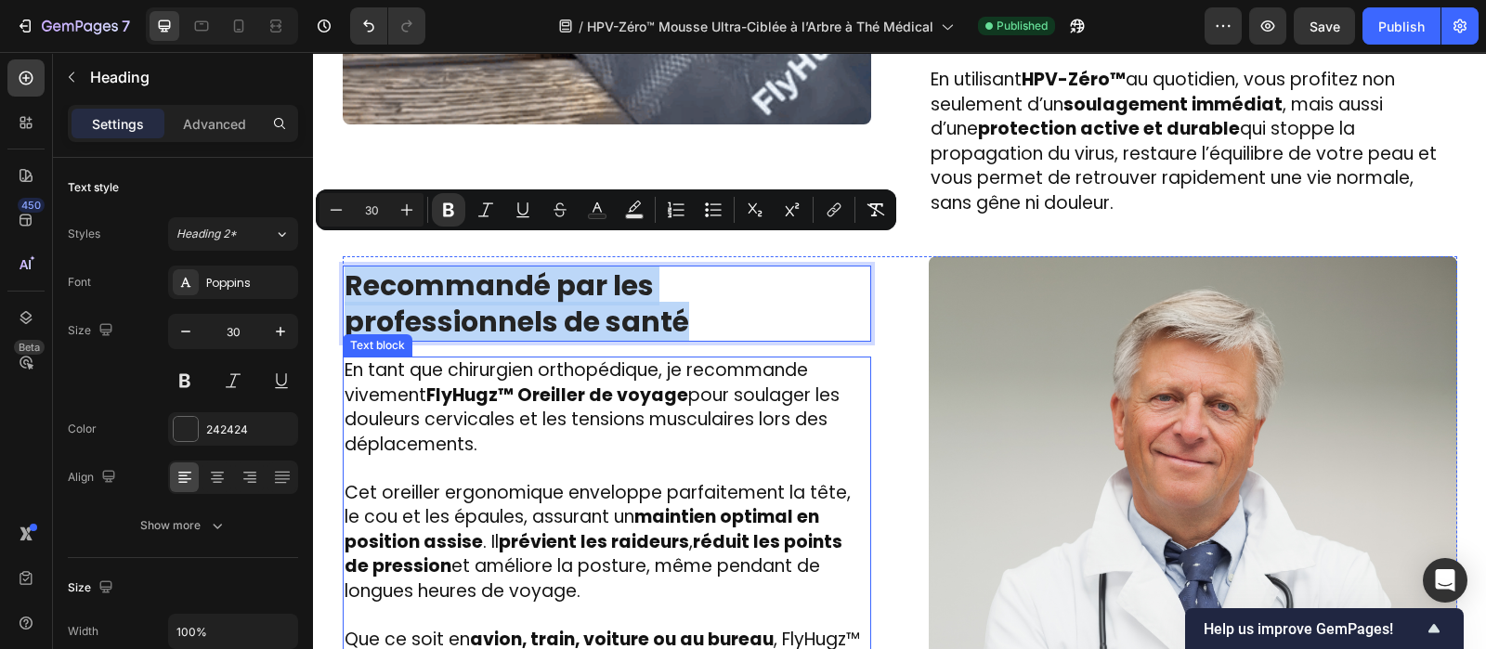
click at [484, 405] on p "En tant que chirurgien orthopédique, je recommande vivement FlyHugz™ Oreiller d…" at bounding box center [607, 408] width 525 height 98
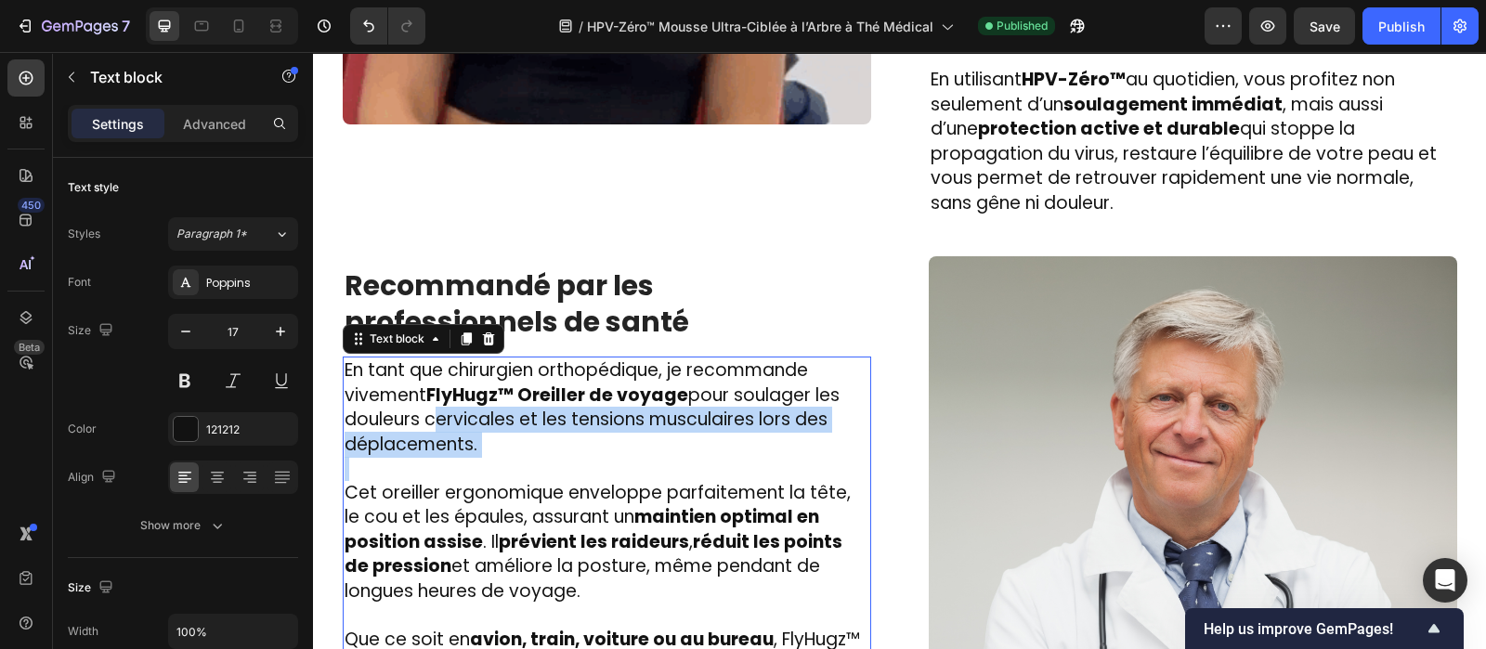
click at [484, 405] on p "En tant que chirurgien orthopédique, je recommande vivement FlyHugz™ Oreiller d…" at bounding box center [607, 408] width 525 height 98
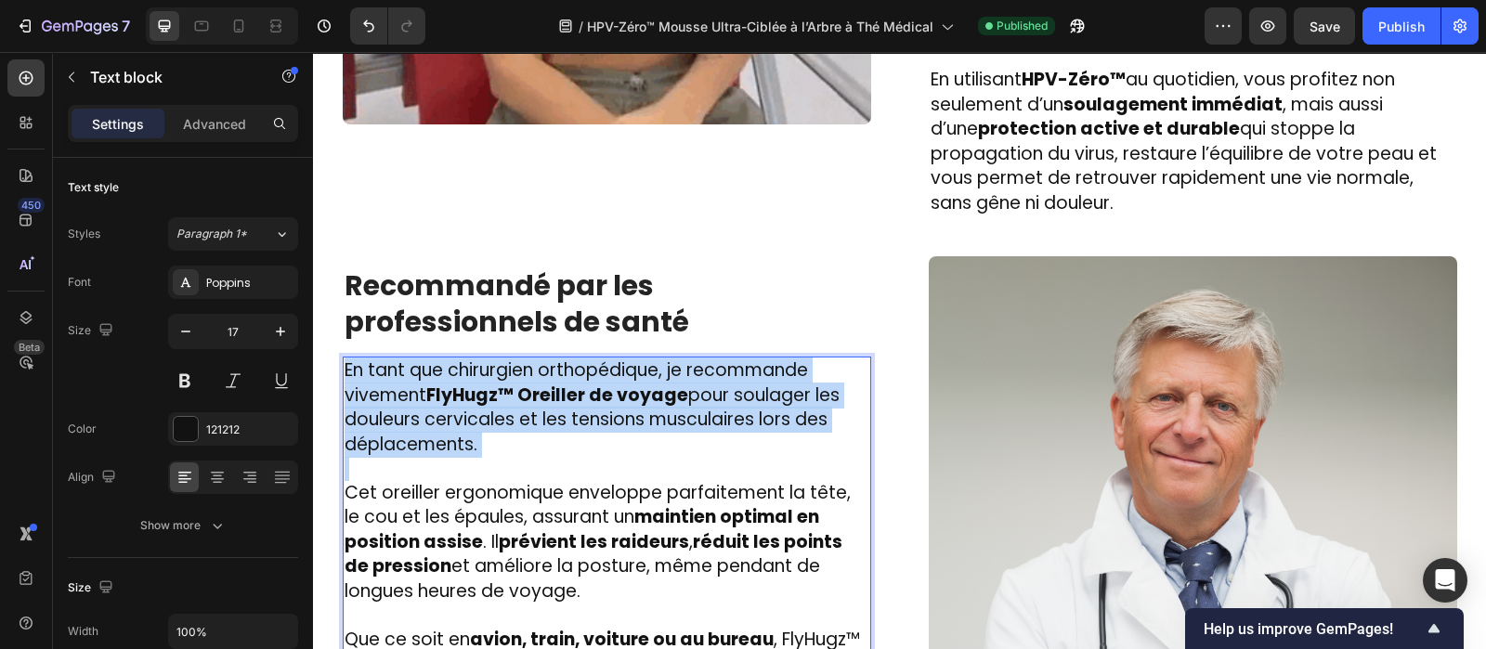
click at [484, 405] on p "En tant que chirurgien orthopédique, je recommande vivement FlyHugz™ Oreiller d…" at bounding box center [607, 408] width 525 height 98
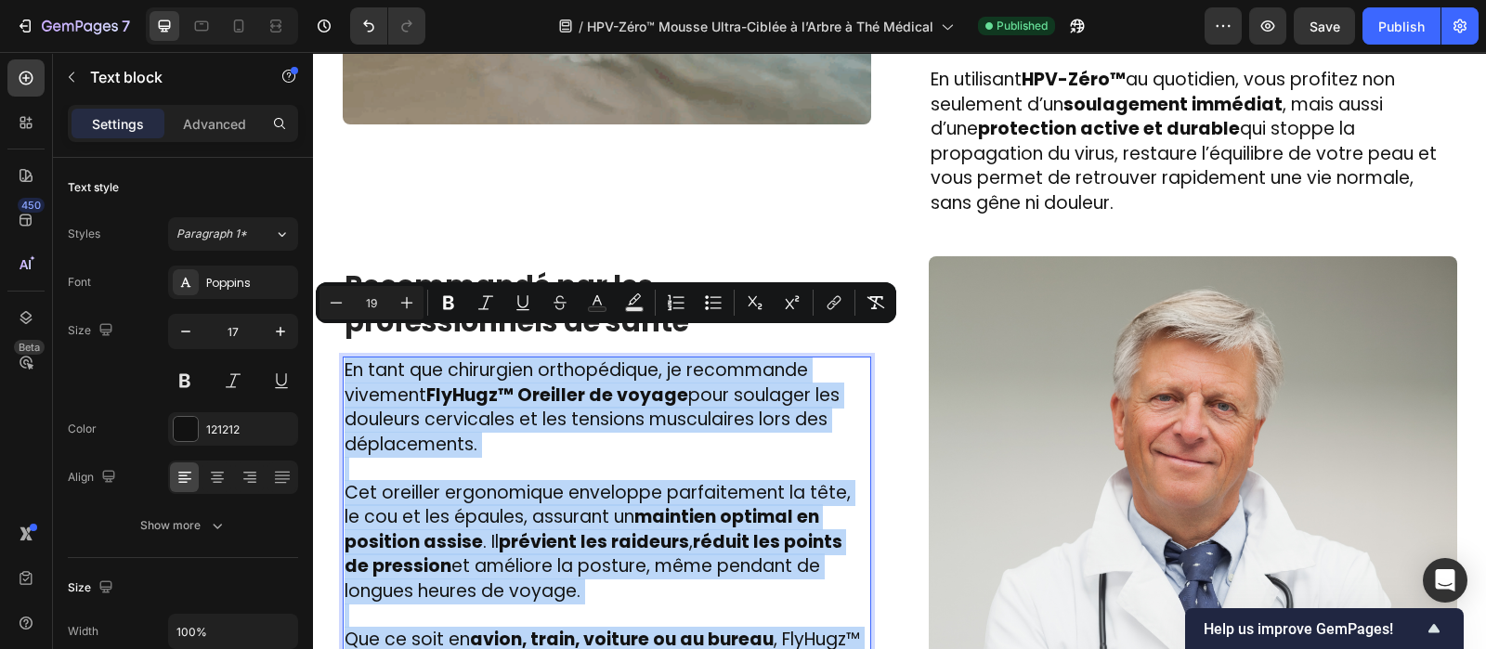
copy div "En tant que chirurgien orthopédique, je recommande vivement FlyHugz™ Oreiller d…"
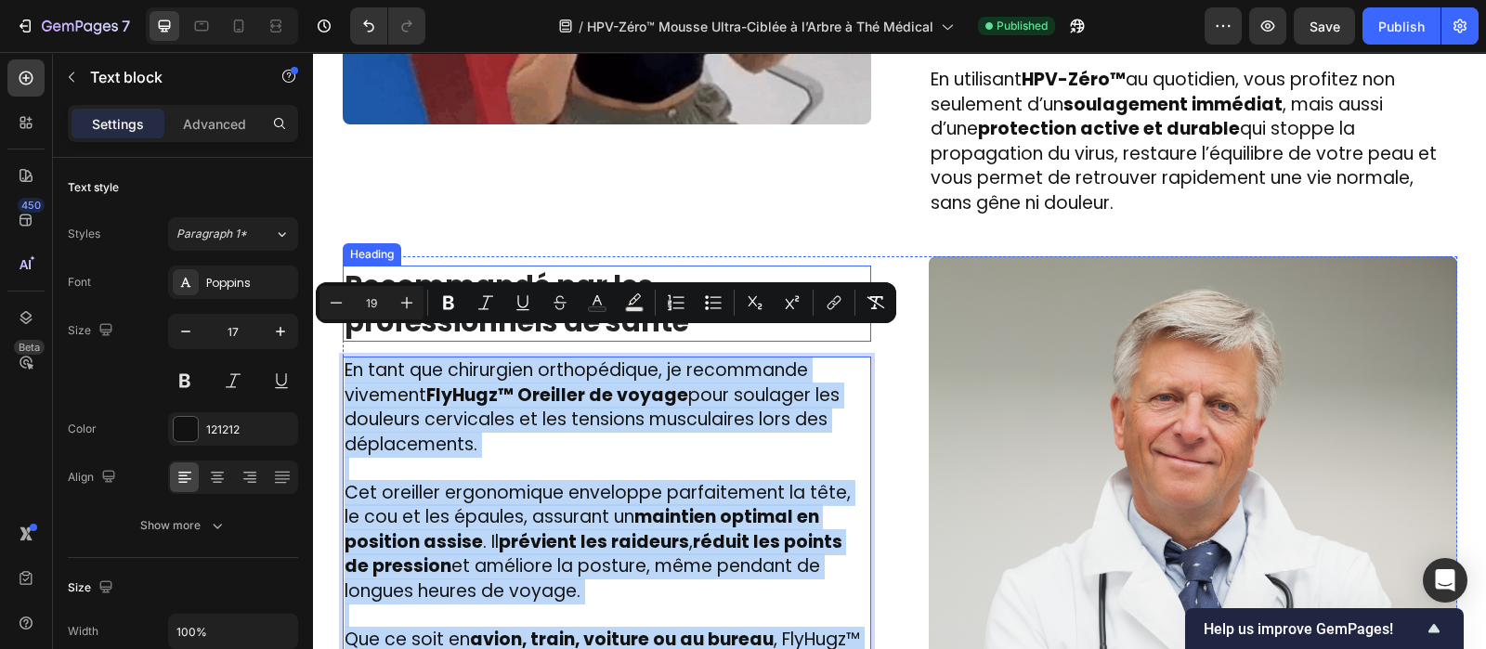
click at [689, 266] on strong "Recommandé par les professionnels de santé" at bounding box center [517, 304] width 345 height 76
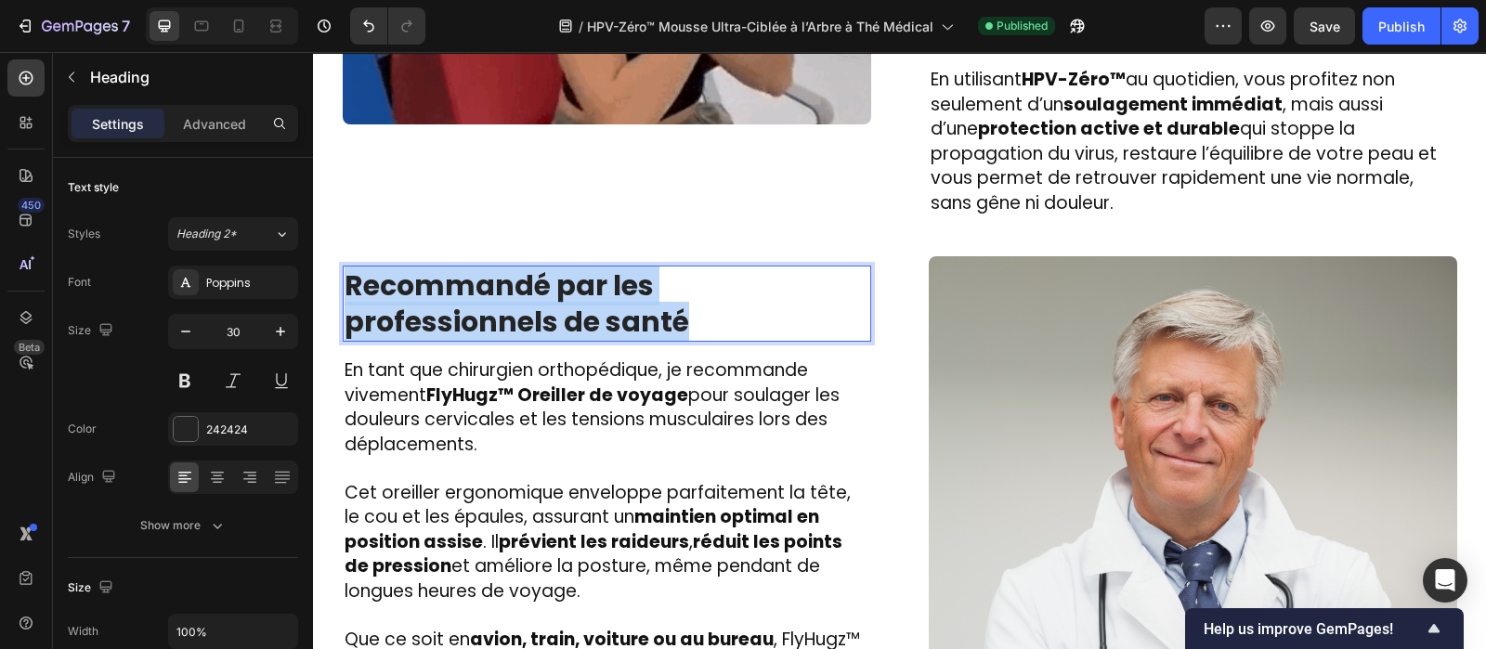
click at [689, 266] on strong "Recommandé par les professionnels de santé" at bounding box center [517, 304] width 345 height 76
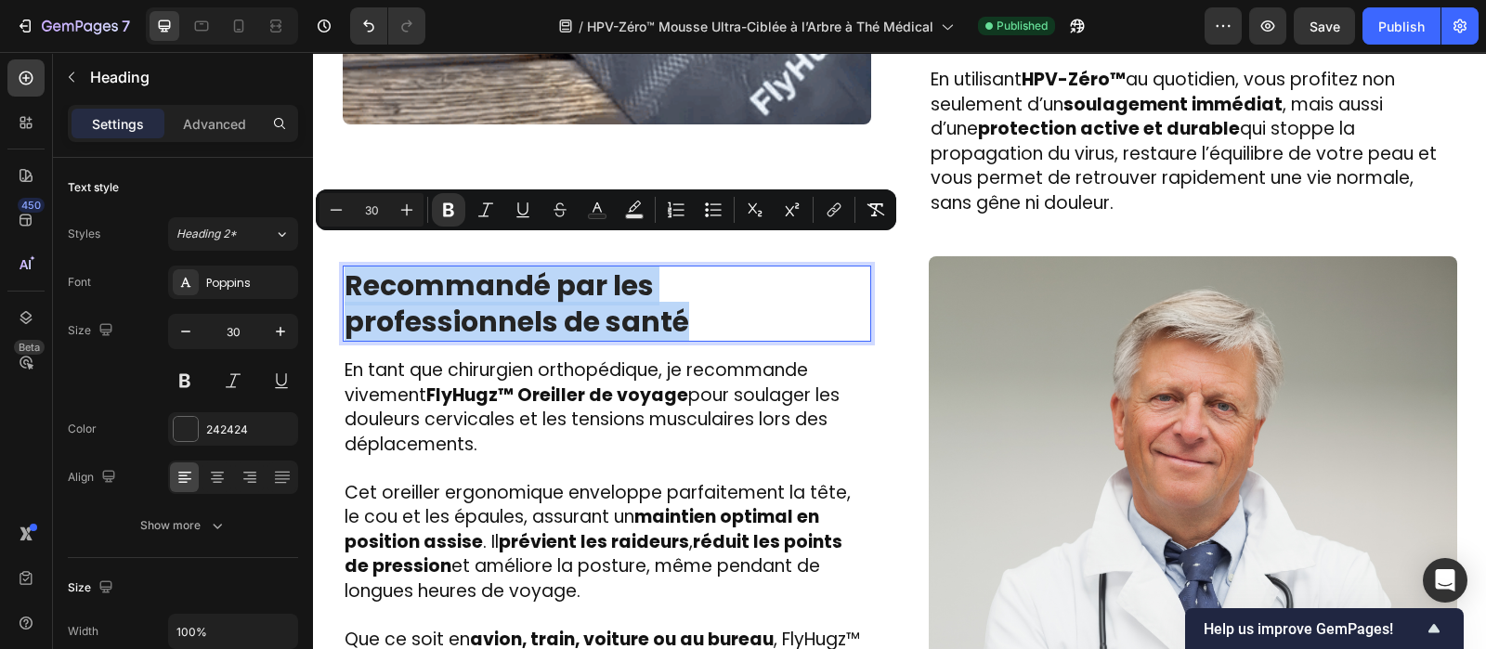
click at [689, 266] on strong "Recommandé par les professionnels de santé" at bounding box center [517, 304] width 345 height 76
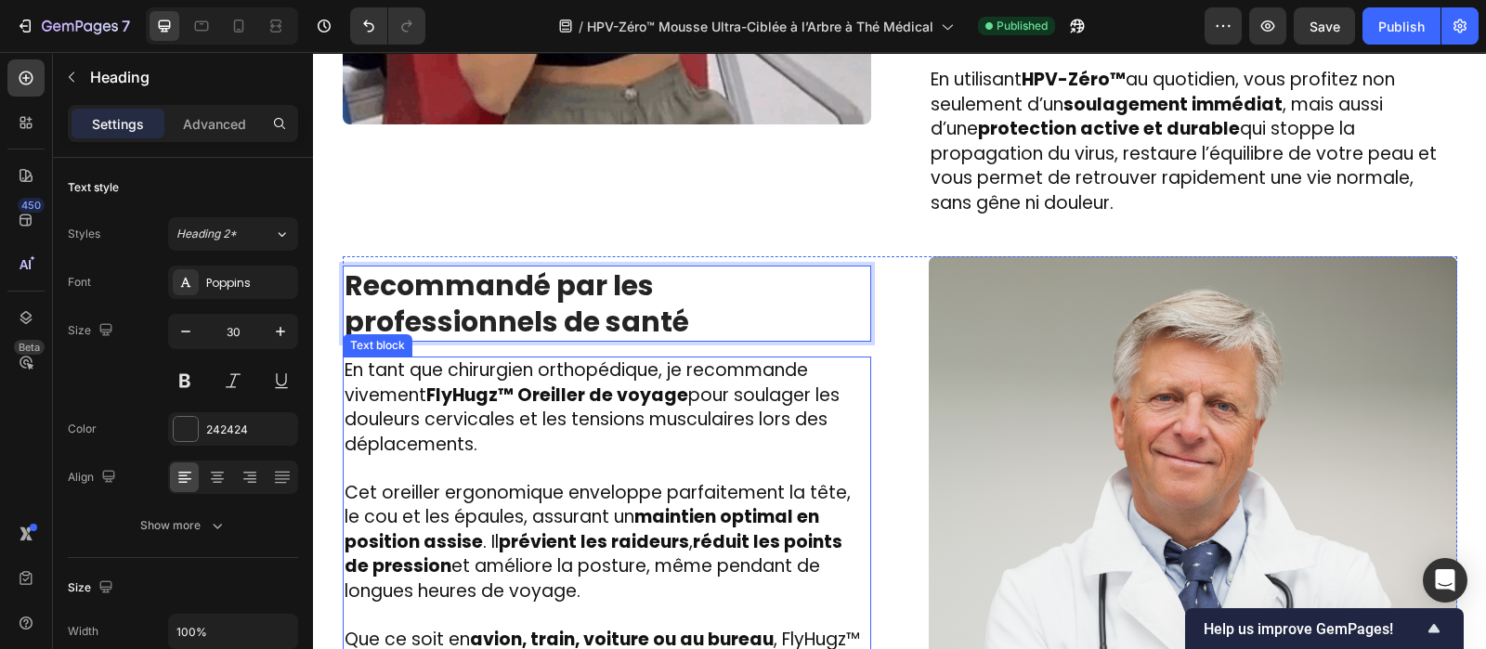
scroll to position [3451, 0]
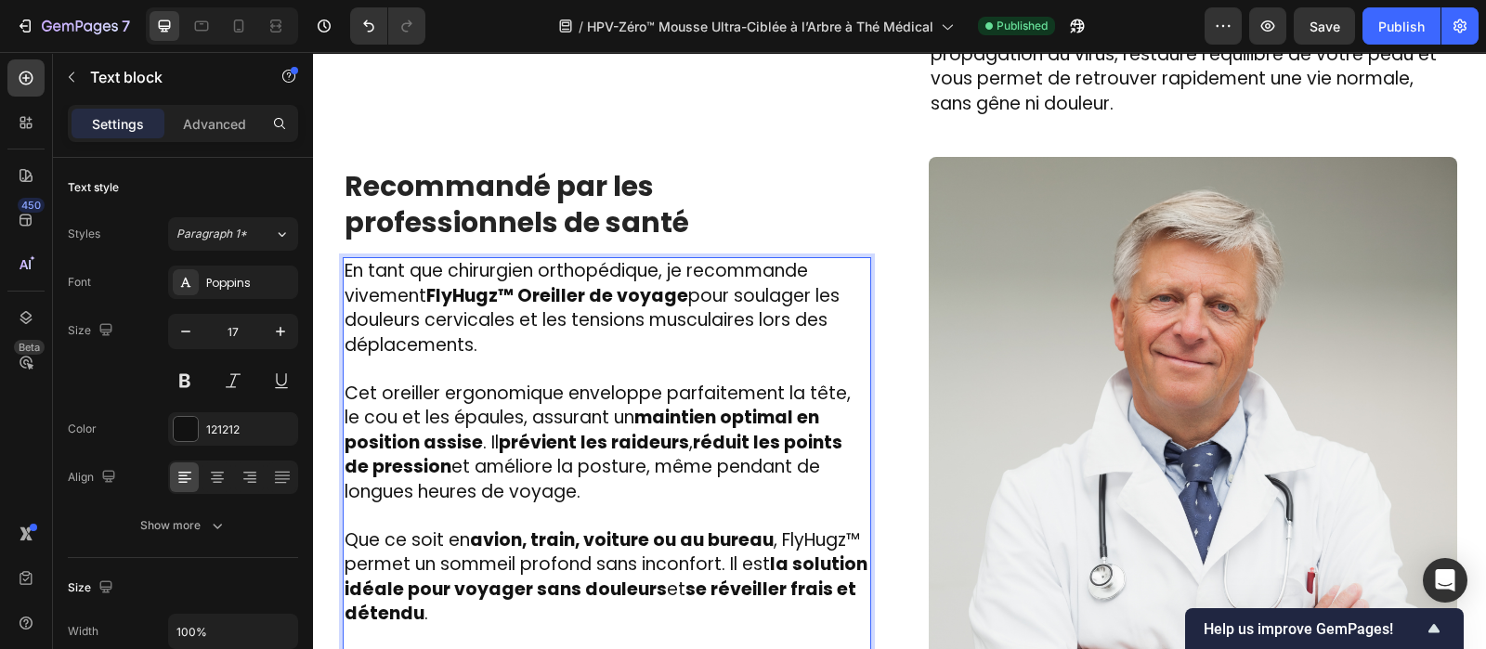
click at [490, 583] on p "Que ce soit en avion, train, voiture ou au bureau , FlyHugz™ permet un sommeil …" at bounding box center [607, 577] width 525 height 98
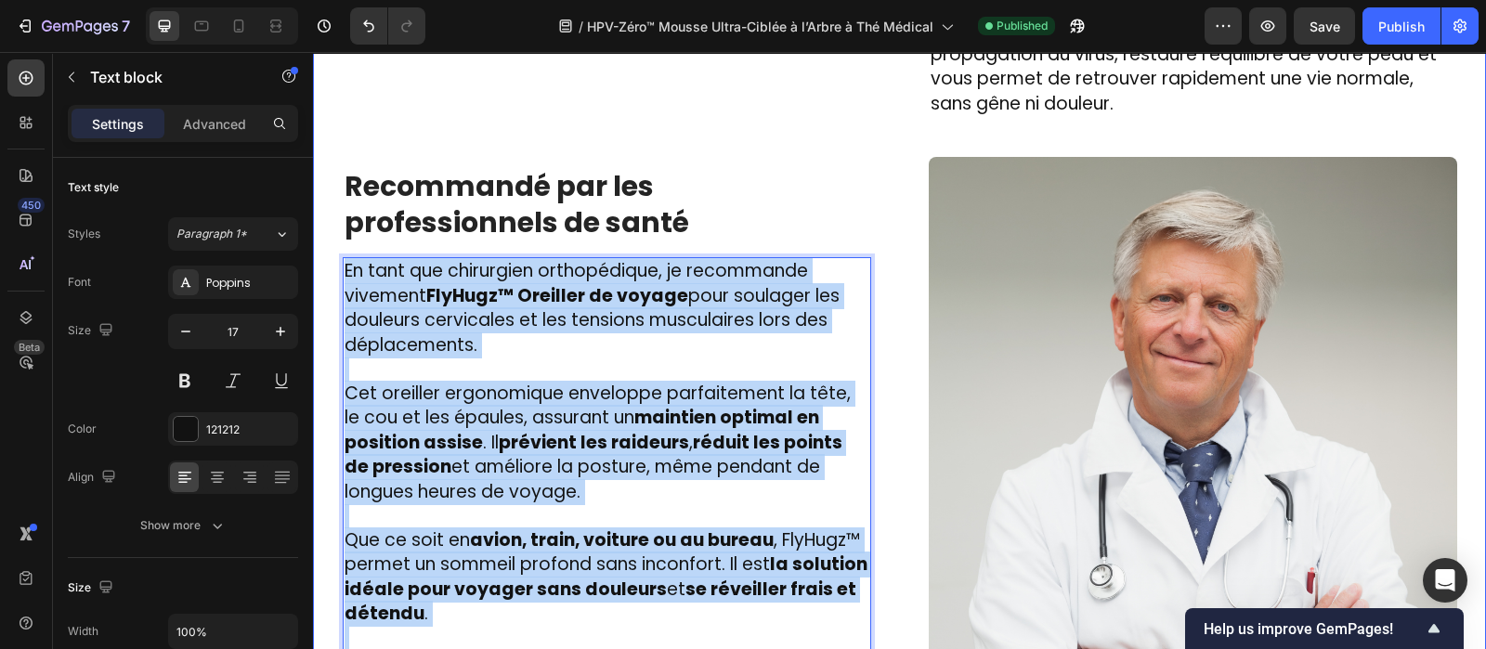
drag, startPoint x: 490, startPoint y: 583, endPoint x: 323, endPoint y: 176, distance: 440.7
click at [323, 176] on div "Image ⁠⁠⁠⁠⁠⁠⁠ Des centaines d’hommes et de femmes l’utilisent chaque jour et on…" at bounding box center [899, 114] width 1173 height 1553
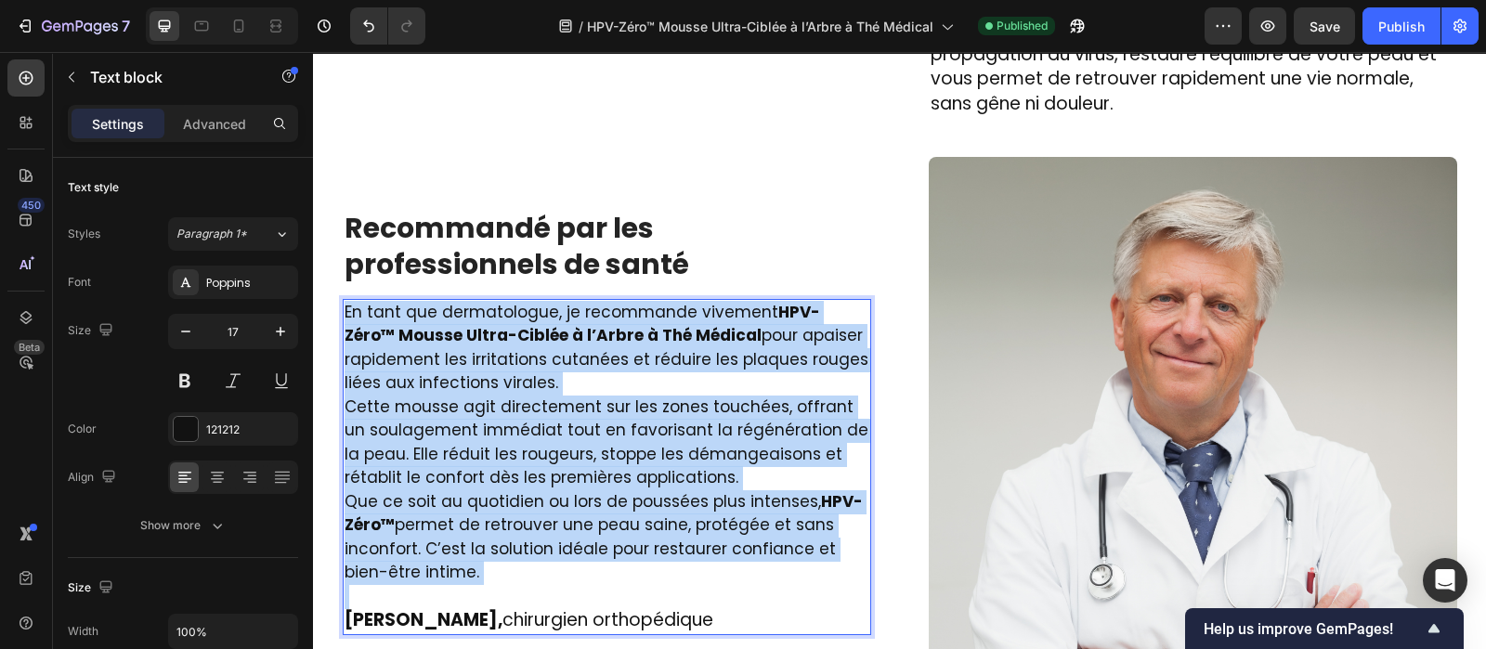
scroll to position [3491, 0]
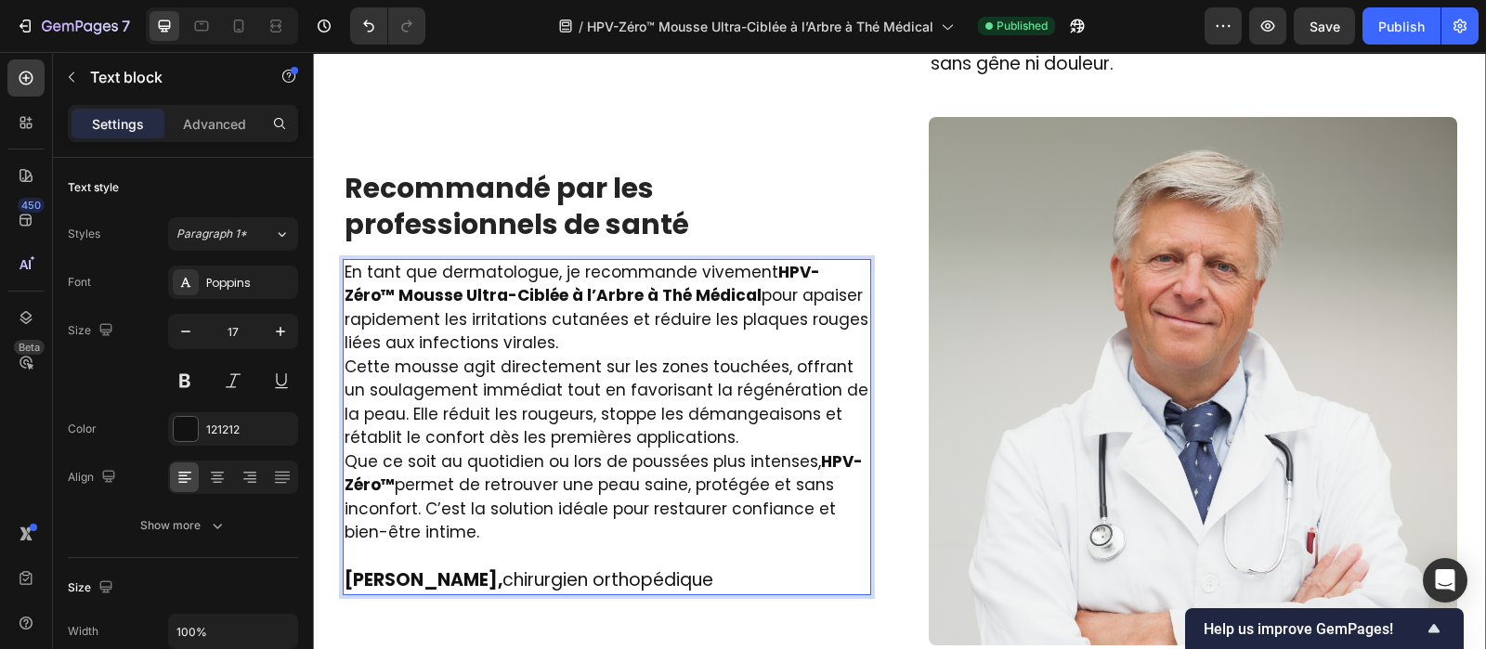
drag, startPoint x: 441, startPoint y: 508, endPoint x: 327, endPoint y: 234, distance: 296.9
click at [327, 234] on div "Image ⁠⁠⁠⁠⁠⁠⁠ Des centaines d’hommes et de femmes l’utilisent chaque jour et on…" at bounding box center [899, 74] width 1145 height 1423
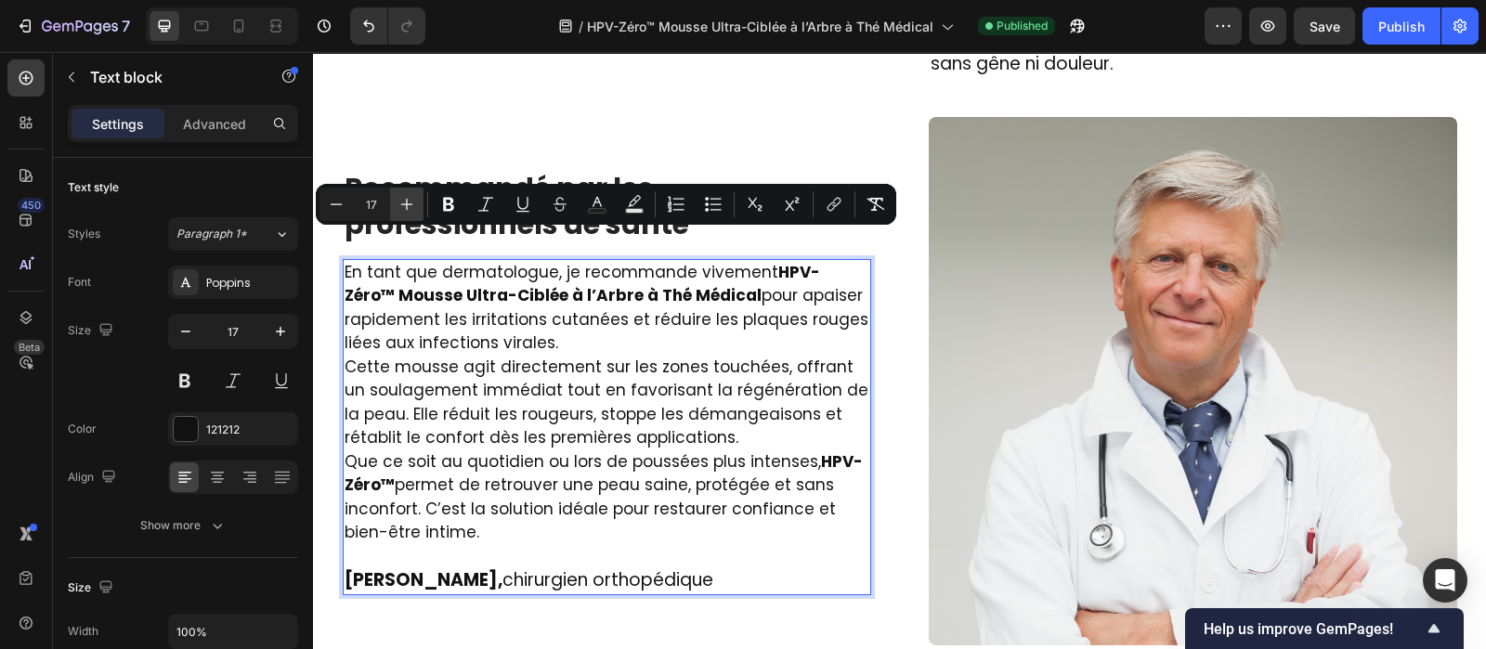
click at [411, 199] on icon "Editor contextual toolbar" at bounding box center [407, 204] width 19 height 19
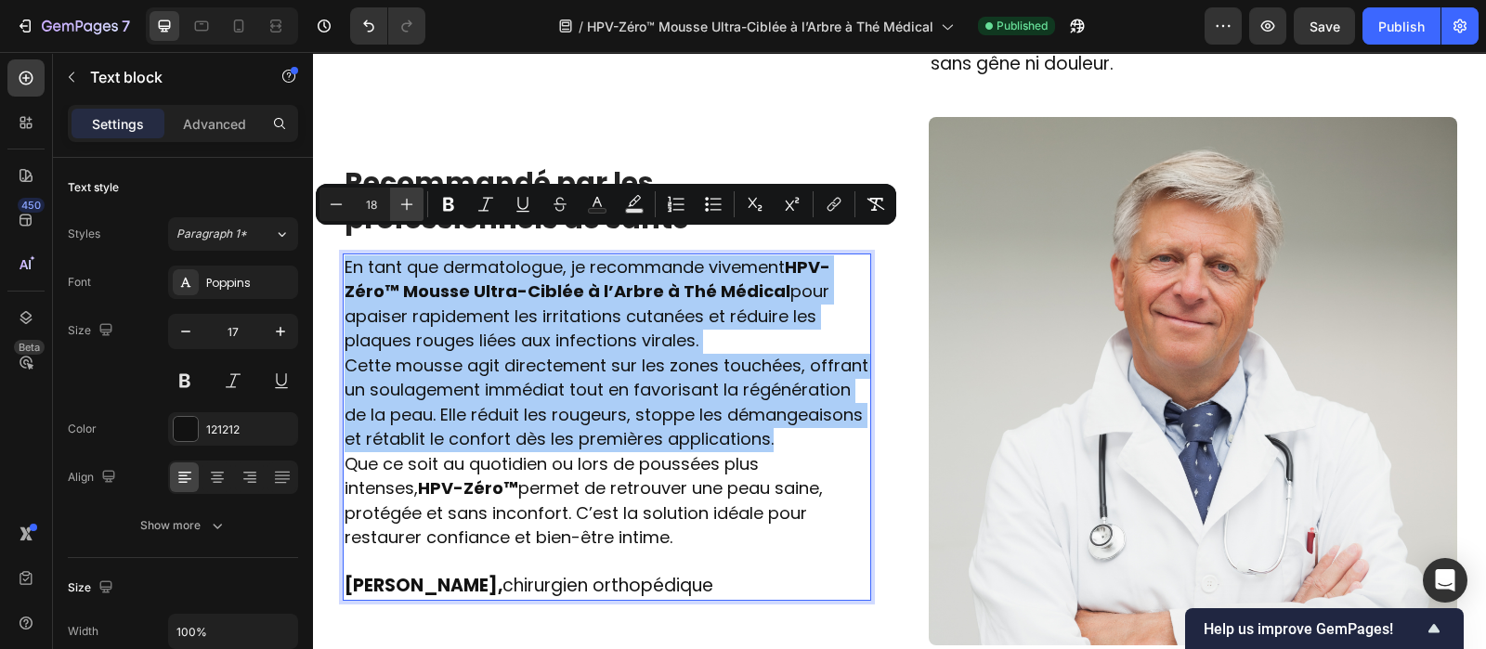
click at [411, 199] on icon "Editor contextual toolbar" at bounding box center [407, 204] width 19 height 19
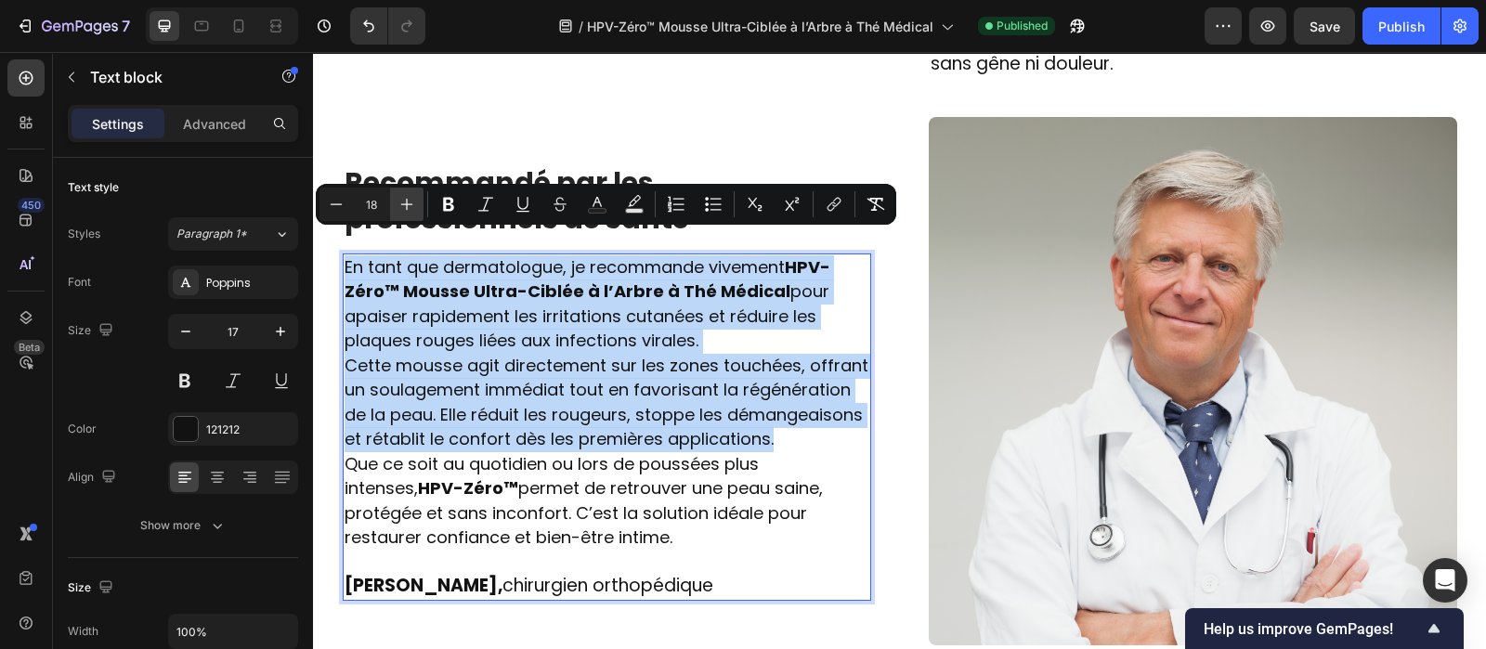
type input "19"
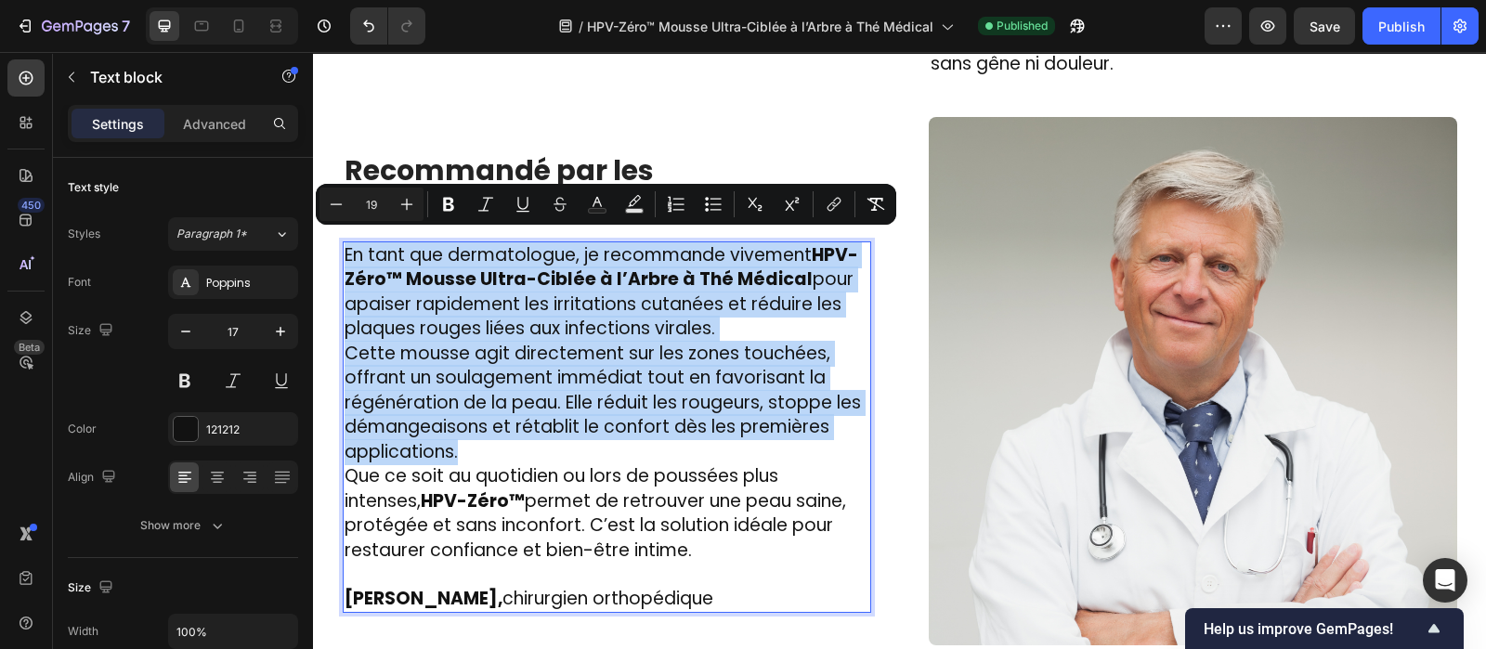
click at [725, 290] on p "En tant que dermatologue, je recommande vivement HPV-Zéro™ Mousse Ultra-Ciblée …" at bounding box center [607, 292] width 525 height 98
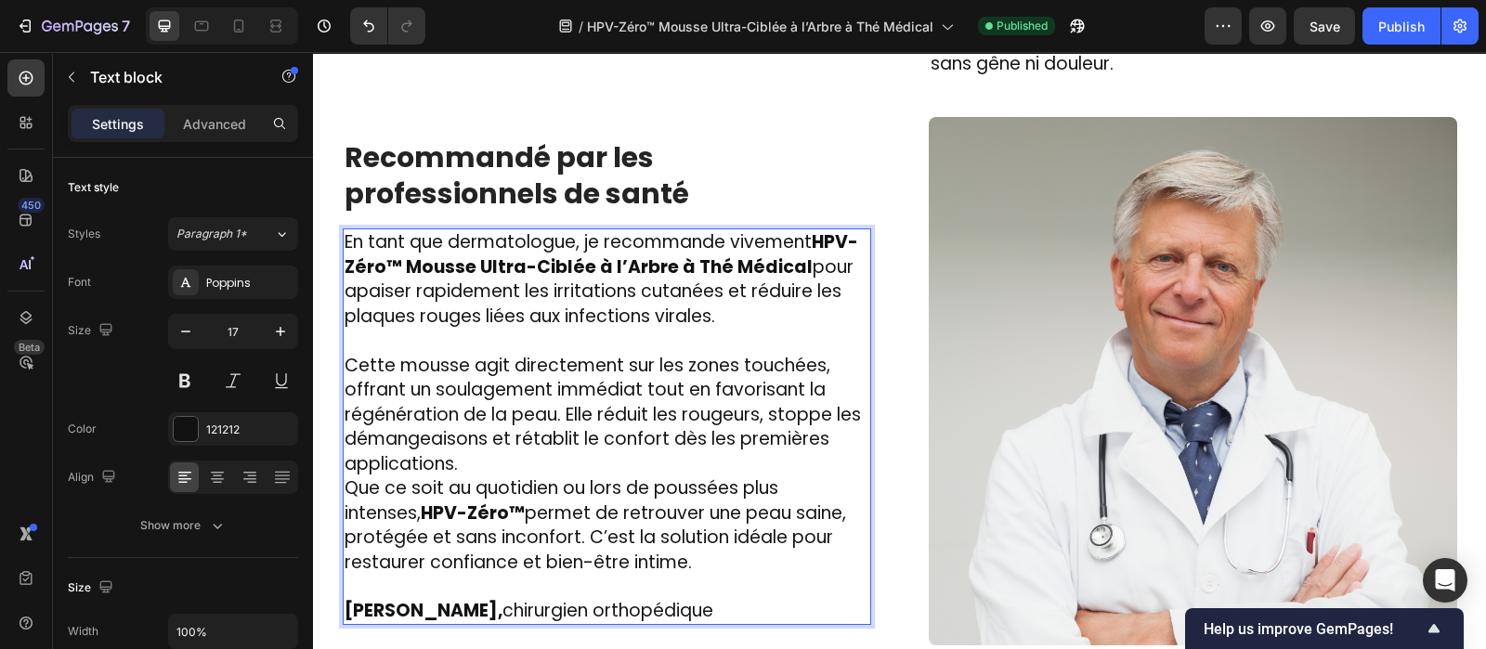
scroll to position [3480, 0]
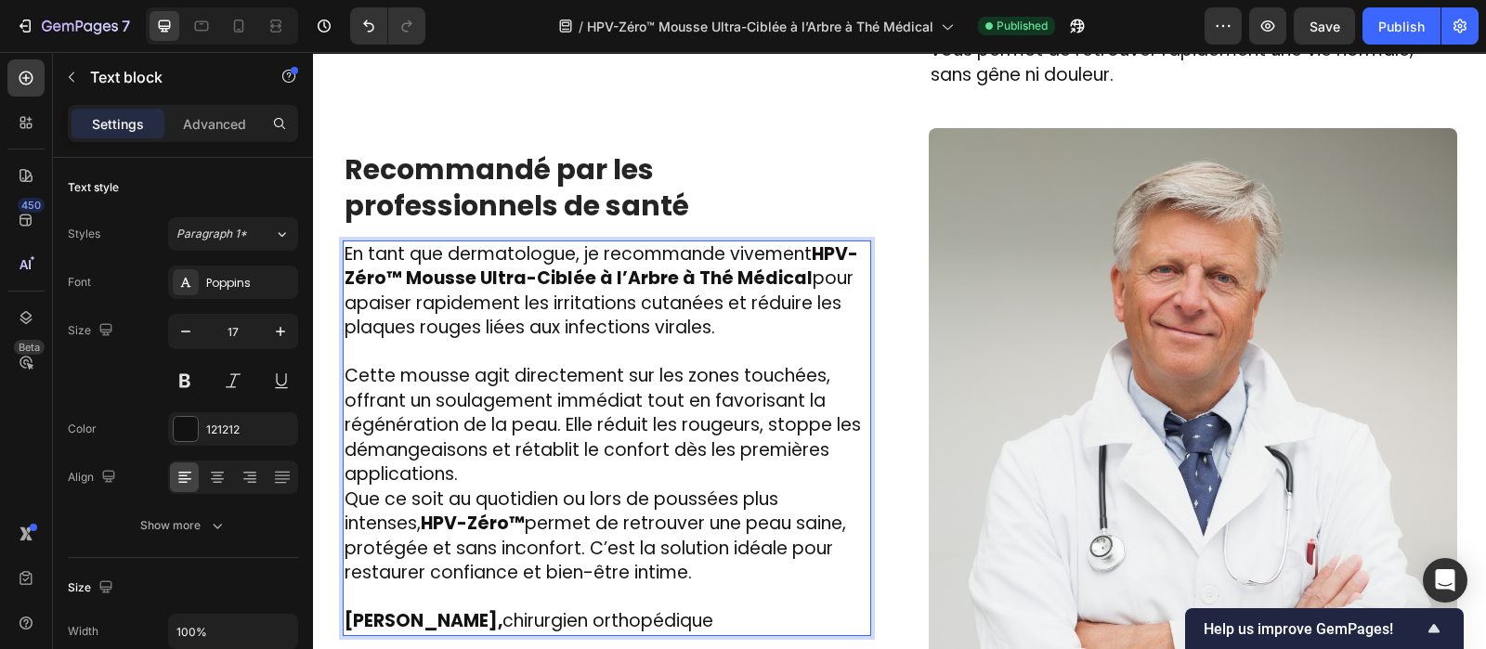
click at [492, 442] on p "Cette mousse agit directement sur les zones touchées, offrant un soulagement im…" at bounding box center [607, 426] width 525 height 124
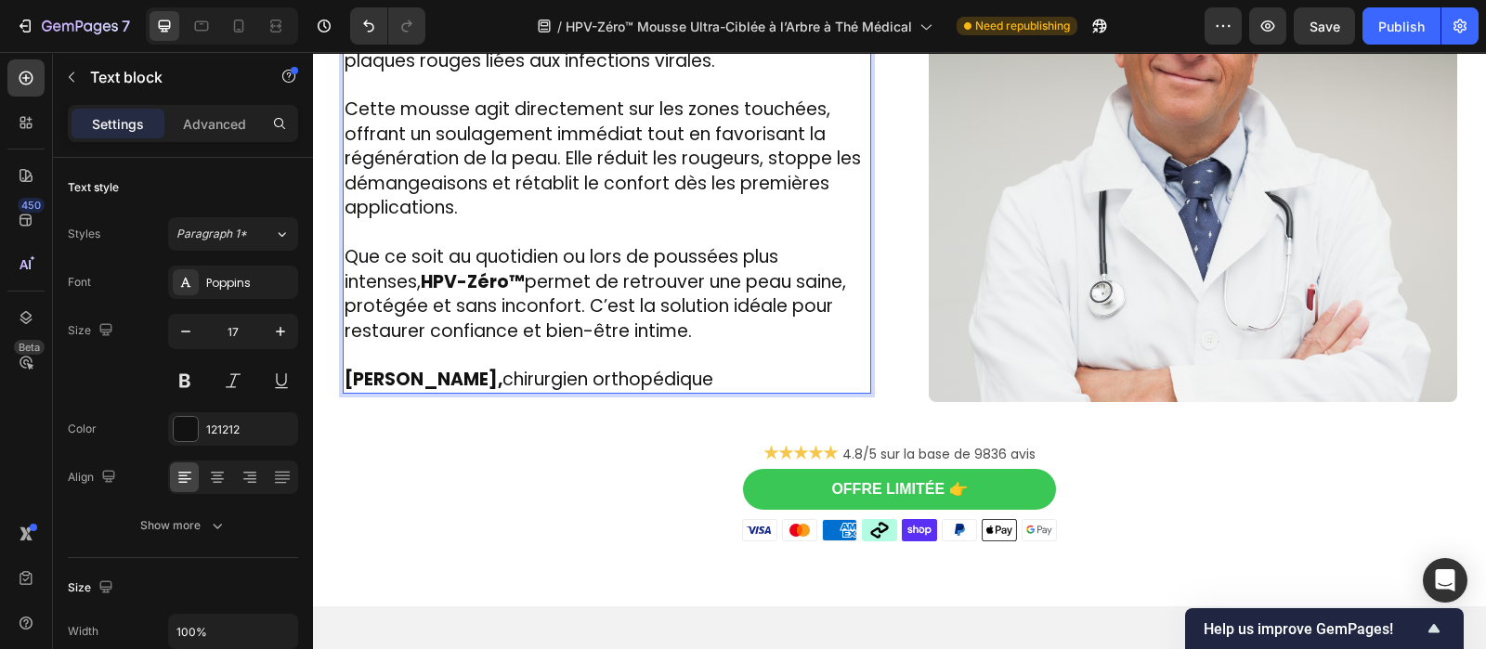
scroll to position [3736, 0]
click at [502, 365] on strong "[PERSON_NAME]," at bounding box center [424, 377] width 158 height 25
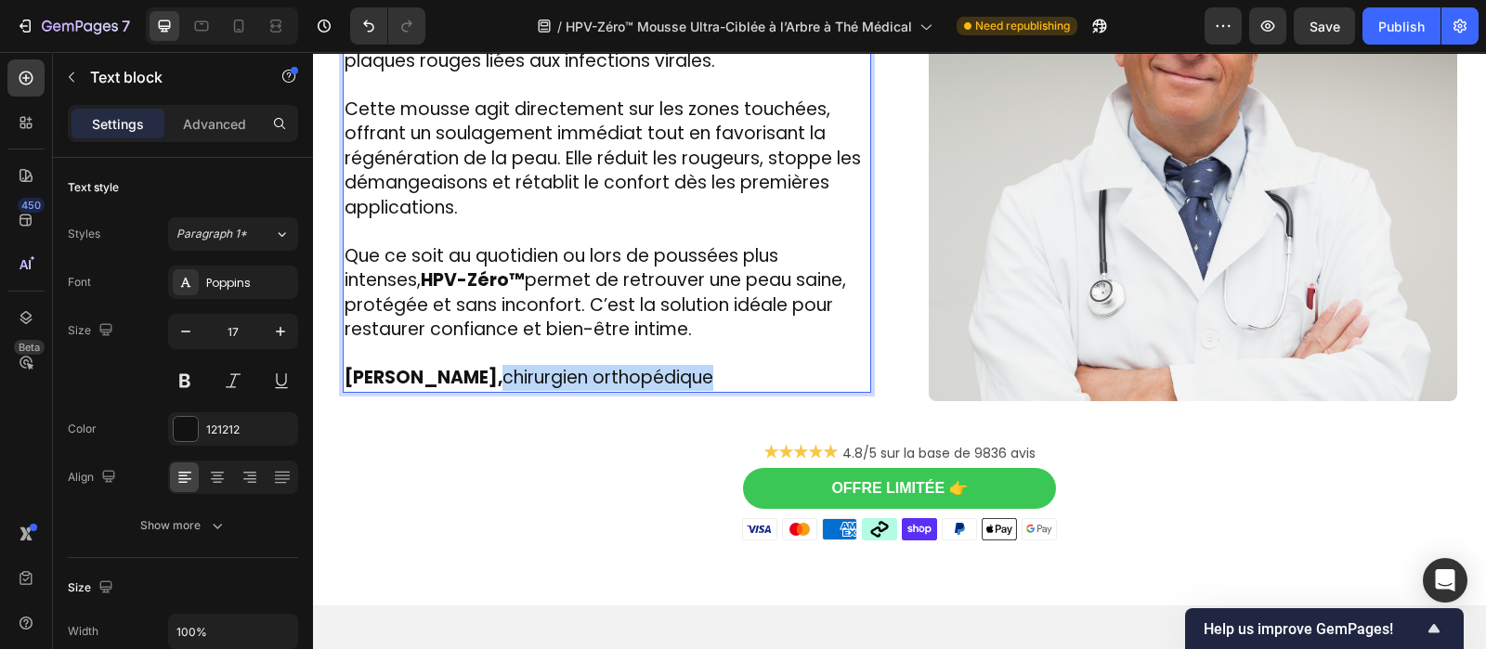
drag, startPoint x: 525, startPoint y: 349, endPoint x: 734, endPoint y: 355, distance: 209.1
click at [713, 365] on span "[PERSON_NAME], chirurgien orthopédique" at bounding box center [529, 377] width 369 height 25
drag, startPoint x: 661, startPoint y: 350, endPoint x: 522, endPoint y: 358, distance: 139.5
click at [522, 358] on p "[PERSON_NAME], dermatologue" at bounding box center [607, 367] width 525 height 48
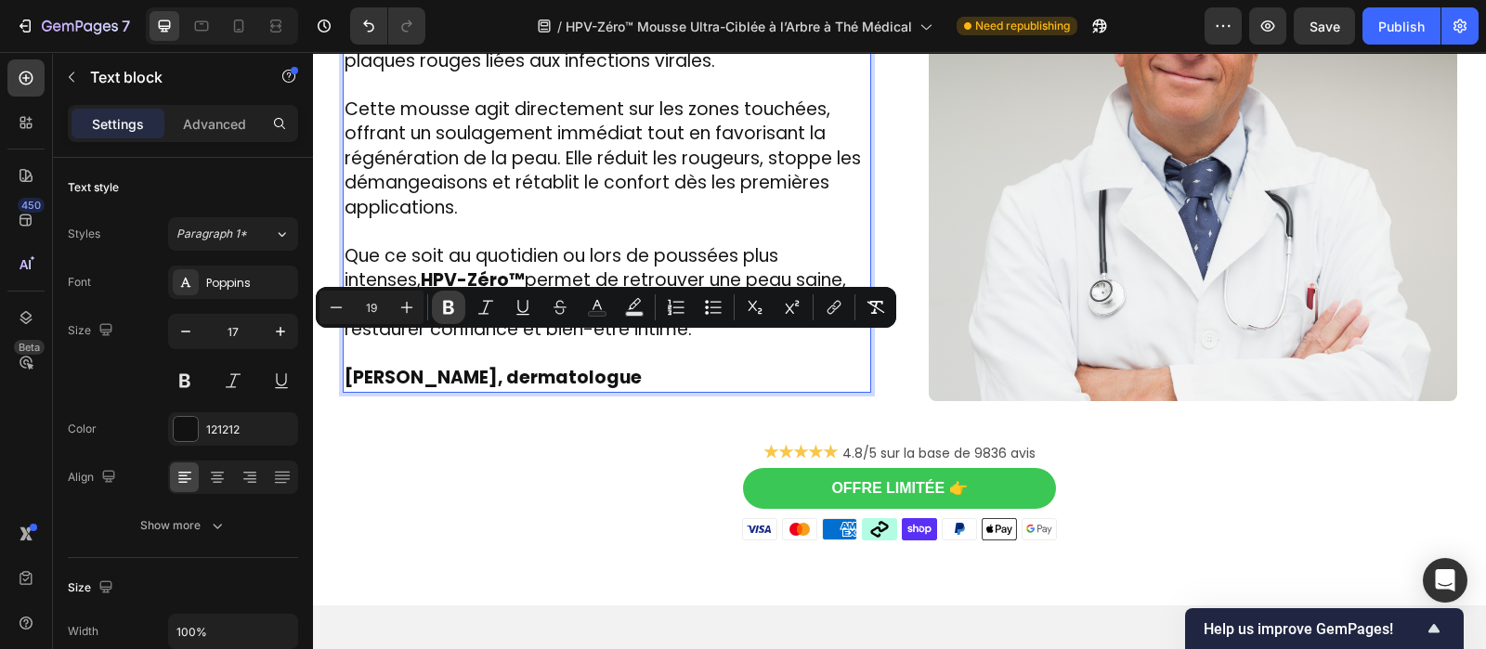
click at [438, 313] on button "Bold" at bounding box center [448, 307] width 33 height 33
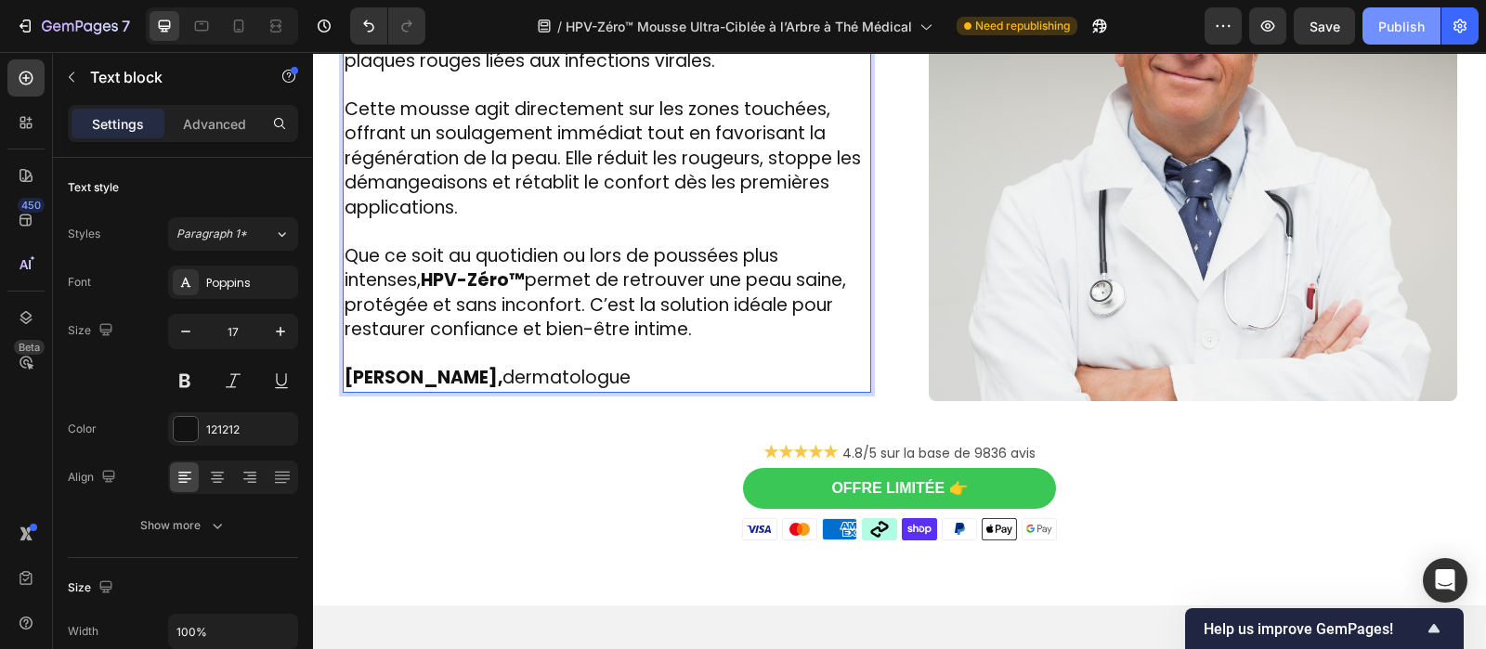
click at [1398, 33] on div "Publish" at bounding box center [1401, 27] width 46 height 20
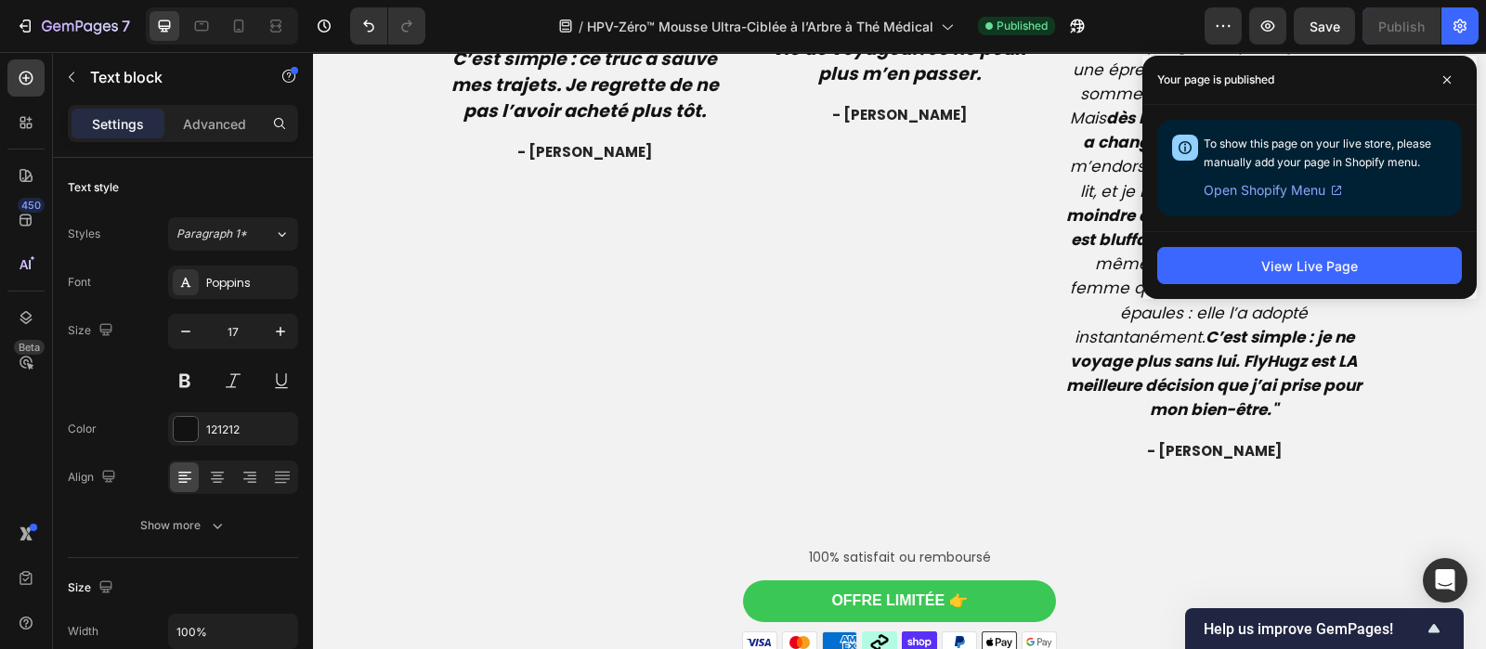
scroll to position [5008, 0]
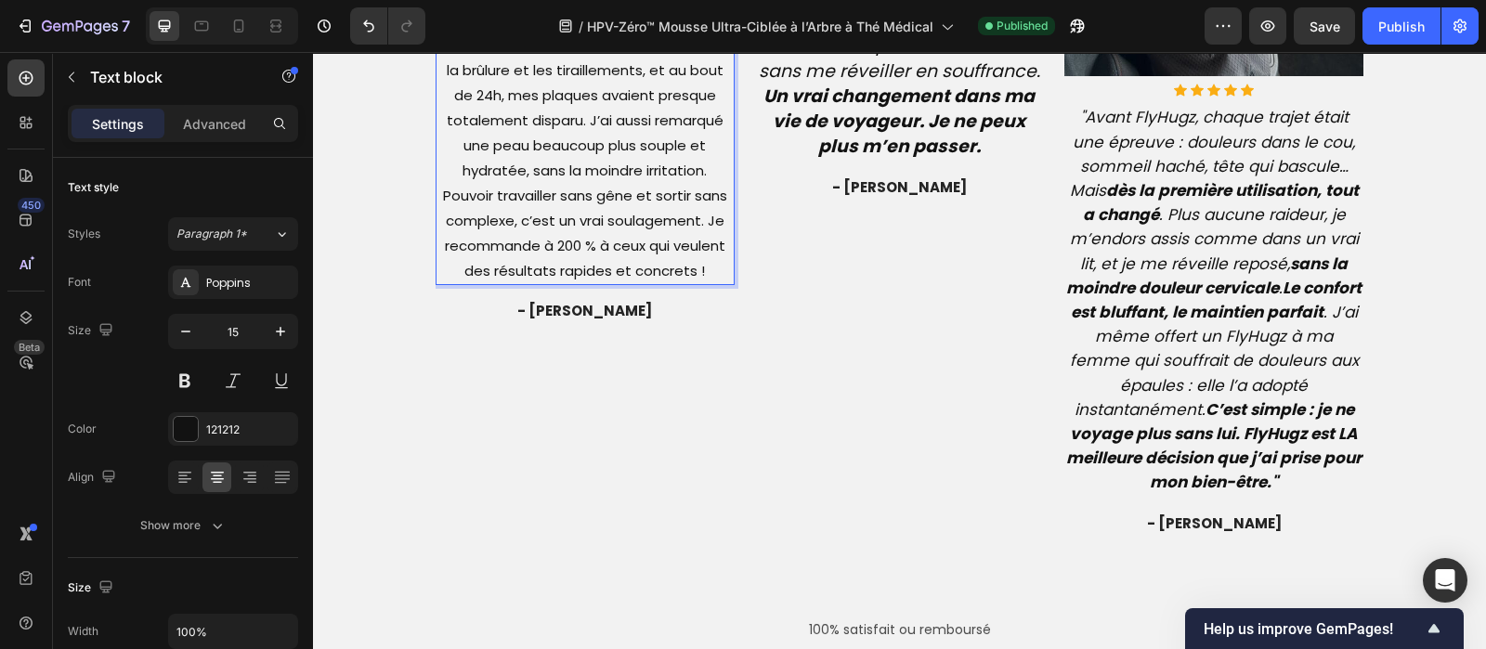
scroll to position [4895, 0]
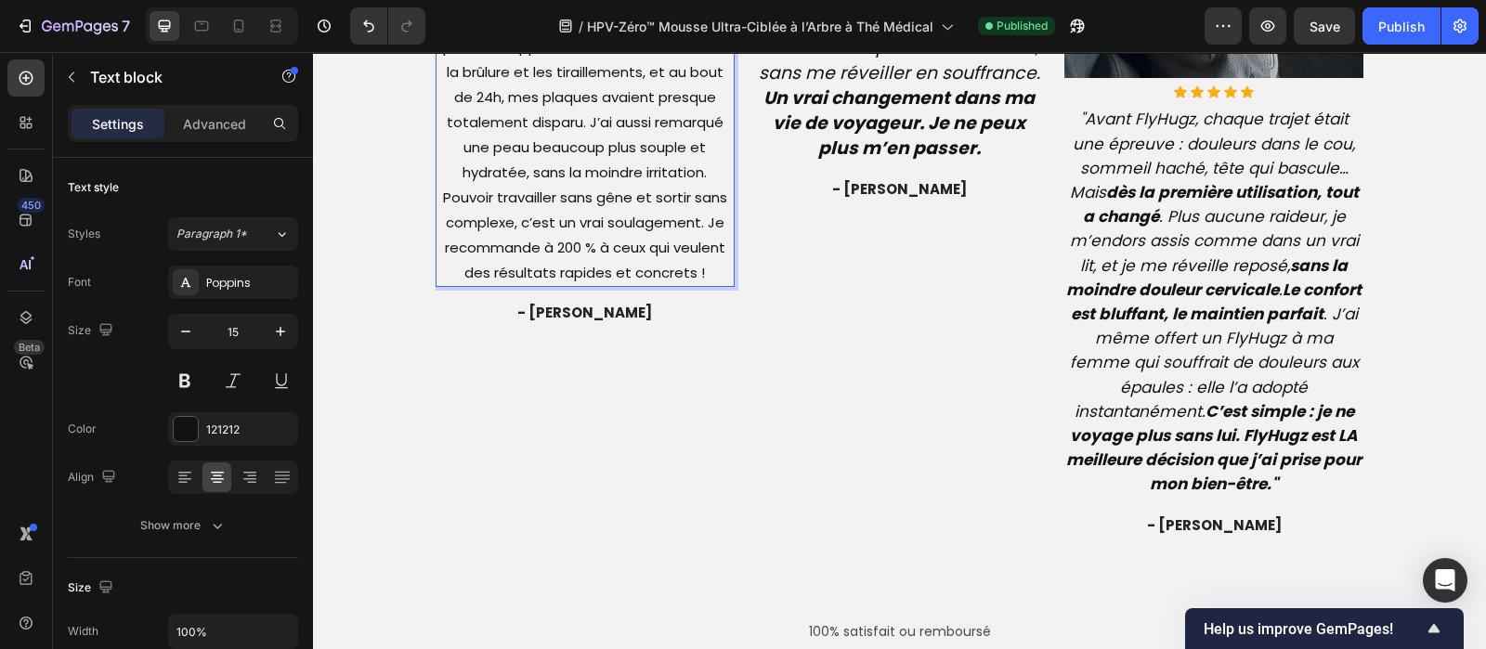
click at [642, 139] on p "Je n’y croyais plus, et pourtant ma vie a changé en 24h !” Depuis des mois, je …" at bounding box center [585, 47] width 296 height 476
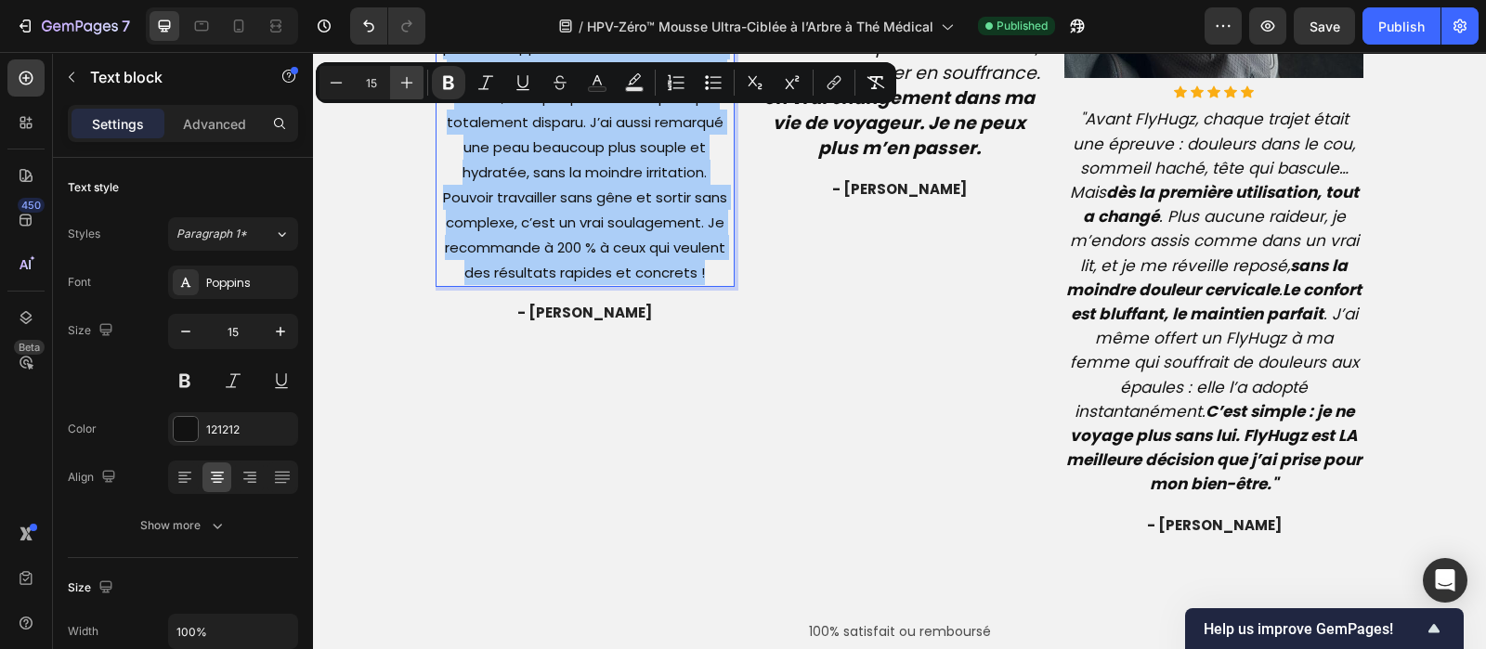
click at [404, 85] on icon "Editor contextual toolbar" at bounding box center [407, 82] width 19 height 19
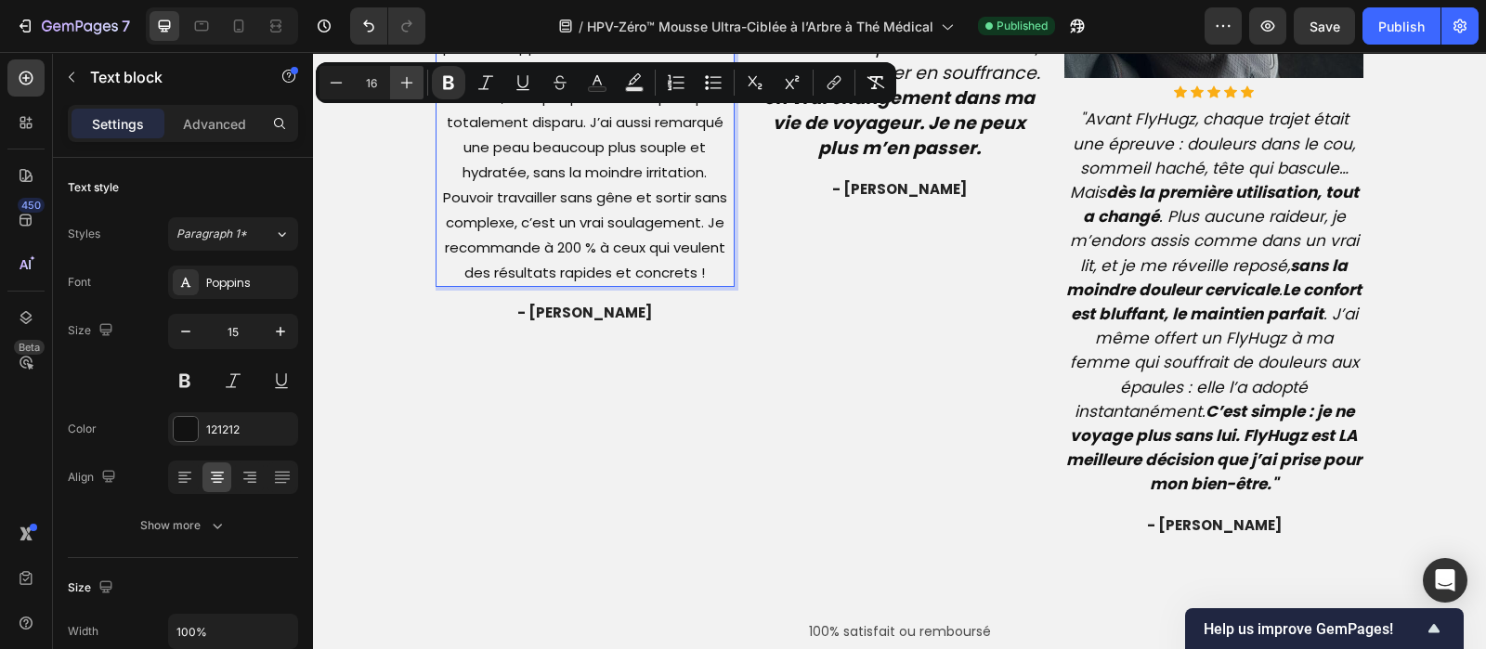
click at [404, 85] on icon "Editor contextual toolbar" at bounding box center [407, 82] width 19 height 19
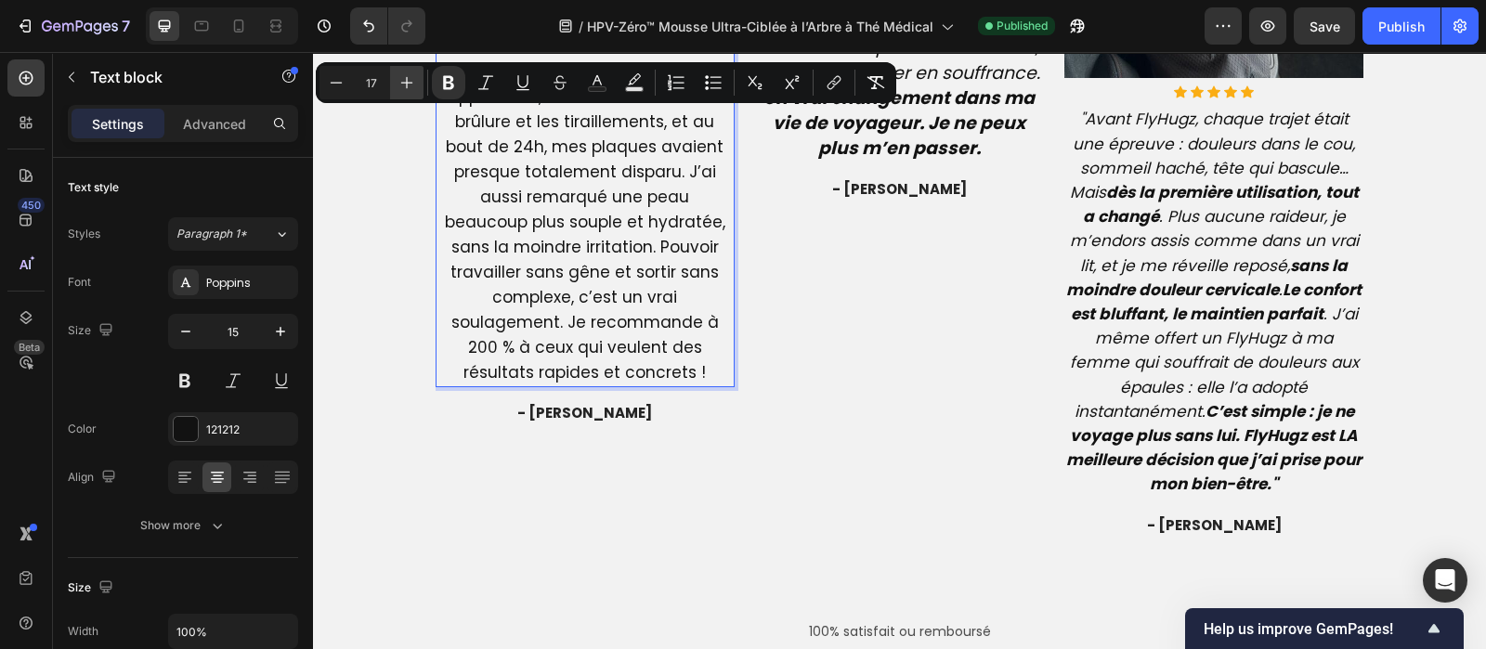
click at [404, 85] on icon "Editor contextual toolbar" at bounding box center [407, 82] width 19 height 19
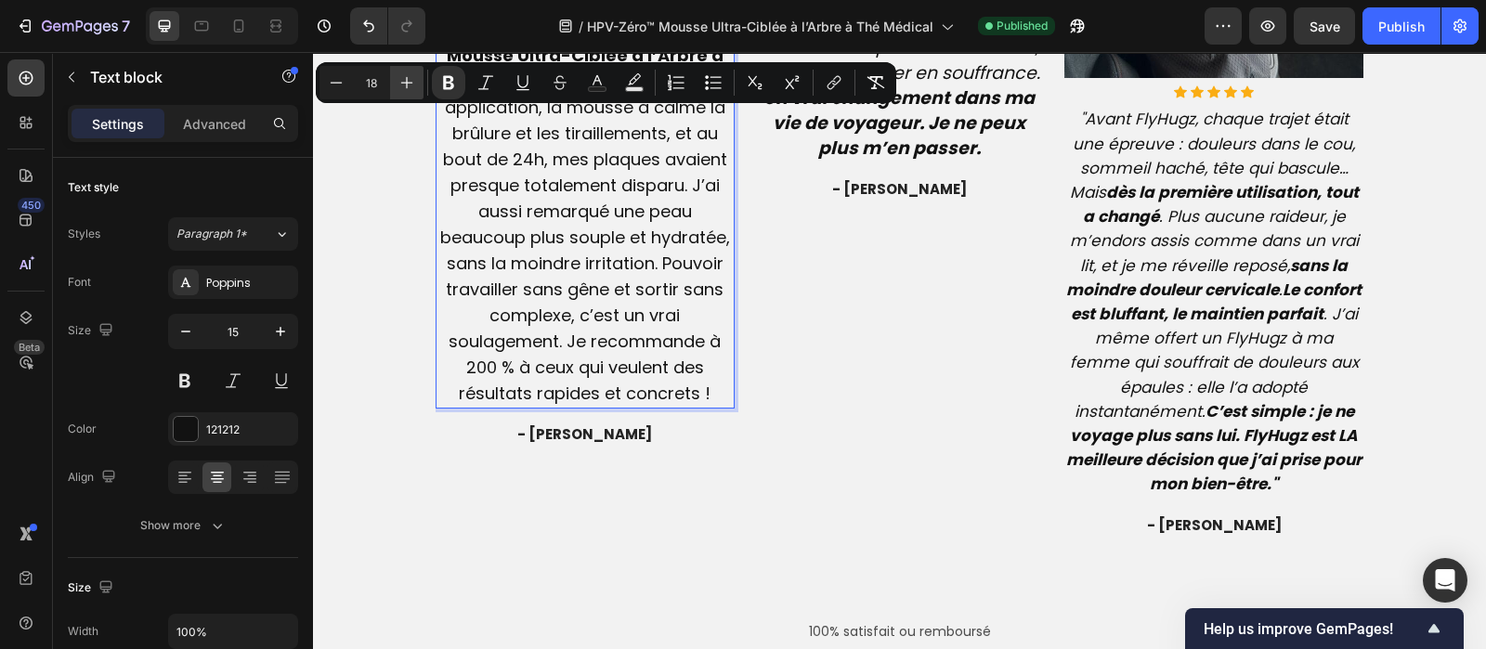
click at [404, 85] on icon "Editor contextual toolbar" at bounding box center [407, 82] width 19 height 19
type input "19"
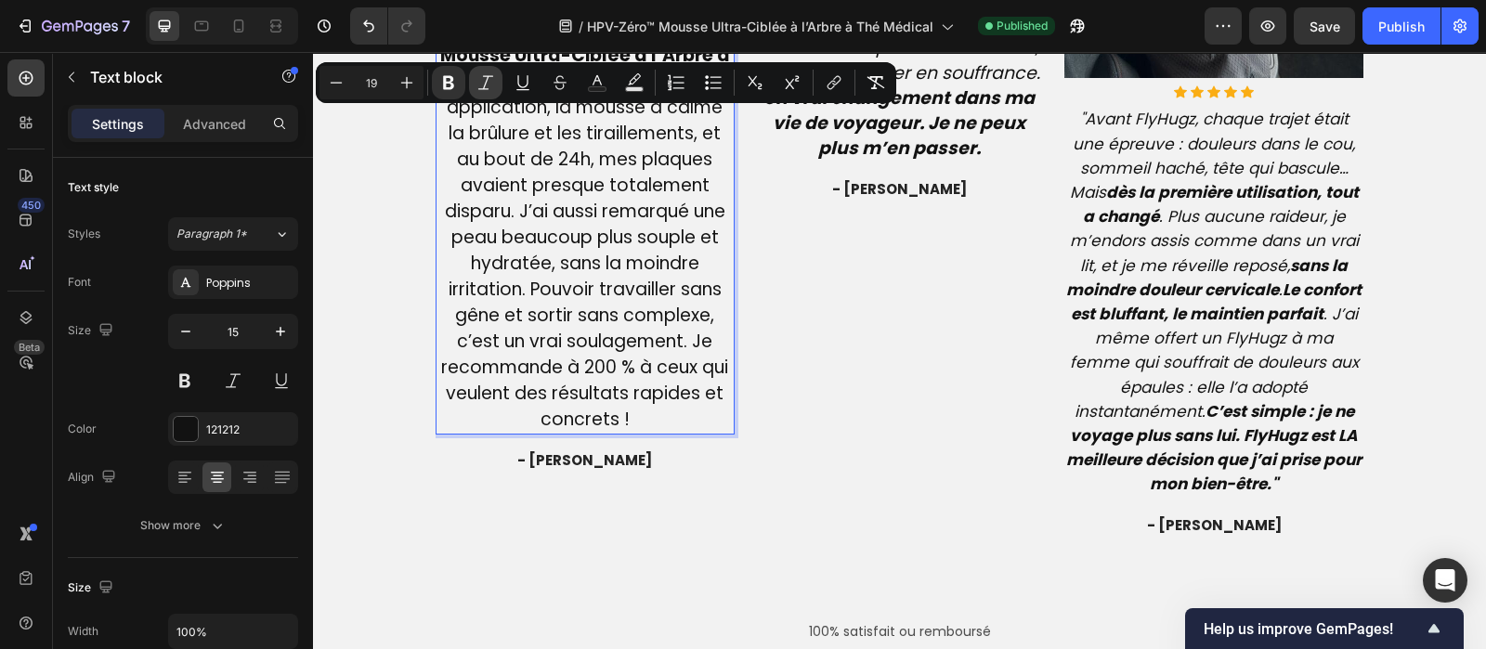
click at [476, 85] on button "Italic" at bounding box center [485, 82] width 33 height 33
click at [698, 150] on p "Je n’y croyais plus, et pourtant ma vie a changé en 24h ! Depuis des mois, je s…" at bounding box center [585, 121] width 296 height 624
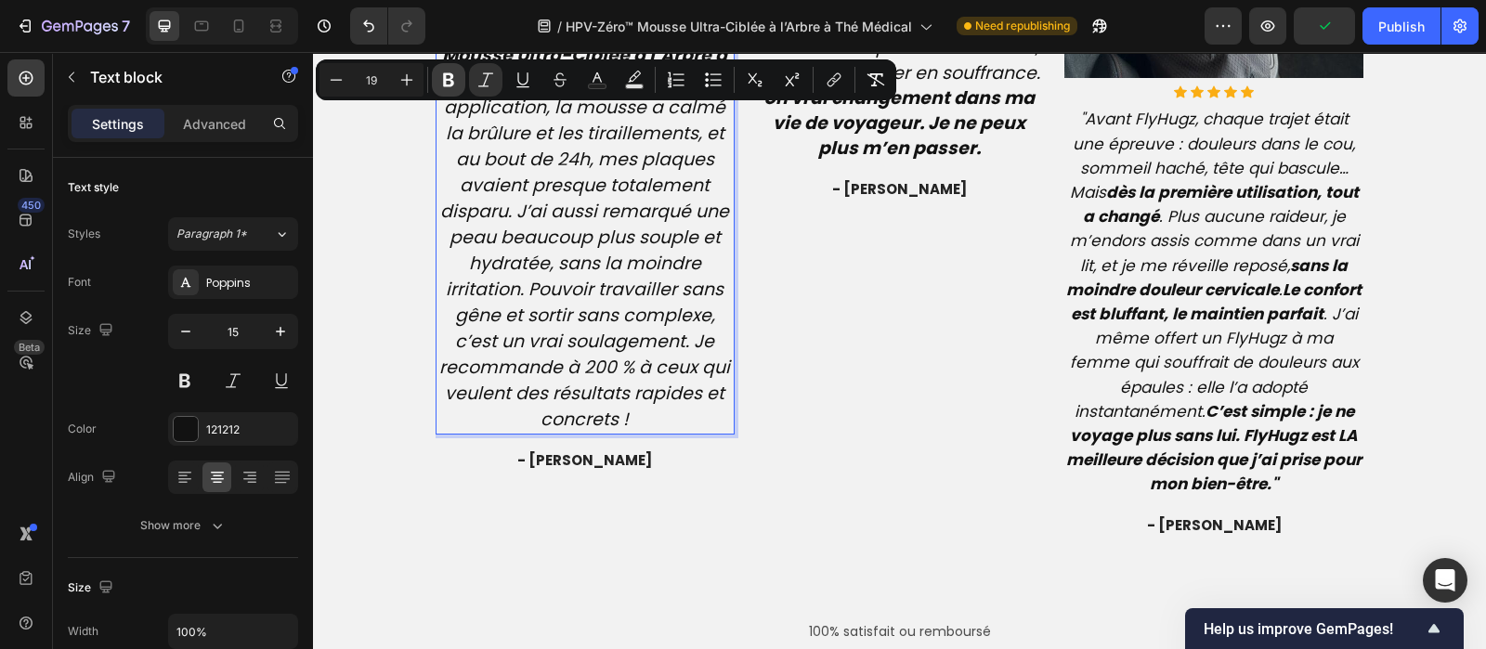
click at [455, 68] on button "Bold" at bounding box center [448, 79] width 33 height 33
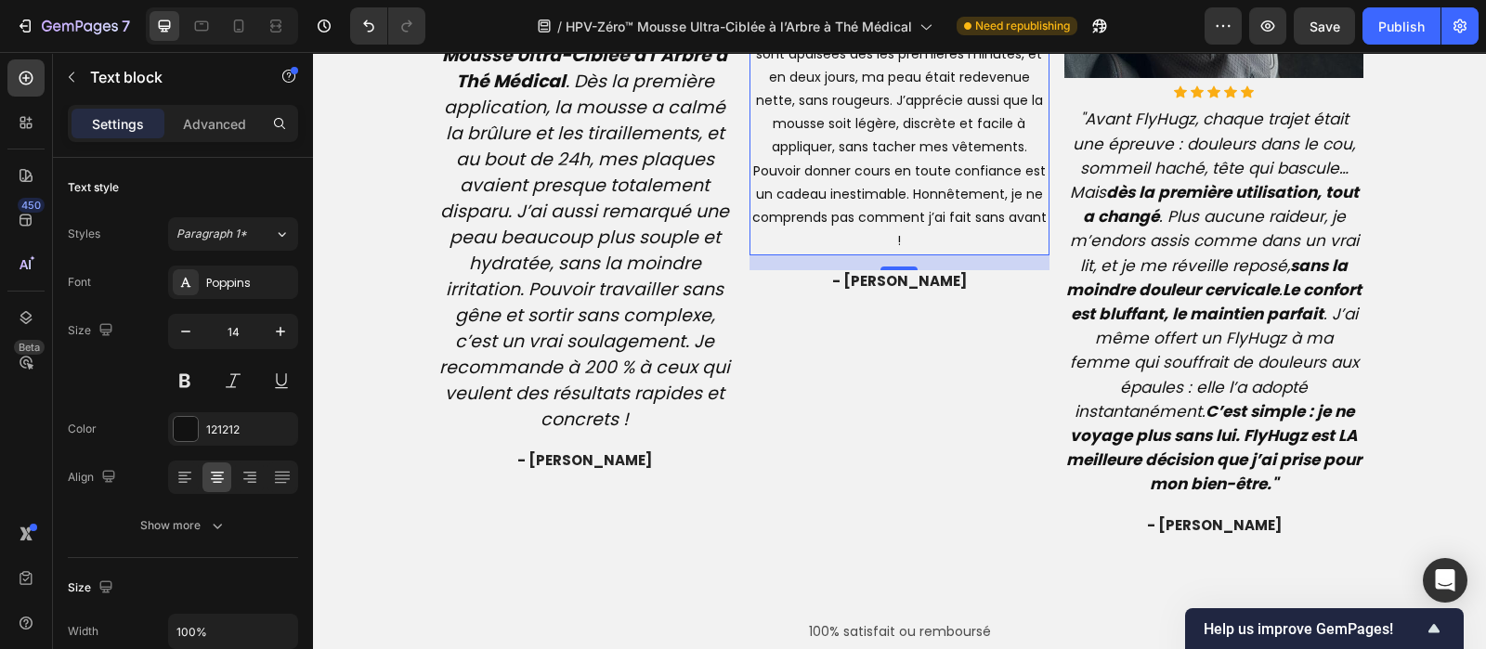
click at [989, 138] on p "Un soulagement immédiat, comme si on m’avait enlevé un poids !” En tant qu’ense…" at bounding box center [899, 31] width 296 height 445
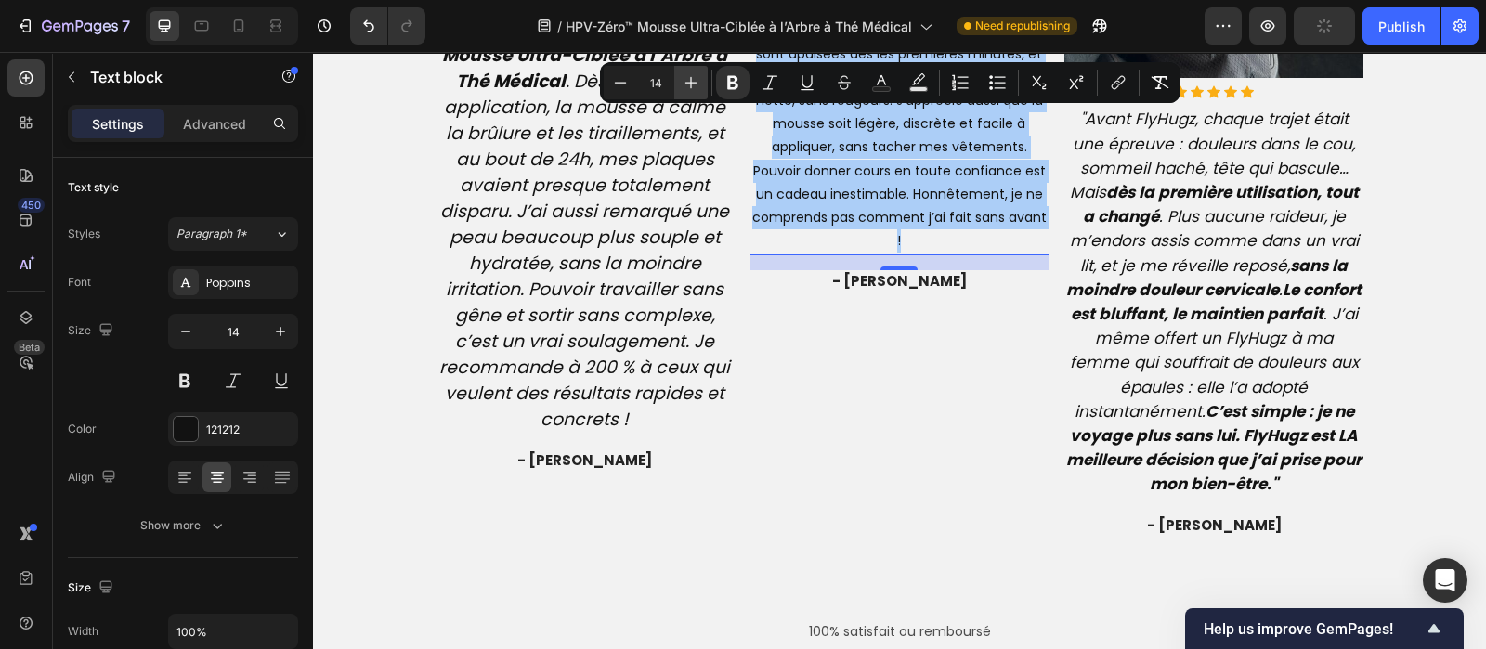
click at [683, 82] on icon "Editor contextual toolbar" at bounding box center [691, 82] width 19 height 19
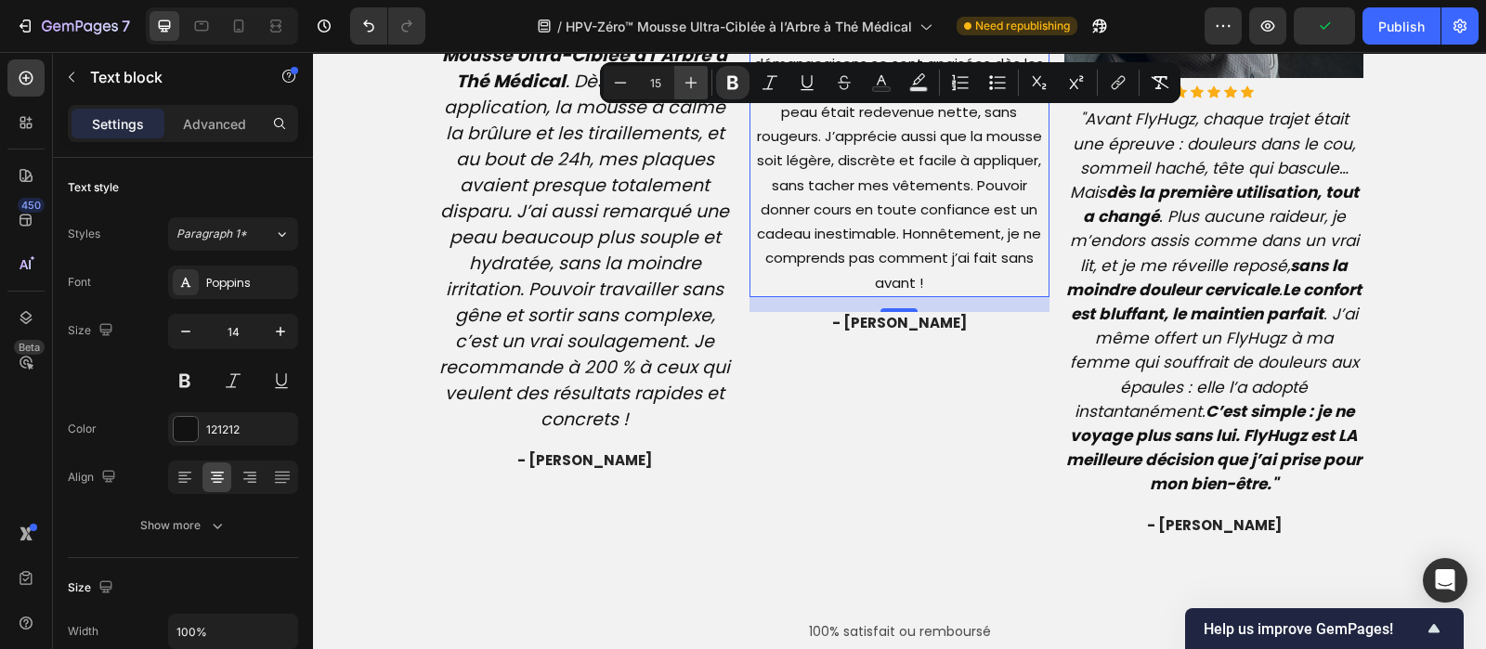
click at [683, 82] on icon "Editor contextual toolbar" at bounding box center [691, 82] width 19 height 19
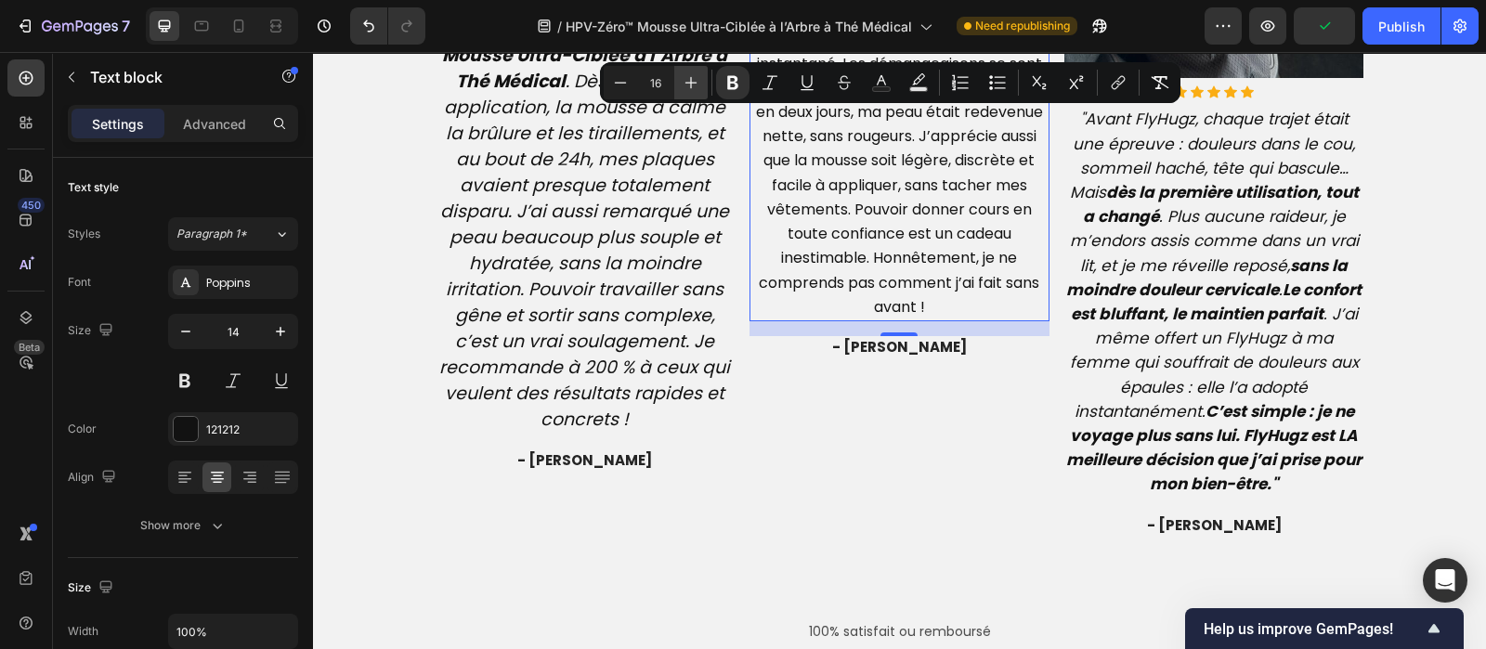
click at [683, 82] on icon "Editor contextual toolbar" at bounding box center [691, 82] width 19 height 19
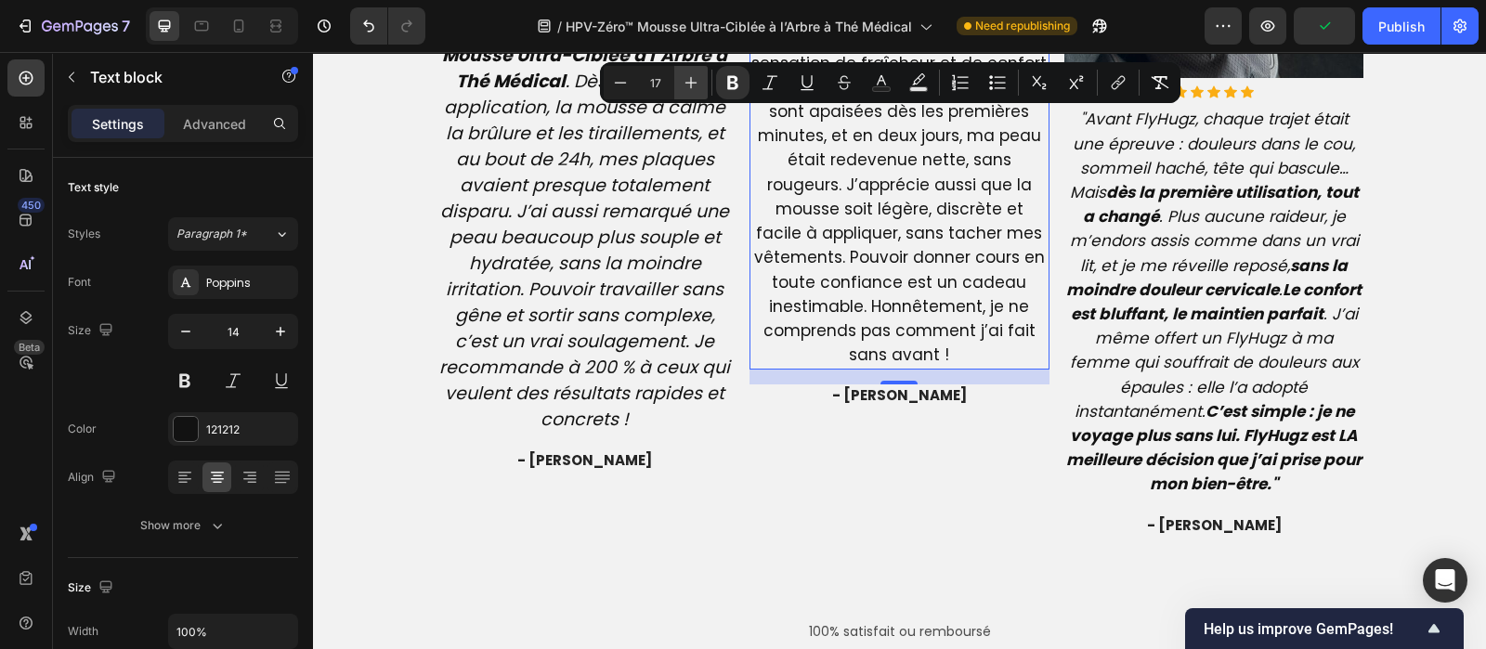
click at [683, 82] on icon "Editor contextual toolbar" at bounding box center [691, 82] width 19 height 19
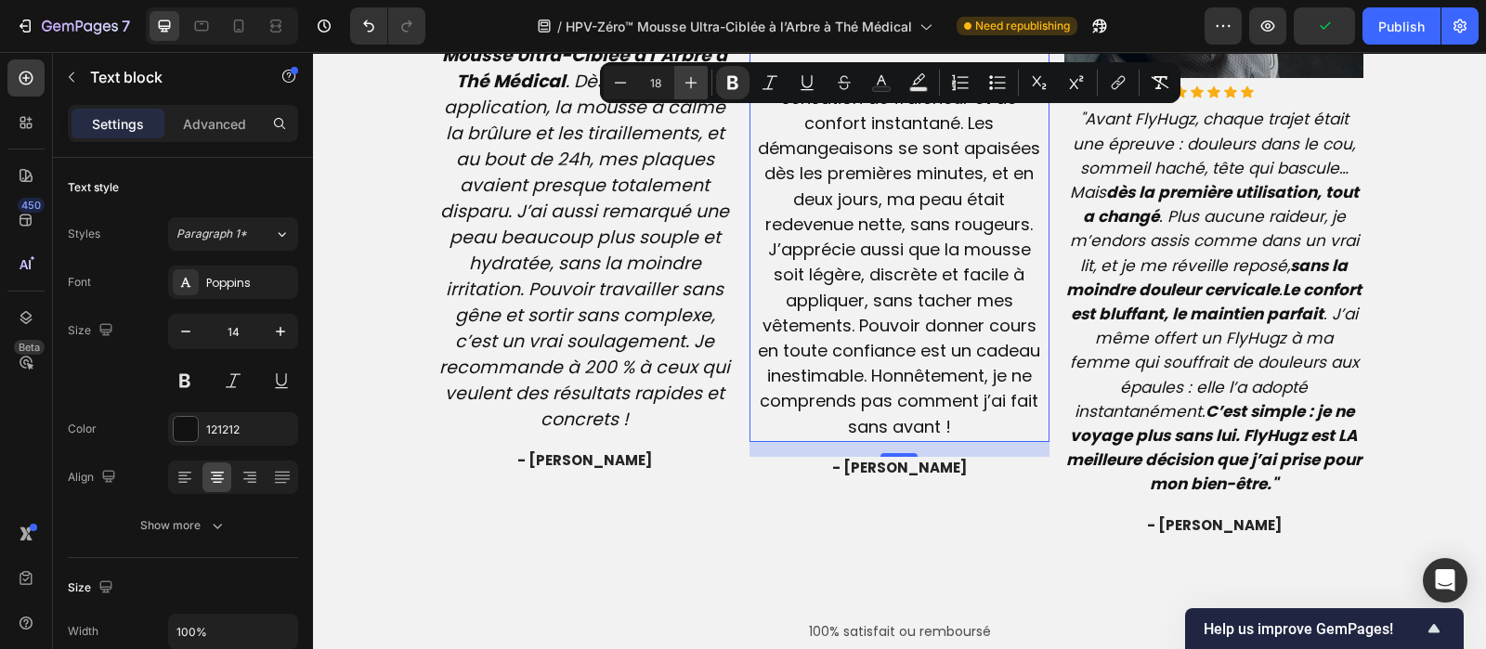
click at [683, 82] on icon "Editor contextual toolbar" at bounding box center [691, 82] width 19 height 19
type input "19"
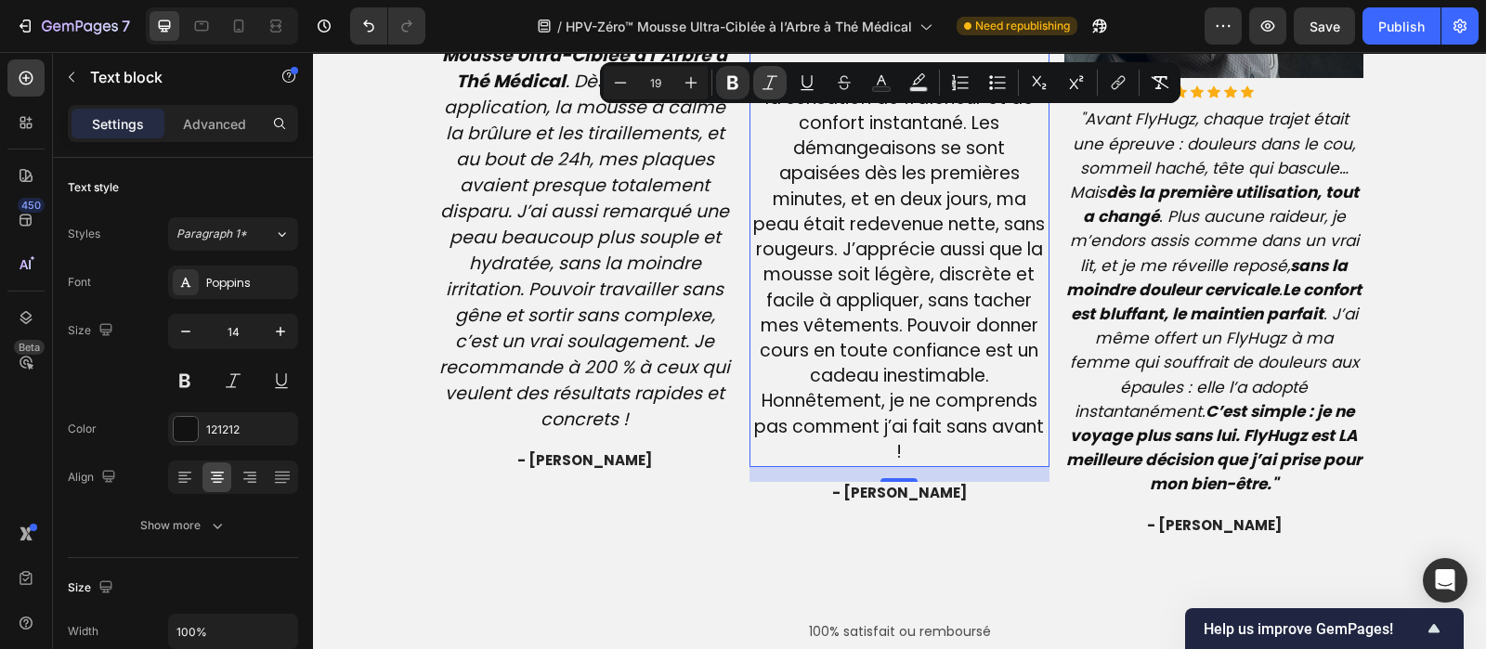
click at [763, 79] on icon "Editor contextual toolbar" at bounding box center [770, 82] width 19 height 19
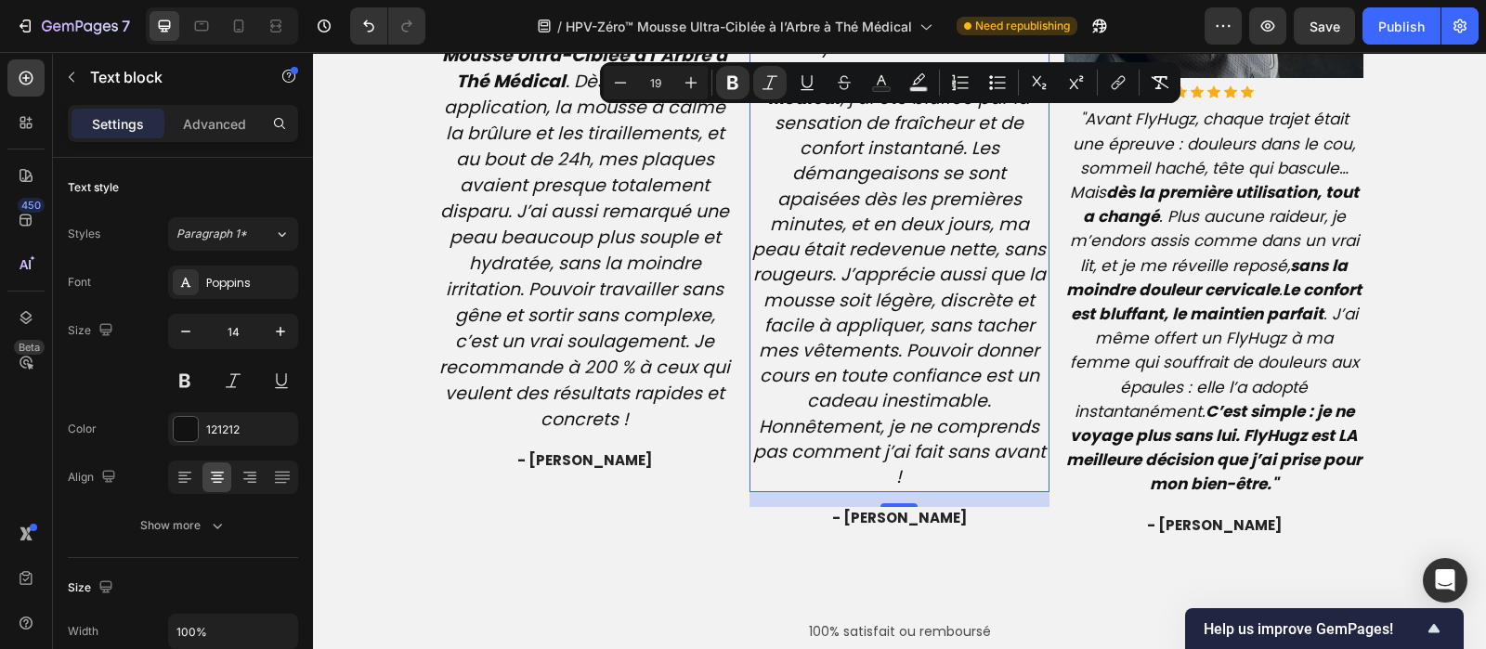
click at [935, 164] on p "Un soulagement immédiat, comme si on m’avait enlevé un poids ! En tant qu’ensei…" at bounding box center [899, 150] width 296 height 682
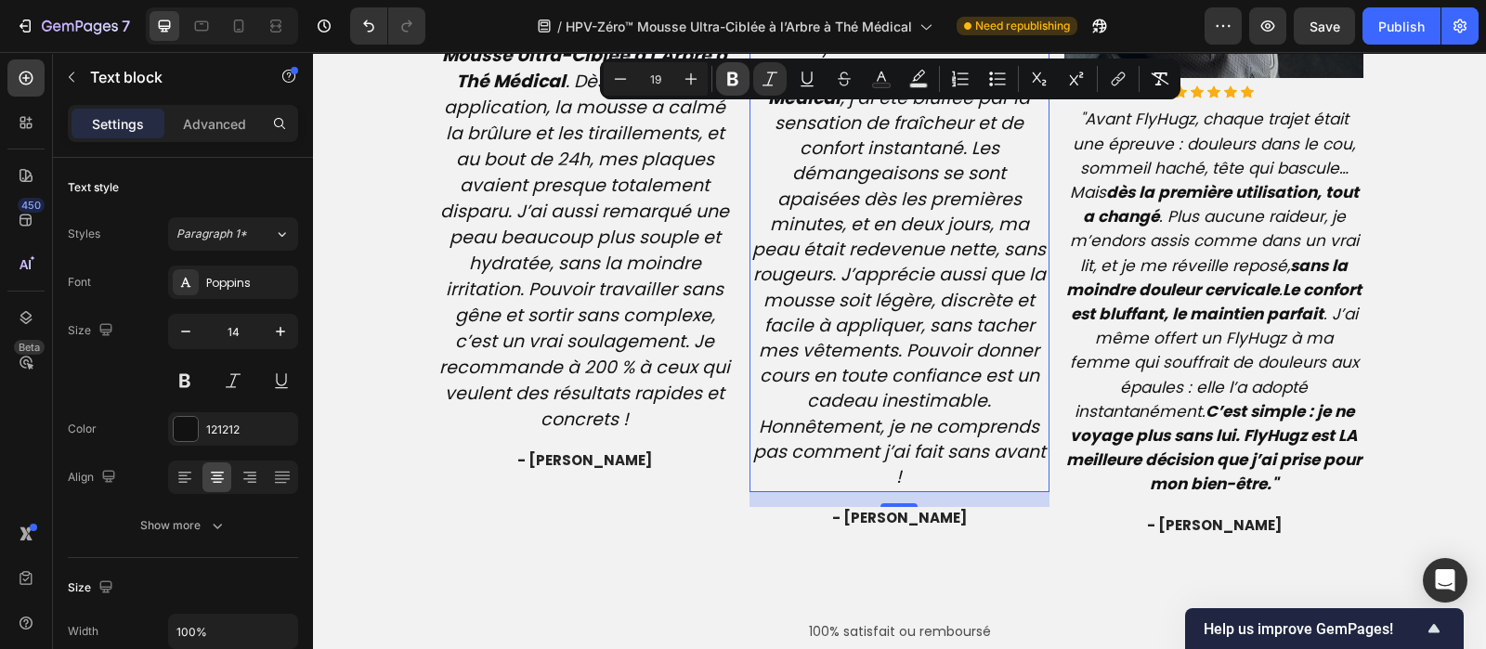
click at [733, 80] on icon "Editor contextual toolbar" at bounding box center [733, 79] width 19 height 19
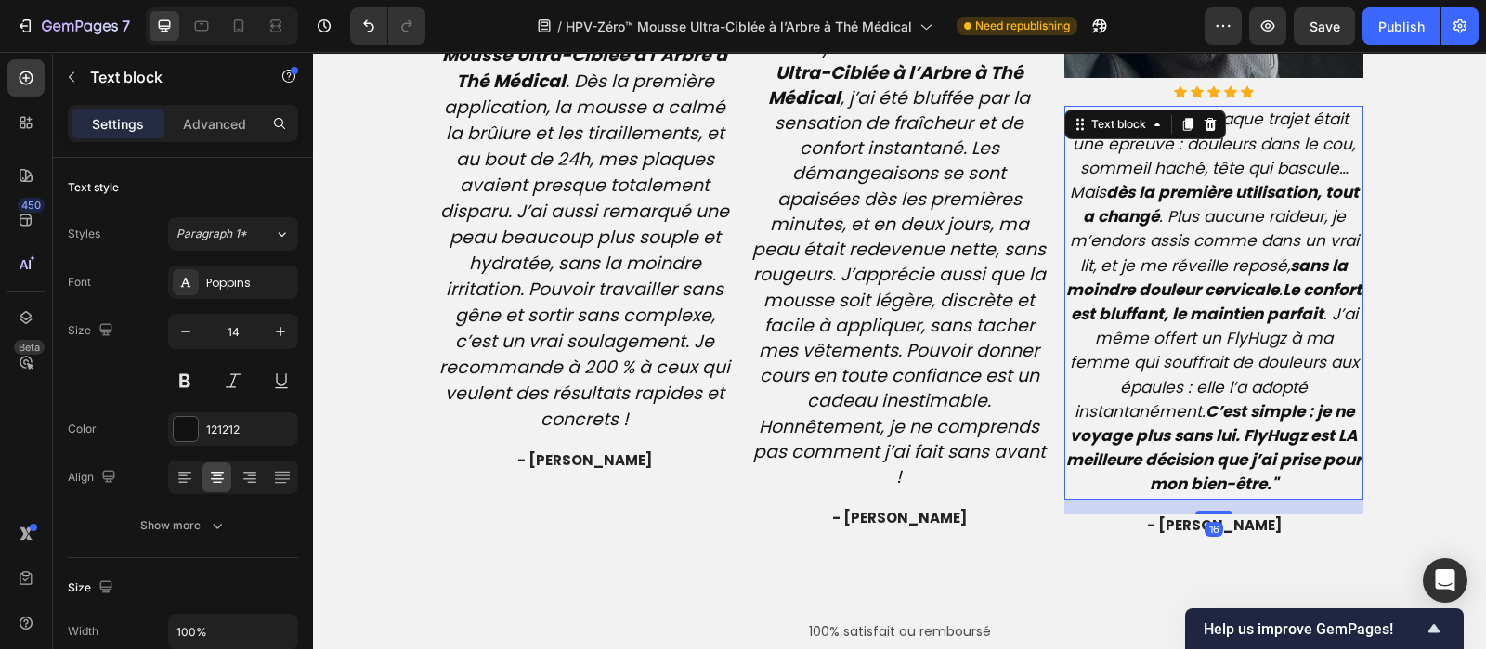
click at [1194, 254] on icon ""Avant FlyHugz, chaque trajet était une épreuve : douleurs dans le cou, sommeil…" at bounding box center [1213, 301] width 295 height 387
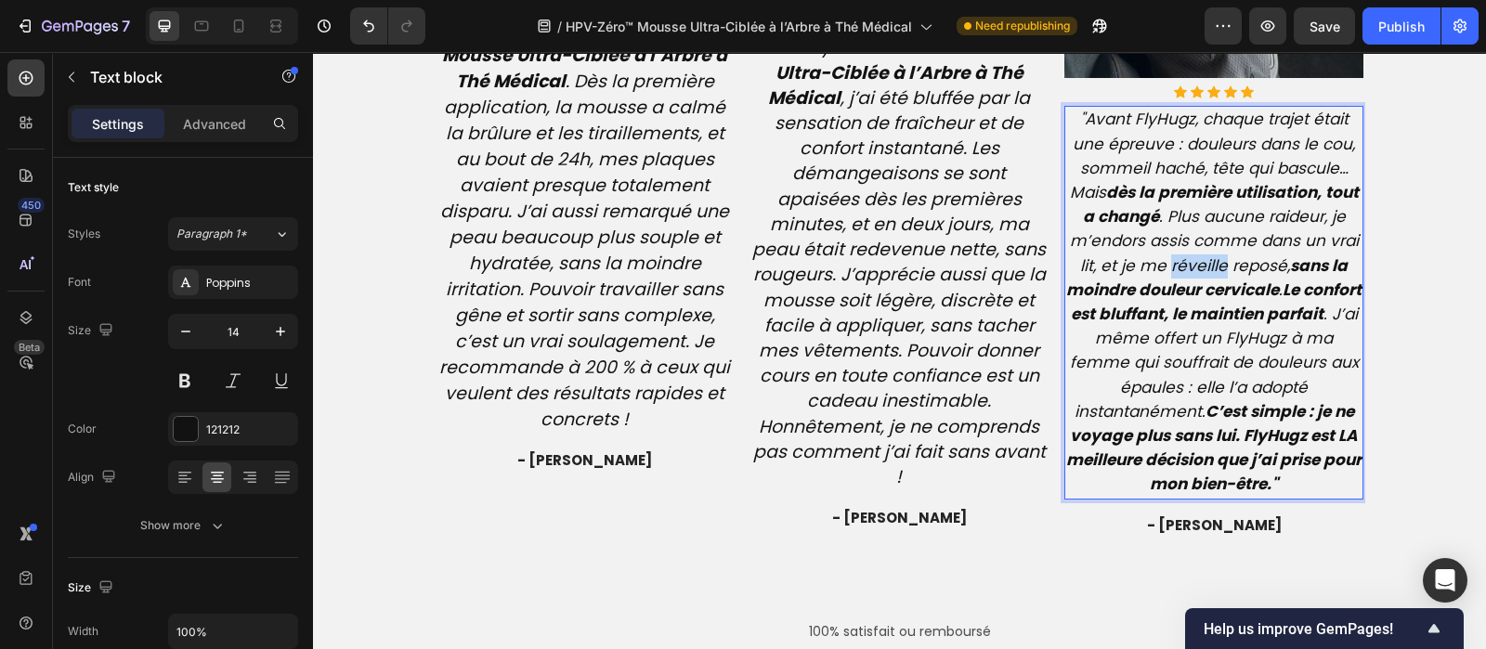
click at [1194, 254] on icon ""Avant FlyHugz, chaque trajet était une épreuve : douleurs dans le cou, sommeil…" at bounding box center [1213, 301] width 295 height 387
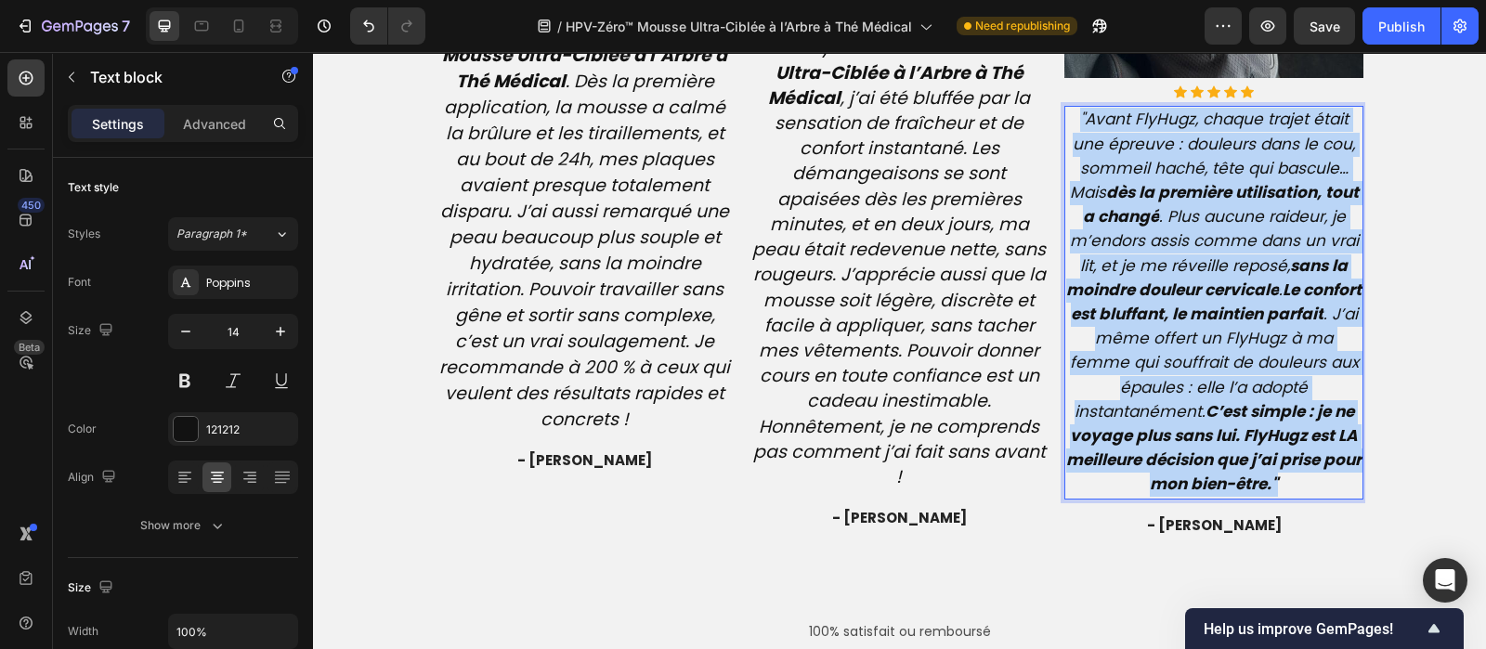
click at [1194, 254] on icon ""Avant FlyHugz, chaque trajet était une épreuve : douleurs dans le cou, sommeil…" at bounding box center [1213, 301] width 295 height 387
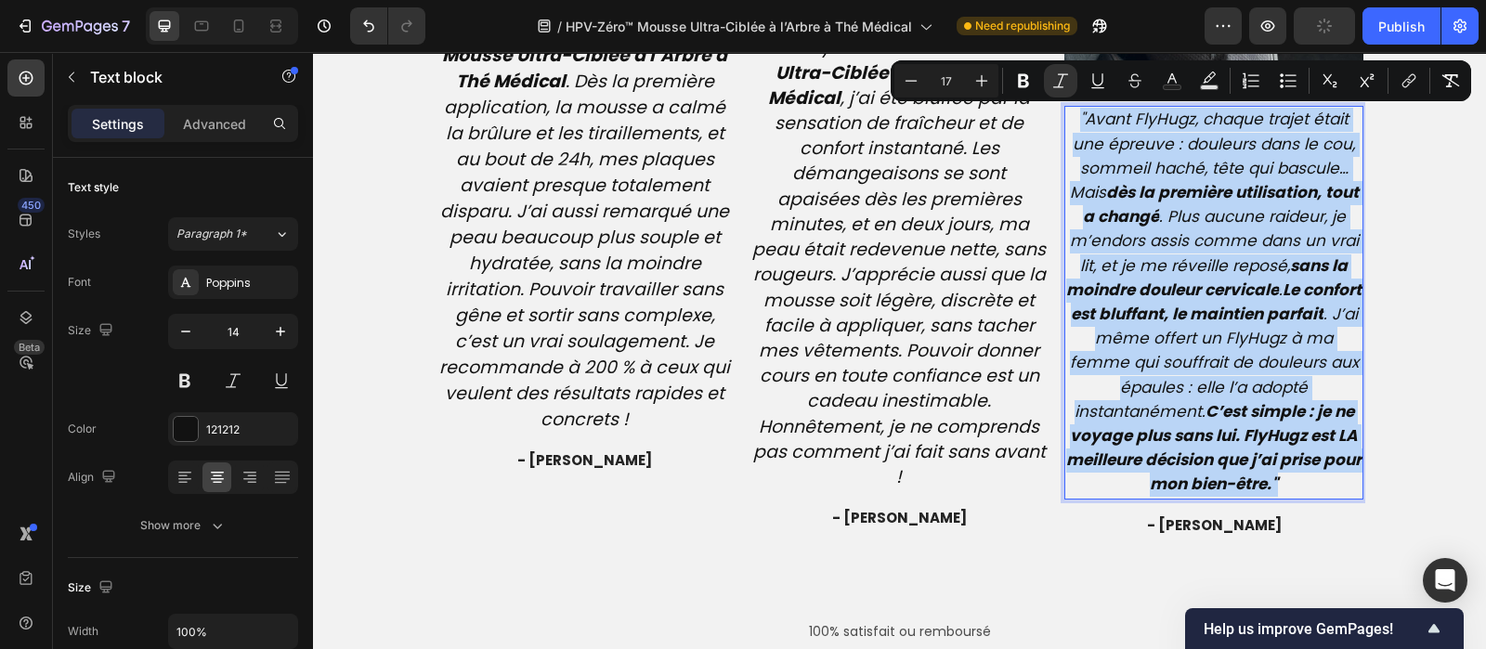
type input "14"
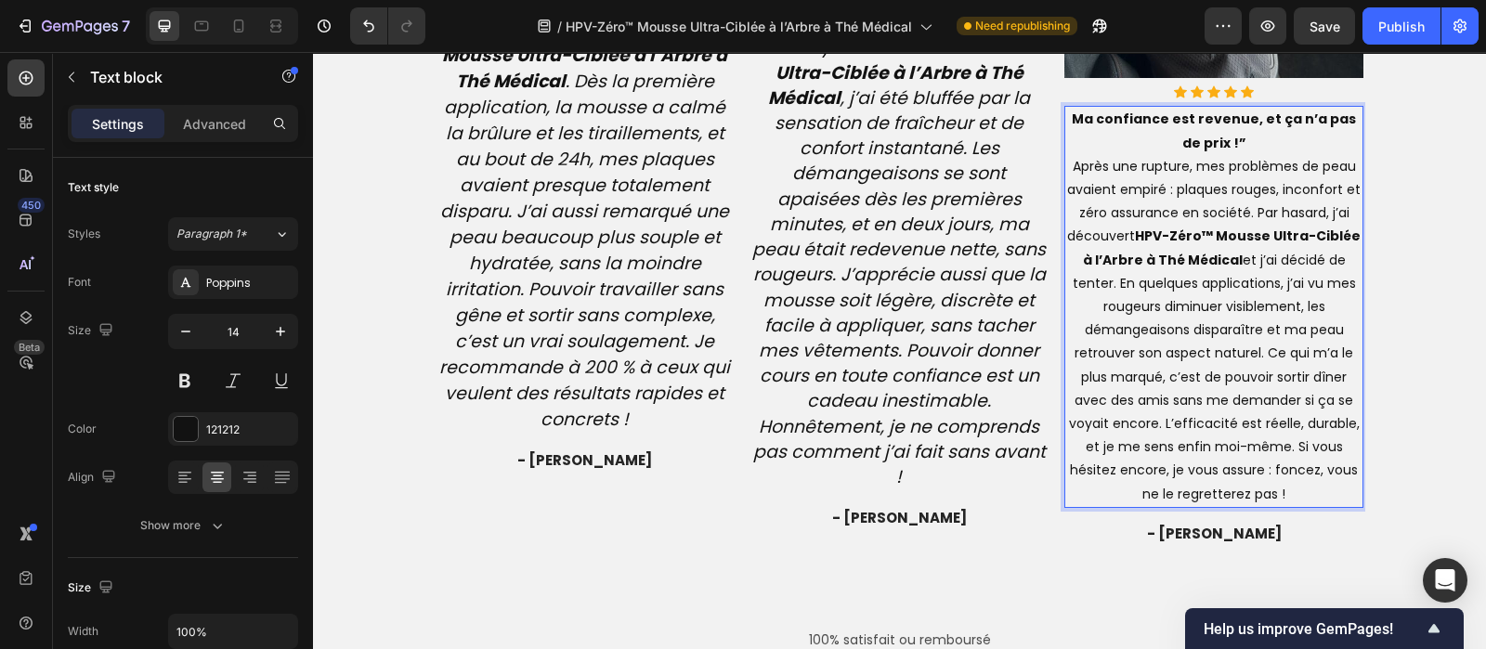
click at [1228, 149] on p "Ma confiance est revenue, et ça n’a pas de prix !” Après une [MEDICAL_DATA], me…" at bounding box center [1214, 307] width 296 height 398
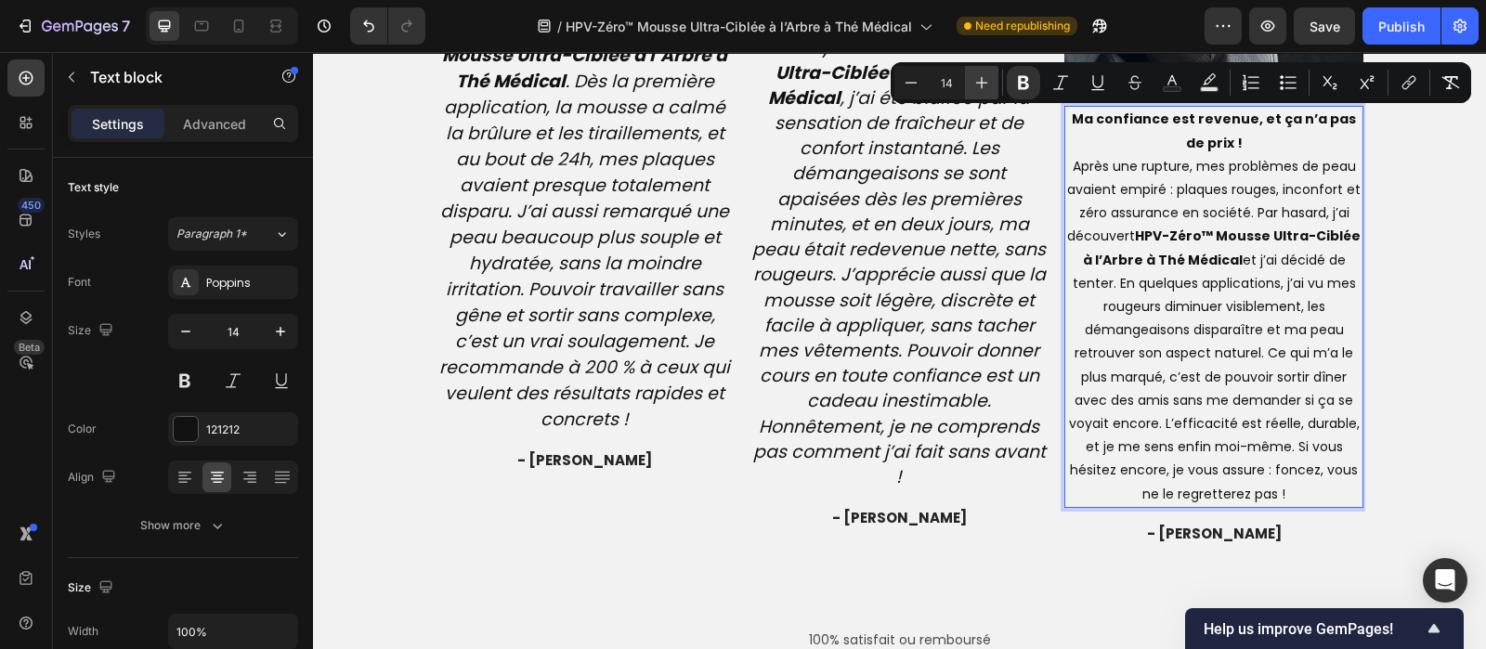
click at [980, 85] on icon "Editor contextual toolbar" at bounding box center [981, 82] width 19 height 19
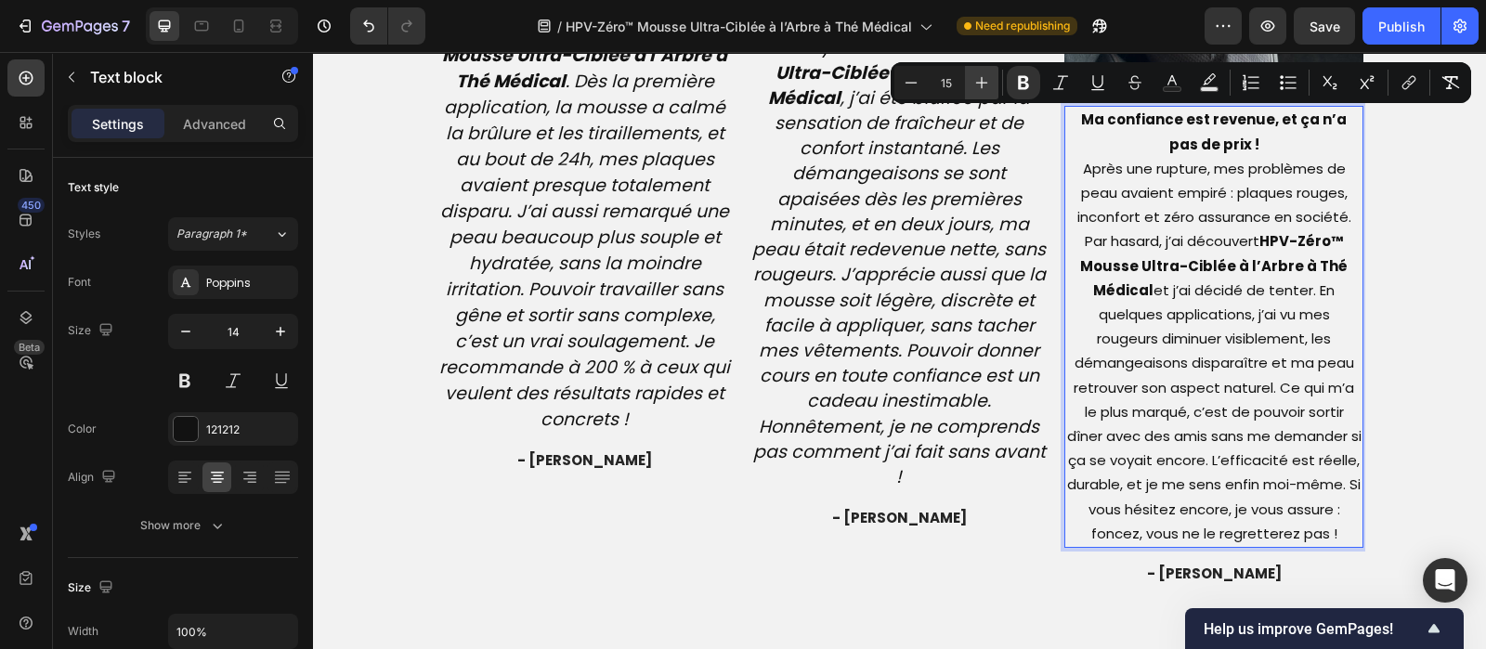
click at [980, 85] on icon "Editor contextual toolbar" at bounding box center [981, 82] width 19 height 19
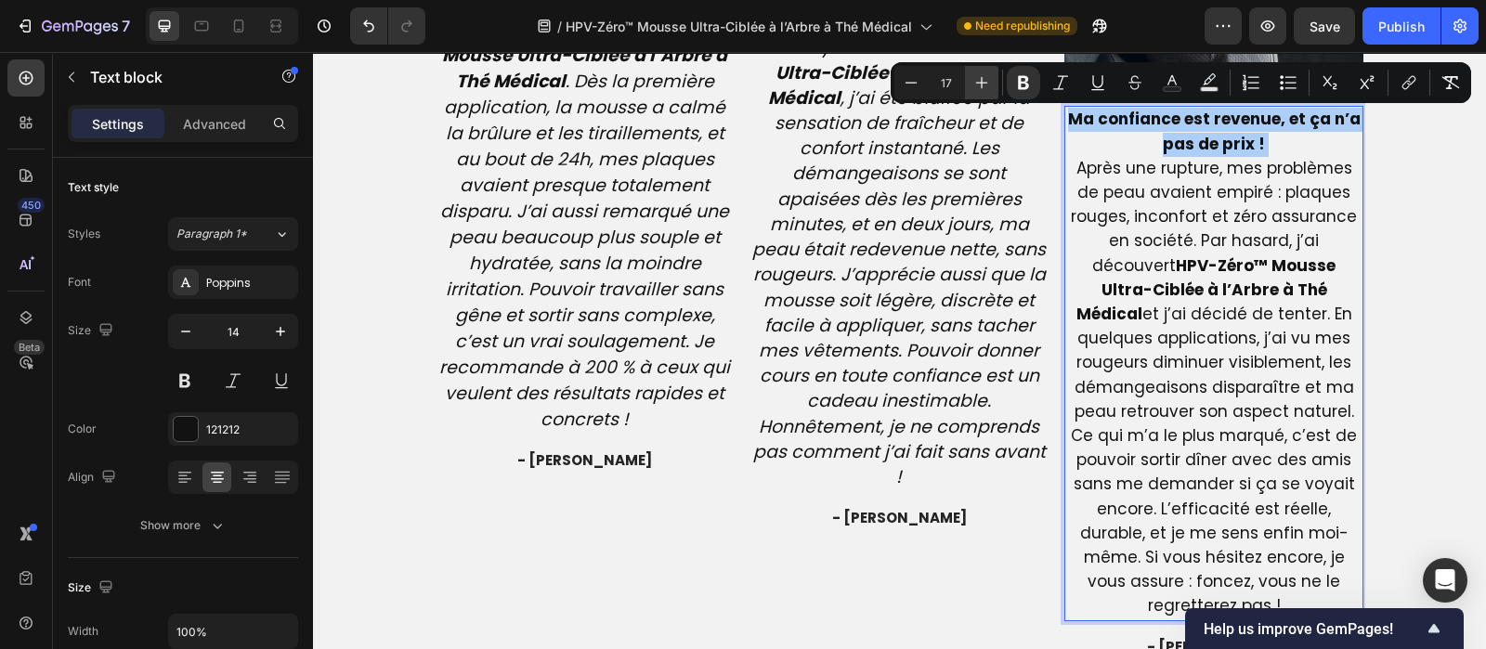
click at [980, 85] on icon "Editor contextual toolbar" at bounding box center [981, 82] width 19 height 19
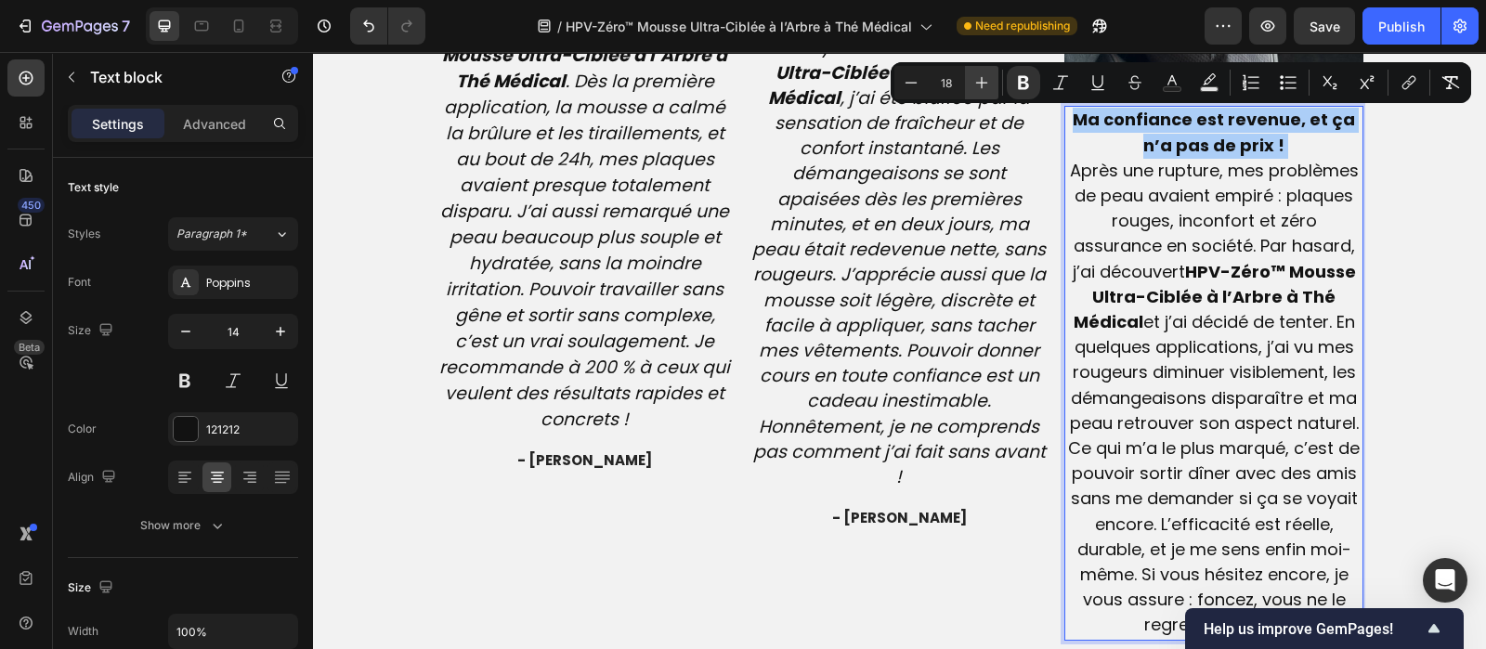
click at [980, 85] on icon "Editor contextual toolbar" at bounding box center [981, 82] width 19 height 19
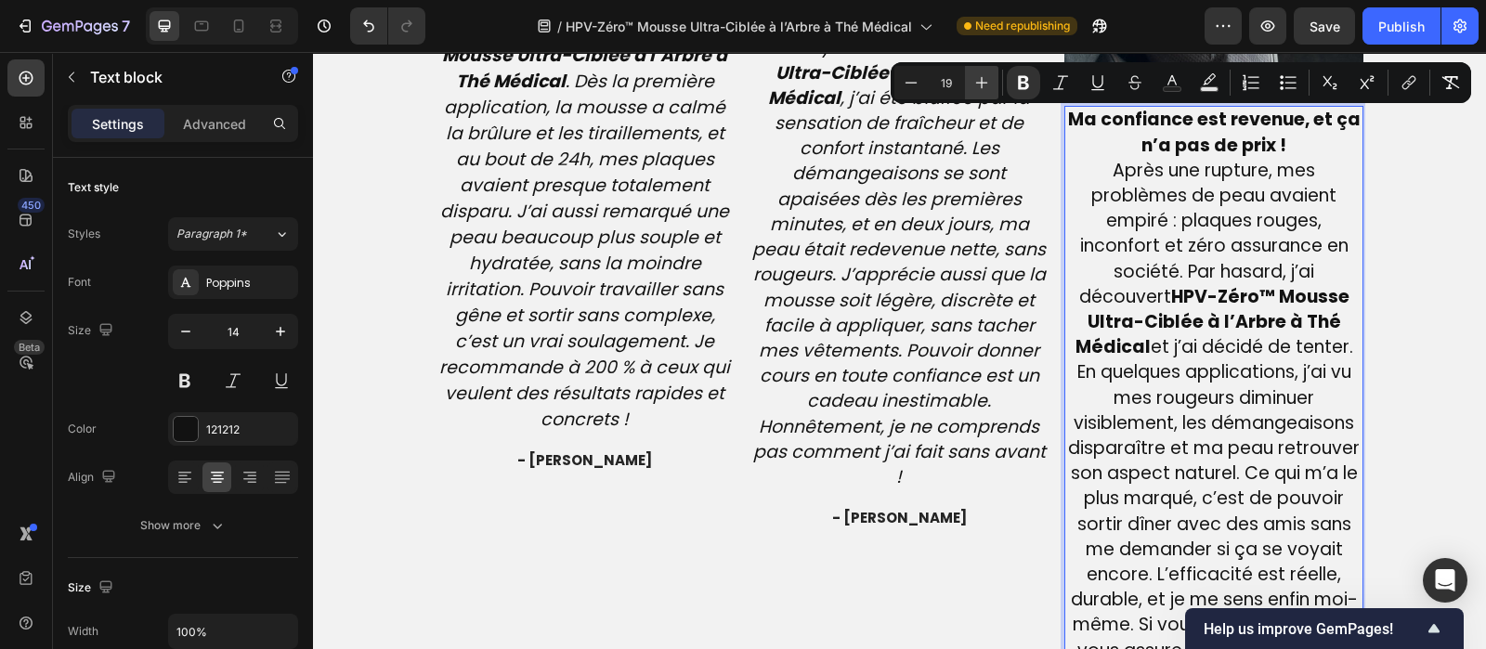
click at [980, 85] on icon "Editor contextual toolbar" at bounding box center [981, 82] width 19 height 19
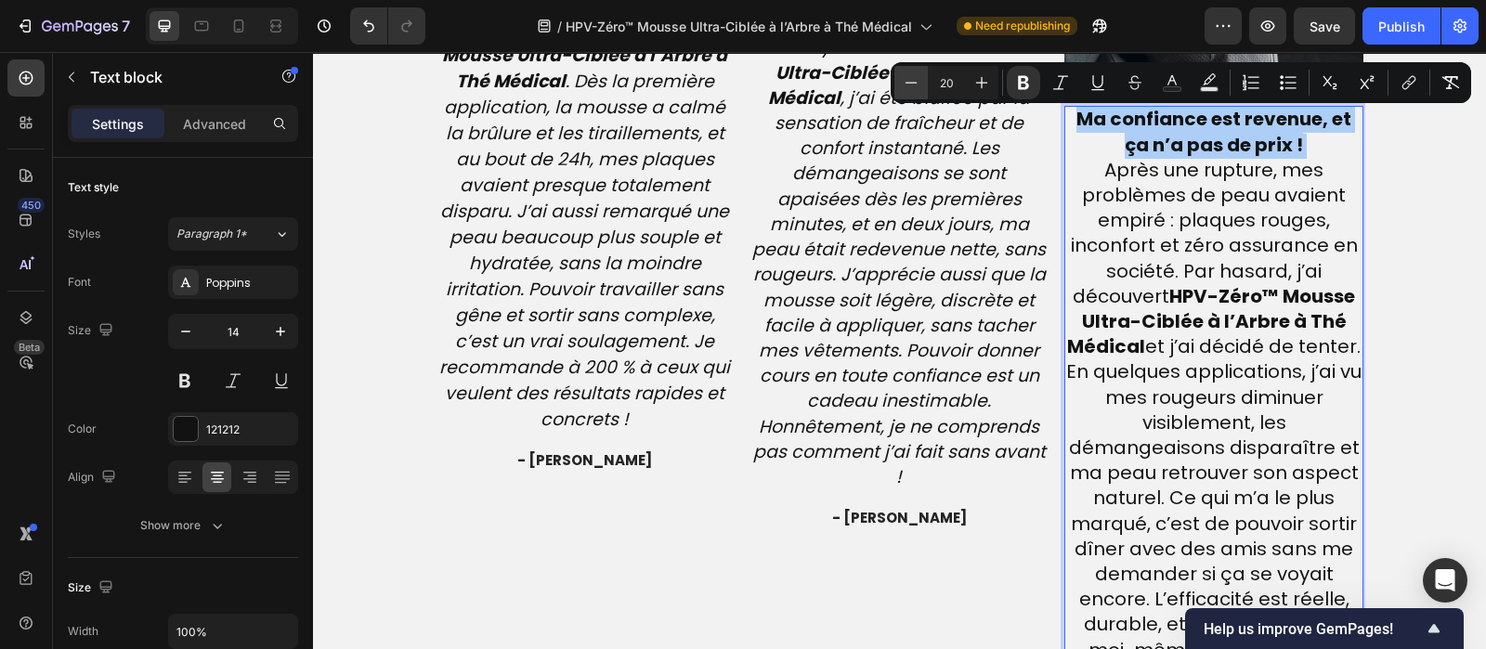
click at [910, 89] on icon "Editor contextual toolbar" at bounding box center [911, 82] width 19 height 19
type input "19"
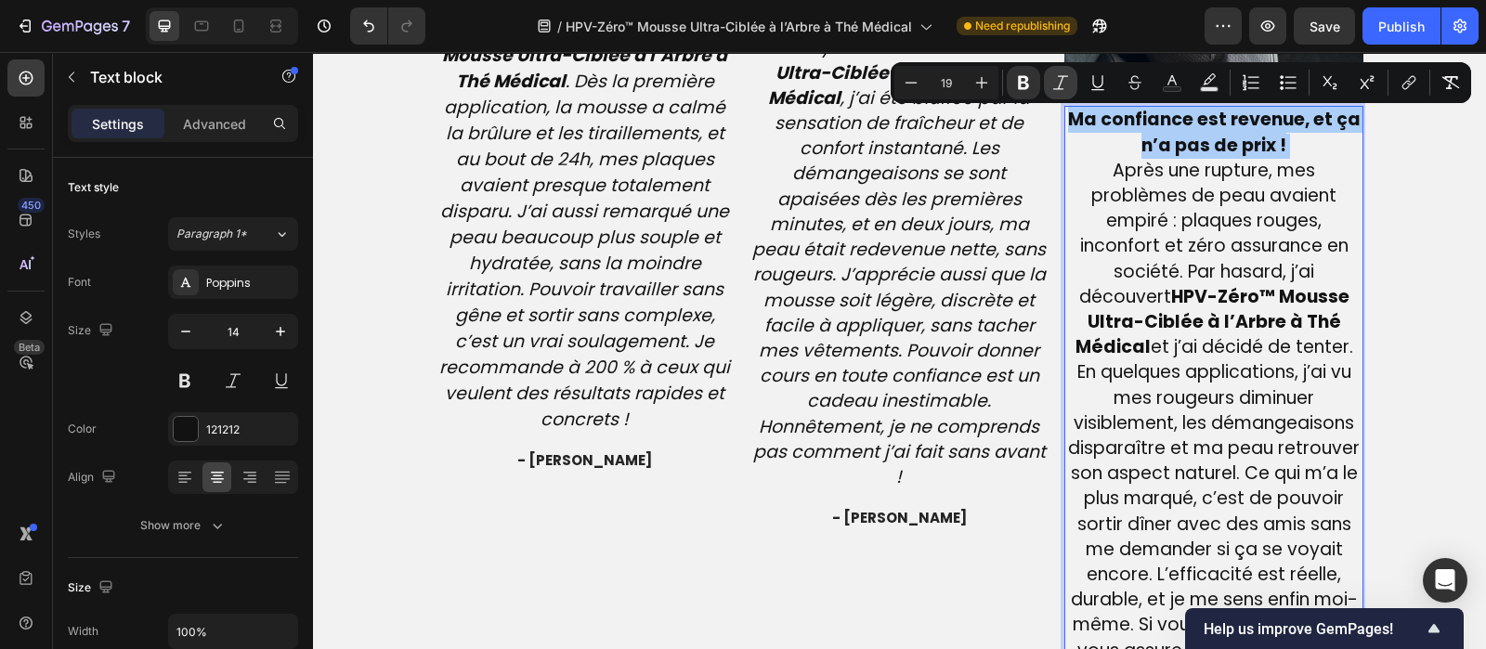
click at [1055, 87] on icon "Editor contextual toolbar" at bounding box center [1060, 82] width 19 height 19
click at [1284, 143] on p "Ma confiance est revenue, et ça n’a pas de prix ! Après une [MEDICAL_DATA], mes…" at bounding box center [1214, 398] width 296 height 581
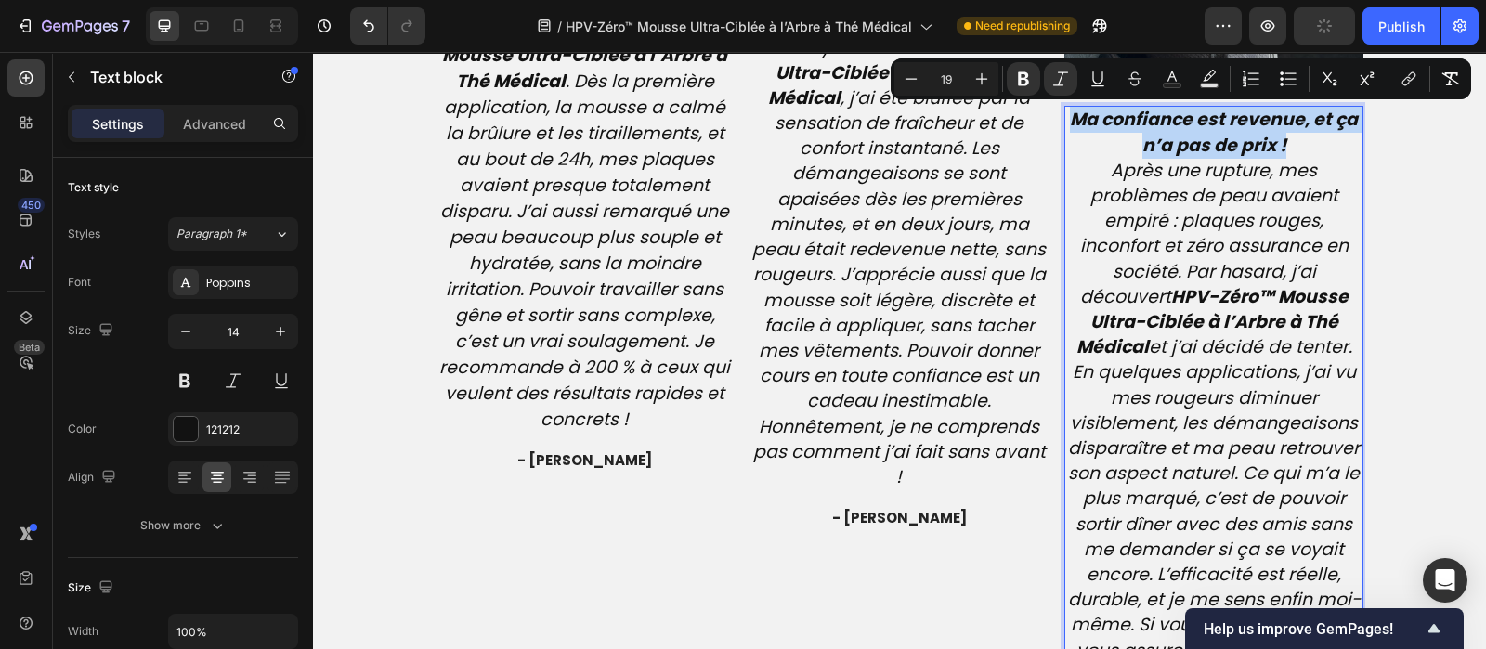
drag, startPoint x: 1285, startPoint y: 143, endPoint x: 1068, endPoint y: 112, distance: 218.6
click at [1068, 112] on p "Ma confiance est revenue, et ça n’a pas de prix ! Après une [MEDICAL_DATA], mes…" at bounding box center [1214, 398] width 296 height 581
click at [1028, 76] on icon "Editor contextual toolbar" at bounding box center [1023, 79] width 19 height 19
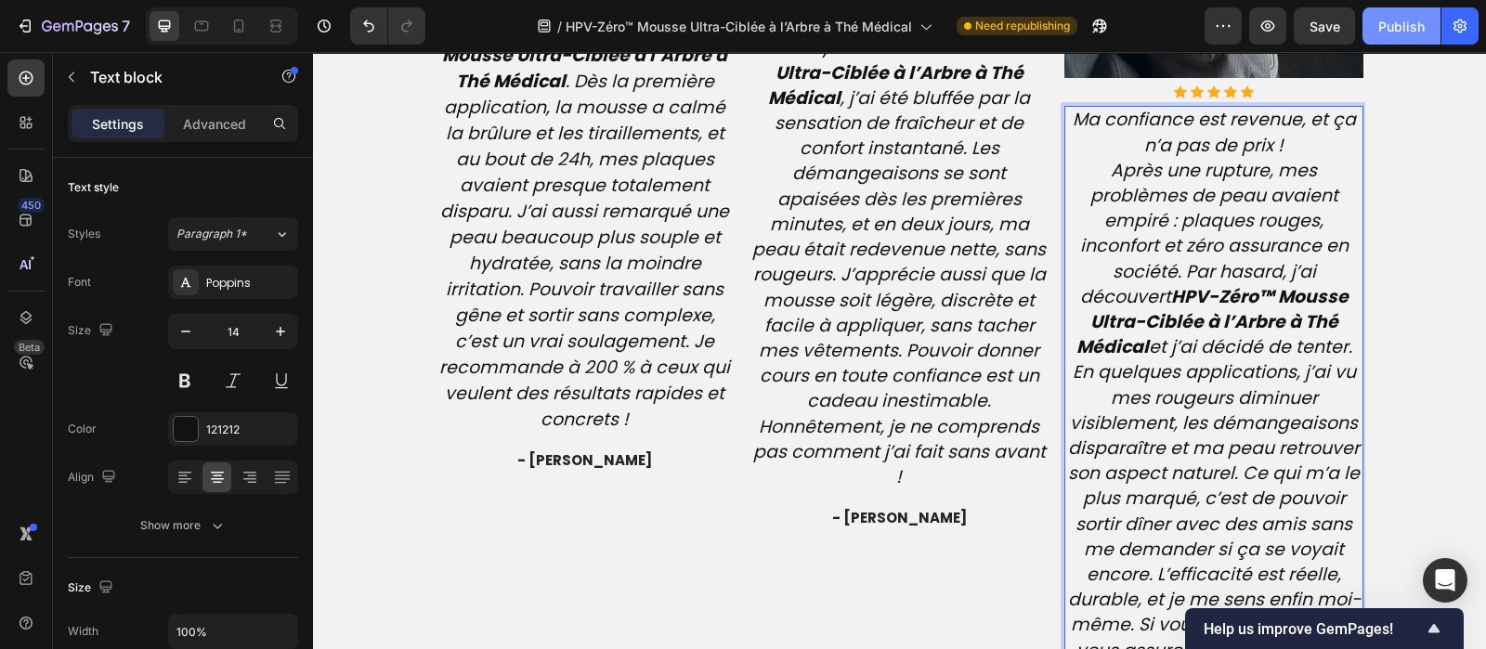
click at [1416, 26] on div "Publish" at bounding box center [1401, 27] width 46 height 20
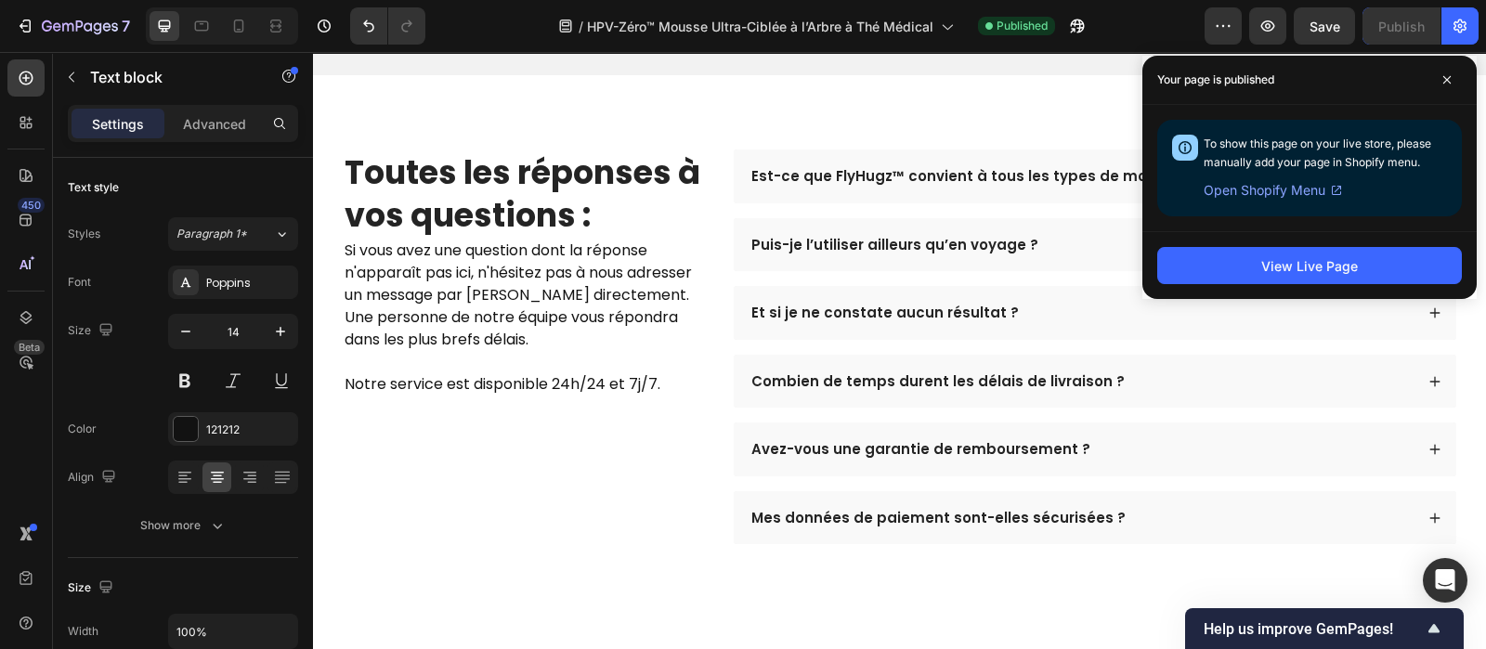
scroll to position [5823, 0]
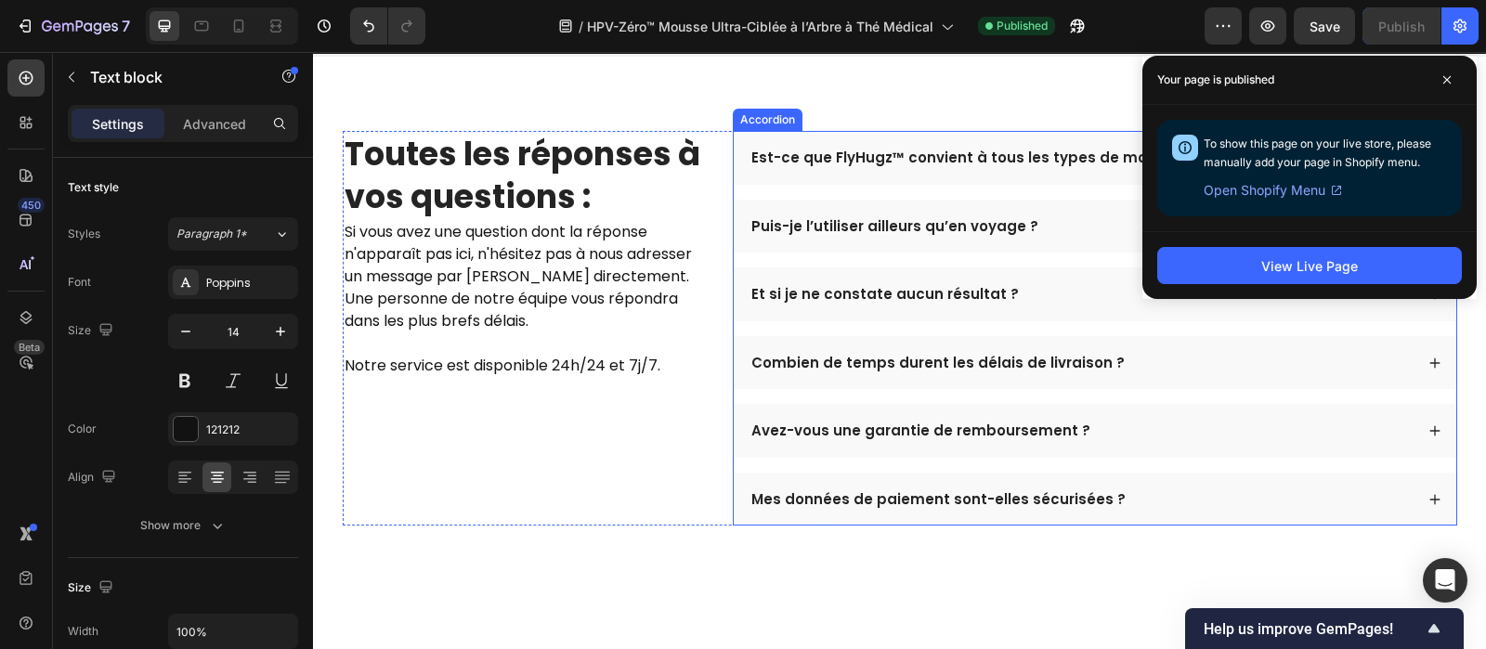
click at [897, 167] on p "Est-ce que FlyHugz™ convient à tous les types de morphologies ?" at bounding box center [994, 158] width 487 height 19
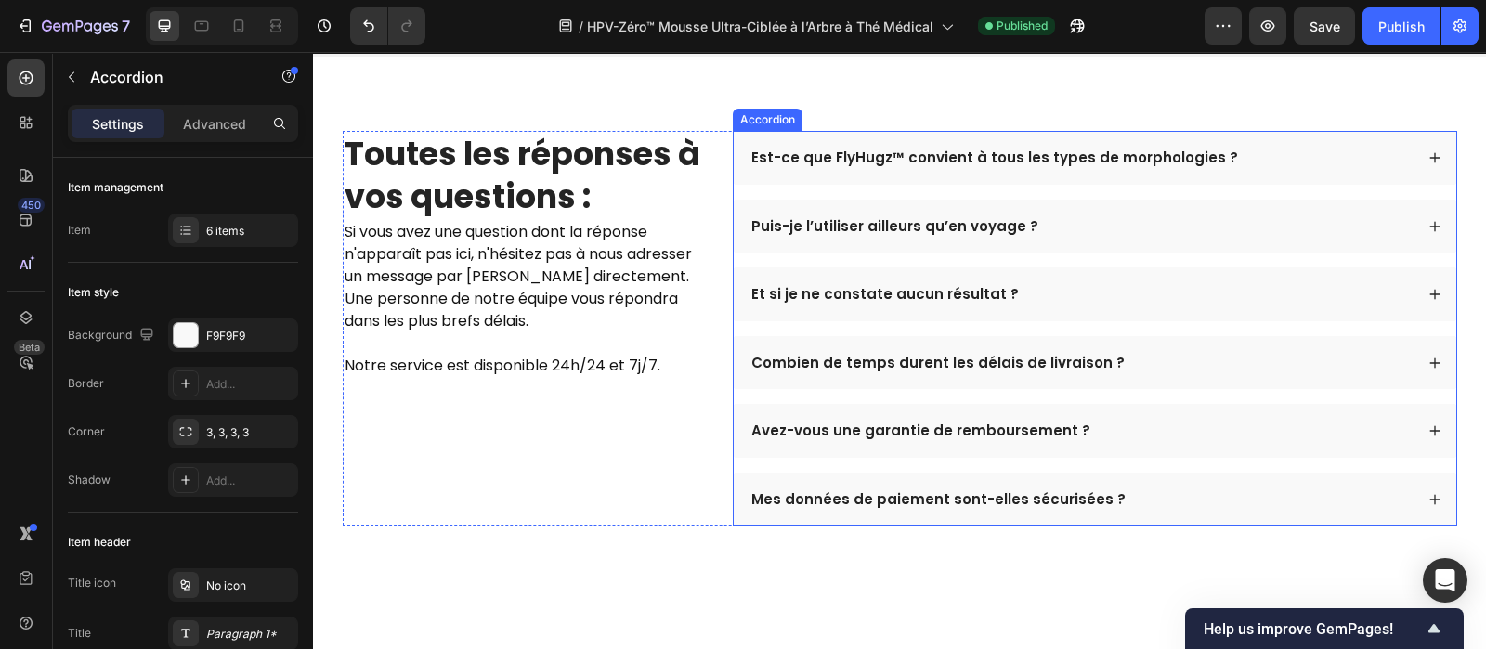
click at [897, 167] on p "Est-ce que FlyHugz™ convient à tous les types de morphologies ?" at bounding box center [994, 158] width 487 height 19
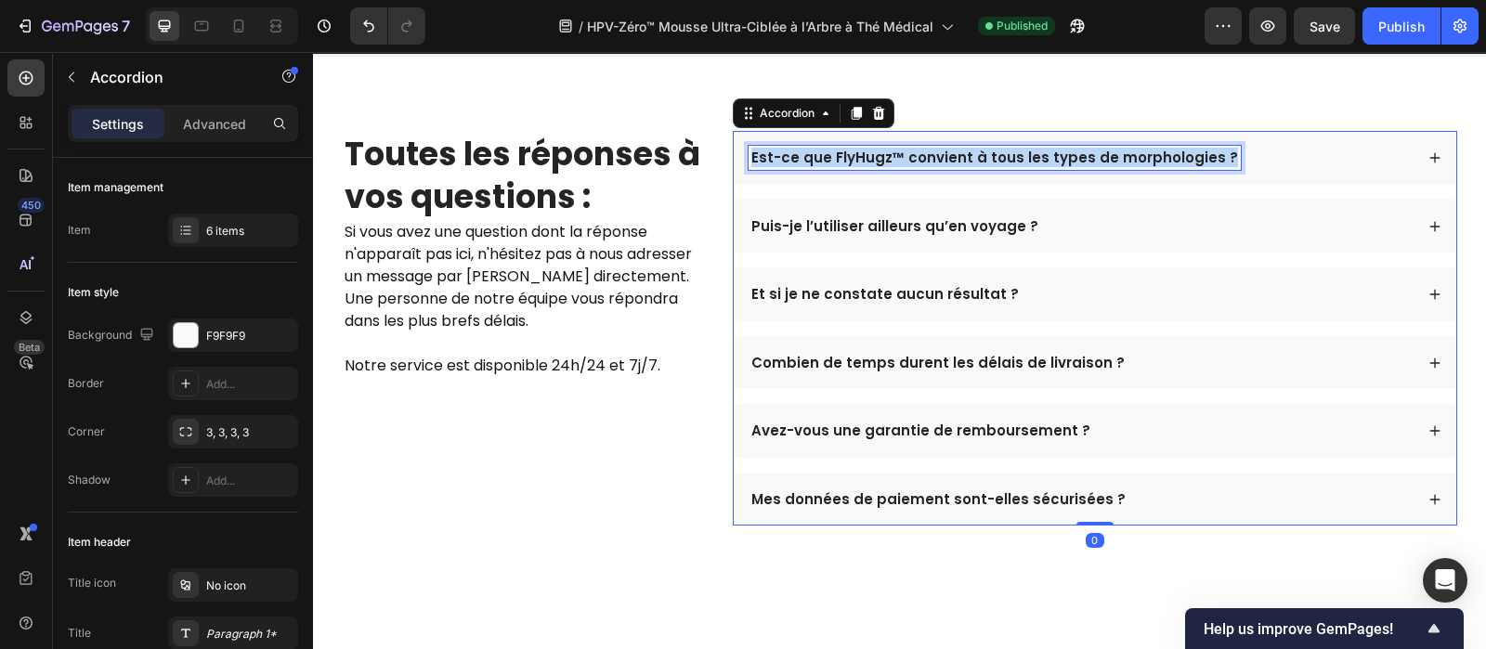
click at [897, 167] on p "Est-ce que FlyHugz™ convient à tous les types de morphologies ?" at bounding box center [994, 158] width 487 height 19
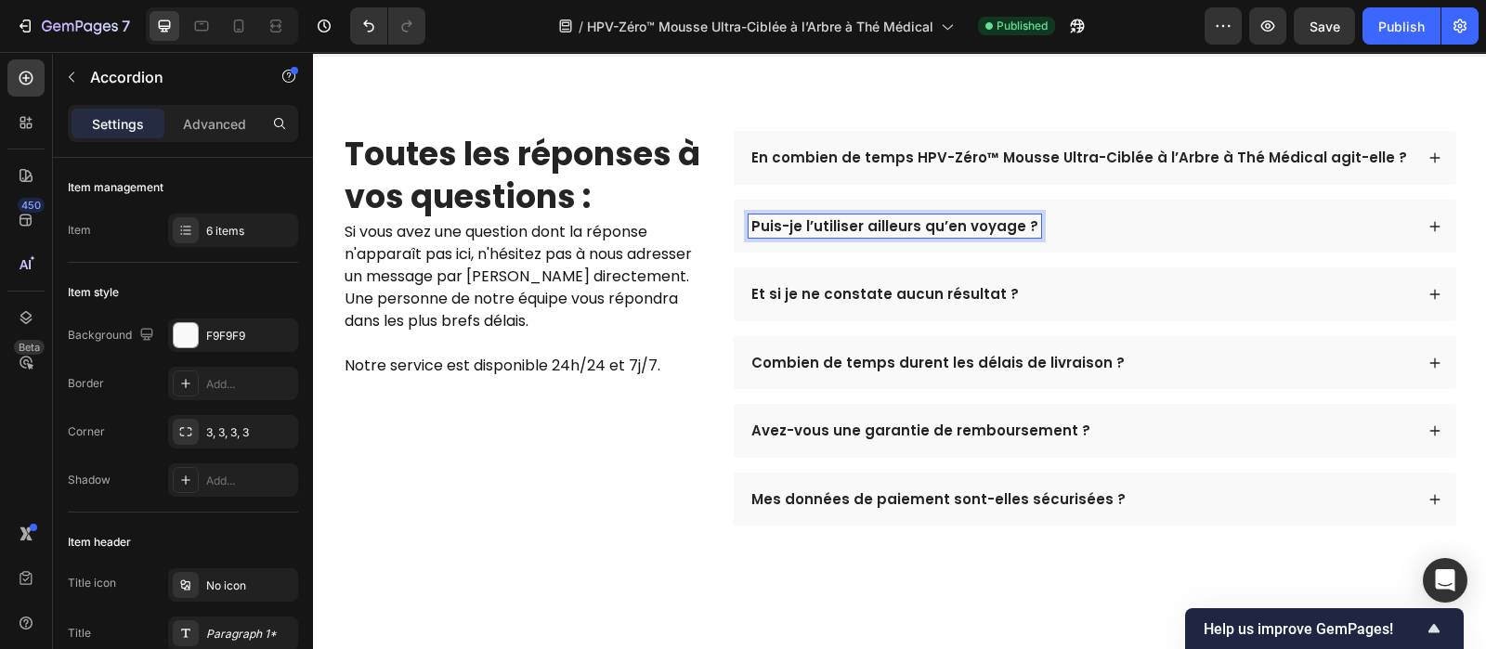
click at [932, 236] on p "Puis-je l’utiliser ailleurs qu’en voyage ?" at bounding box center [894, 226] width 287 height 19
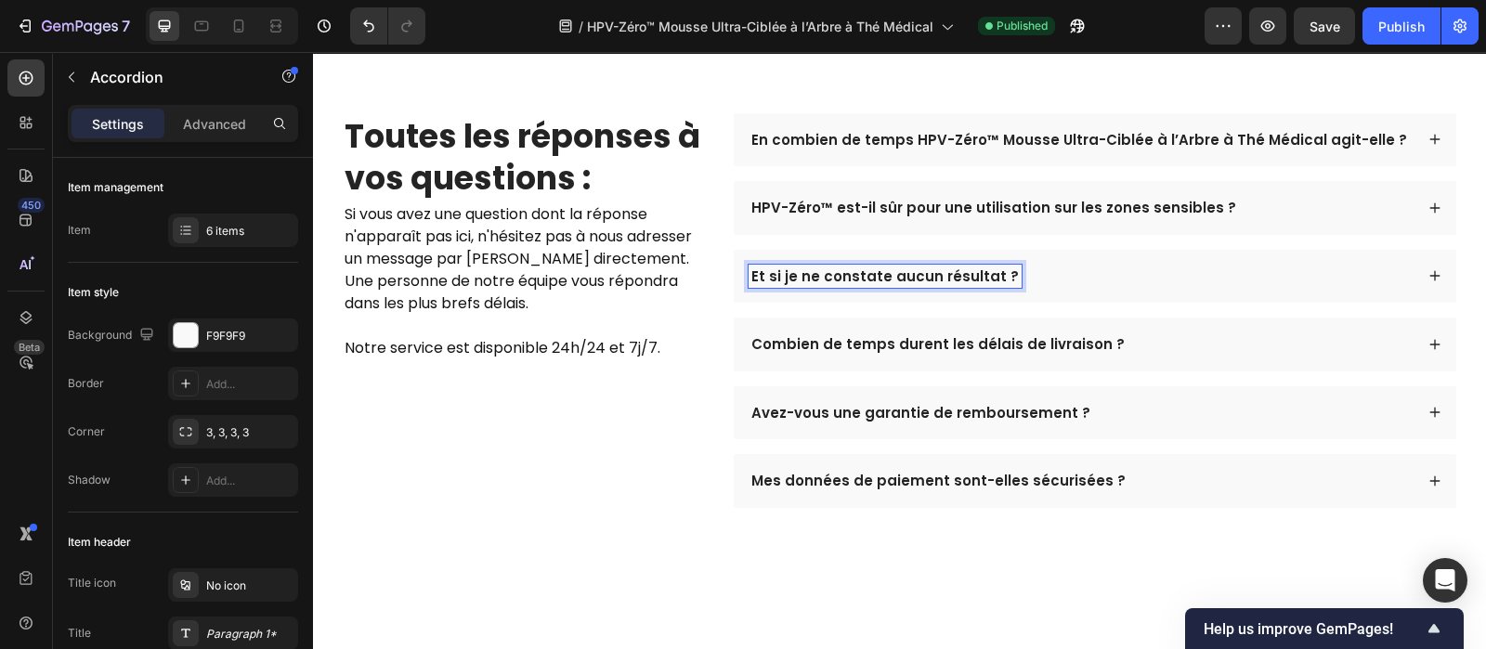
click at [851, 269] on p "Et si je ne constate aucun résultat ?" at bounding box center [884, 276] width 267 height 19
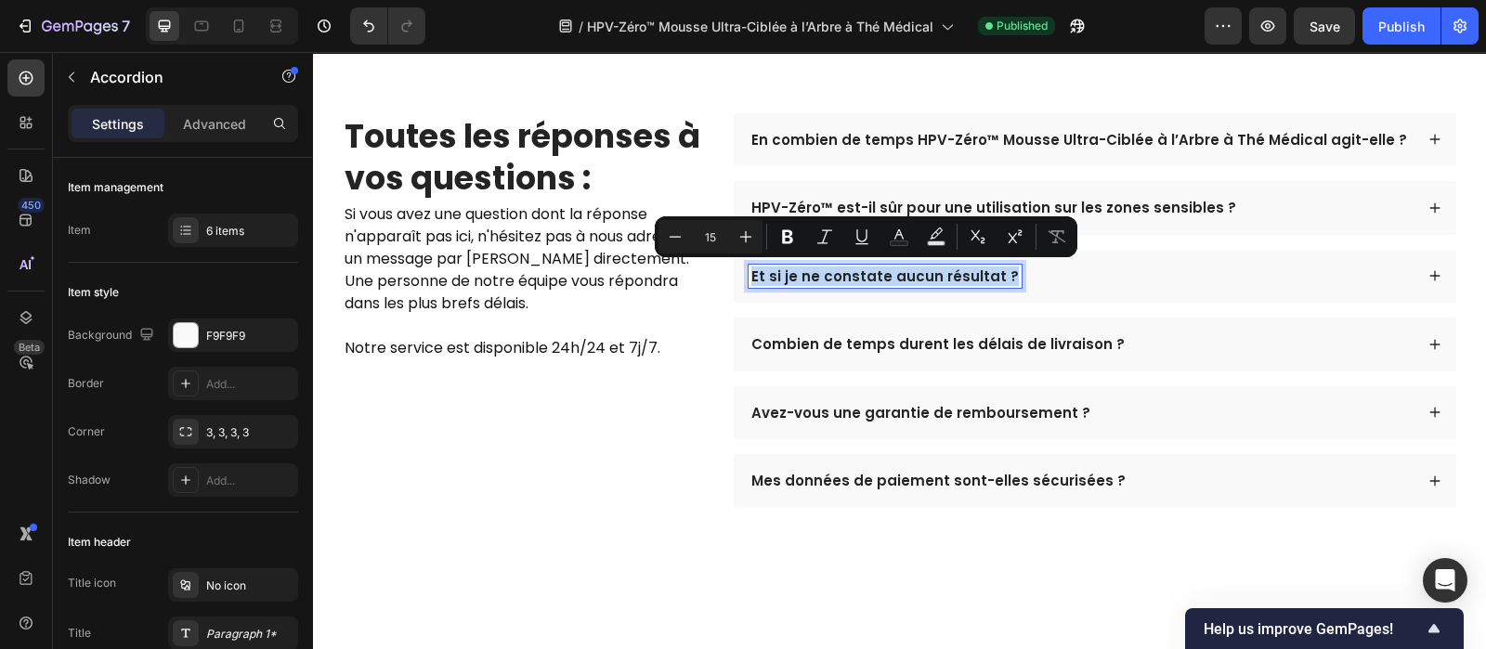
click at [851, 269] on p "Et si je ne constate aucun résultat ?" at bounding box center [884, 276] width 267 height 19
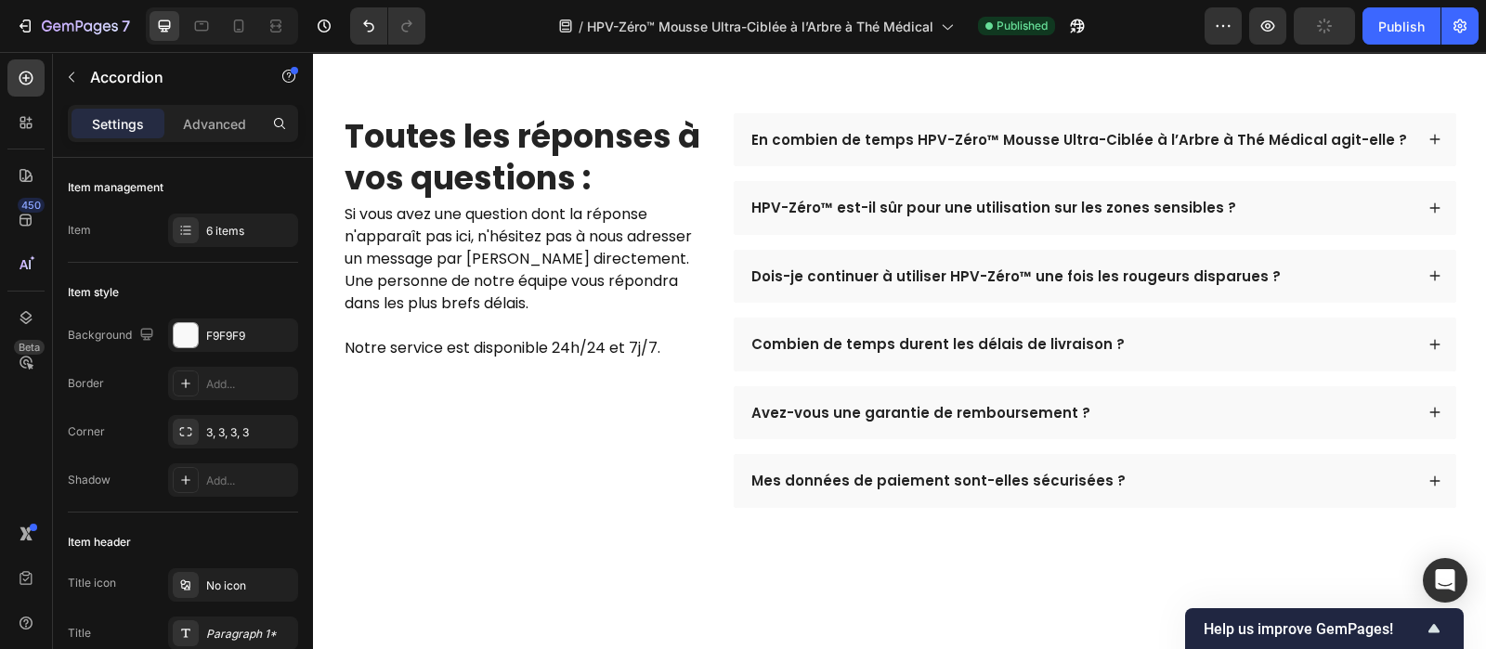
click at [1386, 150] on div "En combien de temps HPV-Zéro™ Mousse Ultra-Ciblée à l’Arbre à Thé Médical agit-…" at bounding box center [1081, 140] width 665 height 24
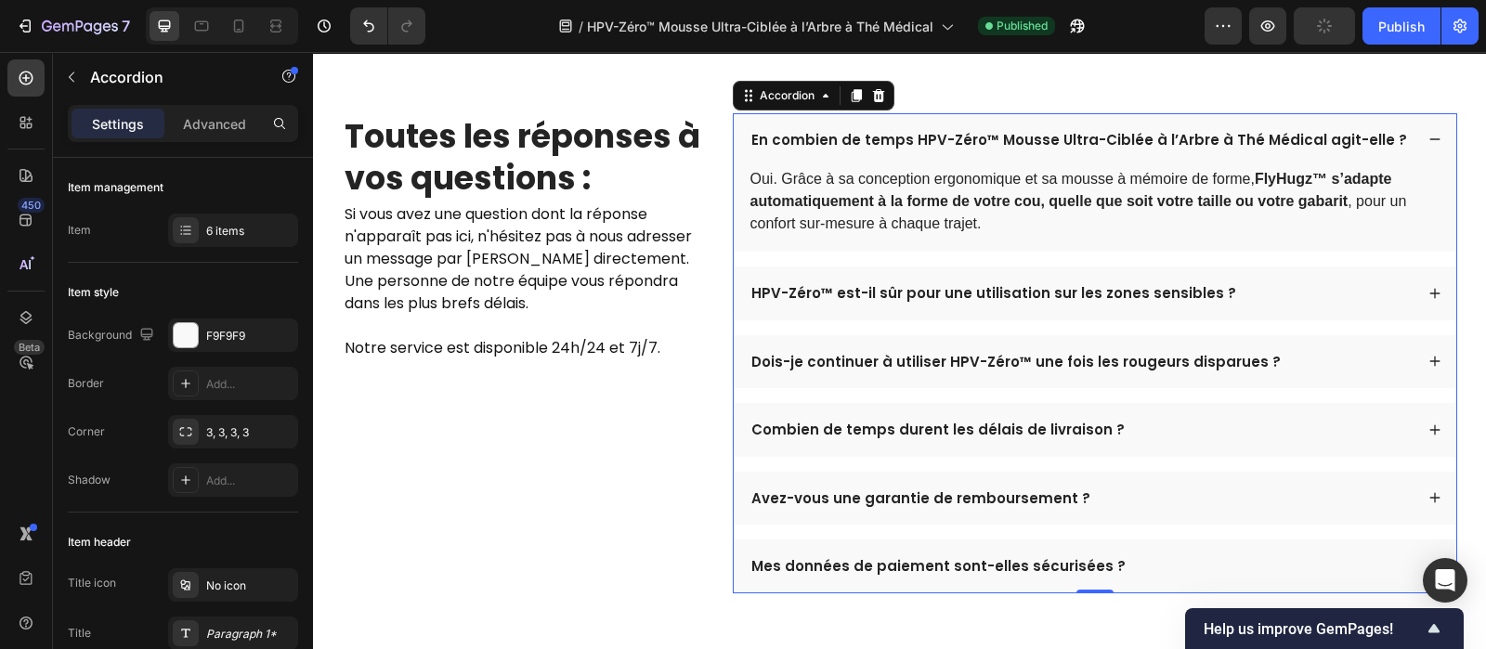
click at [1386, 150] on div "En combien de temps HPV-Zéro™ Mousse Ultra-Ciblée à l’Arbre à Thé Médical agit-…" at bounding box center [1081, 140] width 665 height 24
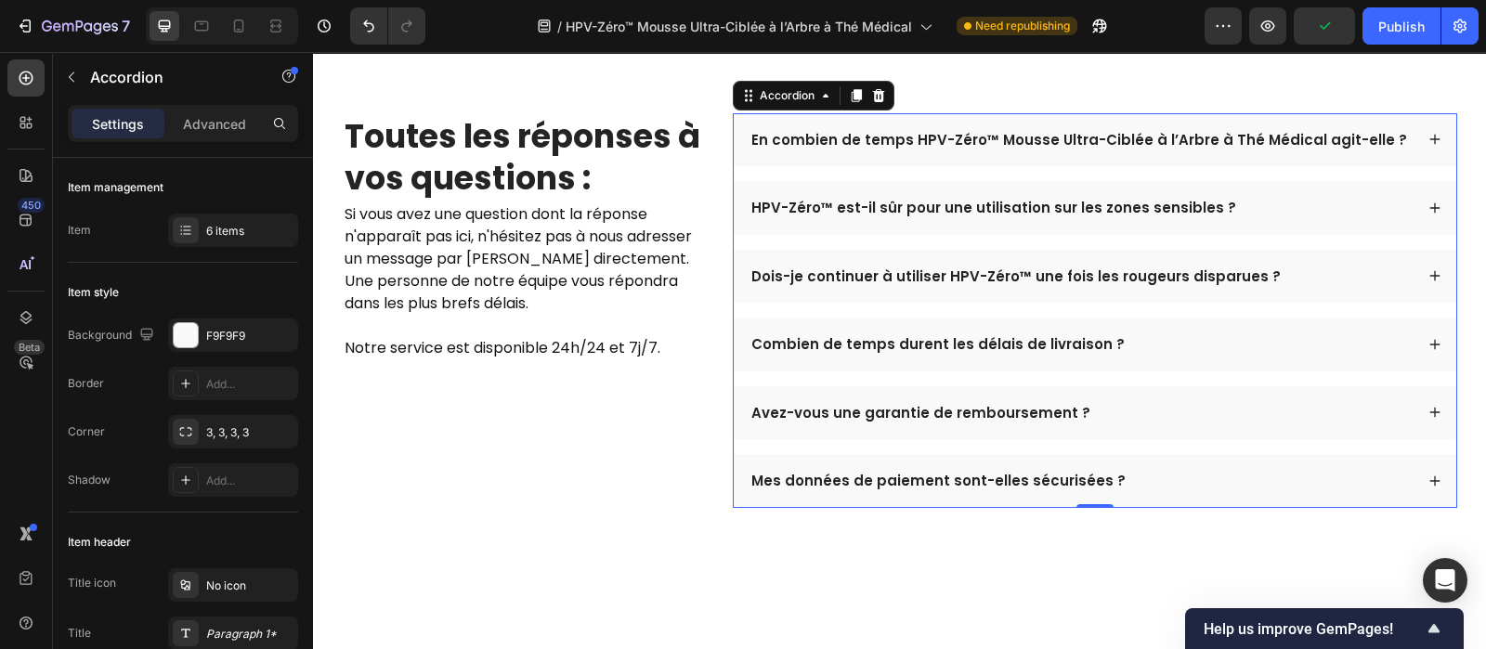
click at [1393, 132] on div "En combien de temps HPV-Zéro™ Mousse Ultra-Ciblée à l’Arbre à Thé Médical agit-…" at bounding box center [1081, 140] width 665 height 24
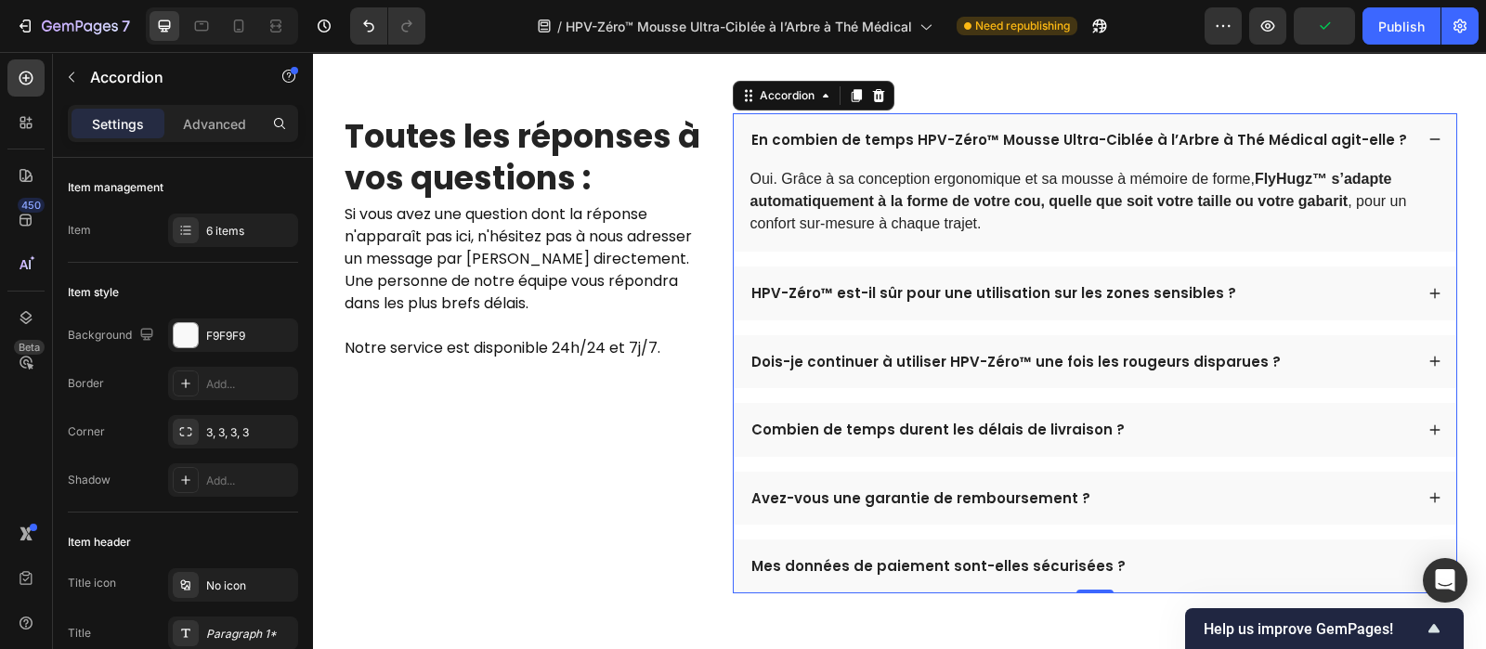
click at [1393, 132] on div "En combien de temps HPV-Zéro™ Mousse Ultra-Ciblée à l’Arbre à Thé Médical agit-…" at bounding box center [1081, 140] width 665 height 24
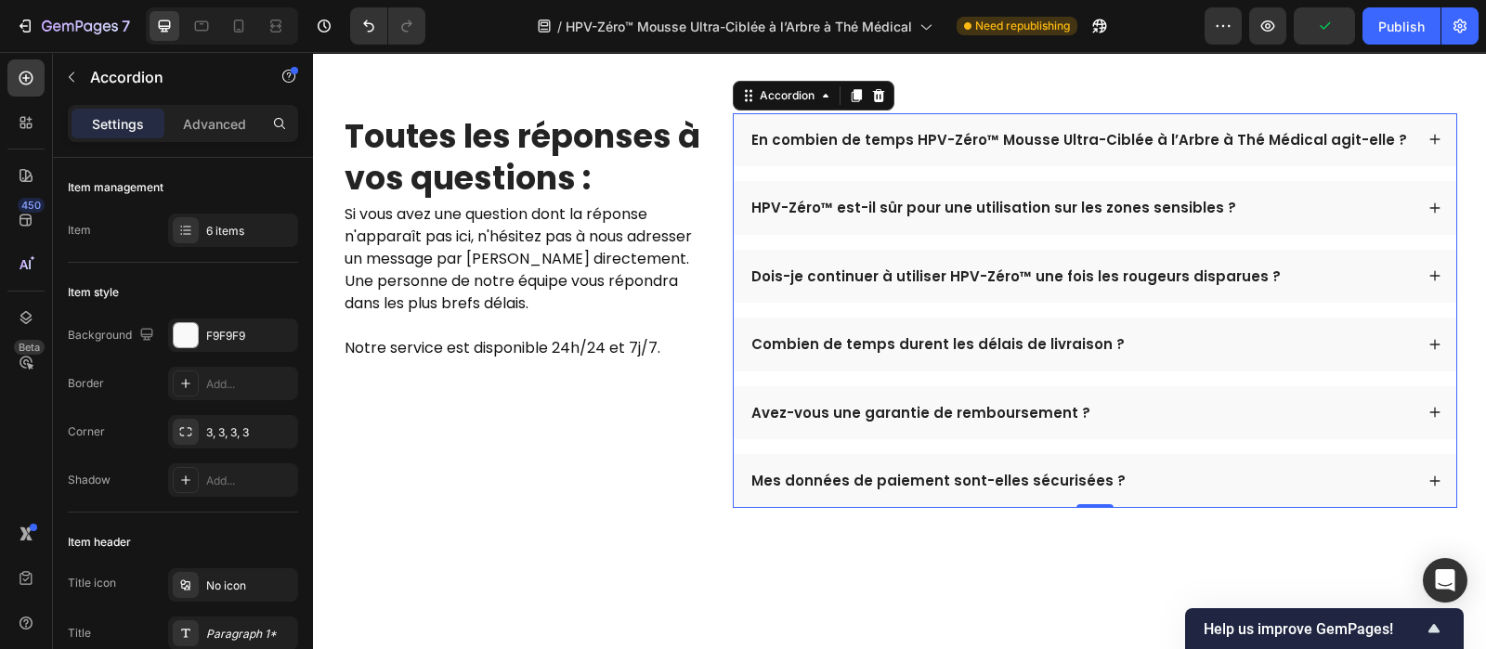
click at [1401, 136] on div "En combien de temps HPV-Zéro™ Mousse Ultra-Ciblée à l’Arbre à Thé Médical agit-…" at bounding box center [1081, 140] width 665 height 24
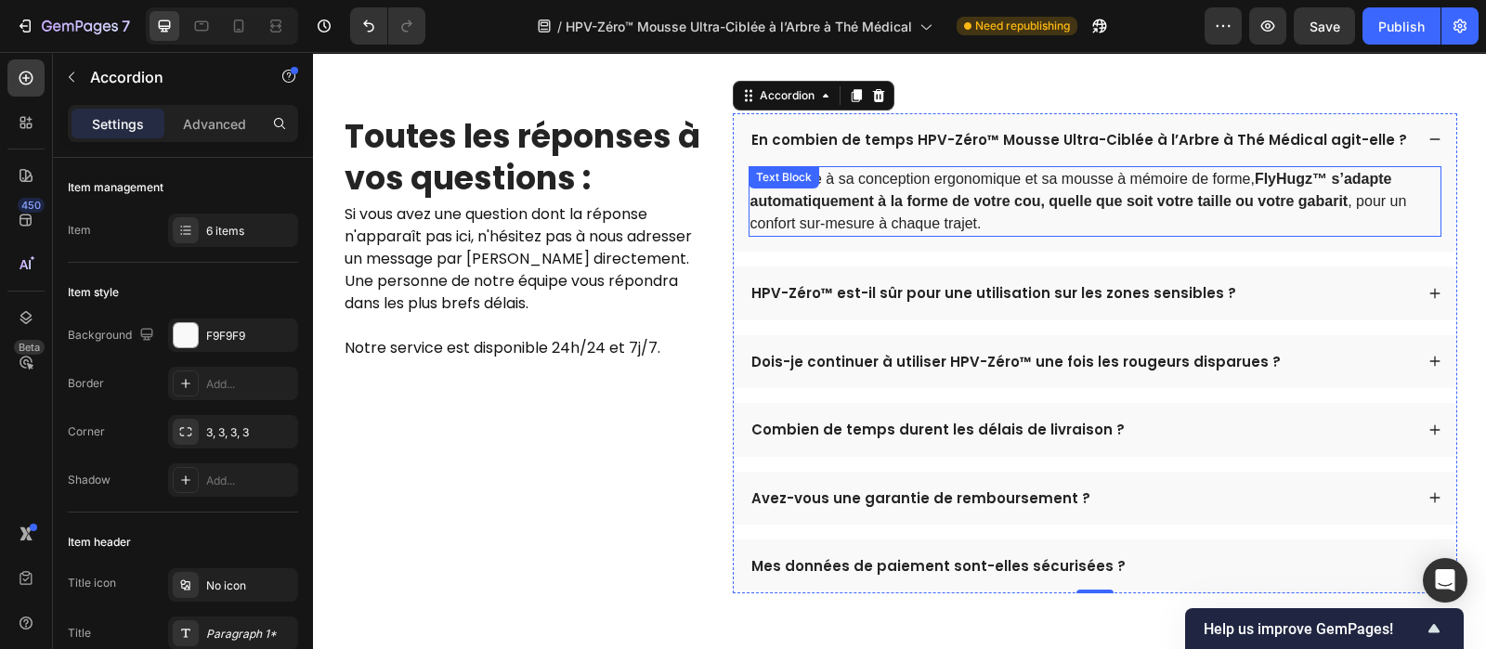
click at [1297, 178] on strong "FlyHugz™ s’adapte automatiquement à la forme de votre cou, quelle que soit votr…" at bounding box center [1071, 190] width 642 height 38
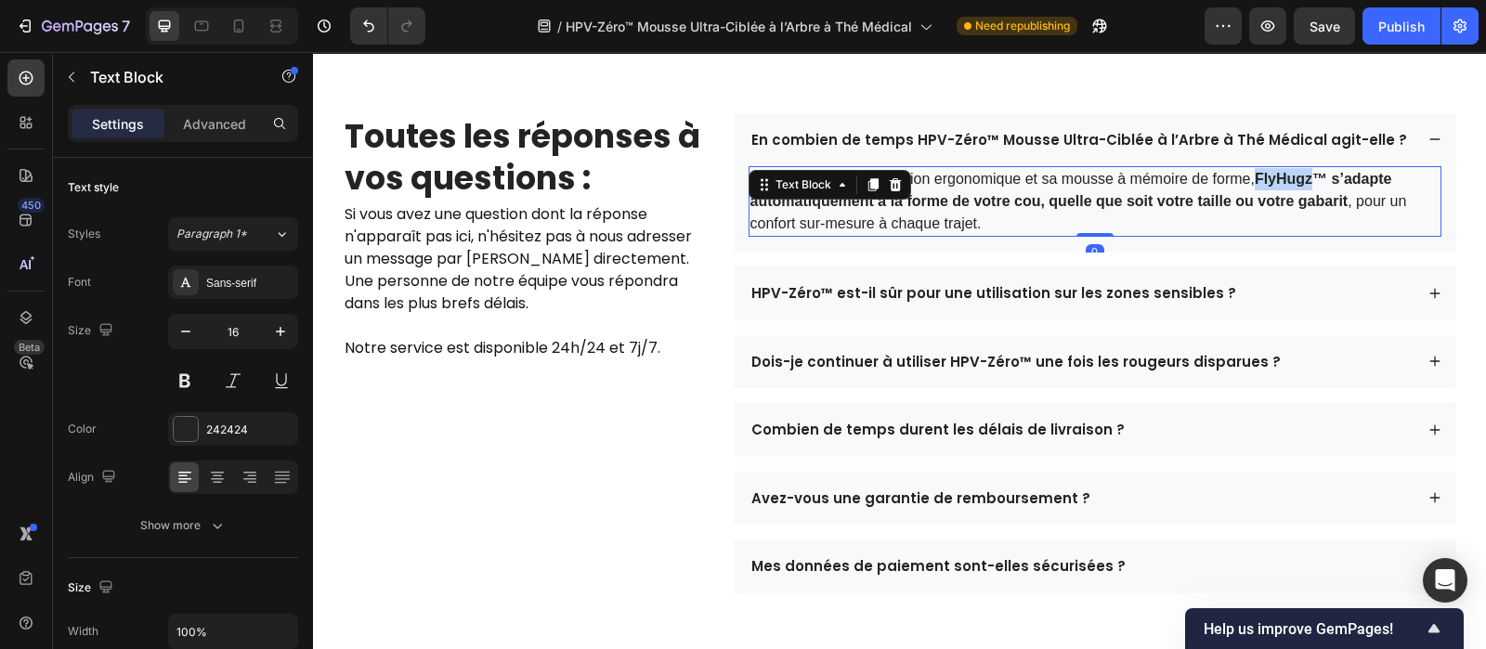
click at [1297, 178] on strong "FlyHugz™ s’adapte automatiquement à la forme de votre cou, quelle que soit votr…" at bounding box center [1071, 190] width 642 height 38
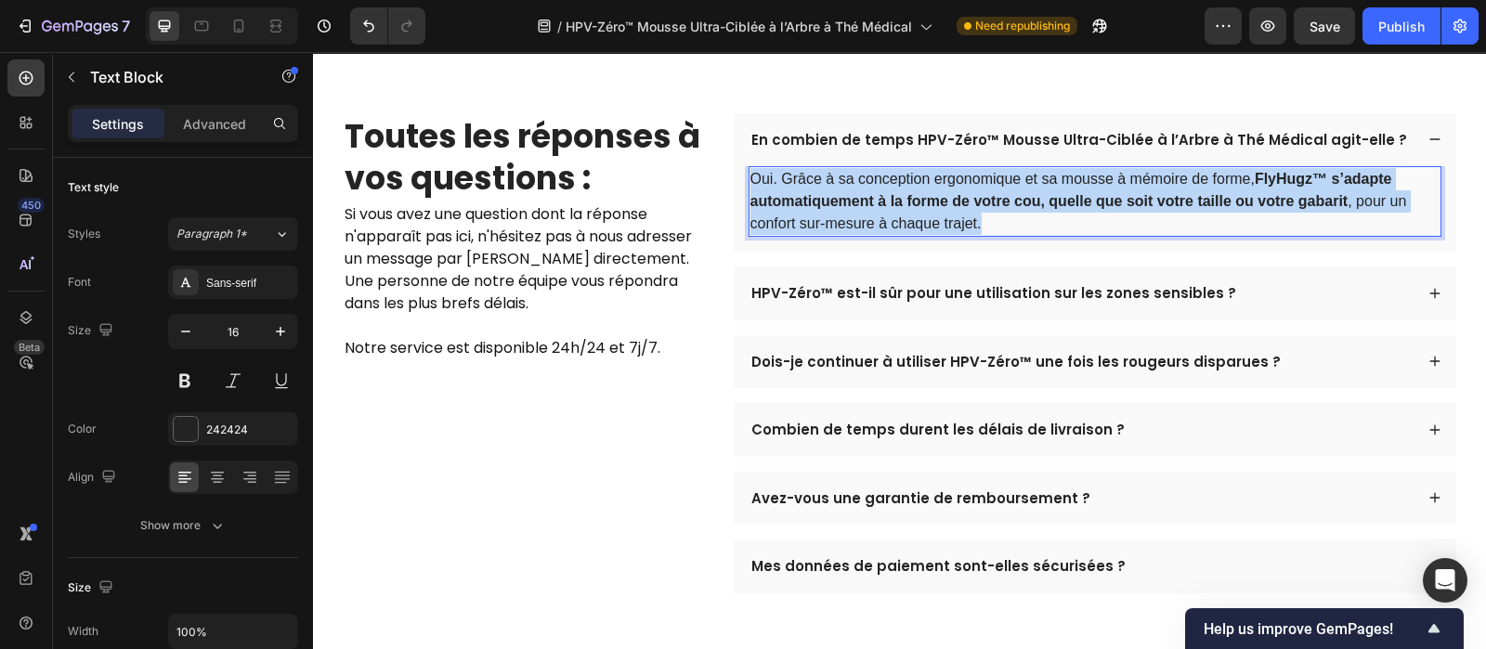
click at [1297, 178] on strong "FlyHugz™ s’adapte automatiquement à la forme de votre cou, quelle que soit votr…" at bounding box center [1071, 190] width 642 height 38
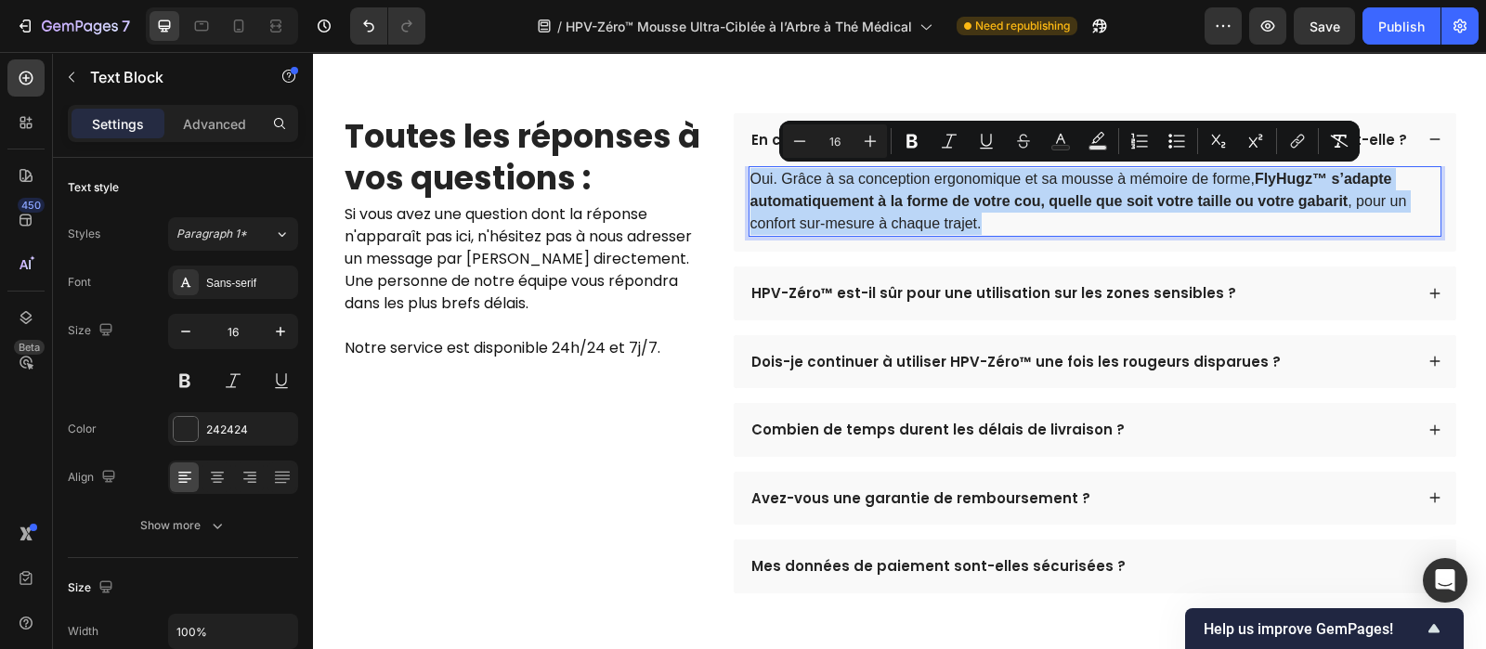
click at [1297, 178] on strong "FlyHugz™ s’adapte automatiquement à la forme de votre cou, quelle que soit votr…" at bounding box center [1071, 190] width 642 height 38
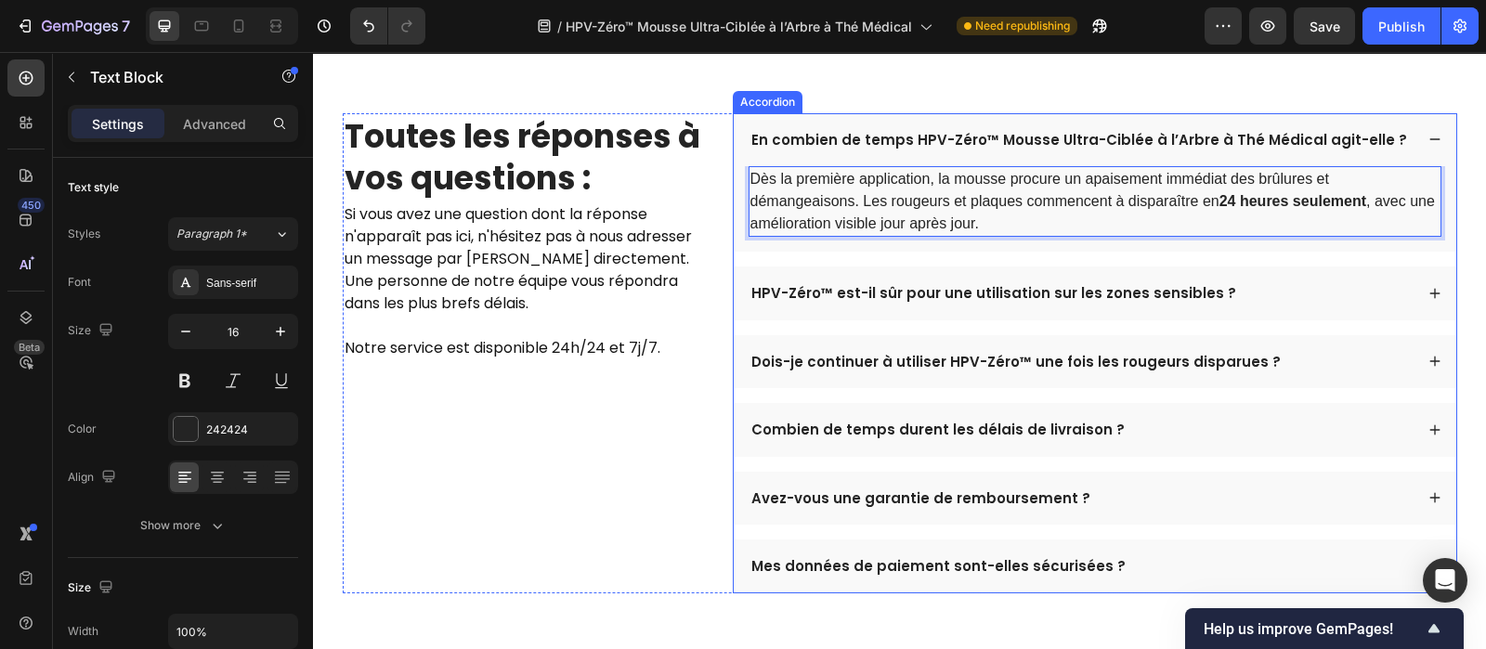
click at [1264, 313] on div "HPV-Zéro™ est-il sûr pour une utilisation sur les zones sensibles ?" at bounding box center [1095, 294] width 723 height 54
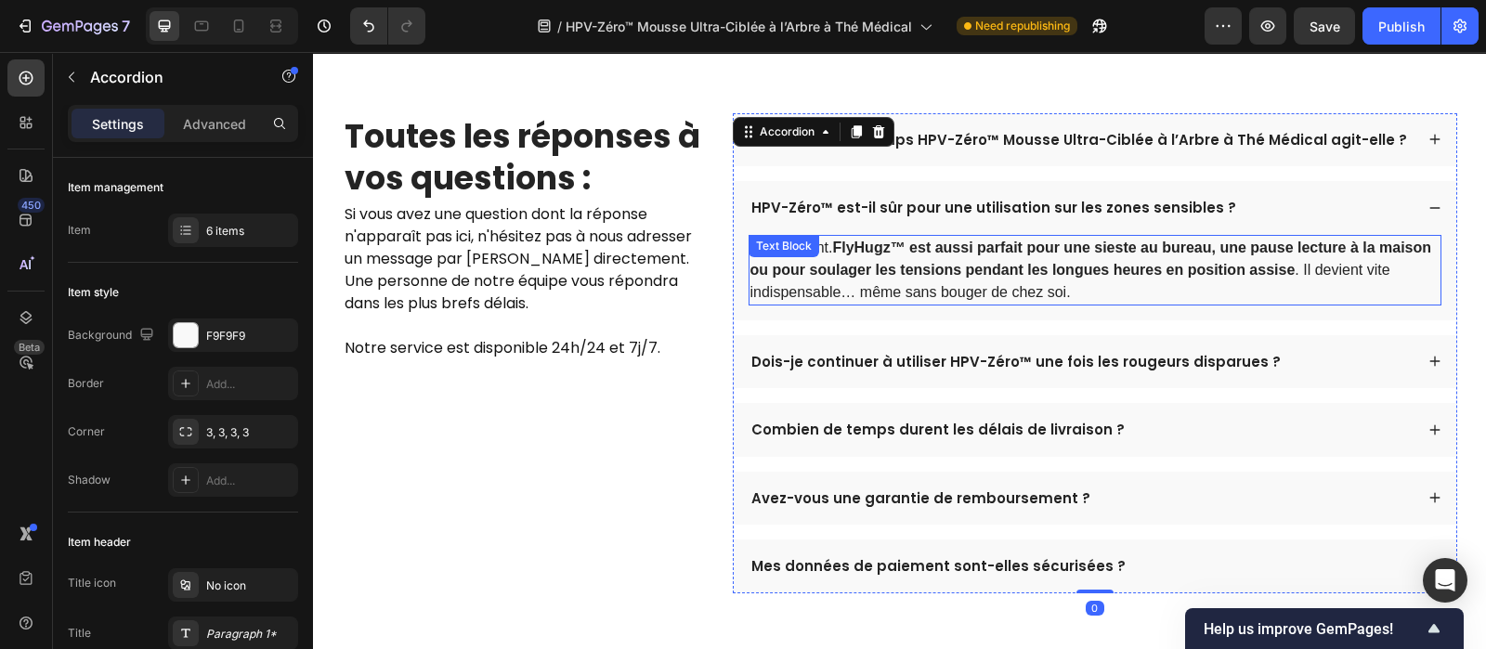
click at [1107, 272] on strong "FlyHugz™ est aussi parfait pour une sieste au bureau, une pause lecture à la ma…" at bounding box center [1091, 259] width 682 height 38
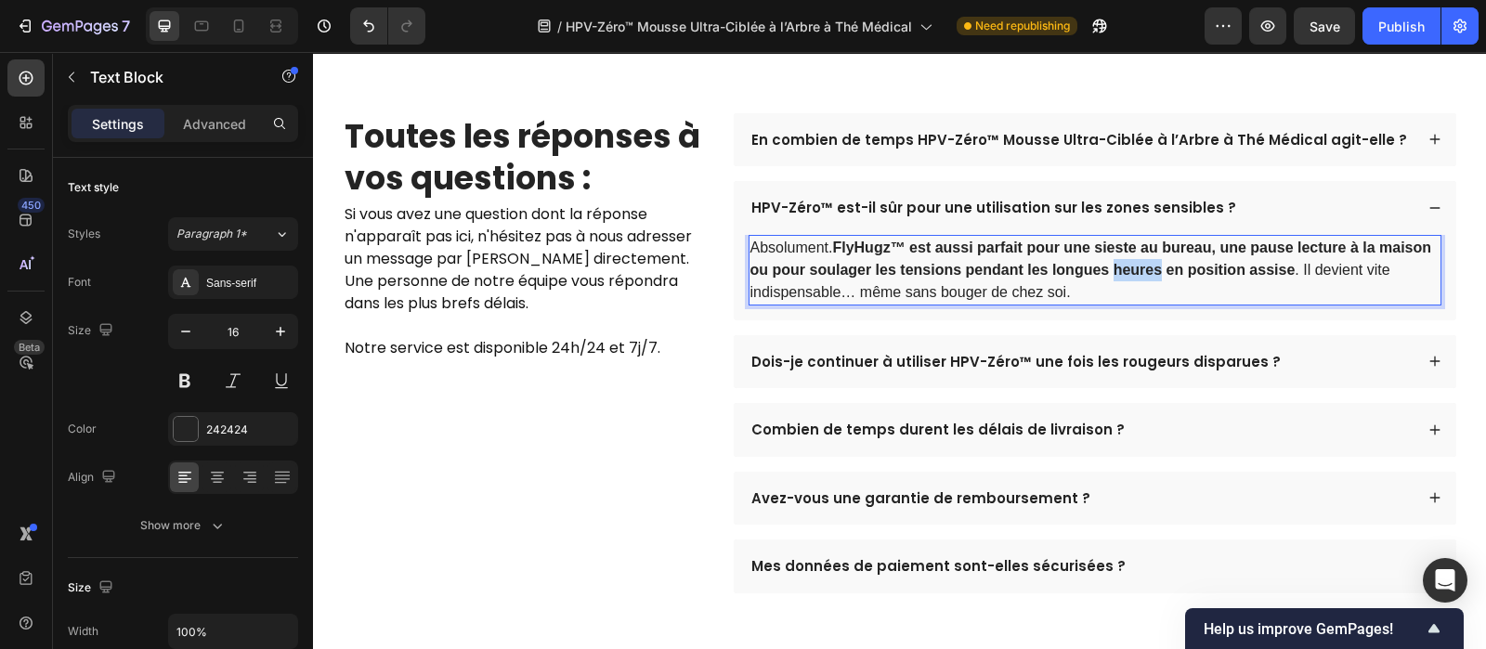
click at [1107, 272] on strong "FlyHugz™ est aussi parfait pour une sieste au bureau, une pause lecture à la ma…" at bounding box center [1091, 259] width 682 height 38
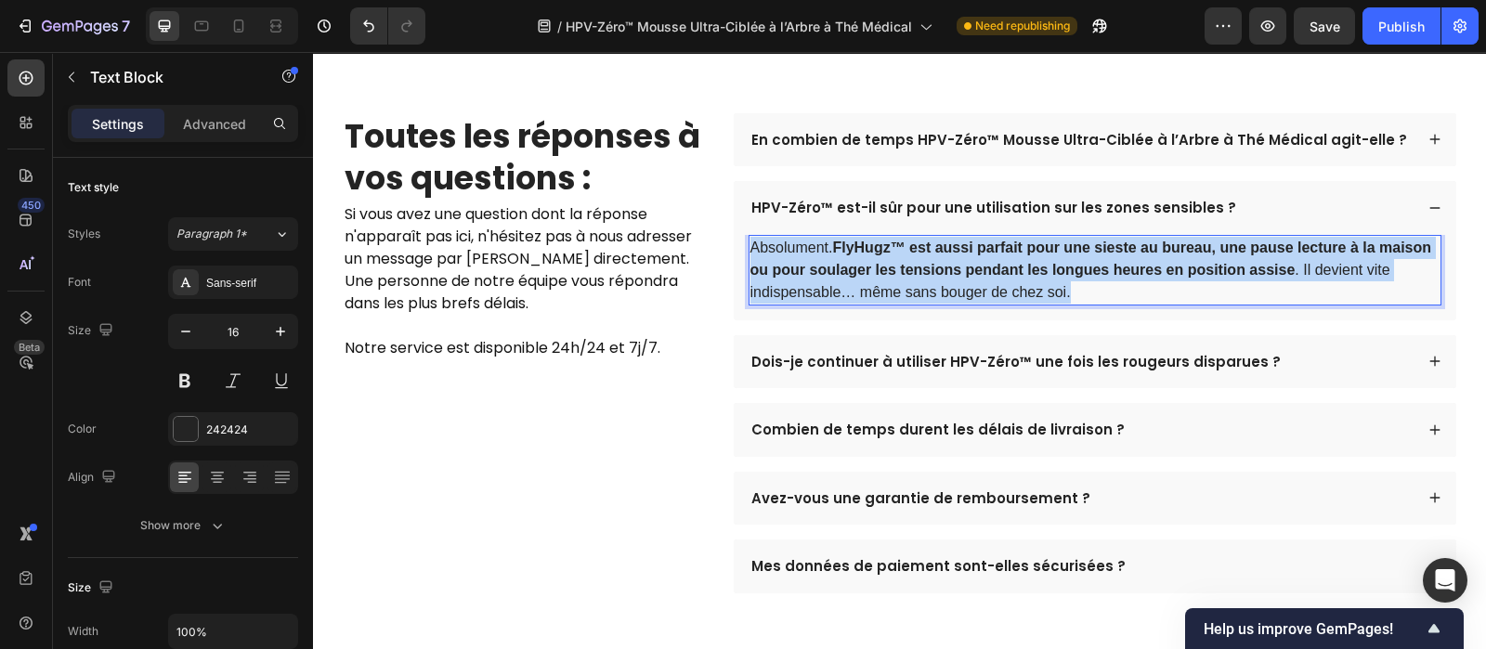
click at [1107, 272] on strong "FlyHugz™ est aussi parfait pour une sieste au bureau, une pause lecture à la ma…" at bounding box center [1091, 259] width 682 height 38
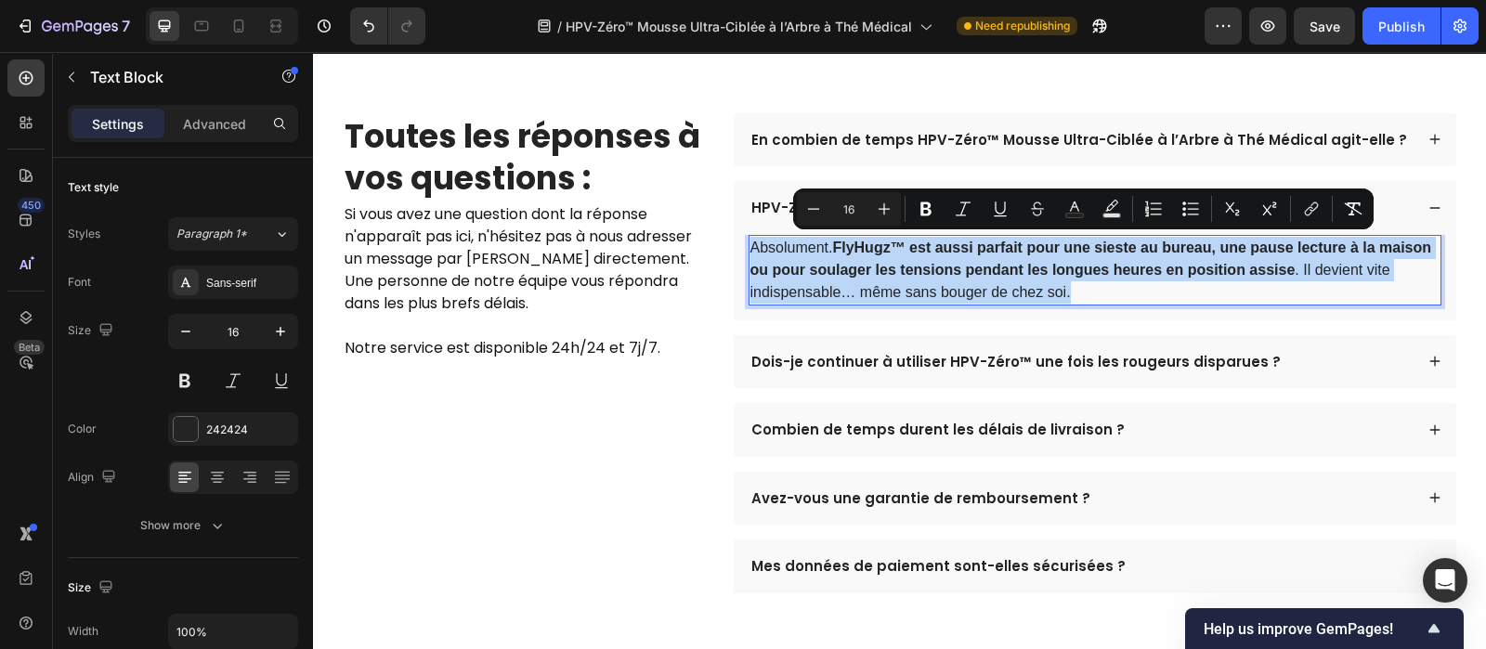
click at [1107, 272] on strong "FlyHugz™ est aussi parfait pour une sieste au bureau, une pause lecture à la ma…" at bounding box center [1091, 259] width 682 height 38
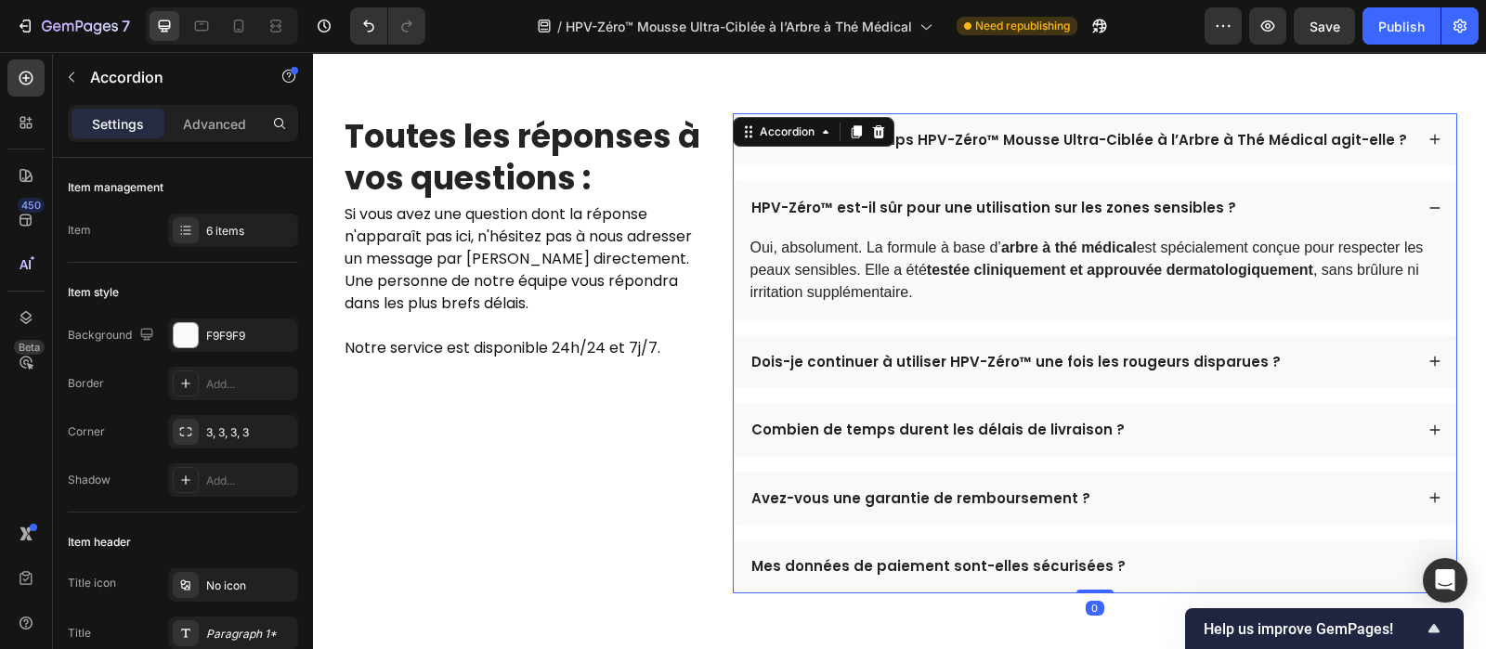
click at [1302, 367] on div "Dois-je continuer à utiliser HPV-Zéro™ une fois les rougeurs disparues ?" at bounding box center [1081, 362] width 665 height 24
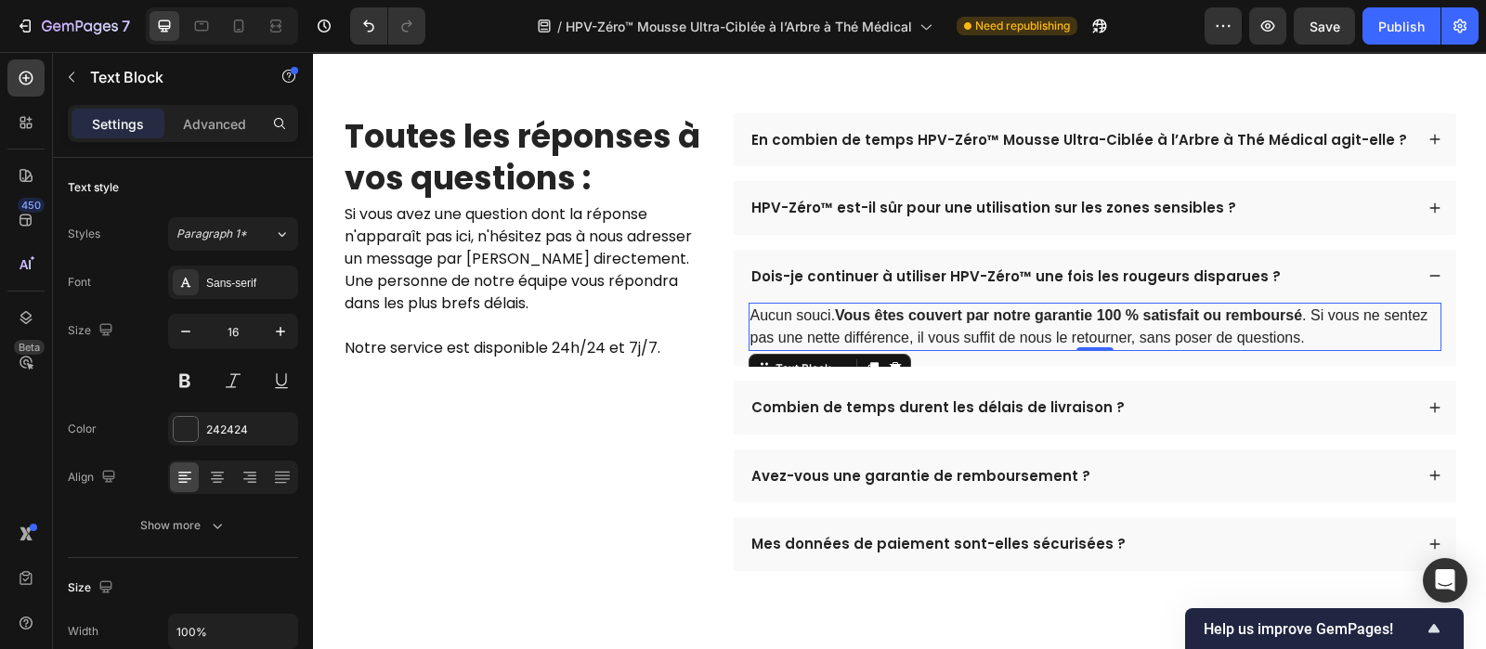
click at [1142, 336] on p "Aucun souci. Vous êtes couvert par notre garantie 100 % satisfait ou remboursé …" at bounding box center [1094, 327] width 689 height 45
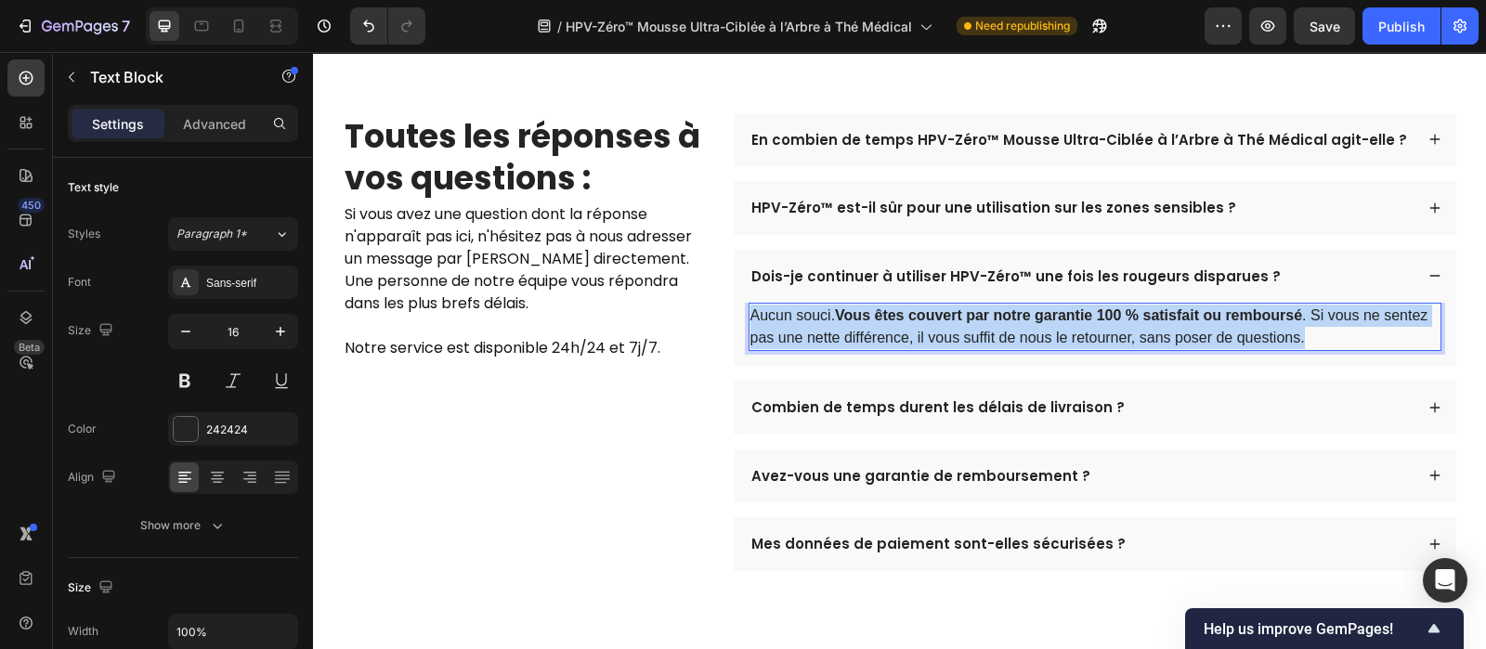
click at [1142, 336] on p "Aucun souci. Vous êtes couvert par notre garantie 100 % satisfait ou remboursé …" at bounding box center [1094, 327] width 689 height 45
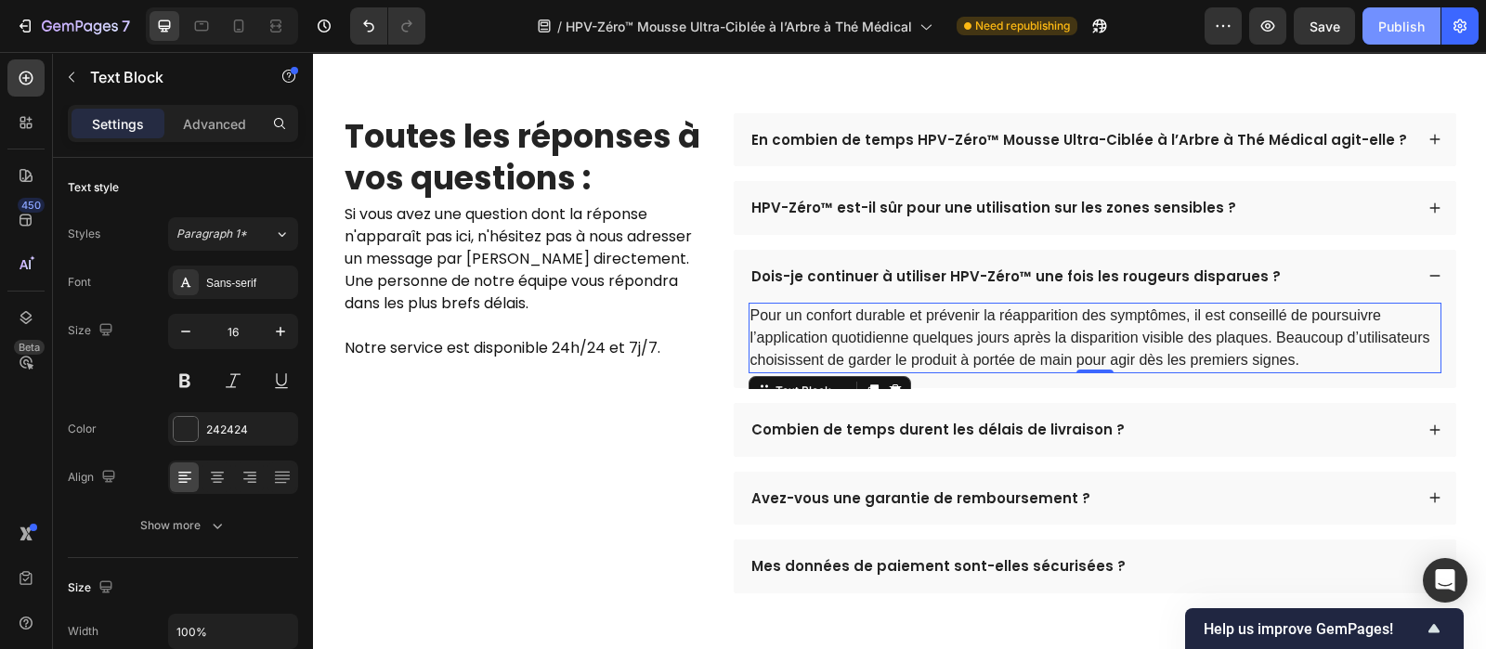
click at [1395, 9] on button "Publish" at bounding box center [1402, 25] width 78 height 37
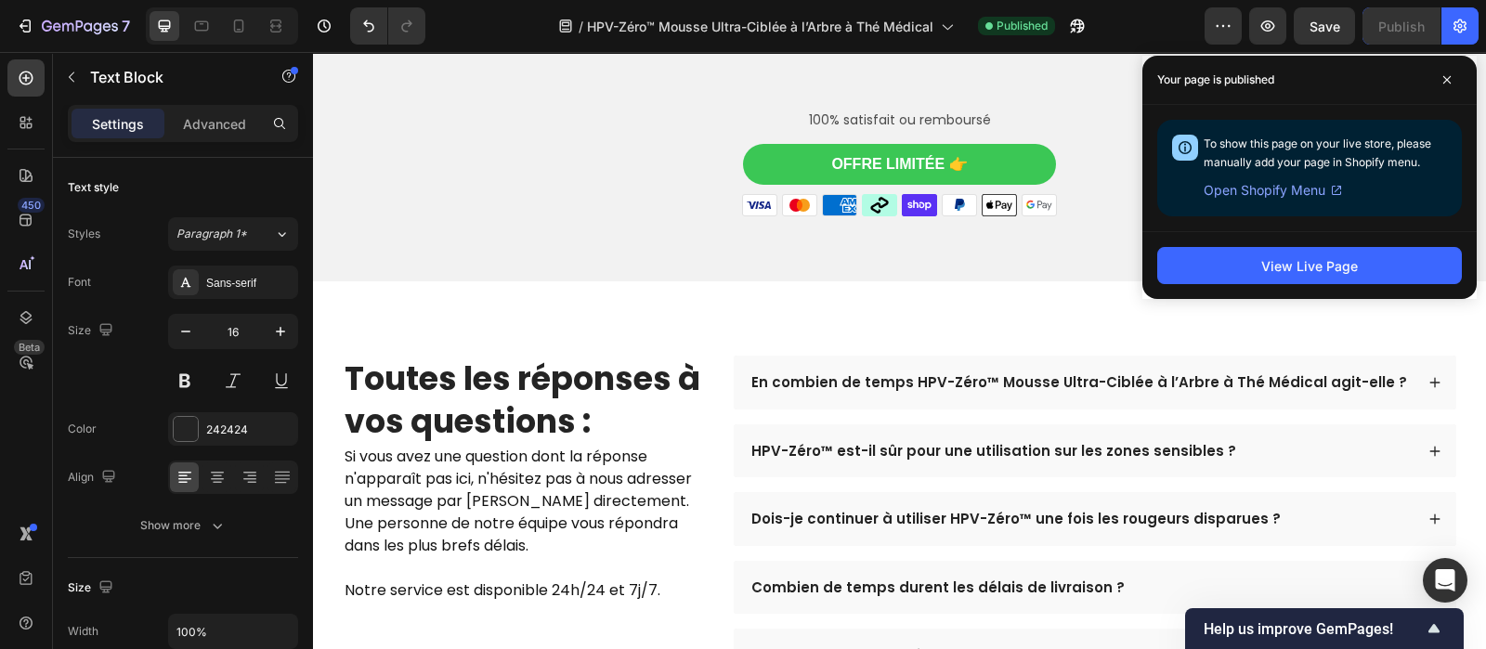
scroll to position [5370, 0]
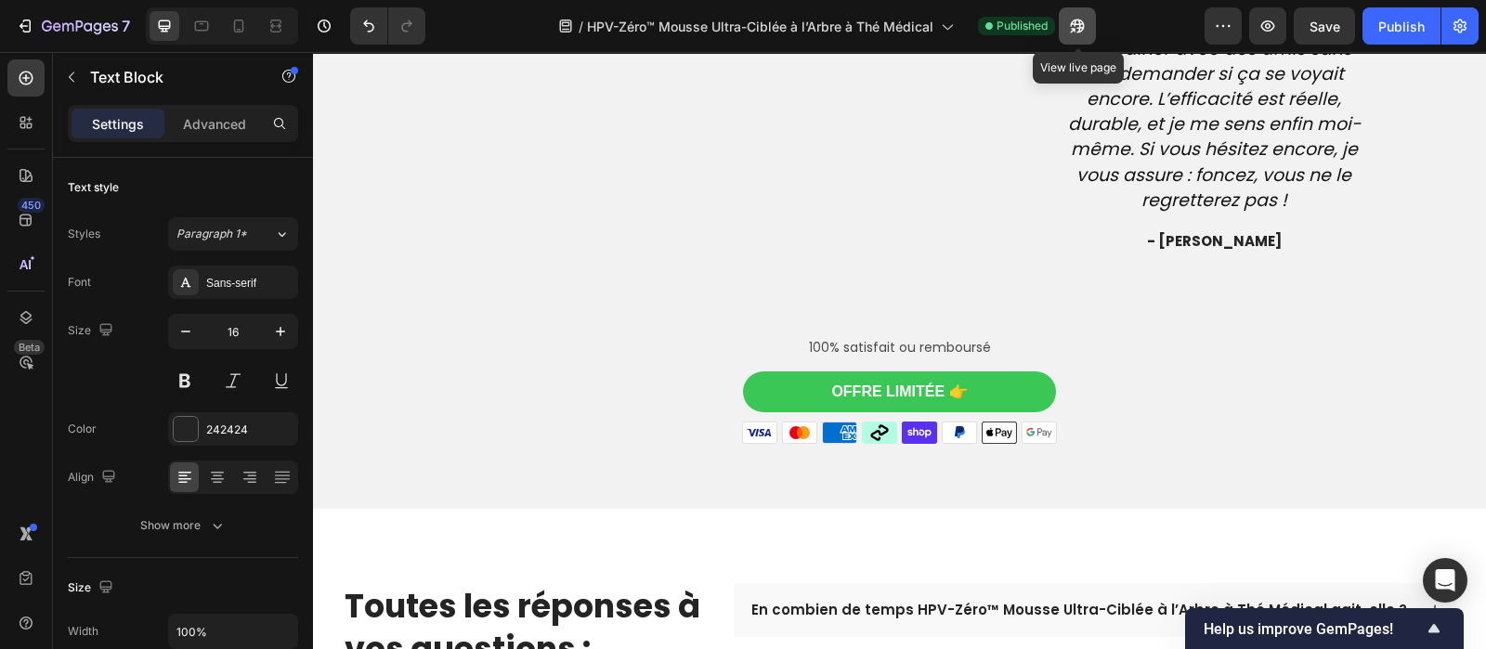
click at [1082, 29] on icon "button" at bounding box center [1078, 27] width 14 height 14
